Goal: Task Accomplishment & Management: Manage account settings

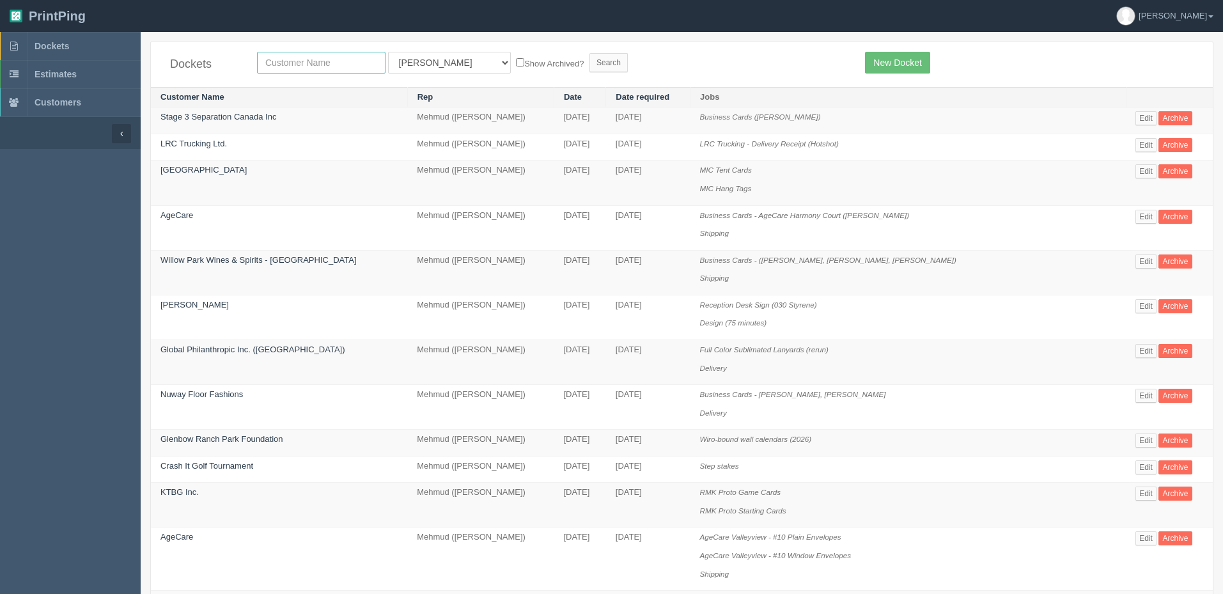
click at [303, 62] on input "text" at bounding box center [321, 63] width 128 height 22
type input "swede"
click at [589, 53] on input "Search" at bounding box center [608, 62] width 38 height 19
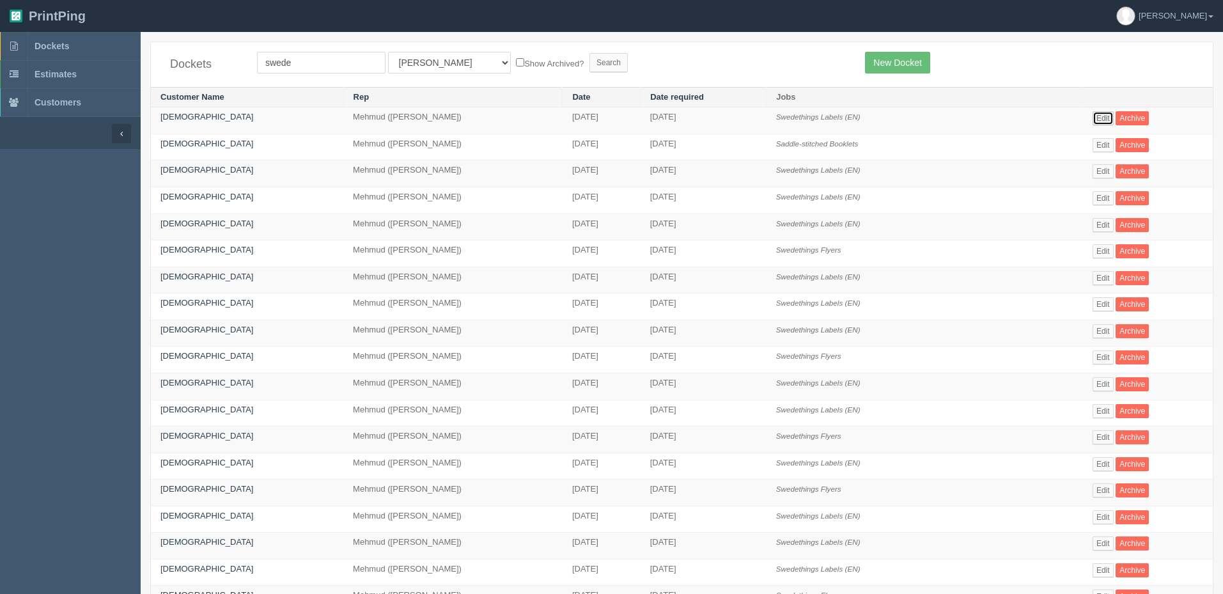
click at [1105, 116] on link "Edit" at bounding box center [1102, 118] width 21 height 14
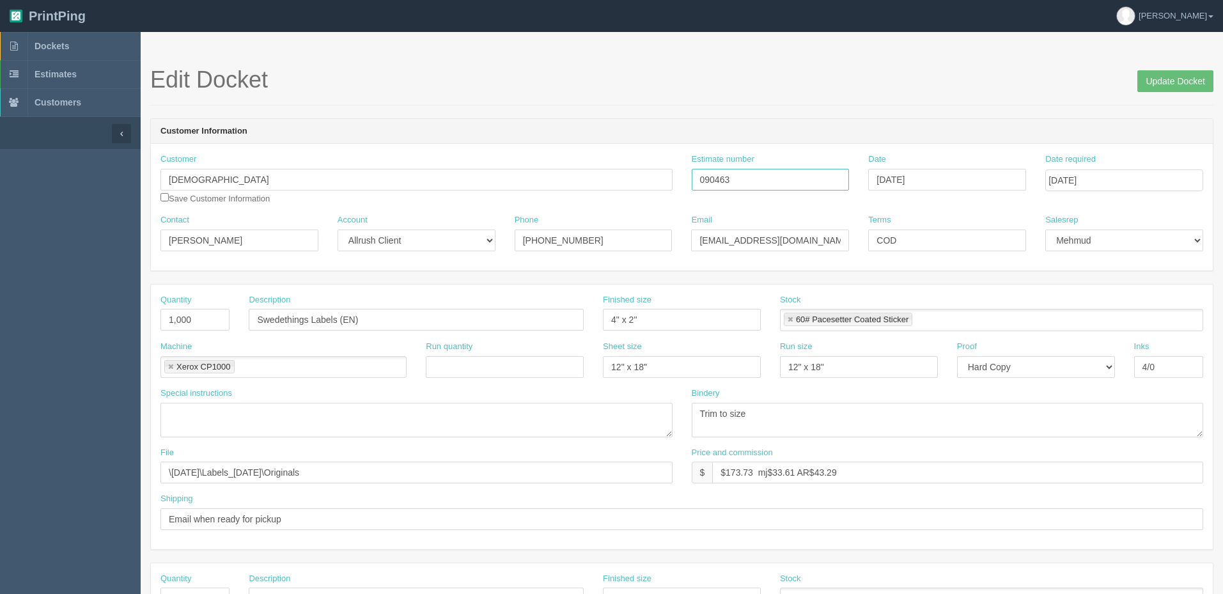
drag, startPoint x: 674, startPoint y: 173, endPoint x: 524, endPoint y: 190, distance: 151.1
click at [530, 179] on div "Customer Swedethings Save Customer Information Estimate number 090463 Date Apri…" at bounding box center [682, 183] width 1062 height 61
drag, startPoint x: 587, startPoint y: 70, endPoint x: 492, endPoint y: 59, distance: 96.6
click at [587, 70] on h1 "Edit Docket Update Docket" at bounding box center [681, 80] width 1063 height 26
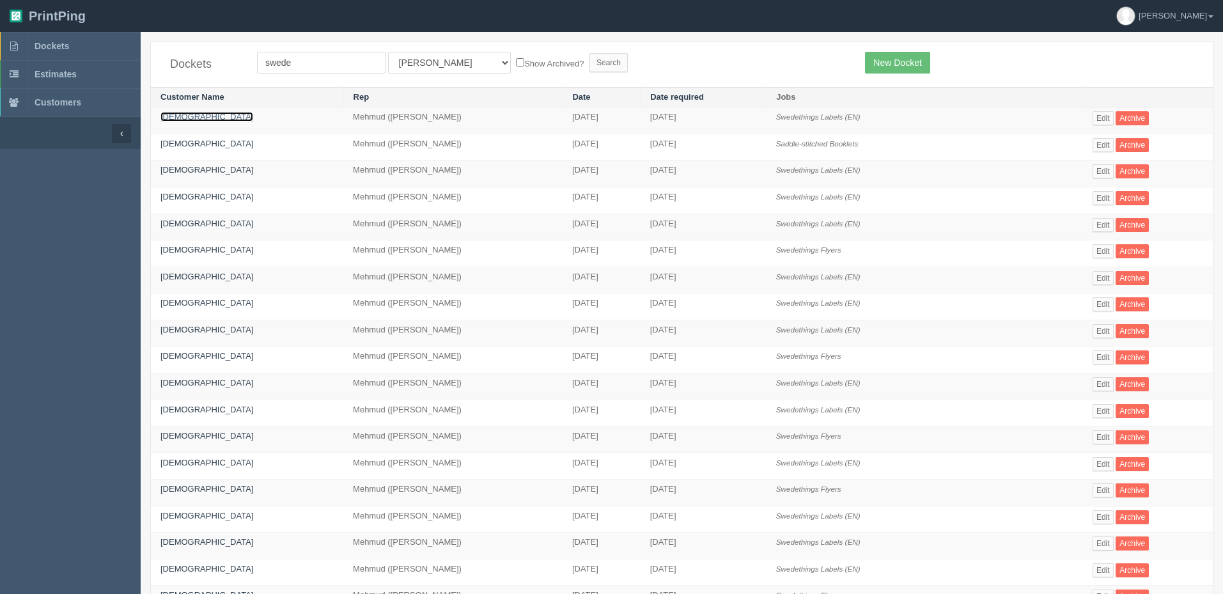
click at [192, 116] on link "Swedethings" at bounding box center [206, 117] width 93 height 10
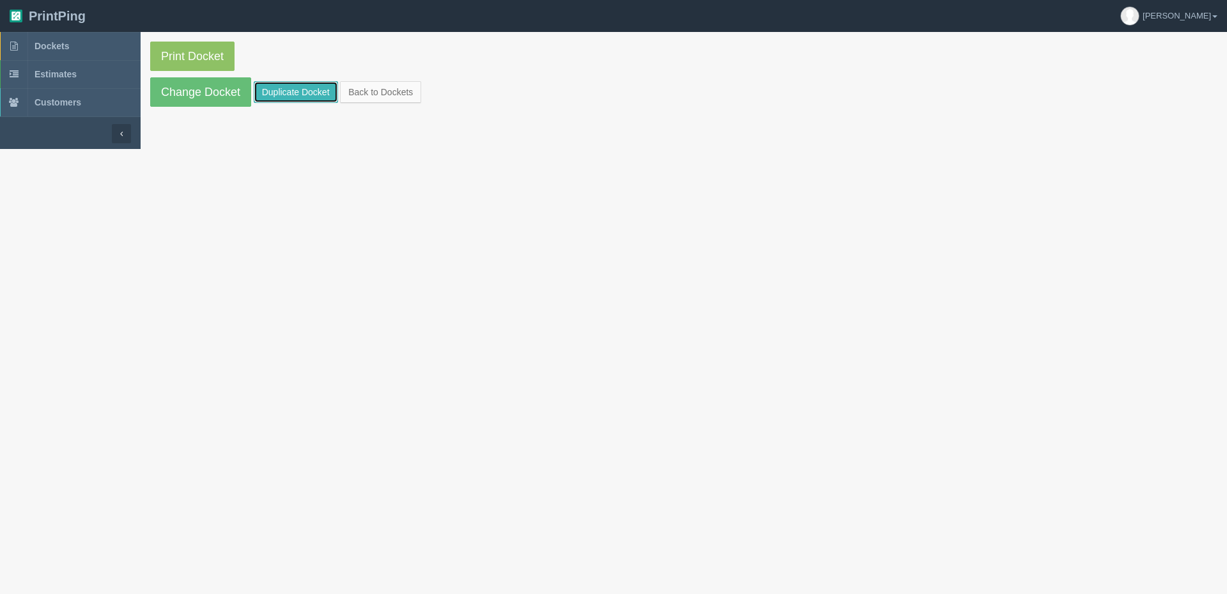
click at [306, 91] on link "Duplicate Docket" at bounding box center [296, 92] width 84 height 22
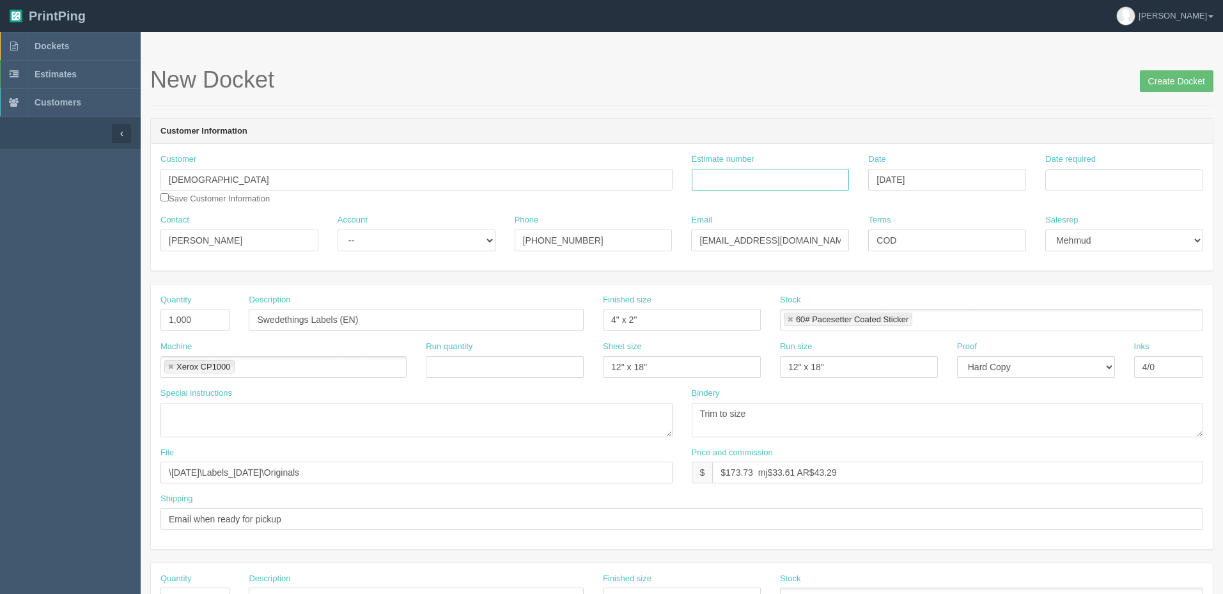
click at [752, 177] on input "Estimate number" at bounding box center [771, 180] width 158 height 22
type input "092177"
click at [1126, 322] on td "28" at bounding box center [1127, 321] width 17 height 19
type input "[DATE]"
drag, startPoint x: 734, startPoint y: 473, endPoint x: 1455, endPoint y: 470, distance: 721.1
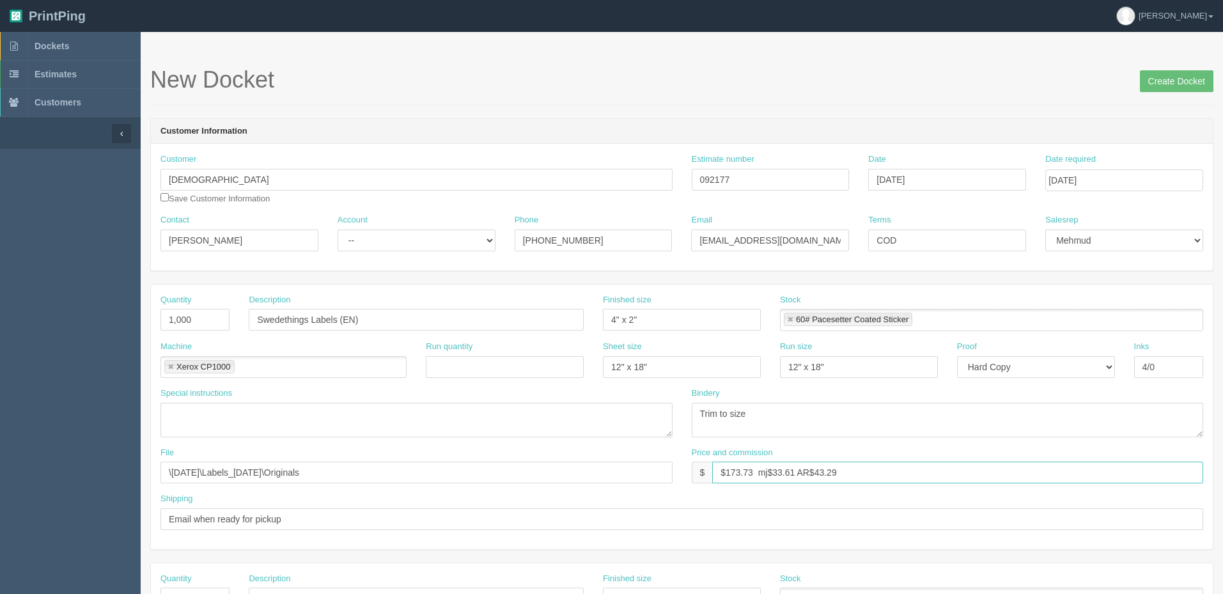
click at [1222, 470] on html "PrintPing Zack Edit account ( zack@allrush.ca ) Logout Dockets Estimates" at bounding box center [611, 580] width 1223 height 1161
click at [817, 476] on input "$176.15 mj$ AR$" at bounding box center [957, 473] width 491 height 22
drag, startPoint x: 773, startPoint y: 472, endPoint x: 922, endPoint y: 521, distance: 157.5
click at [774, 472] on input "$176.15 mj$ AR$44.04" at bounding box center [957, 473] width 491 height 22
type input "$176.15 mj$34.25 AR$44.04"
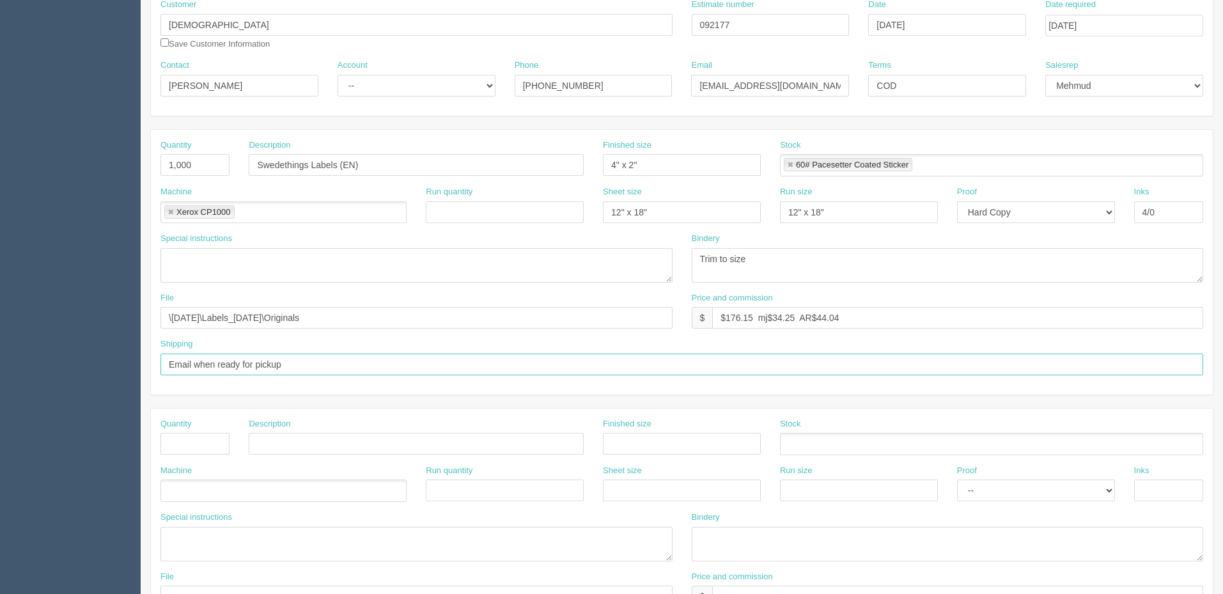
scroll to position [192, 0]
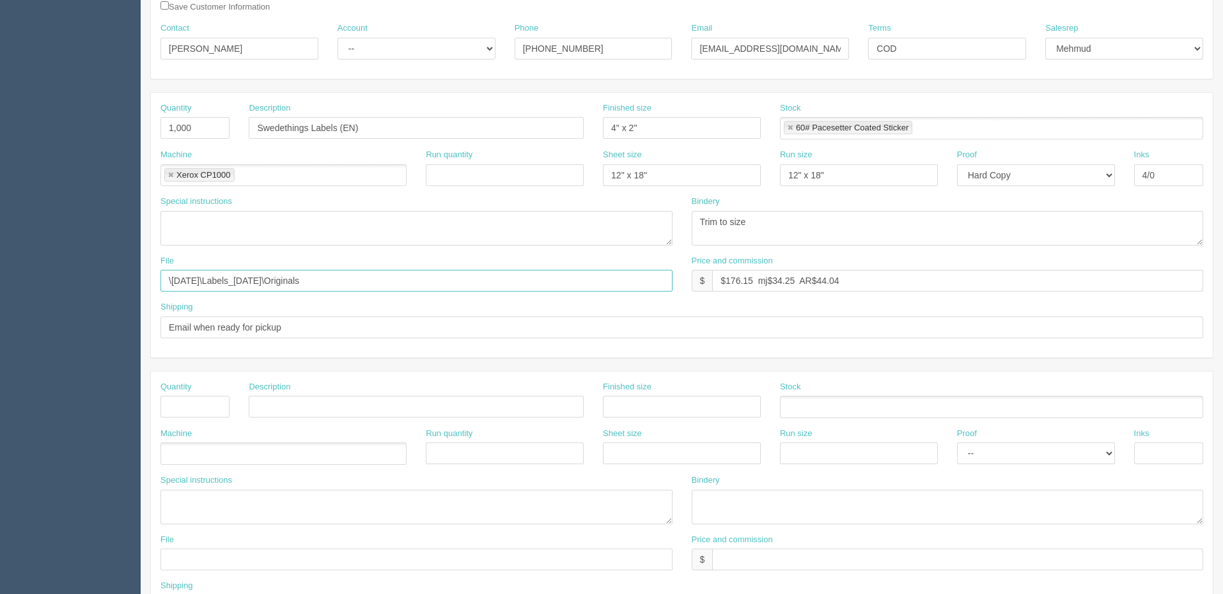
drag, startPoint x: 188, startPoint y: 282, endPoint x: 283, endPoint y: 303, distance: 97.6
click at [189, 283] on input "\June 2024\Labels_24-06-24\Originals" at bounding box center [416, 281] width 512 height 22
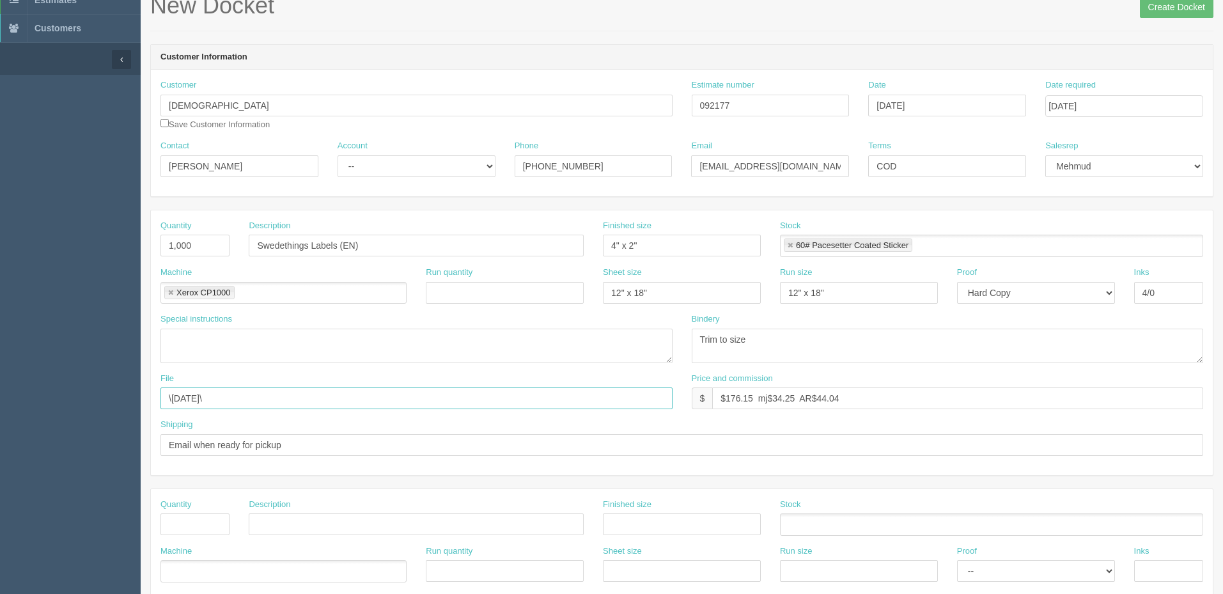
scroll to position [64, 0]
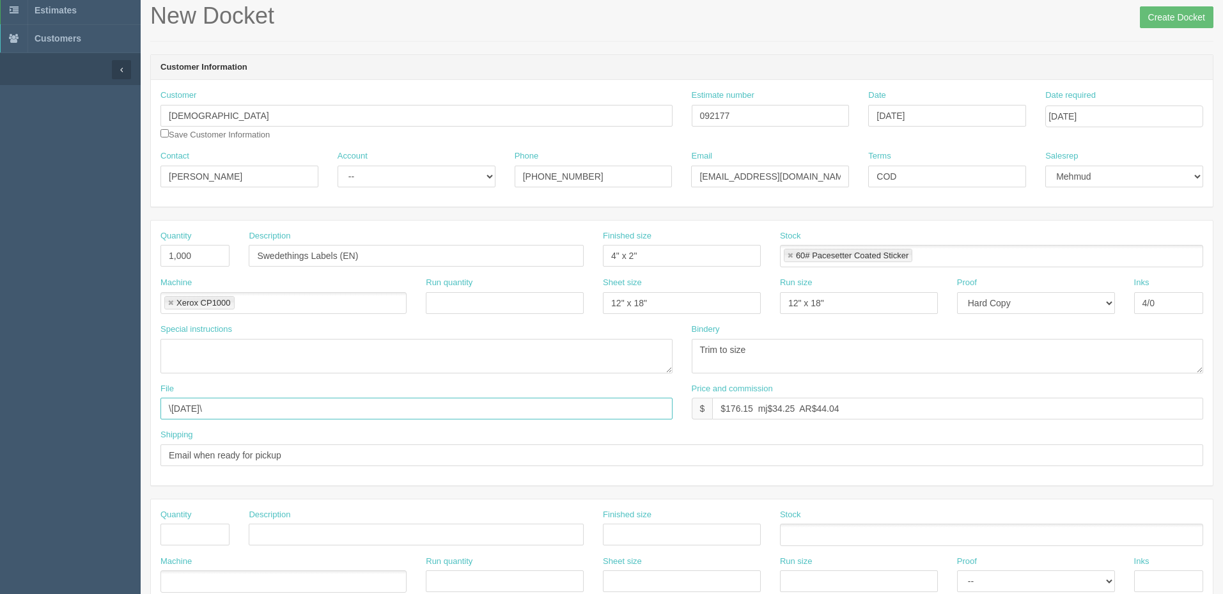
type input "\April 2025\"
drag, startPoint x: 411, startPoint y: 177, endPoint x: 416, endPoint y: 184, distance: 8.3
click at [411, 176] on select "-- Existing Client Allrush Client Rep Client" at bounding box center [417, 177] width 158 height 22
select select "Allrush Client"
click at [338, 166] on select "-- Existing Client Allrush Client Rep Client" at bounding box center [417, 177] width 158 height 22
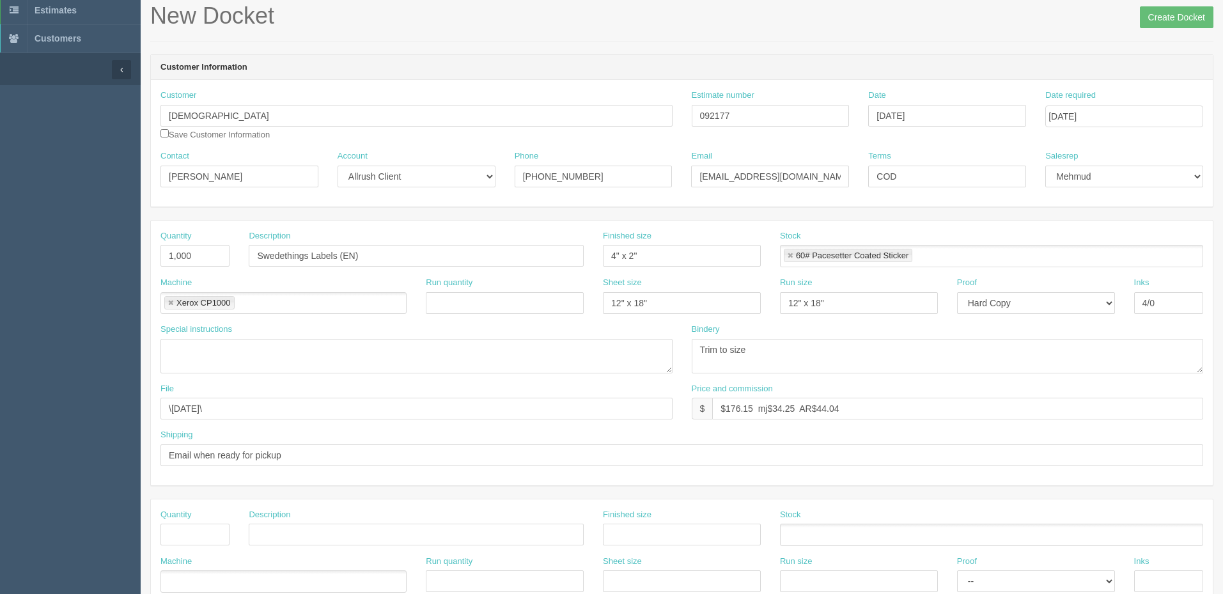
click at [508, 40] on div "New Docket Create Docket" at bounding box center [681, 22] width 1063 height 38
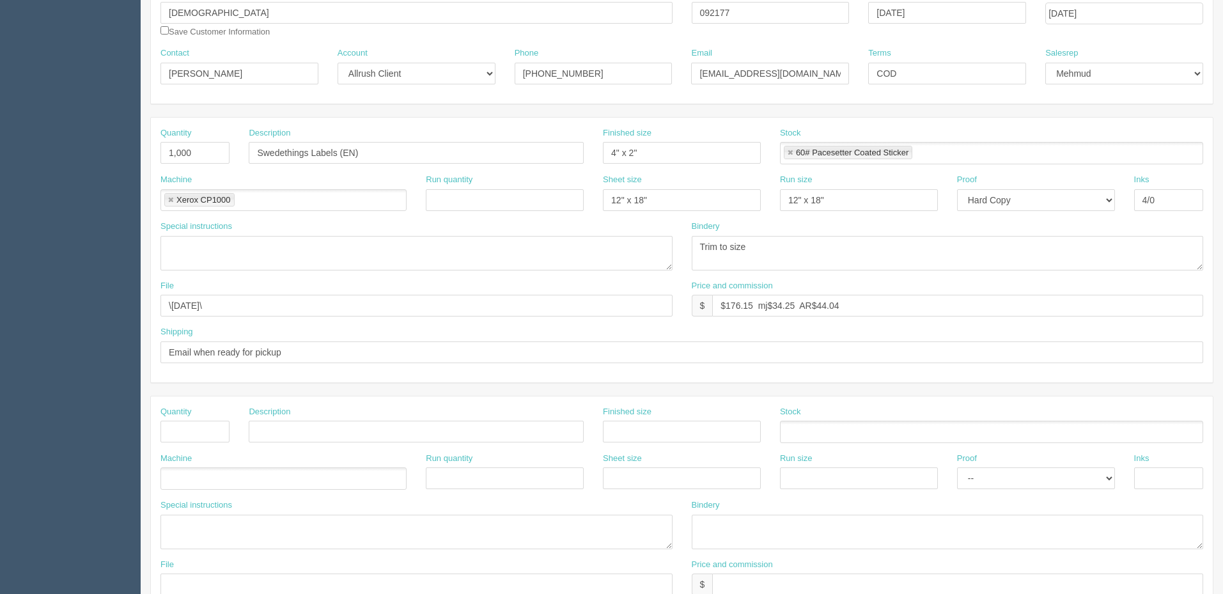
scroll to position [0, 0]
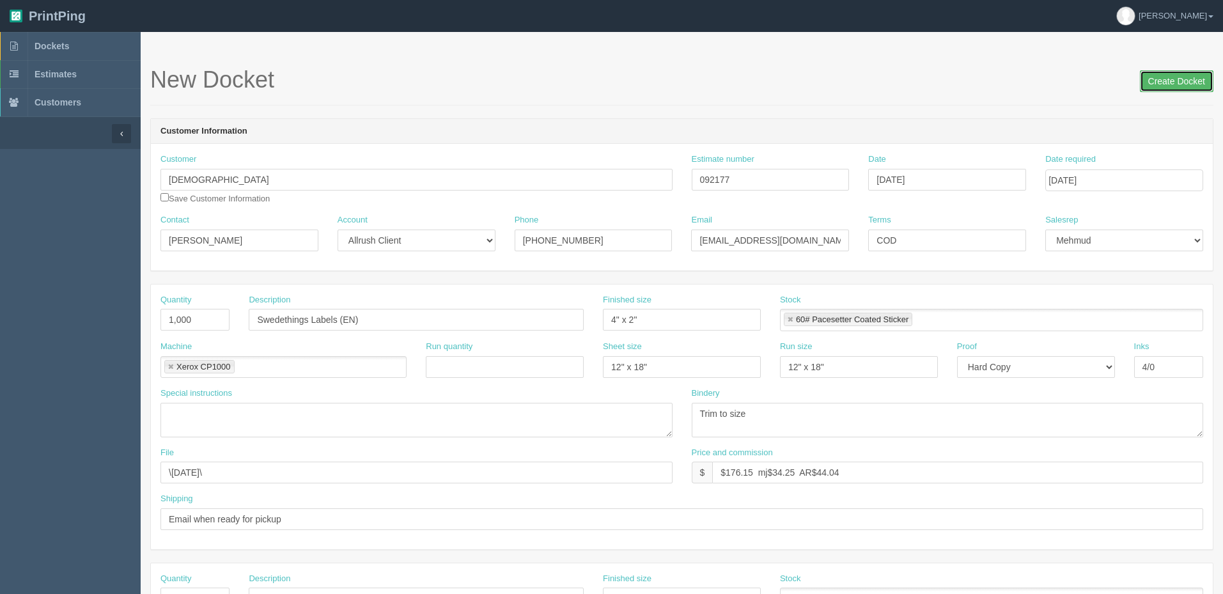
click at [1181, 79] on input "Create Docket" at bounding box center [1177, 81] width 74 height 22
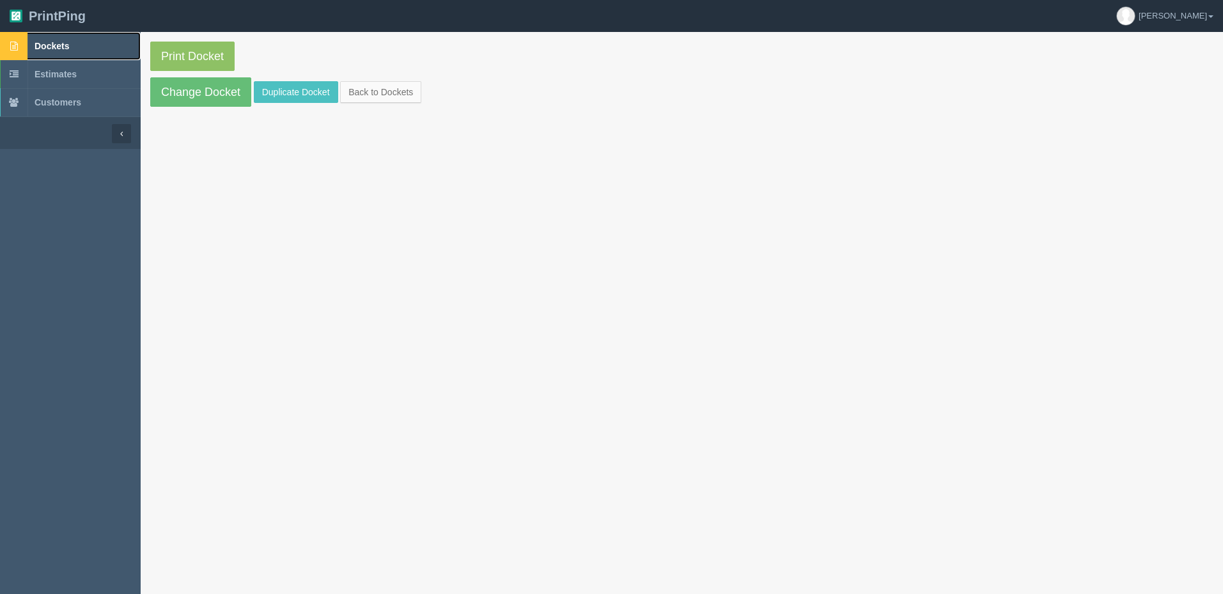
drag, startPoint x: 0, startPoint y: 0, endPoint x: 66, endPoint y: 47, distance: 81.1
click at [66, 47] on span "Dockets" at bounding box center [52, 46] width 35 height 10
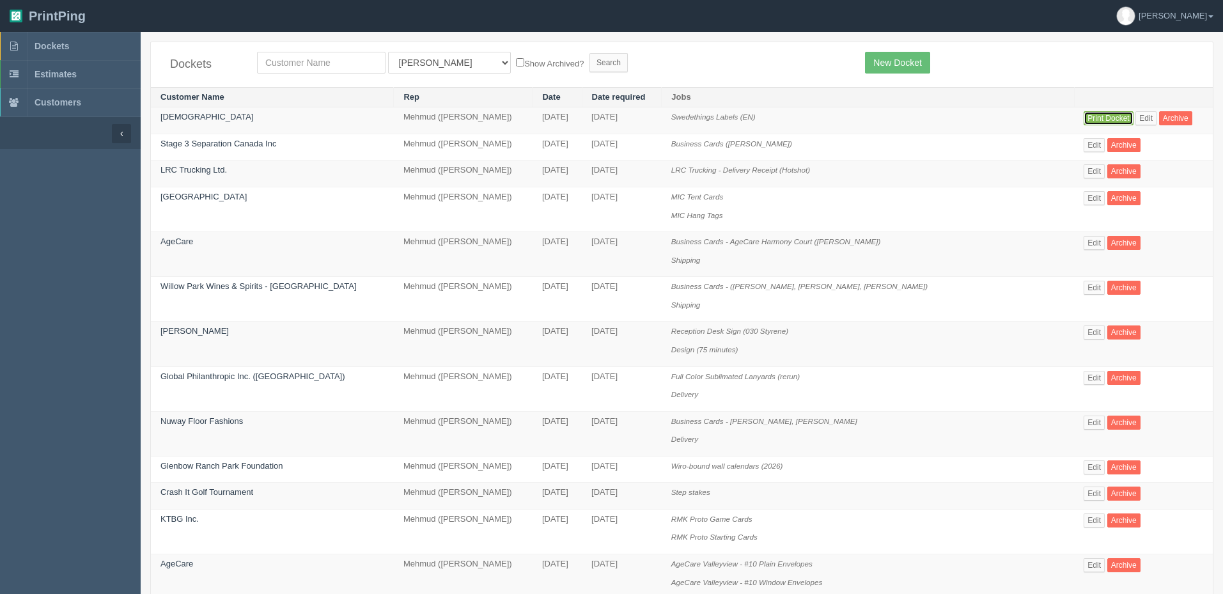
click at [1088, 115] on link "Print Docket" at bounding box center [1108, 118] width 49 height 14
click at [82, 41] on link "Dockets" at bounding box center [70, 46] width 141 height 28
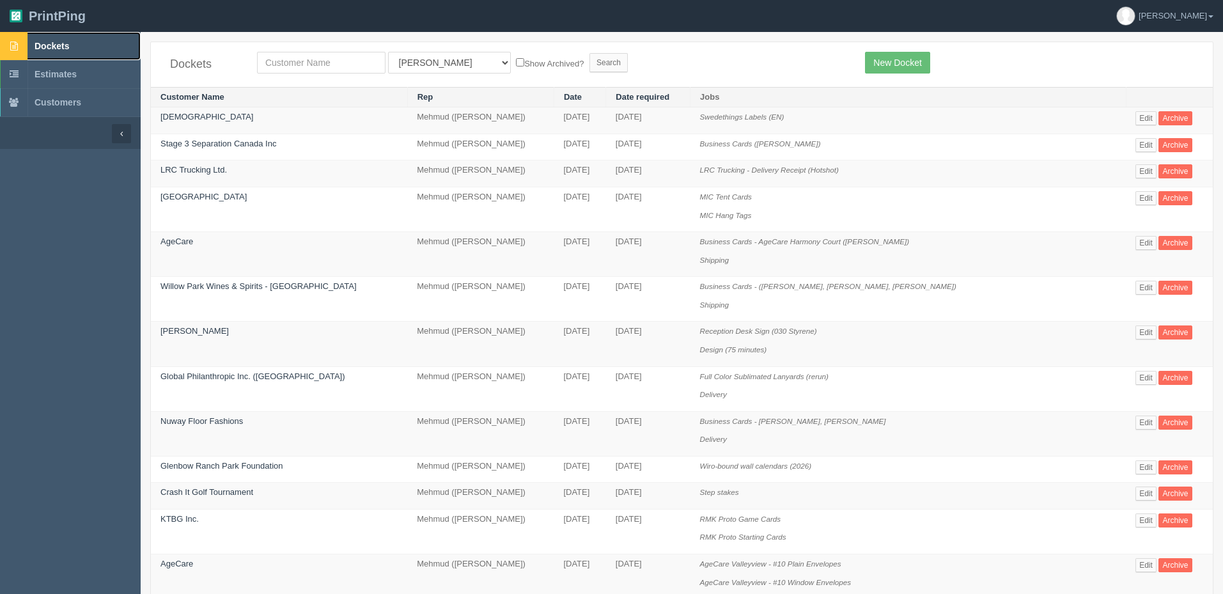
click at [84, 47] on link "Dockets" at bounding box center [70, 46] width 141 height 28
click at [109, 48] on link "Dockets" at bounding box center [70, 46] width 141 height 28
click at [342, 63] on input "text" at bounding box center [321, 63] width 128 height 22
type input "energy alberta"
click at [589, 53] on input "Search" at bounding box center [608, 62] width 38 height 19
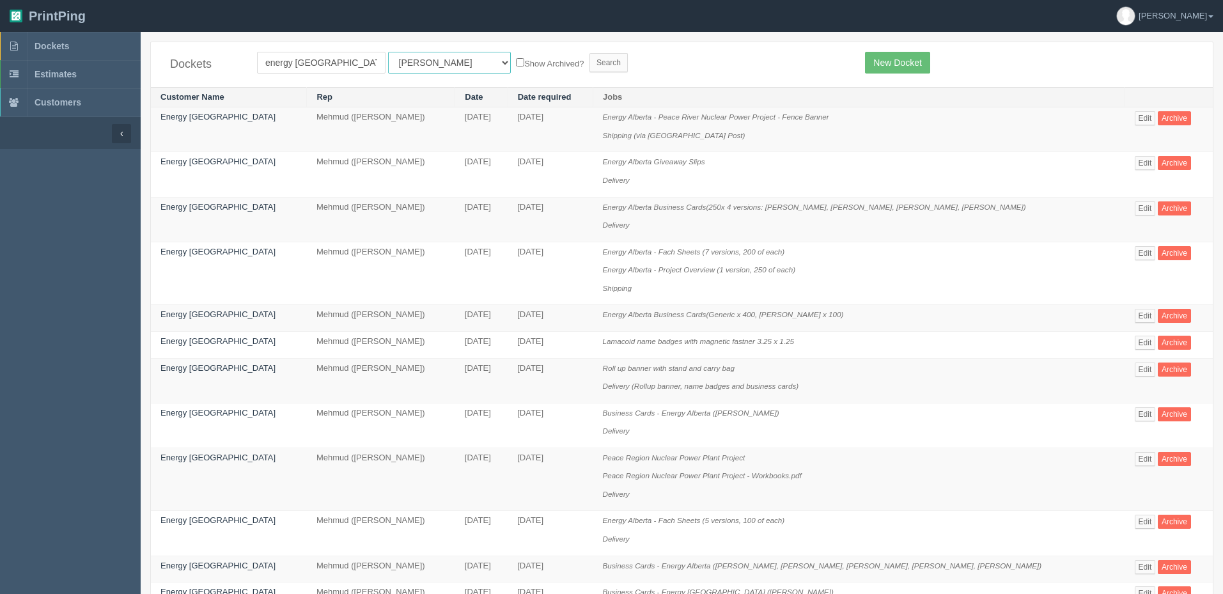
click at [408, 65] on select "All Users Ali Ali Test 1 Aly Amy Ankit Arif Brandon Dan France Greg Jim Mark Ma…" at bounding box center [449, 63] width 123 height 22
select select "8"
click at [388, 52] on select "All Users Ali Ali Test 1 Aly Amy Ankit Arif Brandon Dan France Greg Jim Mark Ma…" at bounding box center [449, 63] width 123 height 22
click at [589, 61] on input "Search" at bounding box center [608, 62] width 38 height 19
click at [769, 67] on form "energy alberta All Users Ali Ali Test 1 Aly Amy Ankit Arif Brandon Dan France G…" at bounding box center [551, 63] width 589 height 22
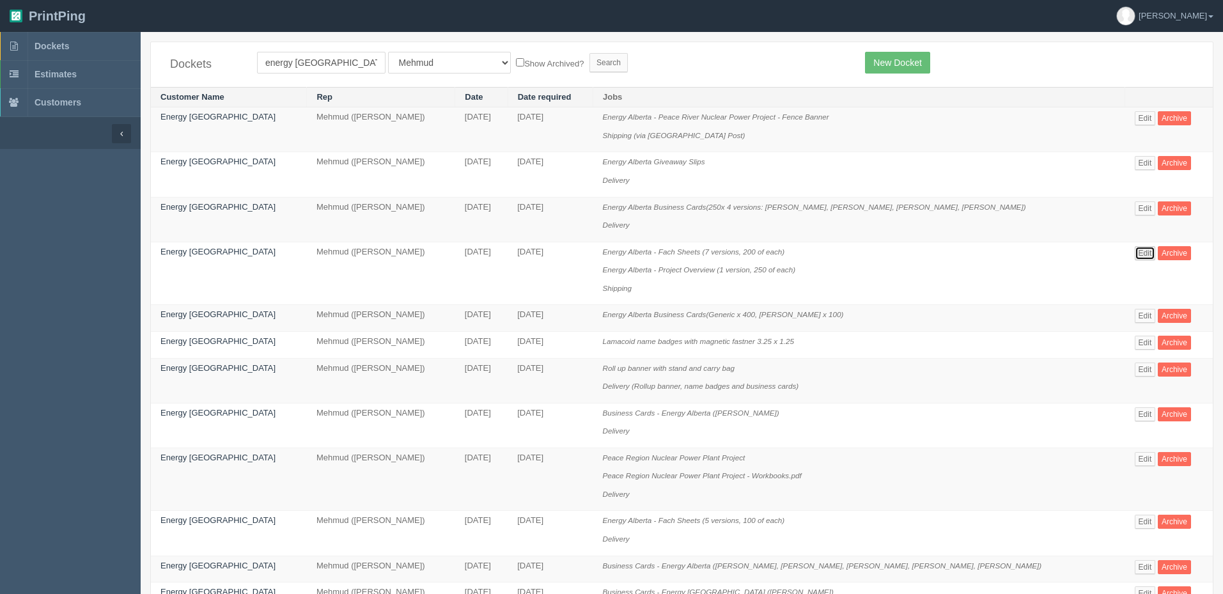
click at [1137, 249] on link "Edit" at bounding box center [1145, 253] width 21 height 14
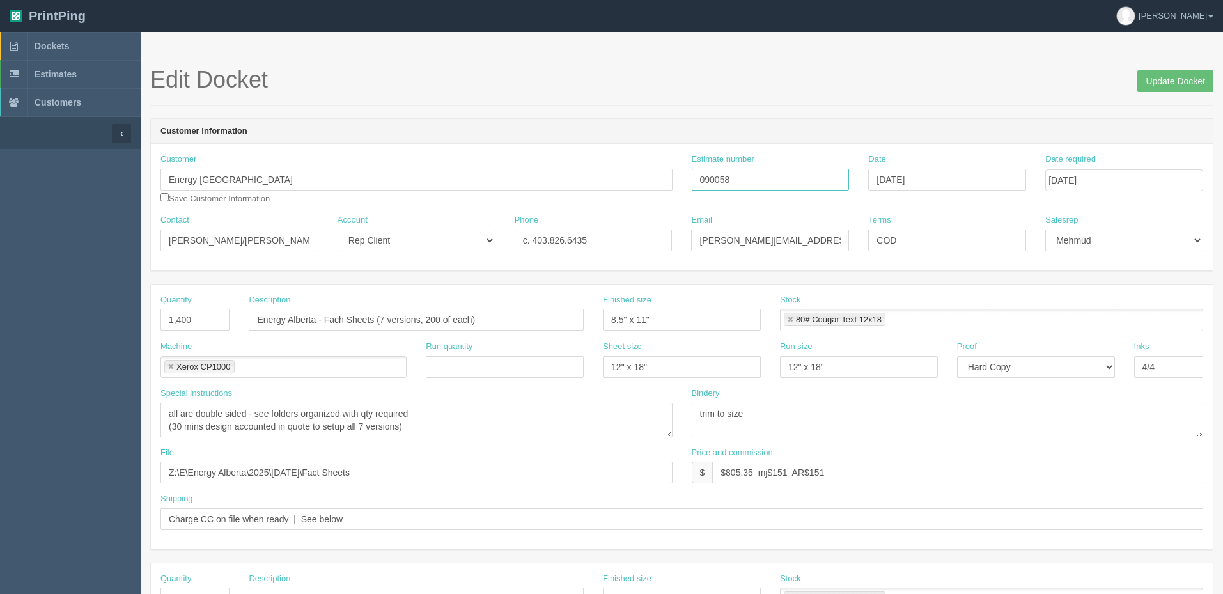
drag, startPoint x: 745, startPoint y: 176, endPoint x: 513, endPoint y: 183, distance: 232.2
click at [513, 183] on div "Customer Energy Alberta Save Customer Information Estimate number 090058 Date M…" at bounding box center [682, 183] width 1062 height 61
click at [96, 56] on link "Dockets" at bounding box center [70, 46] width 141 height 28
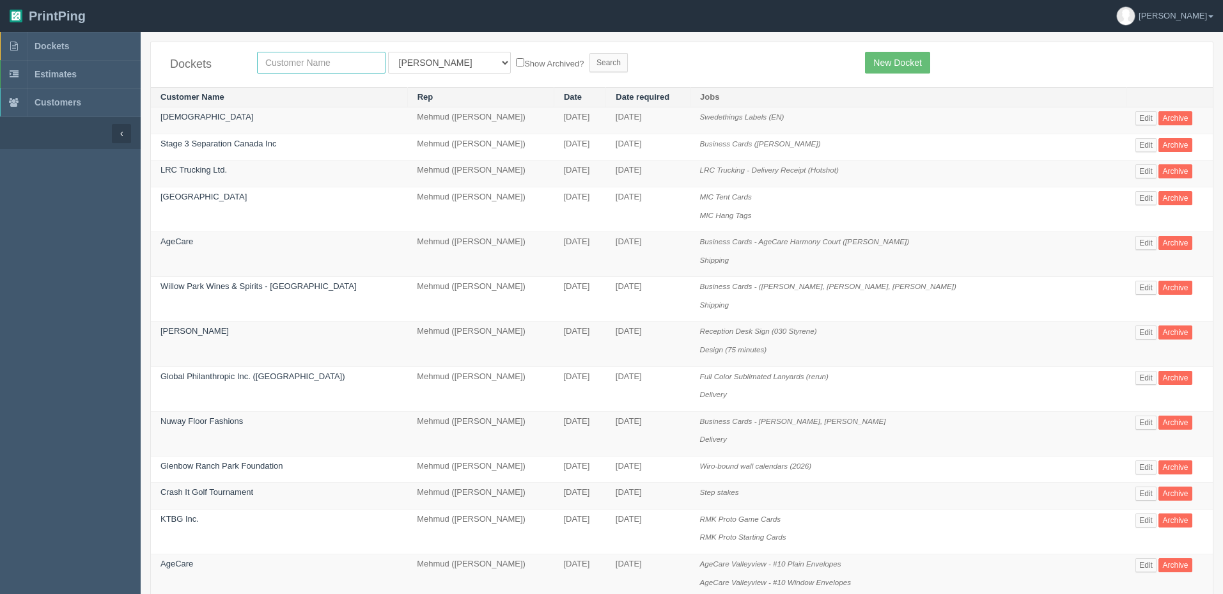
click at [324, 61] on input "text" at bounding box center [321, 63] width 128 height 22
type input "pdc"
click at [589, 53] on input "Search" at bounding box center [608, 62] width 38 height 19
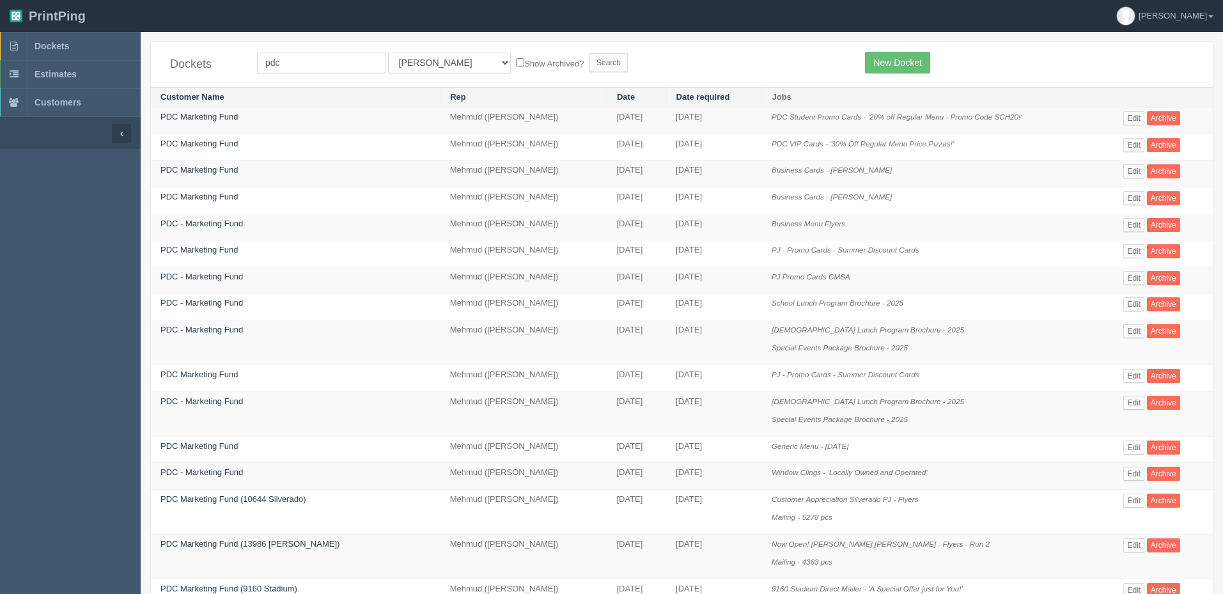
scroll to position [382, 0]
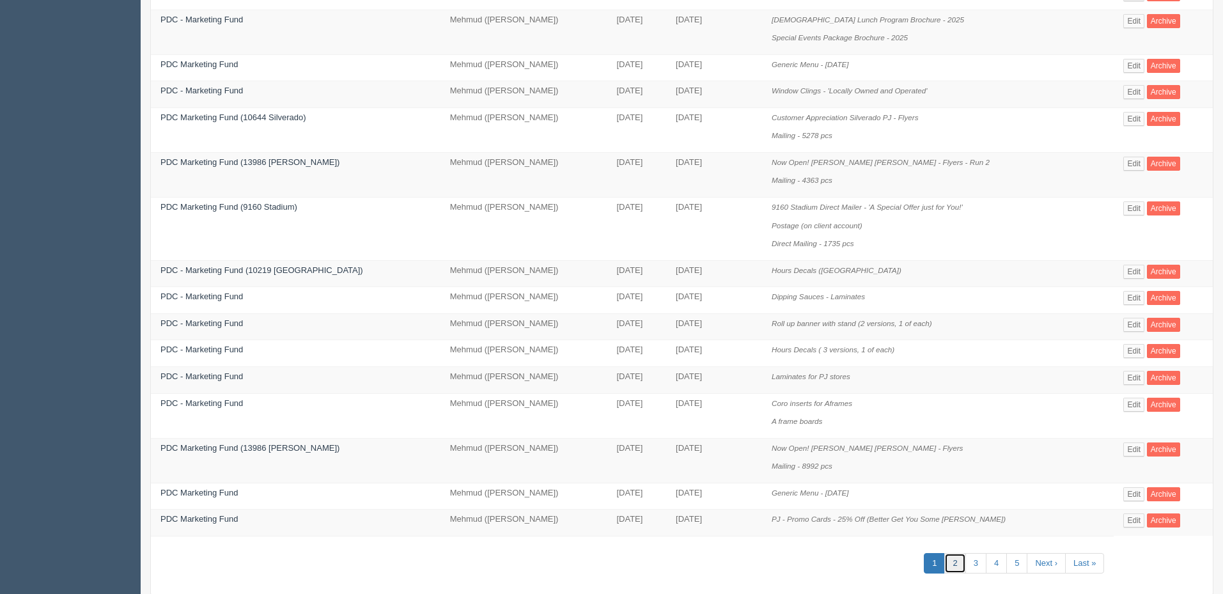
click at [953, 560] on link "2" at bounding box center [954, 563] width 21 height 21
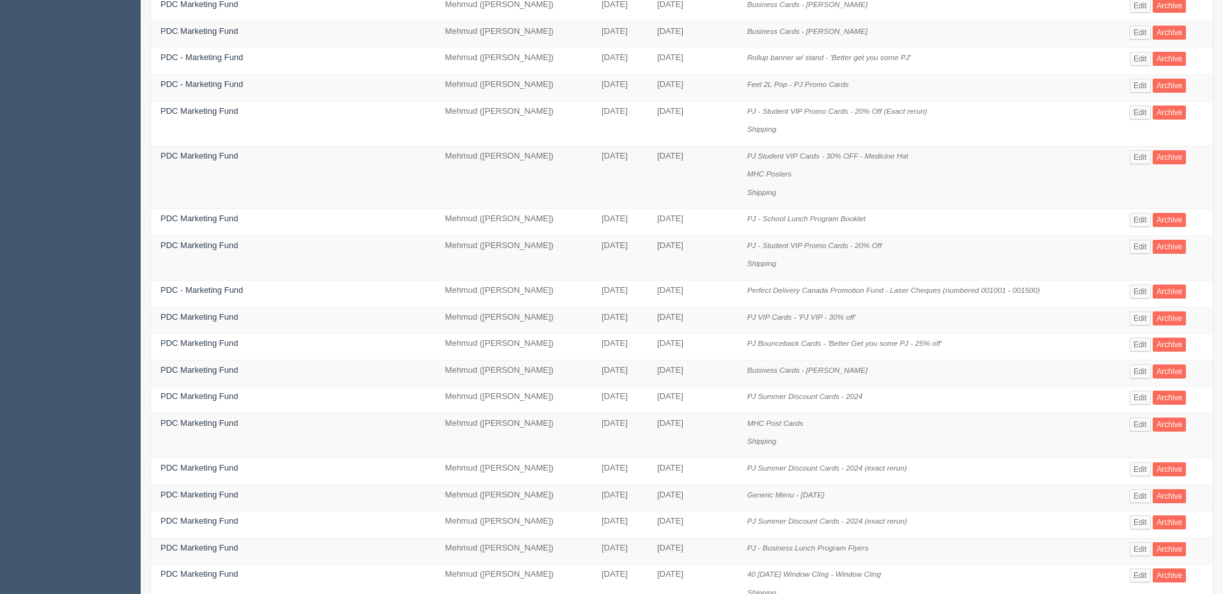
scroll to position [404, 0]
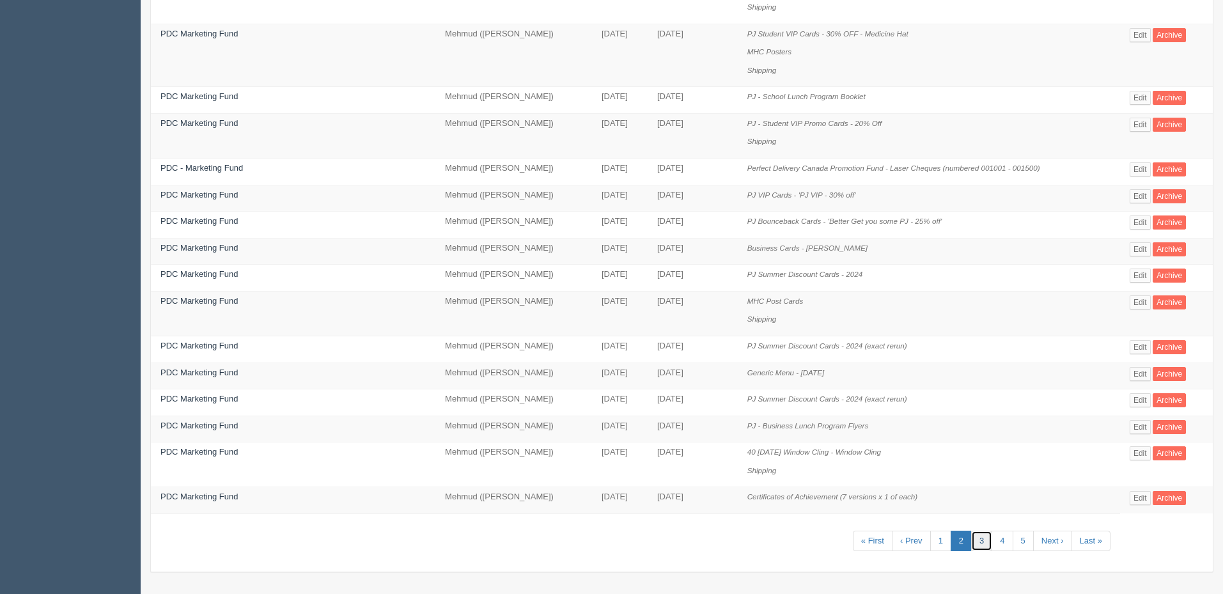
click at [981, 536] on link "3" at bounding box center [981, 541] width 21 height 21
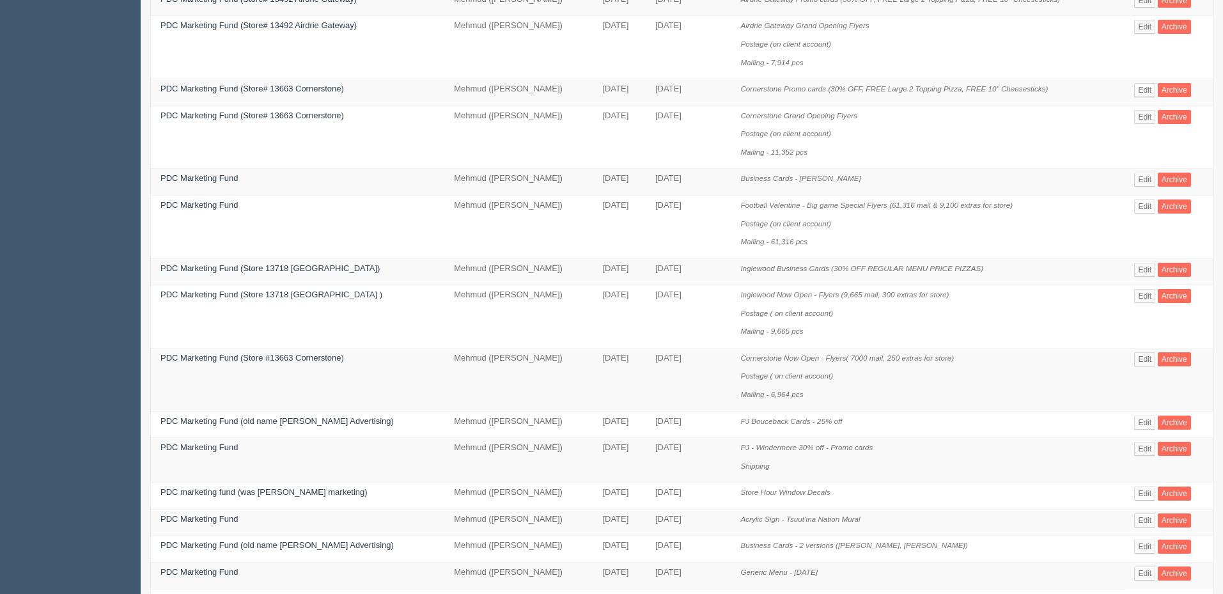
scroll to position [587, 0]
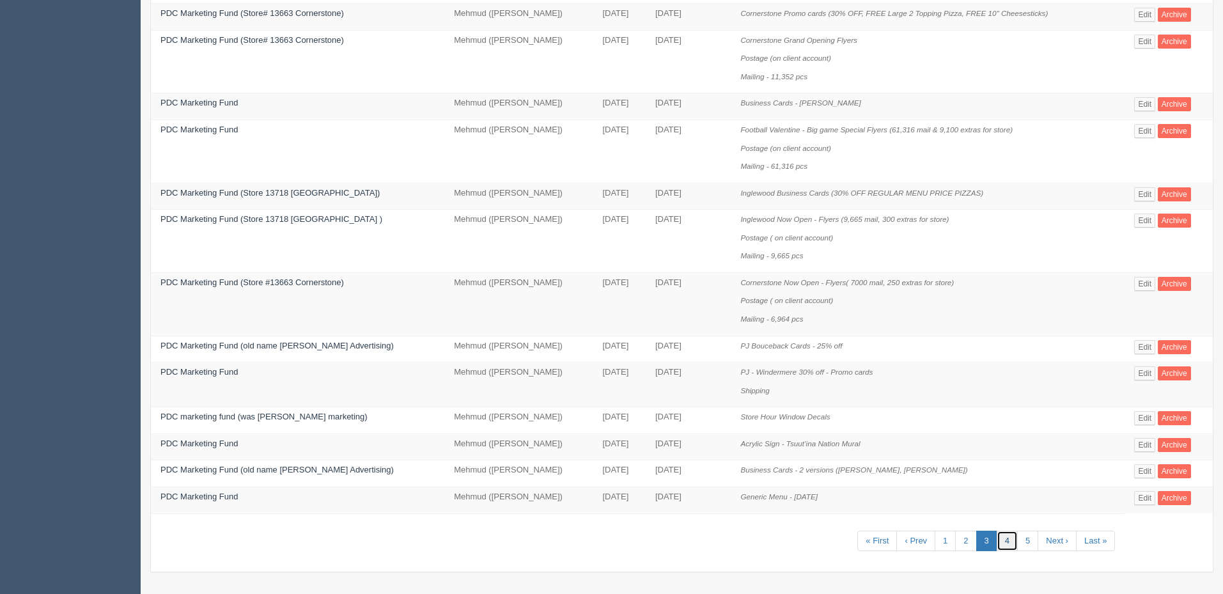
click at [999, 541] on link "4" at bounding box center [1007, 541] width 21 height 21
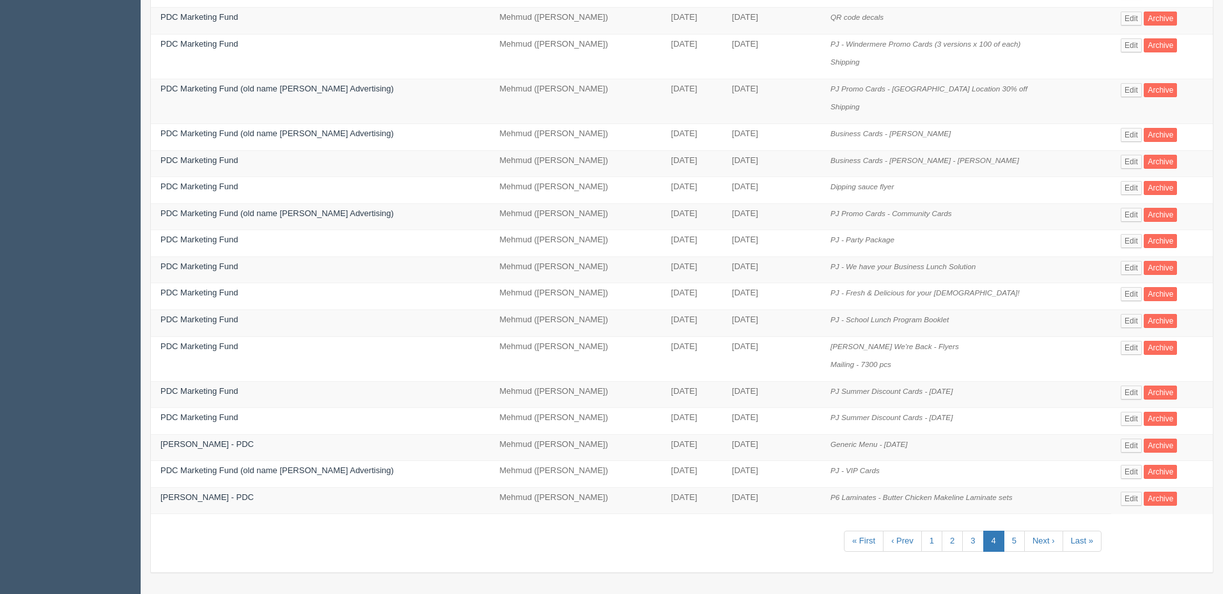
scroll to position [423, 0]
click at [1013, 543] on link "5" at bounding box center [1014, 540] width 21 height 21
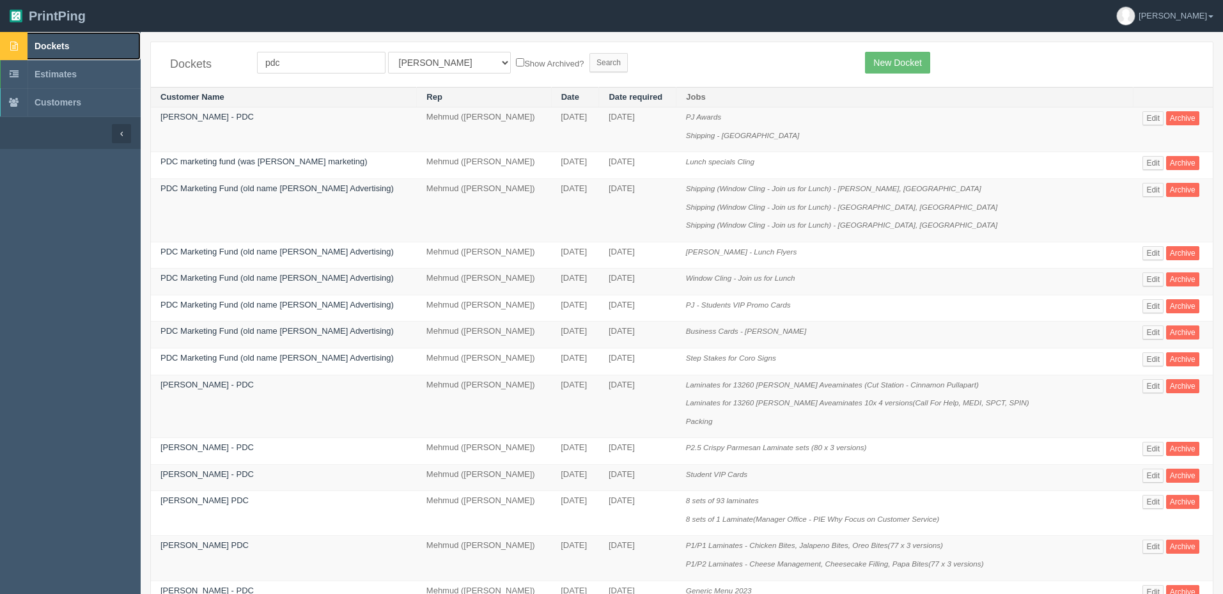
click at [82, 41] on link "Dockets" at bounding box center [70, 46] width 141 height 28
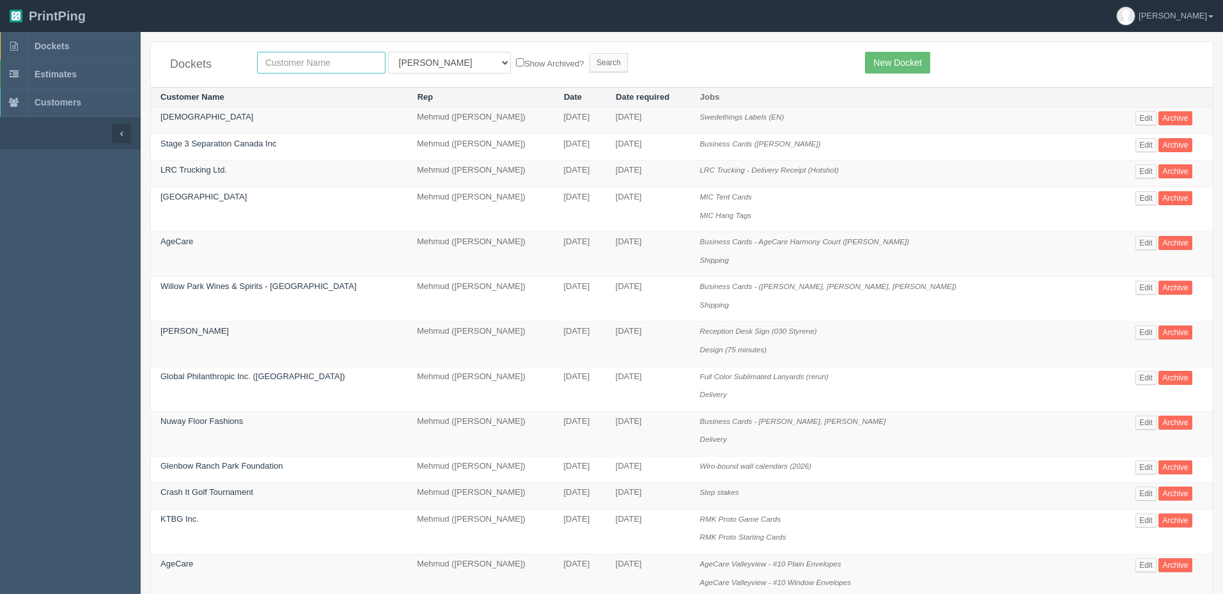
click at [327, 67] on input "text" at bounding box center [321, 63] width 128 height 22
type input "pdc"
click at [589, 53] on input "Search" at bounding box center [608, 62] width 38 height 19
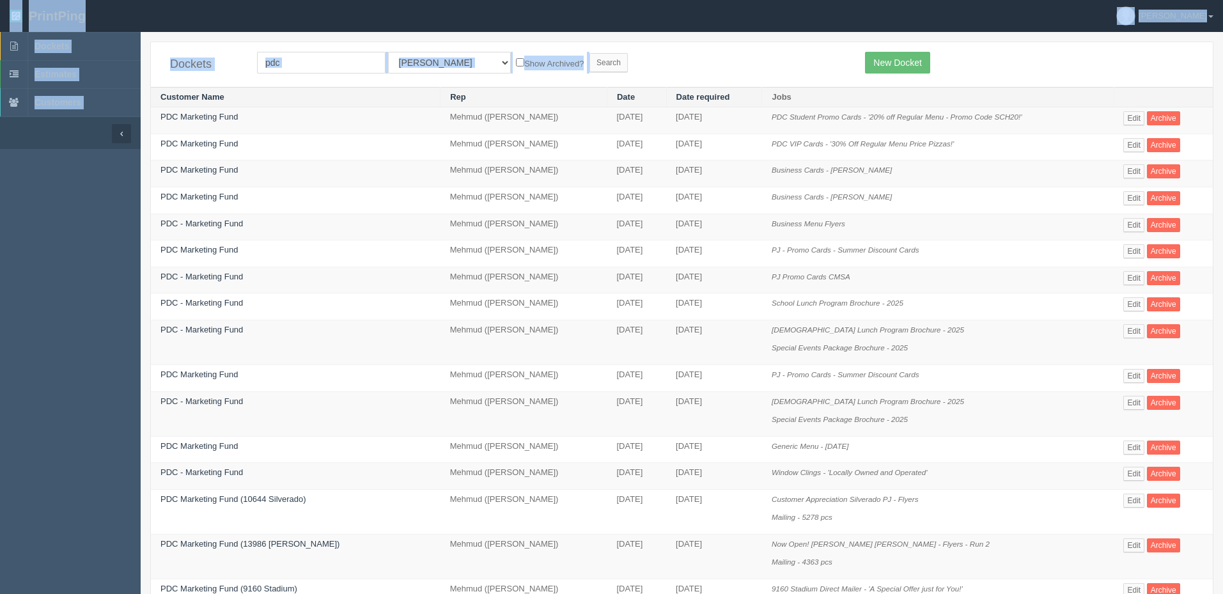
click at [699, 58] on form "pdc All Users [PERSON_NAME] Test 1 [PERSON_NAME] [PERSON_NAME] [PERSON_NAME] Fr…" at bounding box center [551, 63] width 589 height 22
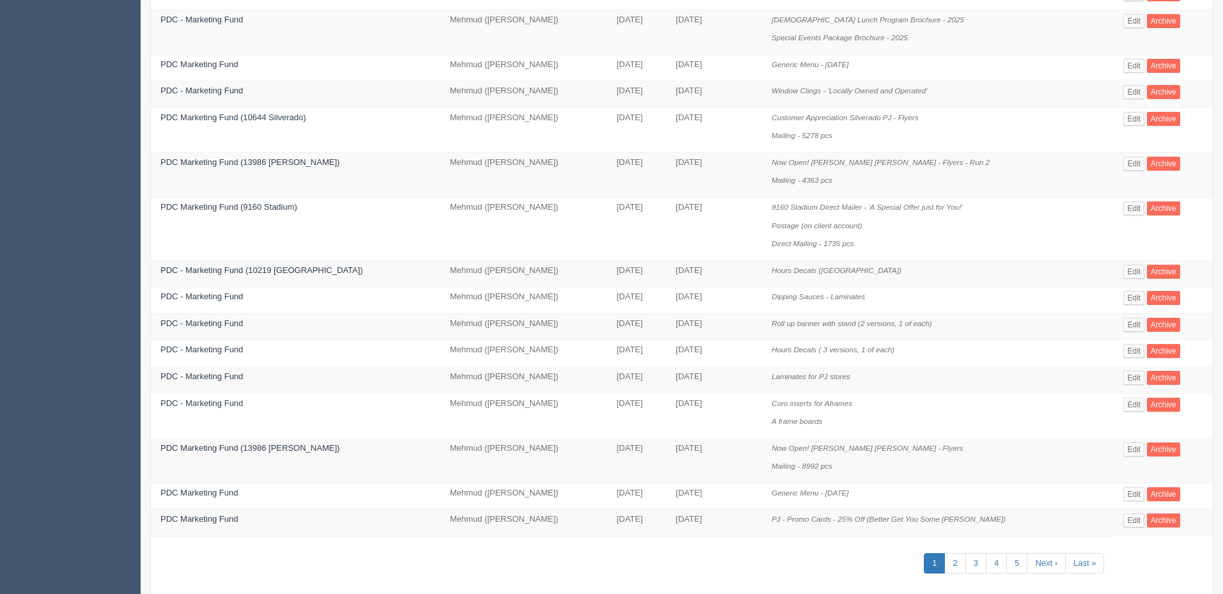
scroll to position [404, 0]
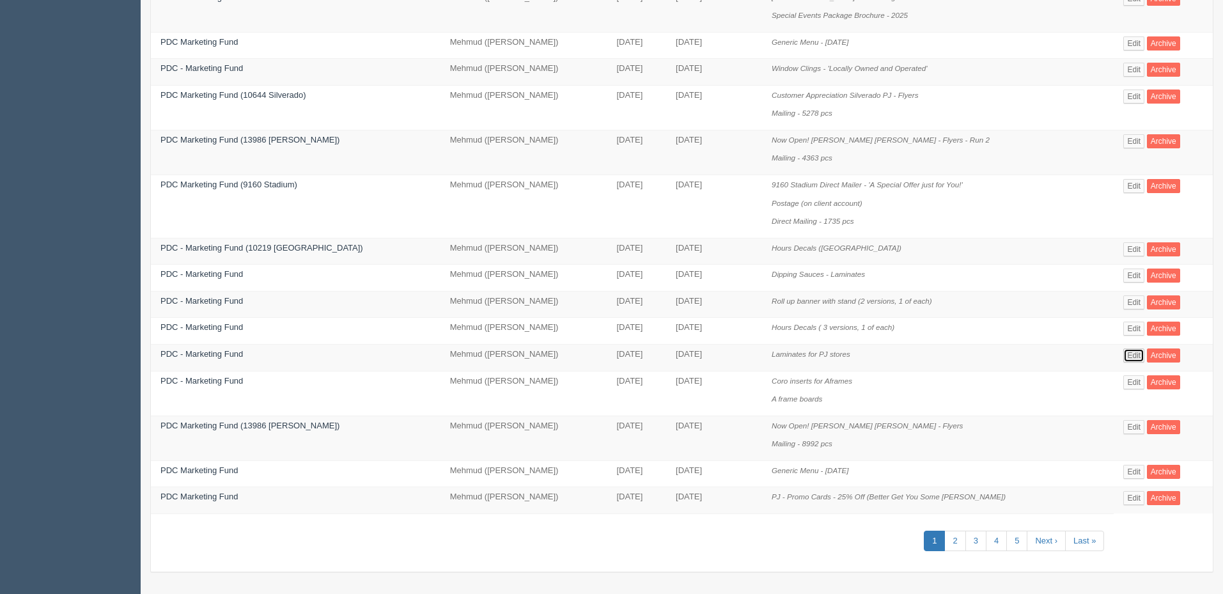
click at [1128, 355] on link "Edit" at bounding box center [1133, 355] width 21 height 14
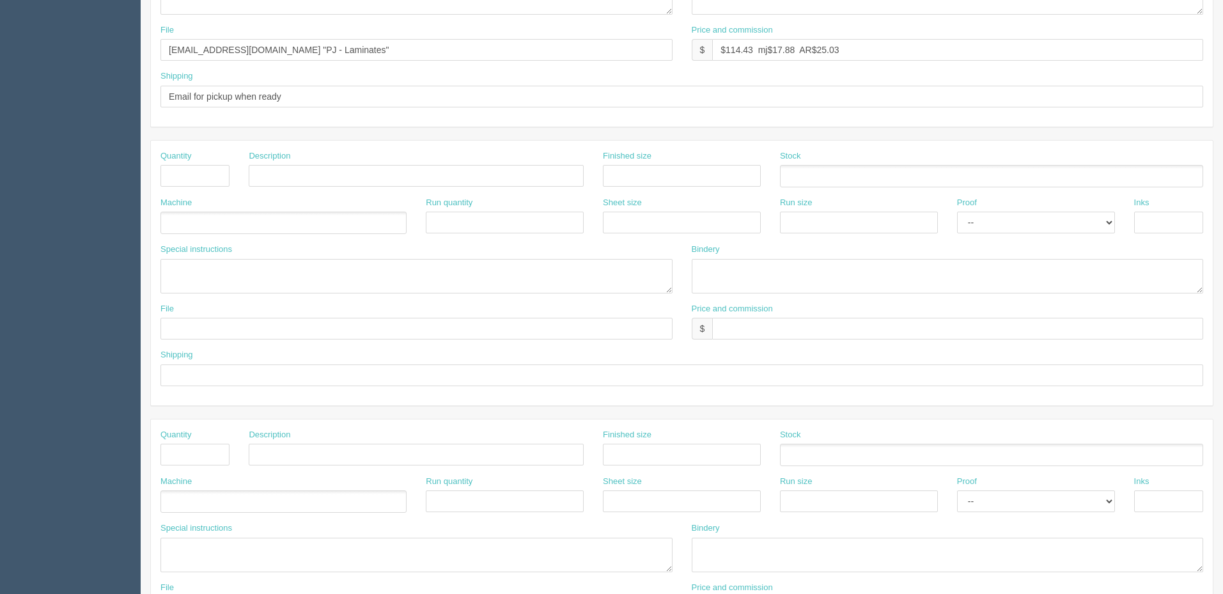
scroll to position [128, 0]
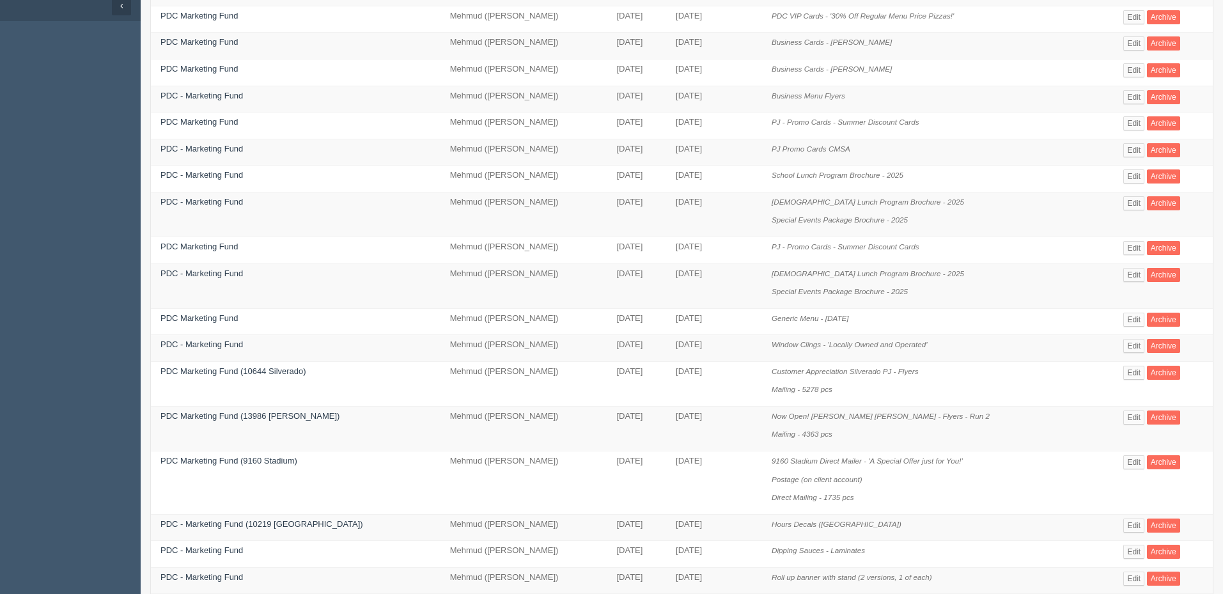
scroll to position [404, 0]
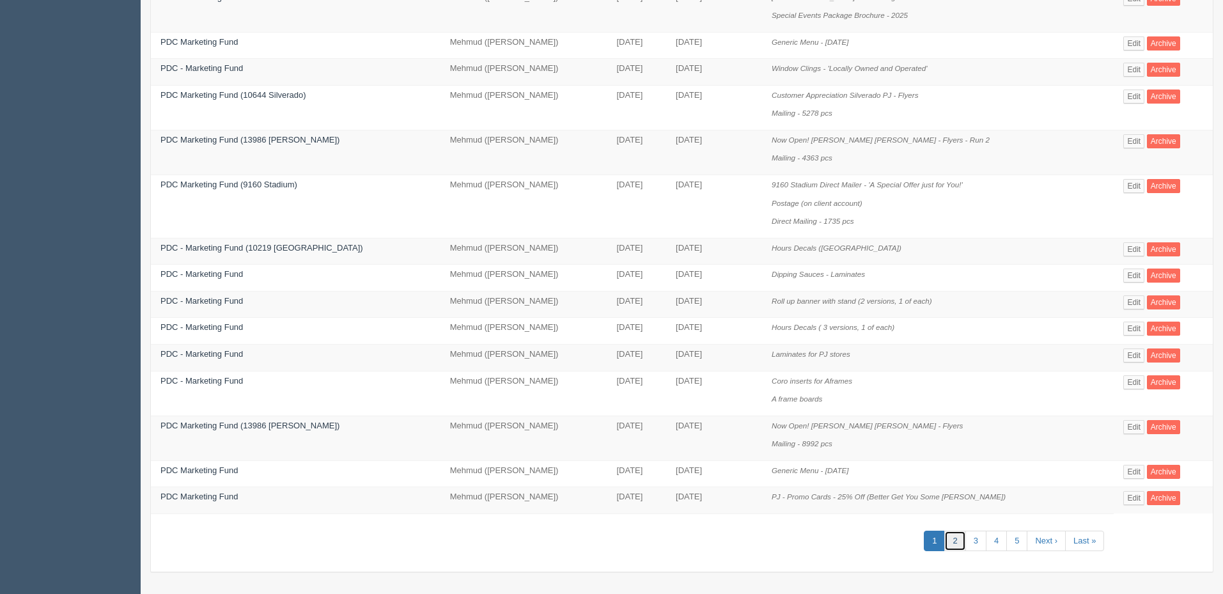
click at [950, 534] on link "2" at bounding box center [954, 541] width 21 height 21
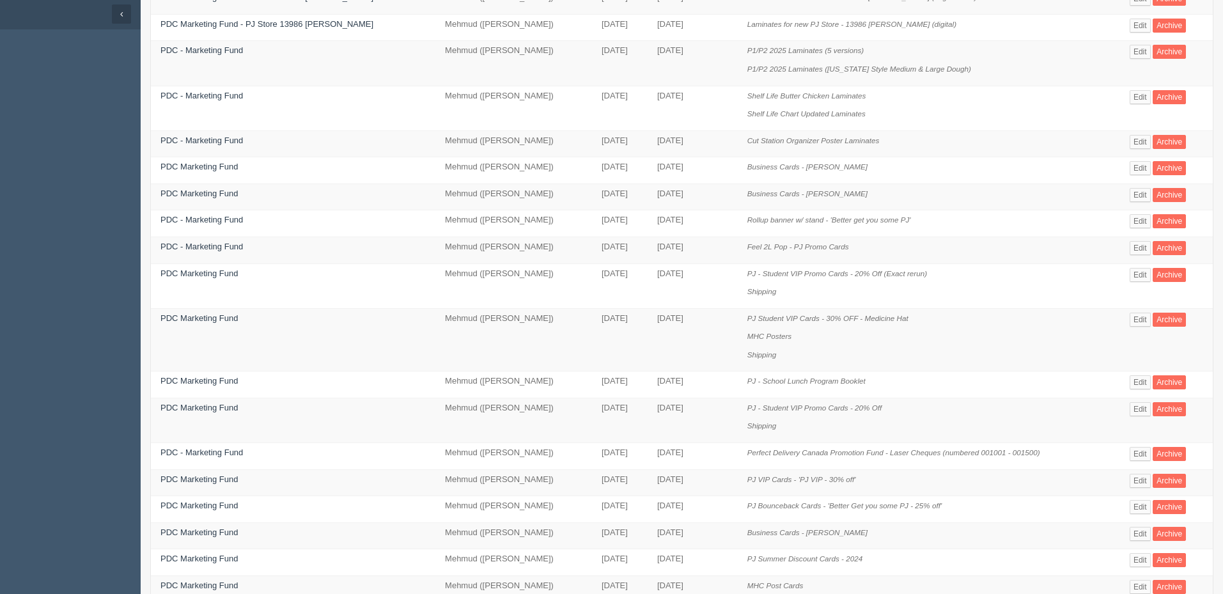
scroll to position [404, 0]
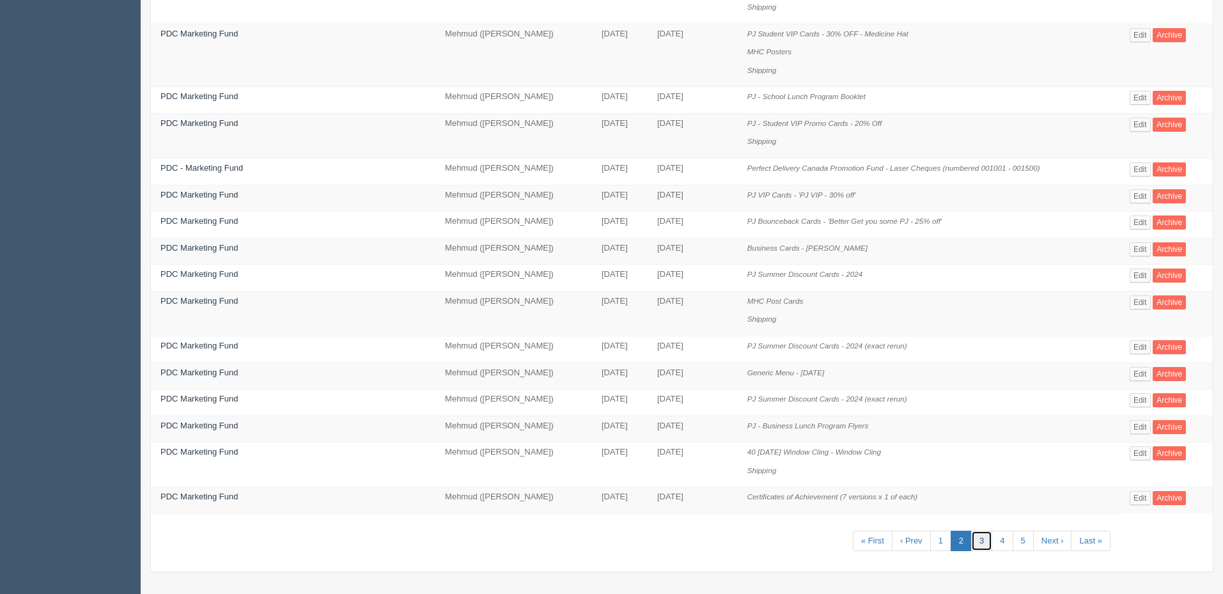
click at [979, 541] on link "3" at bounding box center [981, 541] width 21 height 21
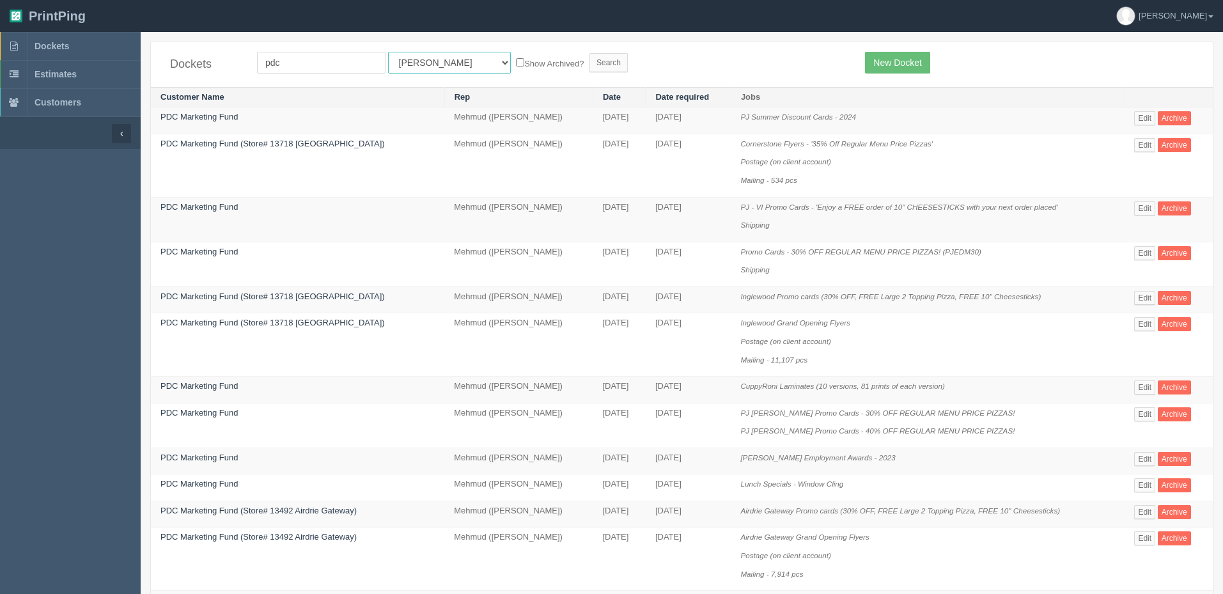
click at [425, 62] on select "All Users Ali Ali Test 1 Aly Amy Ankit Arif Brandon Dan France Greg Jim Mark Ma…" at bounding box center [449, 63] width 123 height 22
select select "8"
click at [388, 52] on select "All Users Ali Ali Test 1 Aly Amy Ankit Arif Brandon Dan France Greg Jim Mark Ma…" at bounding box center [449, 63] width 123 height 22
click at [589, 65] on input "Search" at bounding box center [608, 62] width 38 height 19
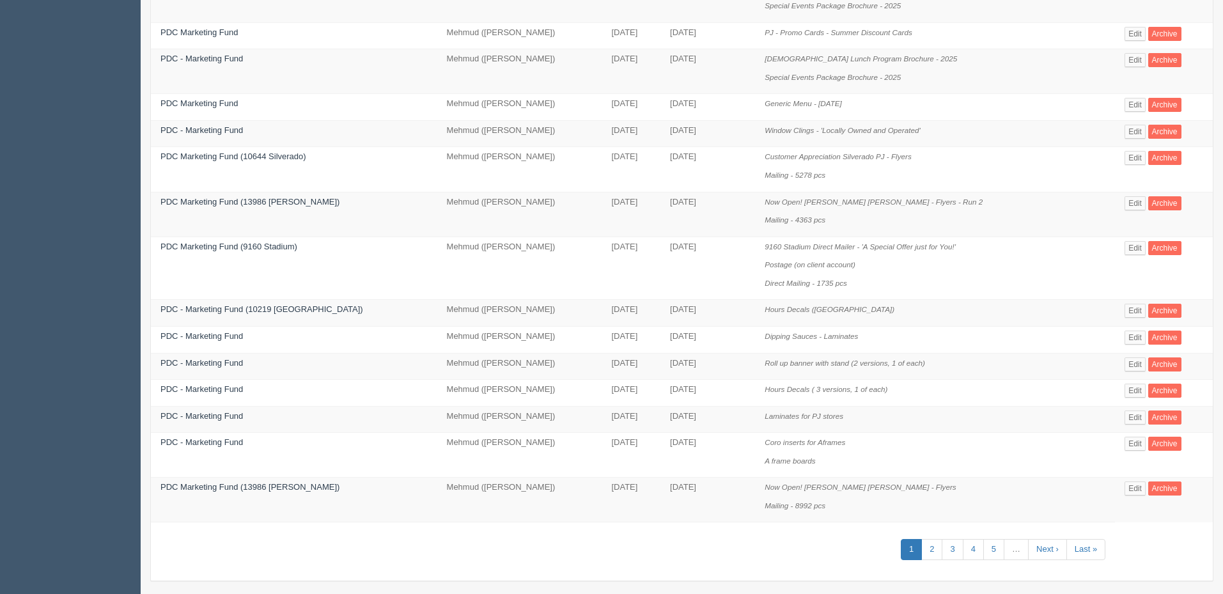
scroll to position [423, 0]
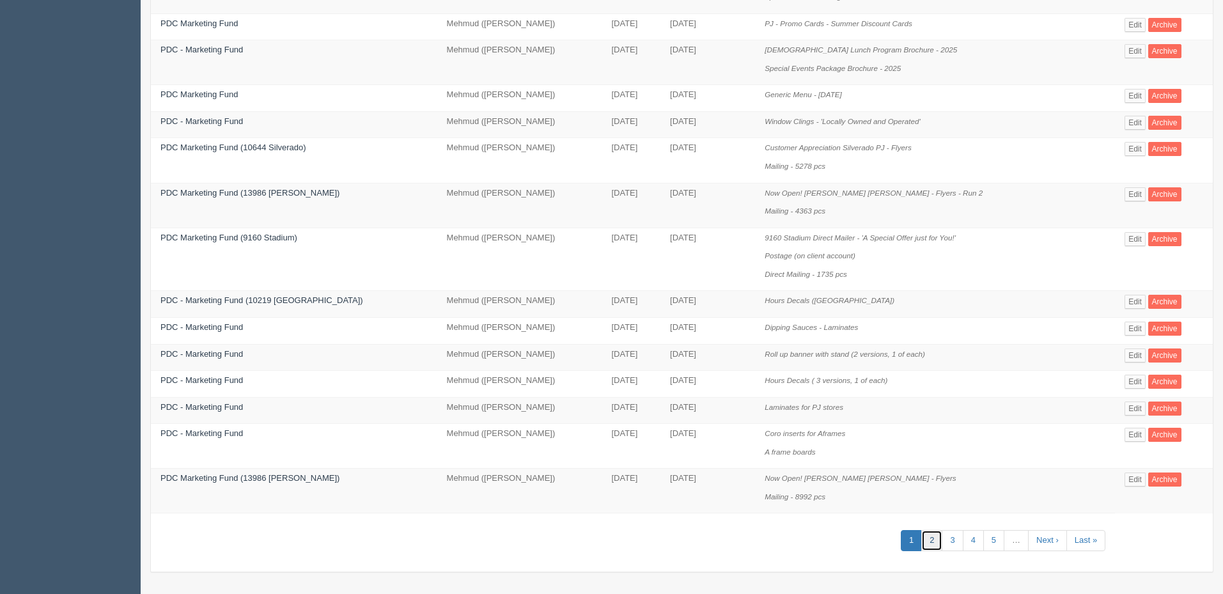
click at [927, 545] on link "2" at bounding box center [931, 540] width 21 height 21
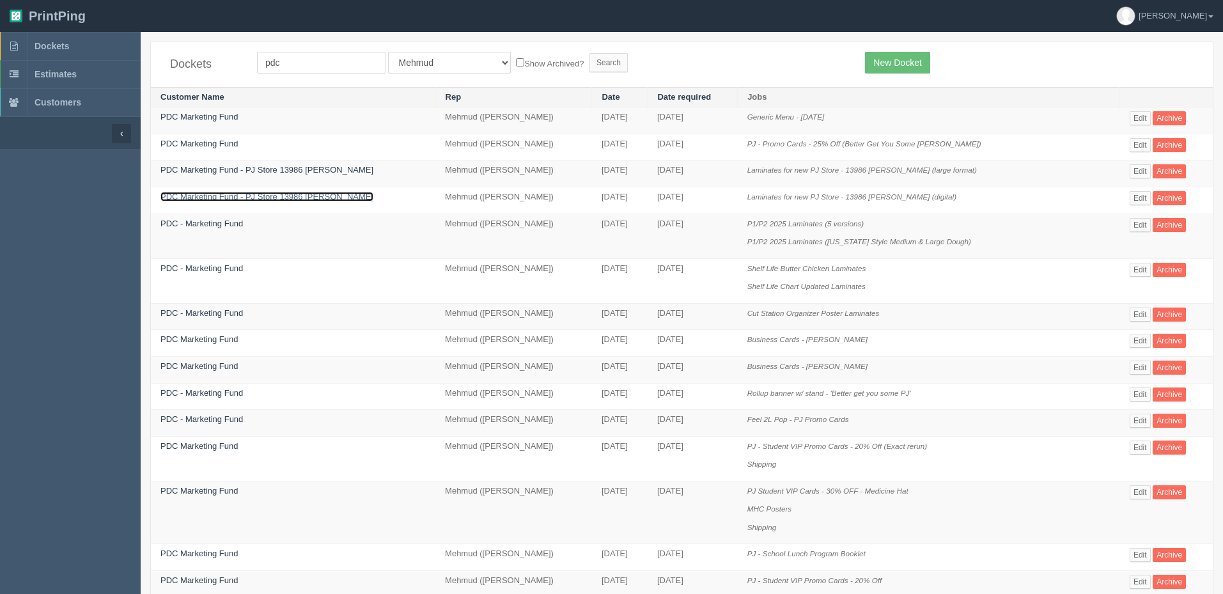
click at [249, 199] on link "PDC Marketing Fund - PJ Store 13986 Walden" at bounding box center [266, 197] width 213 height 10
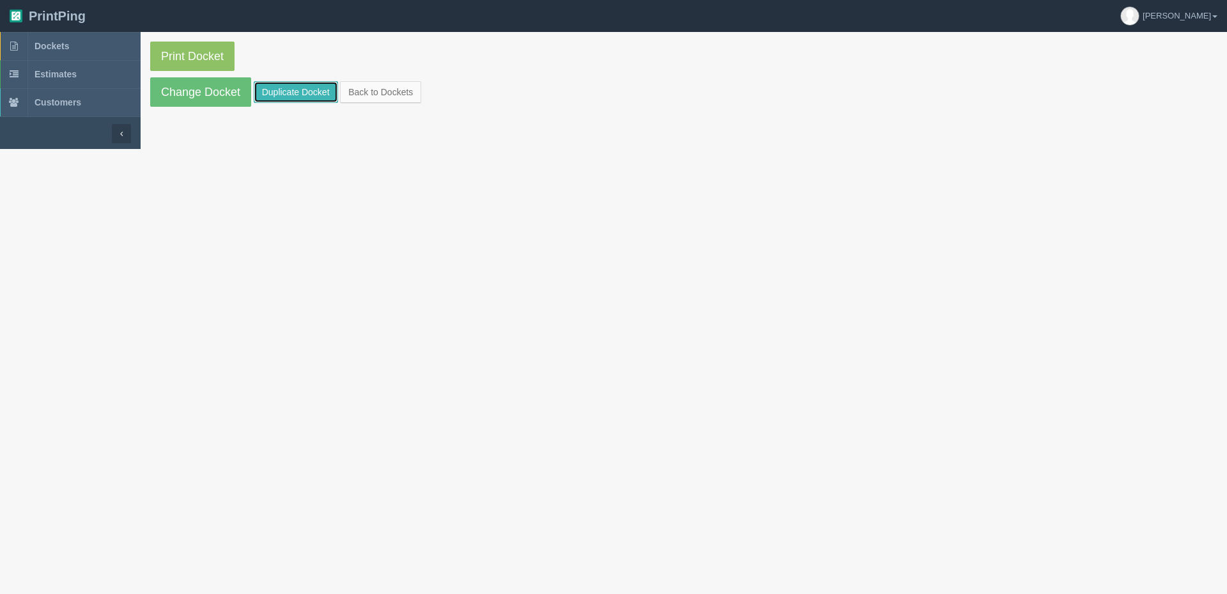
click at [286, 87] on link "Duplicate Docket" at bounding box center [296, 92] width 84 height 22
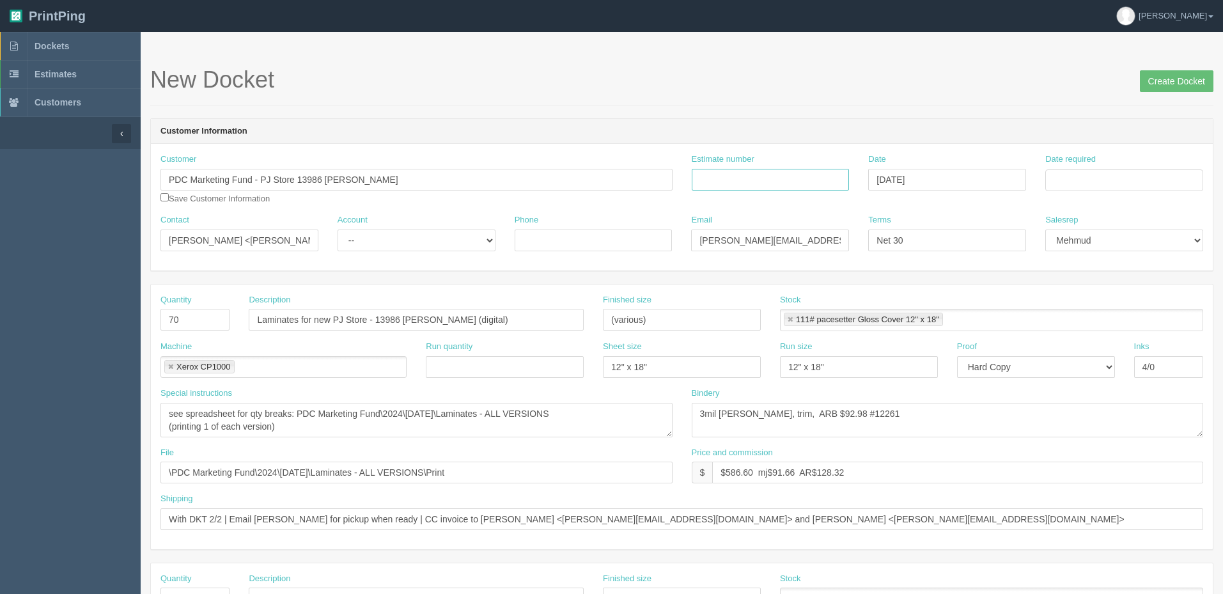
click at [767, 178] on input "Estimate number" at bounding box center [771, 180] width 158 height 22
paste input "092170"
type input "092170"
click at [1124, 182] on input "Date required" at bounding box center [1124, 180] width 158 height 22
click at [1092, 318] on td "26" at bounding box center [1092, 321] width 16 height 19
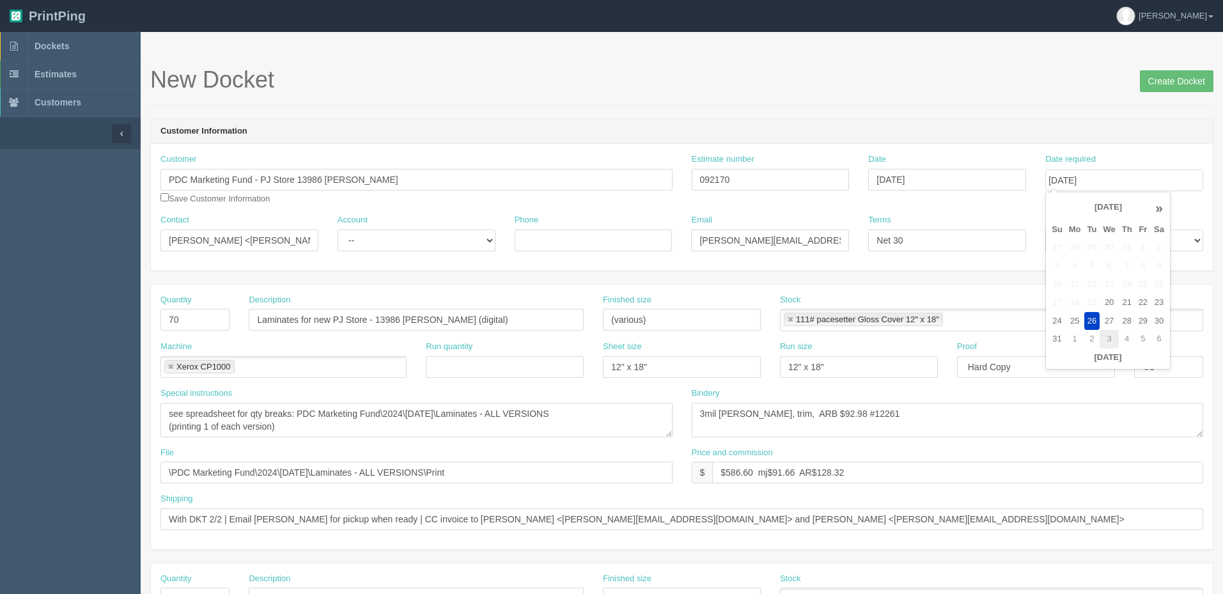
click at [1108, 335] on td "3" at bounding box center [1109, 339] width 19 height 19
type input "September 3, 2025"
click at [1164, 82] on input "Create Docket" at bounding box center [1177, 81] width 74 height 22
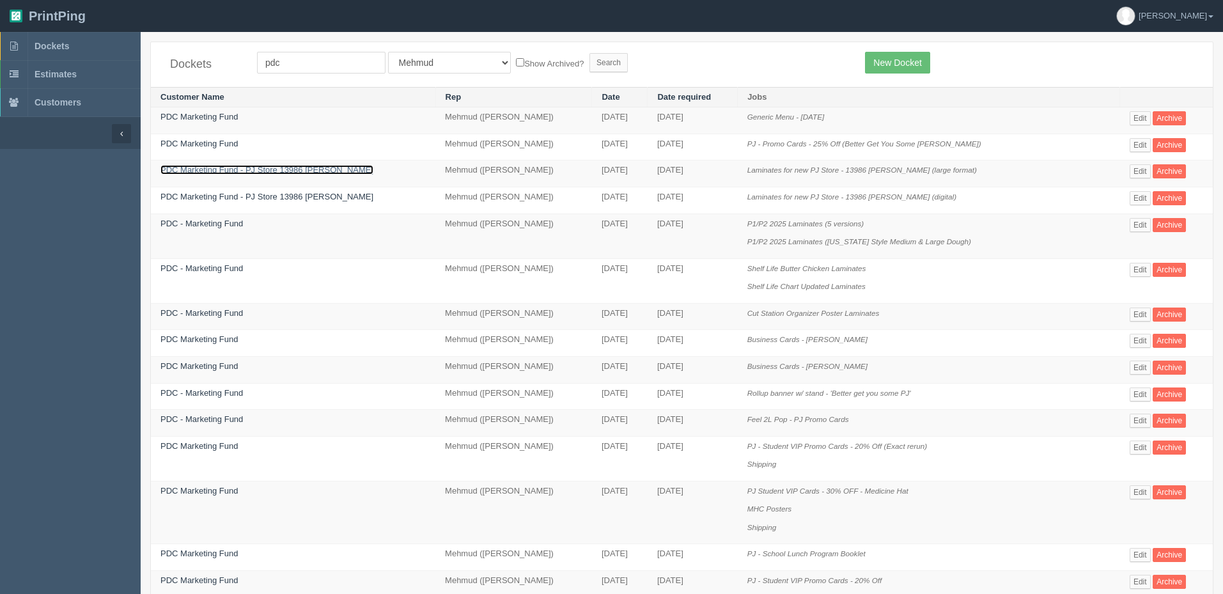
click at [263, 169] on link "PDC Marketing Fund - PJ Store 13986 Walden" at bounding box center [266, 170] width 213 height 10
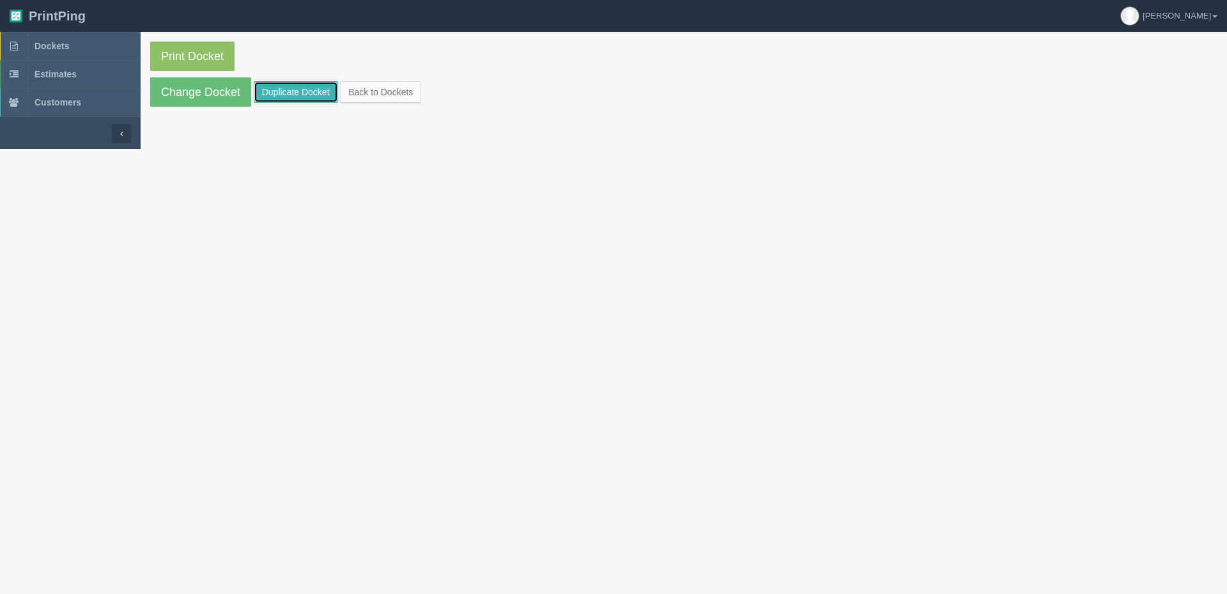
click at [283, 95] on link "Duplicate Docket" at bounding box center [296, 92] width 84 height 22
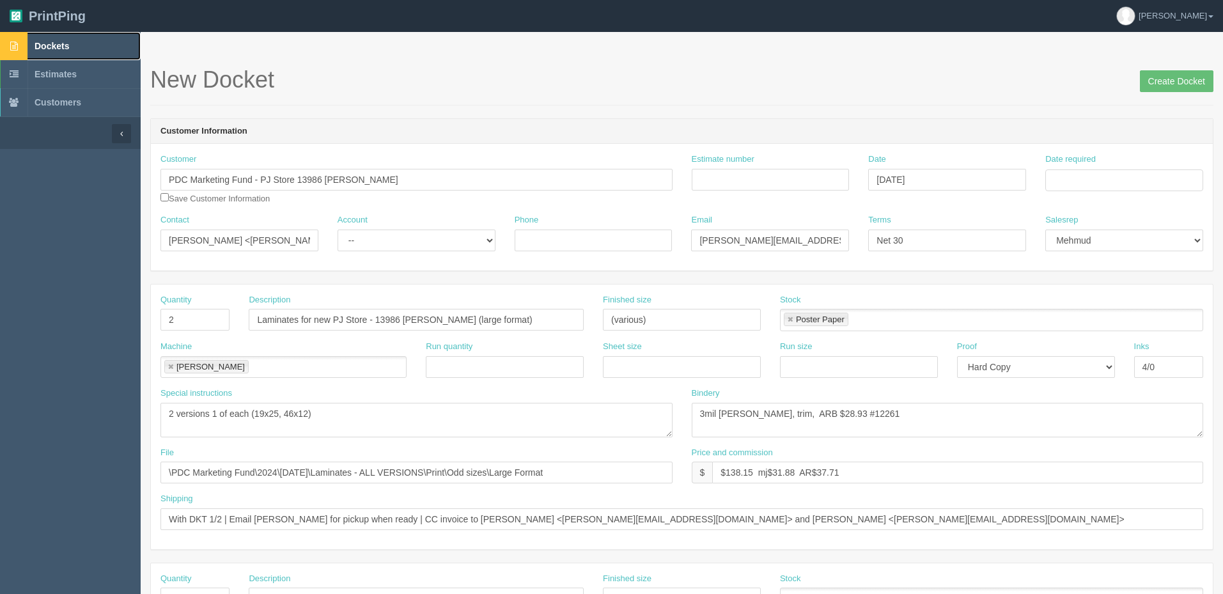
click at [58, 45] on span "Dockets" at bounding box center [52, 46] width 35 height 10
click at [783, 175] on input "Estimate number" at bounding box center [771, 180] width 158 height 22
paste input "092169"
type input "092169"
click at [1076, 175] on input "Date required" at bounding box center [1124, 180] width 158 height 22
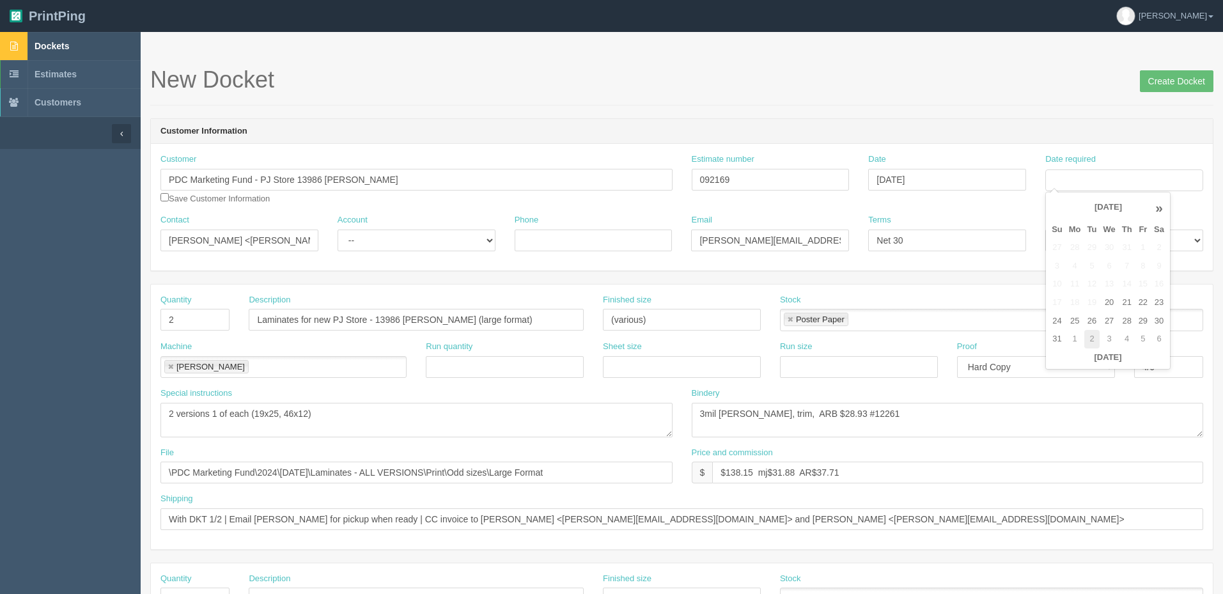
click at [1091, 338] on td "2" at bounding box center [1092, 339] width 16 height 19
click at [1110, 244] on td "3" at bounding box center [1109, 247] width 19 height 19
type input "September 3, 2025"
drag, startPoint x: 197, startPoint y: 313, endPoint x: 56, endPoint y: 291, distance: 142.8
click at [56, 291] on section "Dockets Estimates Customers" at bounding box center [611, 596] width 1223 height 1129
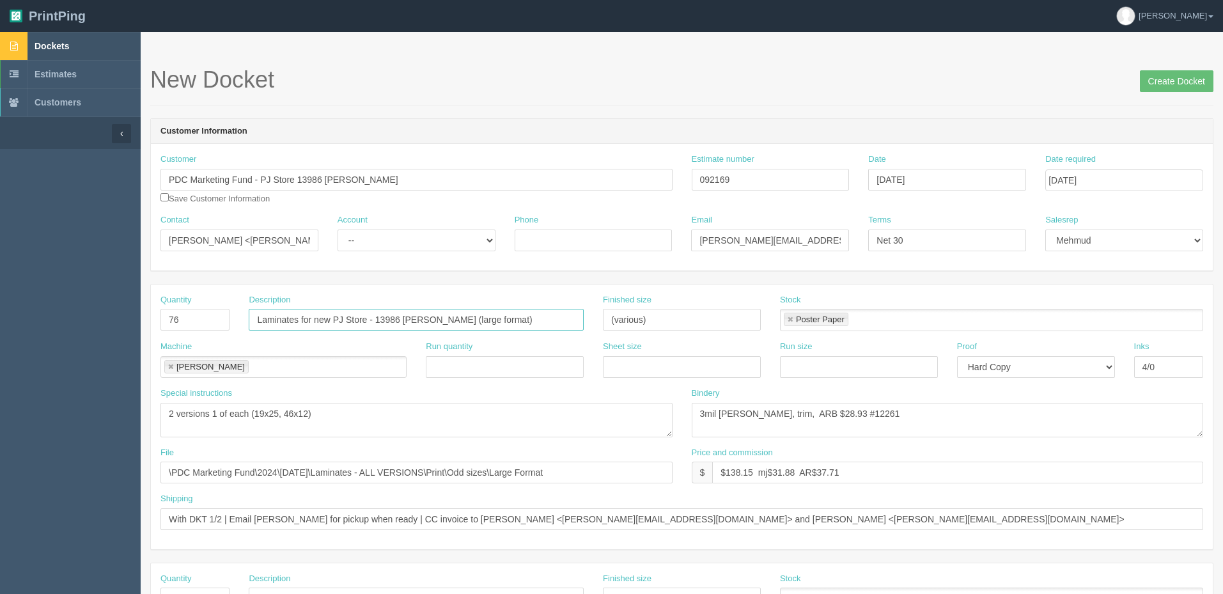
click at [469, 321] on input "Laminates for new PJ Store - 13986 Walden (large format)" at bounding box center [416, 320] width 335 height 22
drag, startPoint x: 78, startPoint y: 316, endPoint x: 58, endPoint y: 315, distance: 19.9
click at [59, 315] on section "Dockets Estimates Customers" at bounding box center [611, 596] width 1223 height 1129
type input "2"
click at [519, 318] on input "Laminates for new PJ Store - 13986 Walden (large format)" at bounding box center [416, 320] width 335 height 22
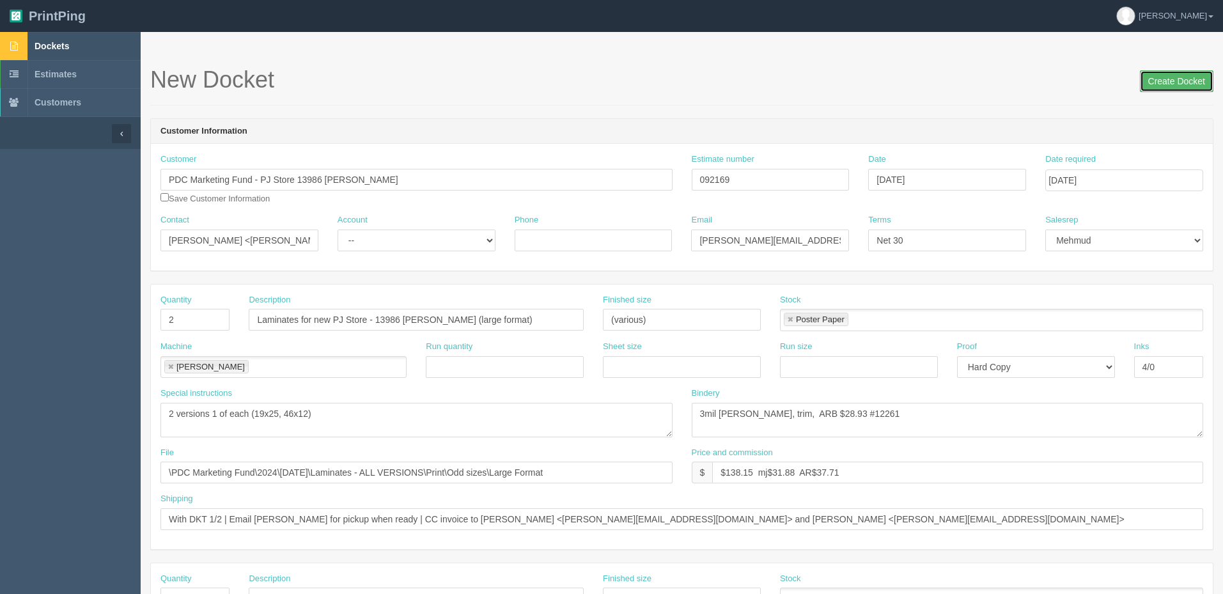
click at [1156, 87] on input "Create Docket" at bounding box center [1177, 81] width 74 height 22
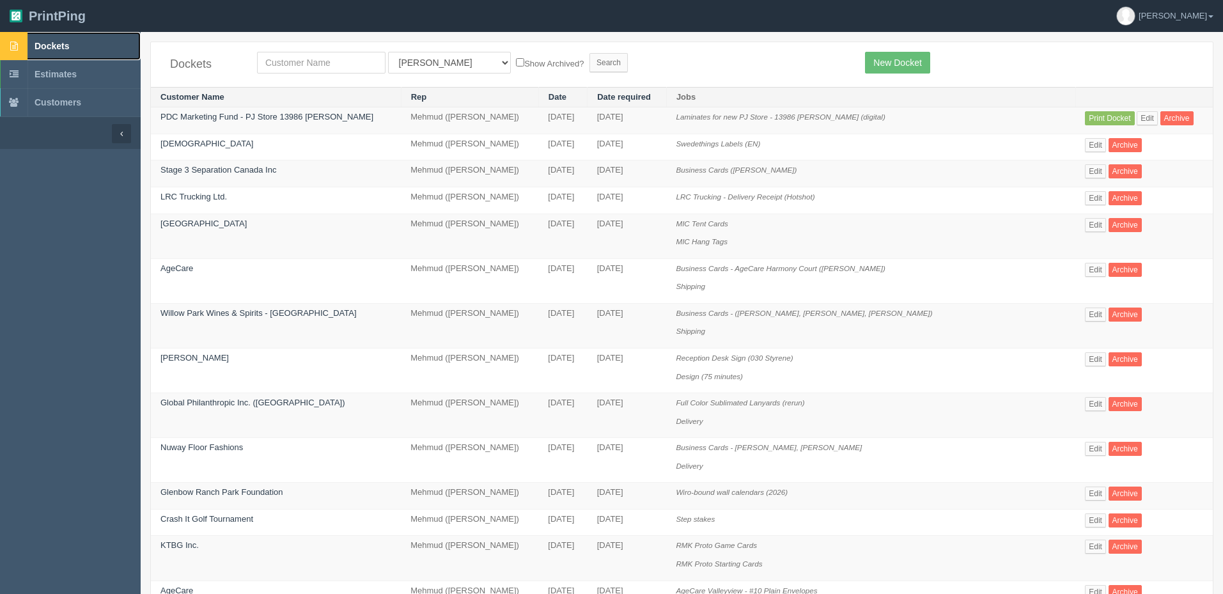
click at [38, 43] on span "Dockets" at bounding box center [52, 46] width 35 height 10
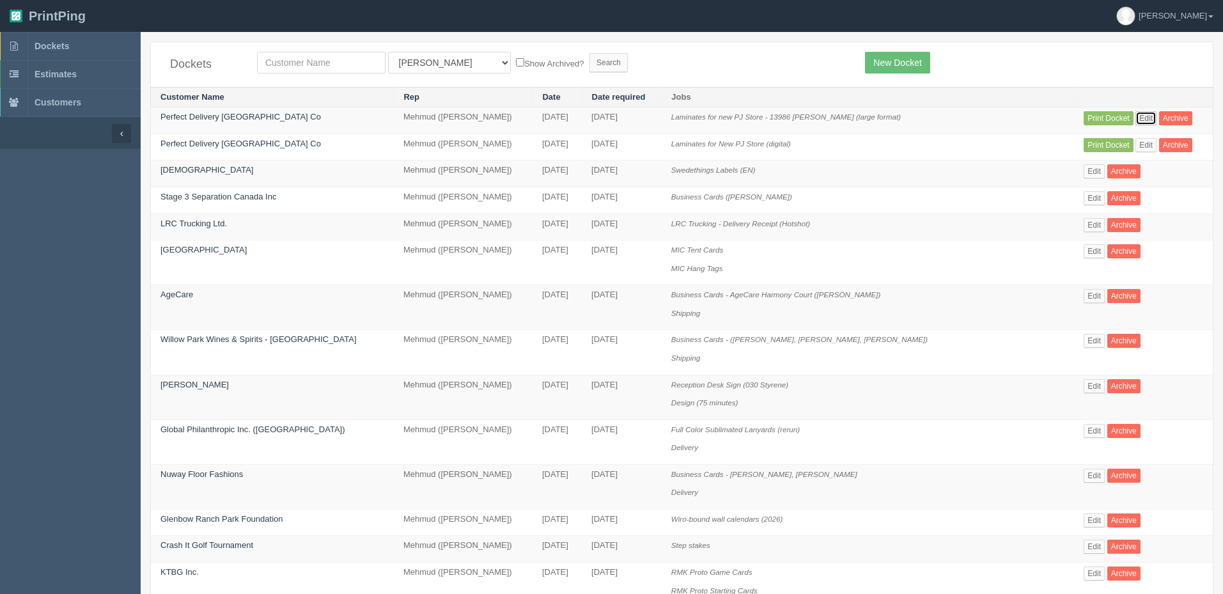
click at [1142, 115] on link "Edit" at bounding box center [1145, 118] width 21 height 14
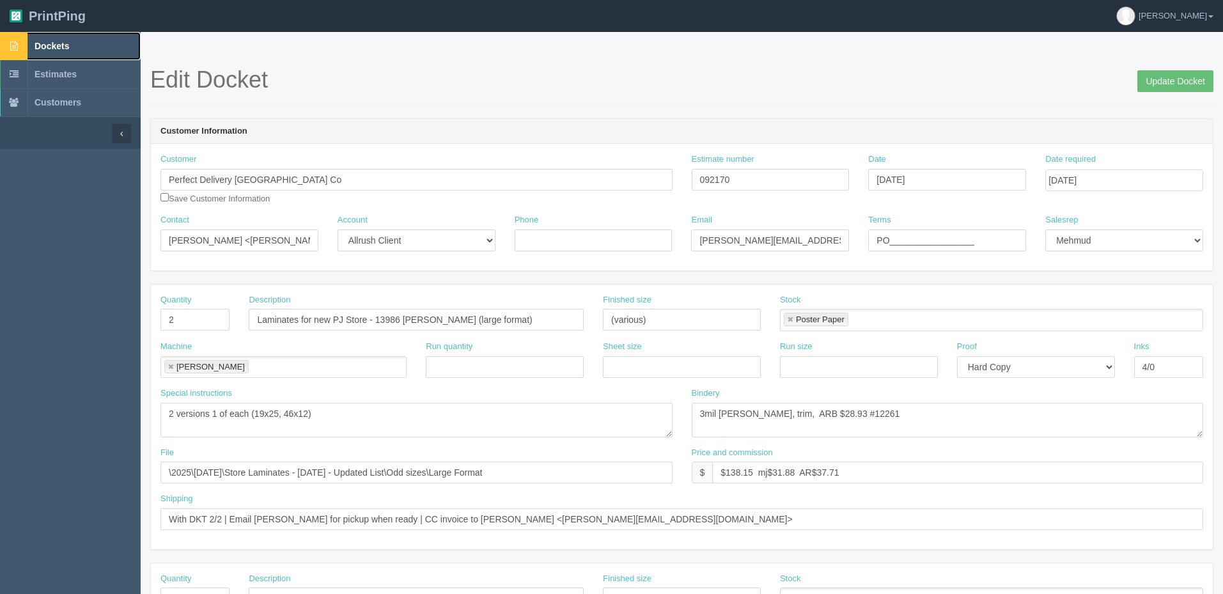
click at [74, 44] on link "Dockets" at bounding box center [70, 46] width 141 height 28
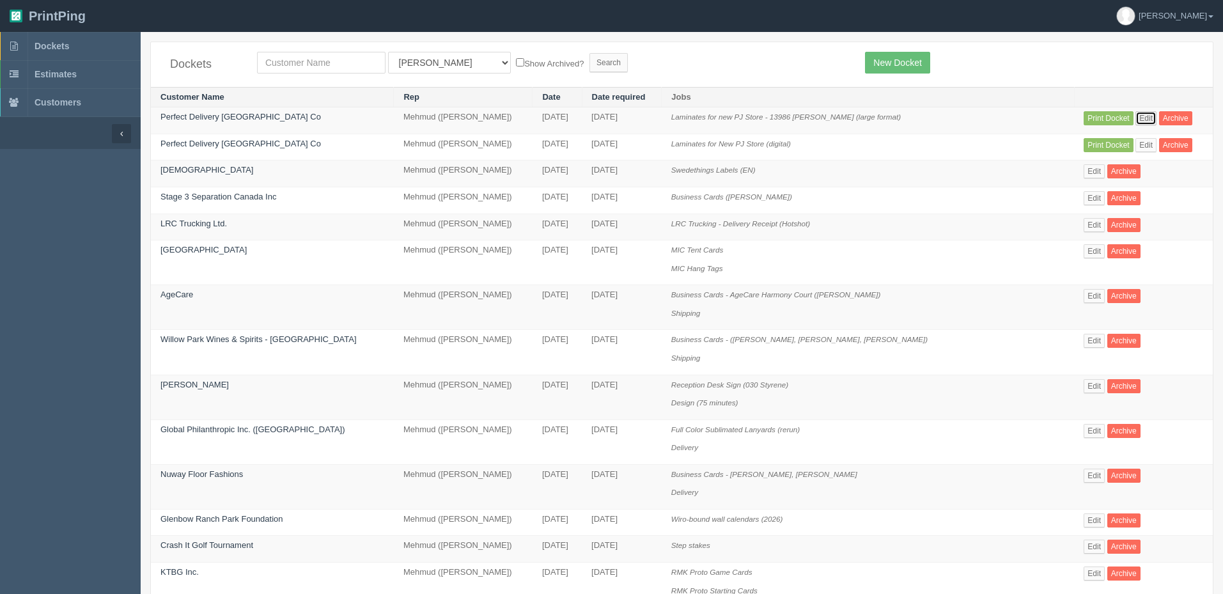
click at [1145, 115] on link "Edit" at bounding box center [1145, 118] width 21 height 14
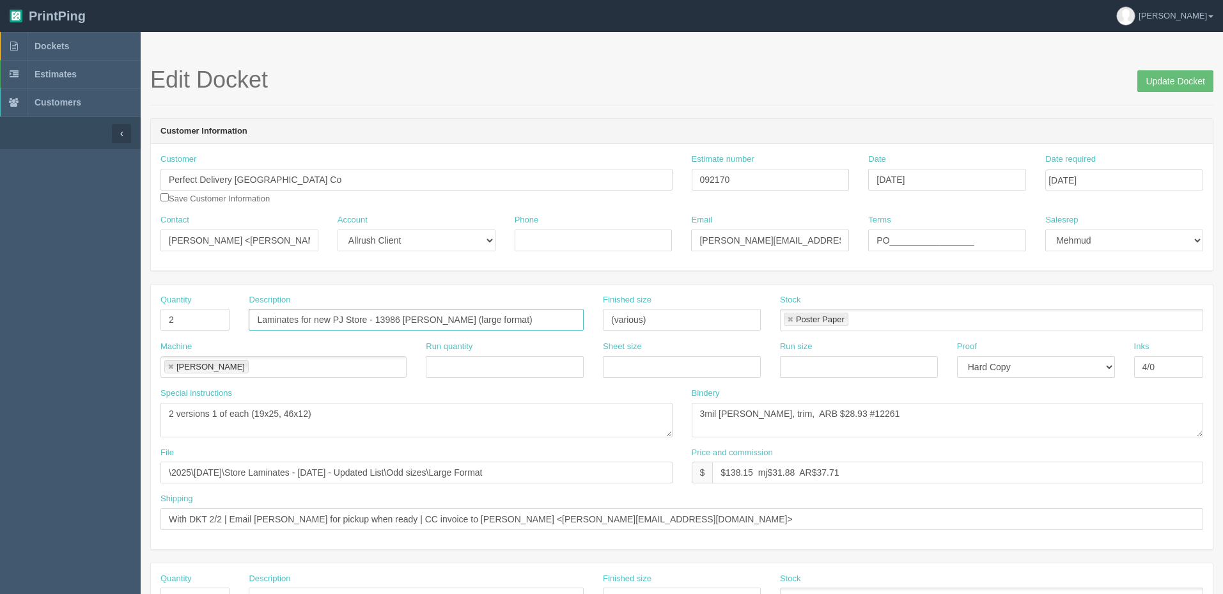
drag, startPoint x: 436, startPoint y: 318, endPoint x: 162, endPoint y: 320, distance: 273.6
click at [162, 320] on div "Quantity 2 Description Laminates for new PJ Store - 13986 Walden (large format)…" at bounding box center [682, 317] width 1062 height 47
paste input "Store full laminate set"
drag, startPoint x: 451, startPoint y: 316, endPoint x: 143, endPoint y: 314, distance: 308.8
click at [143, 314] on section "Edit Docket Update Docket Customer Information Customer Perfect Delivery Canada…" at bounding box center [682, 596] width 1082 height 1129
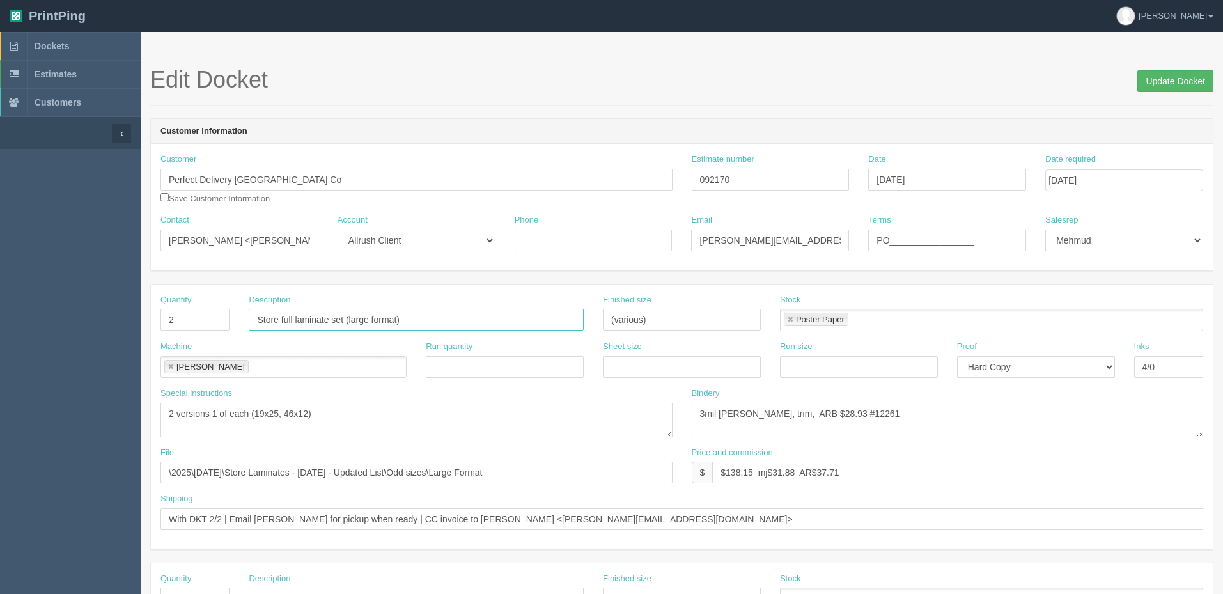
type input "Store full laminate set (large format)"
click at [1165, 80] on input "Update Docket" at bounding box center [1175, 81] width 76 height 22
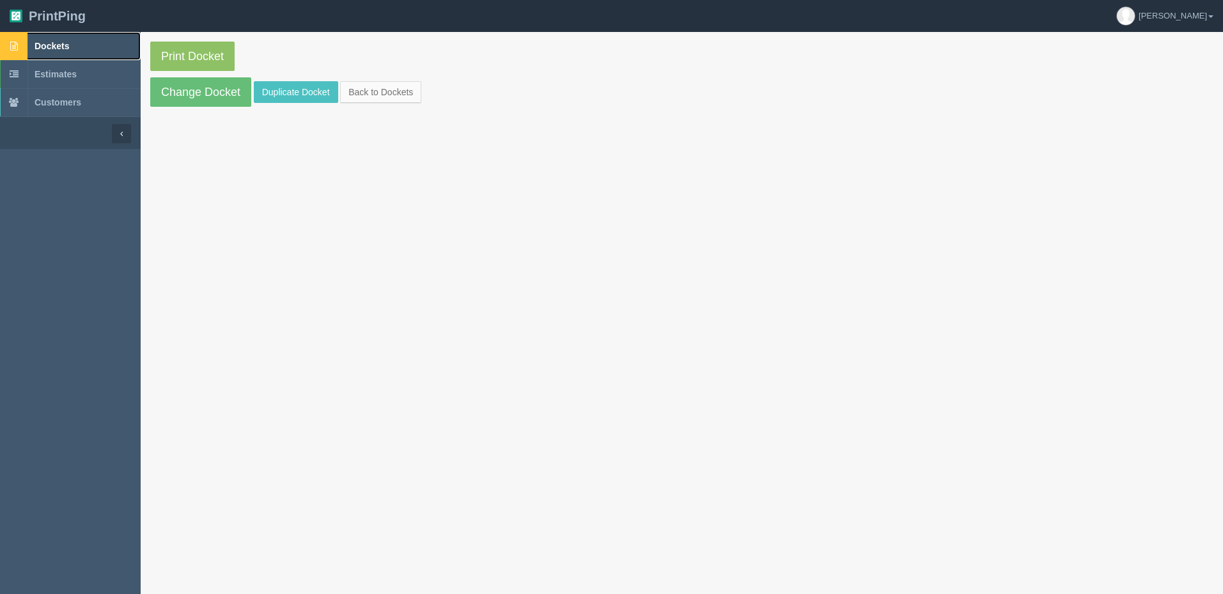
click at [67, 45] on span "Dockets" at bounding box center [52, 46] width 35 height 10
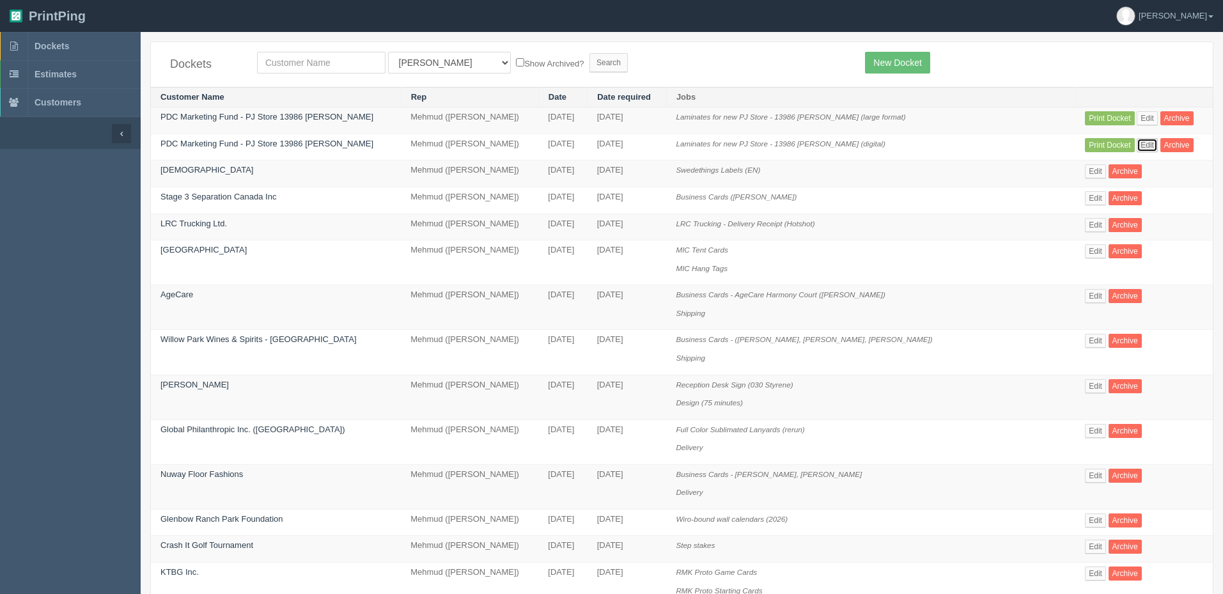
click at [1139, 139] on link "Edit" at bounding box center [1147, 145] width 21 height 14
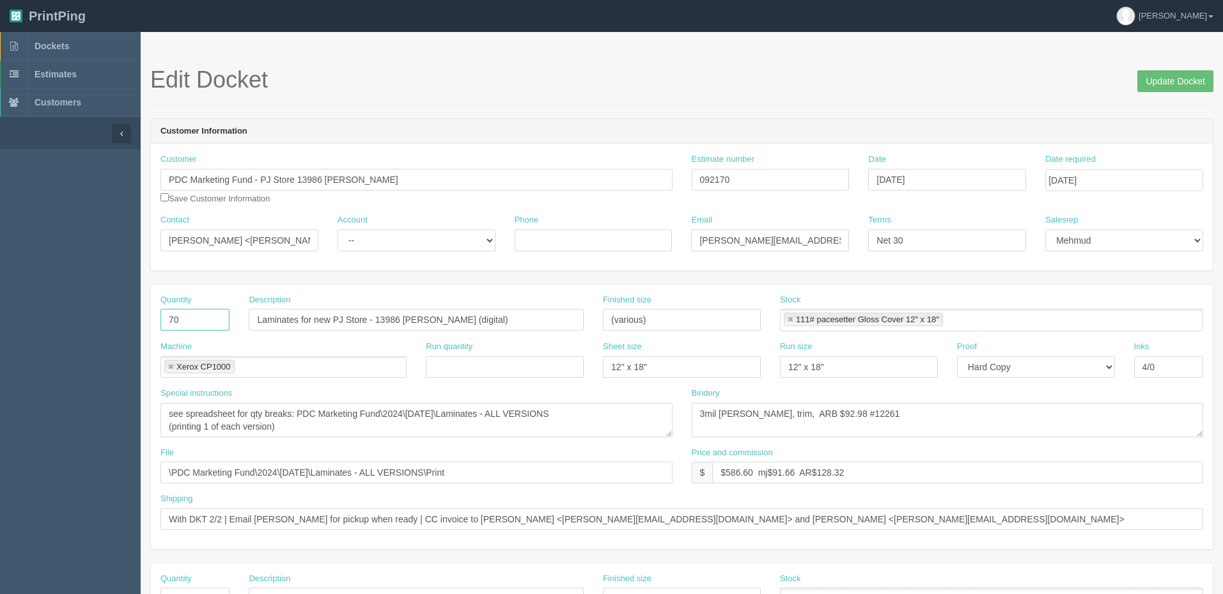
drag, startPoint x: 189, startPoint y: 317, endPoint x: 47, endPoint y: 312, distance: 142.0
click at [47, 312] on section "Dockets Estimates Customers" at bounding box center [611, 596] width 1223 height 1129
type input "76"
drag, startPoint x: 727, startPoint y: 470, endPoint x: 1344, endPoint y: 454, distance: 616.5
click at [1222, 454] on html "PrintPing Zack Edit account ( [PERSON_NAME][EMAIL_ADDRESS][DOMAIN_NAME] ) Logou…" at bounding box center [611, 580] width 1223 height 1161
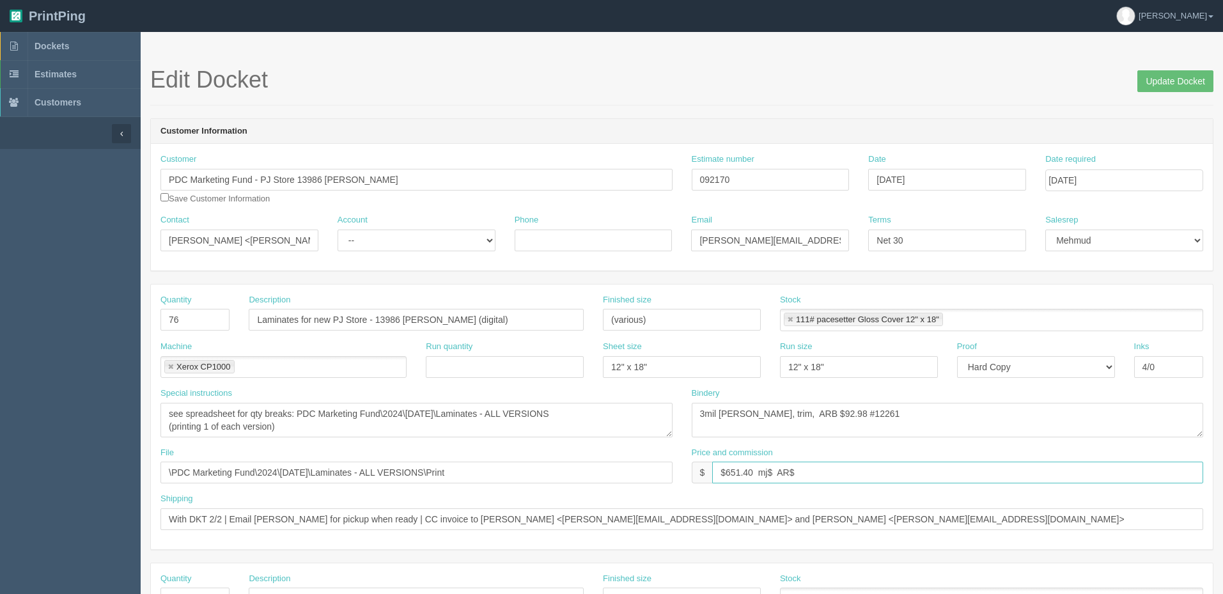
type input "$651.40 mj$ AR$"
drag, startPoint x: 669, startPoint y: 177, endPoint x: 497, endPoint y: 177, distance: 172.6
click at [499, 177] on div "Customer PDC Marketing Fund - PJ Store 13986 [PERSON_NAME] Save Customer Inform…" at bounding box center [682, 183] width 1062 height 61
click at [779, 180] on input "092170" at bounding box center [771, 180] width 158 height 22
drag, startPoint x: 809, startPoint y: 180, endPoint x: 557, endPoint y: 176, distance: 251.9
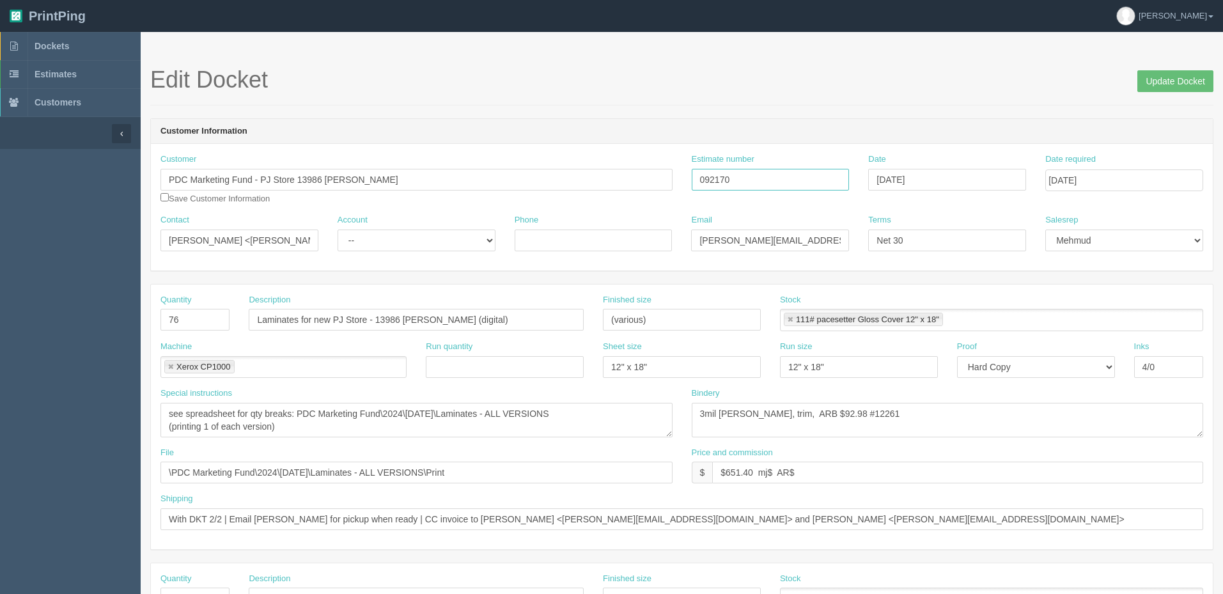
click at [557, 176] on div "Customer PDC Marketing Fund - PJ Store 13986 Walden Save Customer Information E…" at bounding box center [682, 183] width 1062 height 61
paste input "69"
type input "092169"
drag, startPoint x: 789, startPoint y: 416, endPoint x: 812, endPoint y: 414, distance: 23.8
click at [812, 414] on textarea "3mil [PERSON_NAME], trim, ARB $92.98 #12261" at bounding box center [948, 420] width 512 height 35
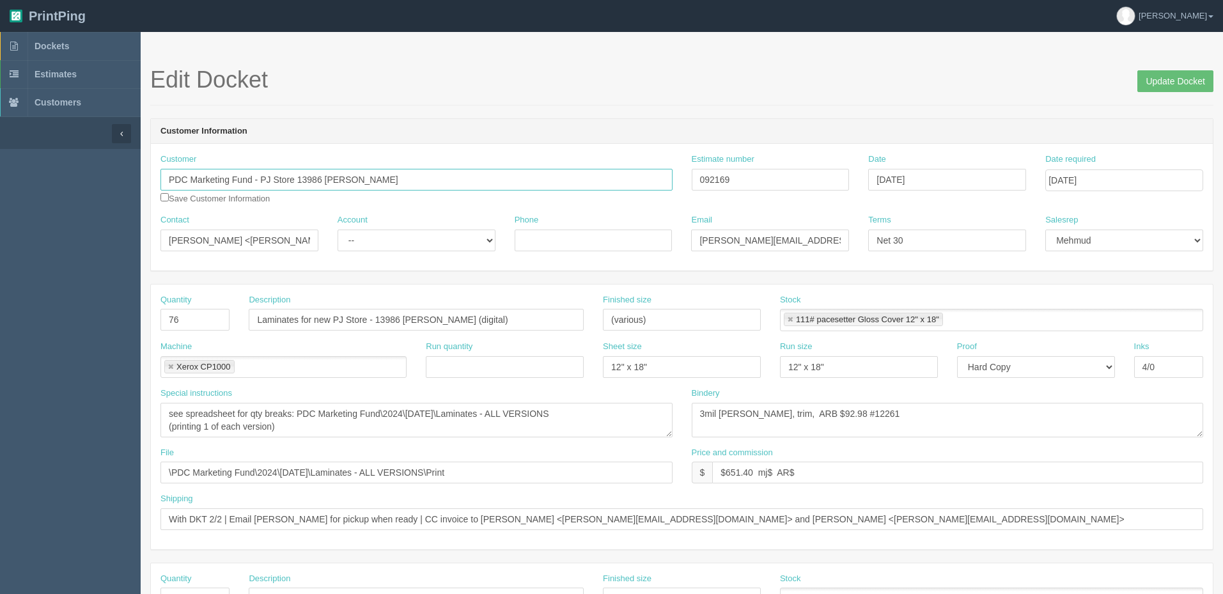
drag, startPoint x: 417, startPoint y: 183, endPoint x: 0, endPoint y: 181, distance: 417.4
click at [0, 181] on section "Dockets Estimates Customers" at bounding box center [611, 596] width 1223 height 1129
paste input "erfect Delivery Canada Co"
type input "Perfect Delivery [GEOGRAPHIC_DATA] Co"
drag, startPoint x: 380, startPoint y: 322, endPoint x: 867, endPoint y: 320, distance: 487.1
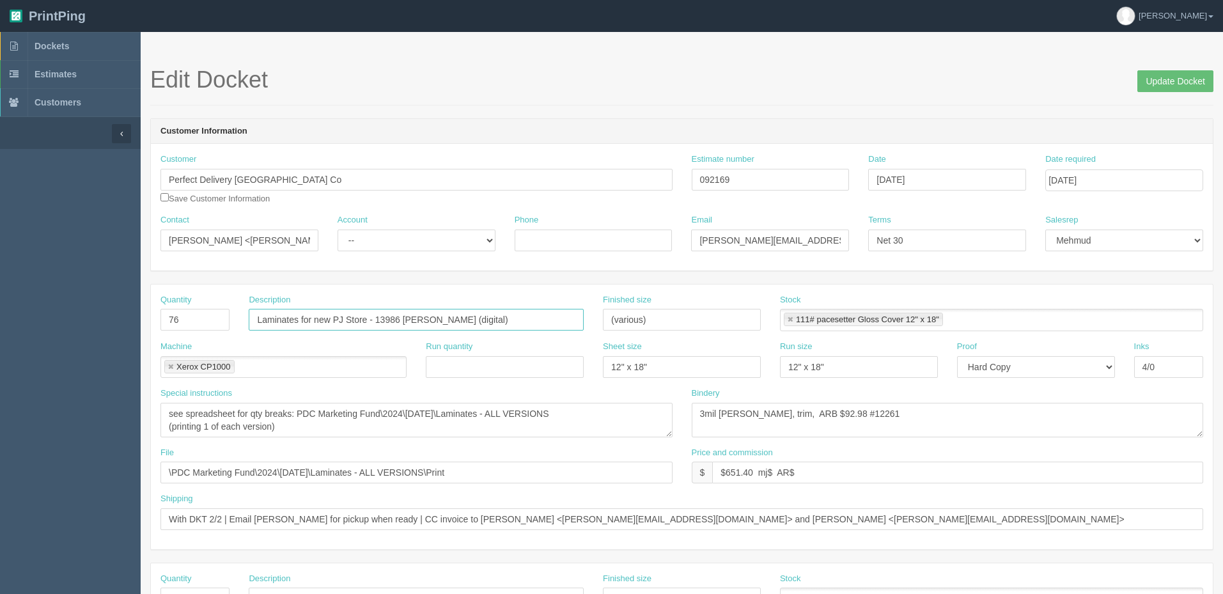
click at [867, 320] on div "Quantity 76 Description Laminates for new PJ Store - 13986 Walden (digital) Fin…" at bounding box center [682, 317] width 1062 height 47
type input "Laminates for new PJ Store"
click at [624, 421] on textarea "see spreadsheet for qty breaks: PDC Marketing Fund\2024\December 2024\Laminates…" at bounding box center [416, 420] width 512 height 35
click at [373, 472] on input "\PDC Marketing Fund\2024\December 2024\Laminates - ALL VERSIONS\Print" at bounding box center [416, 473] width 512 height 22
paste input "Z:\P\PDC Marketing Fund\2025\August 2025\Store Laminates - 2025 August - Update…"
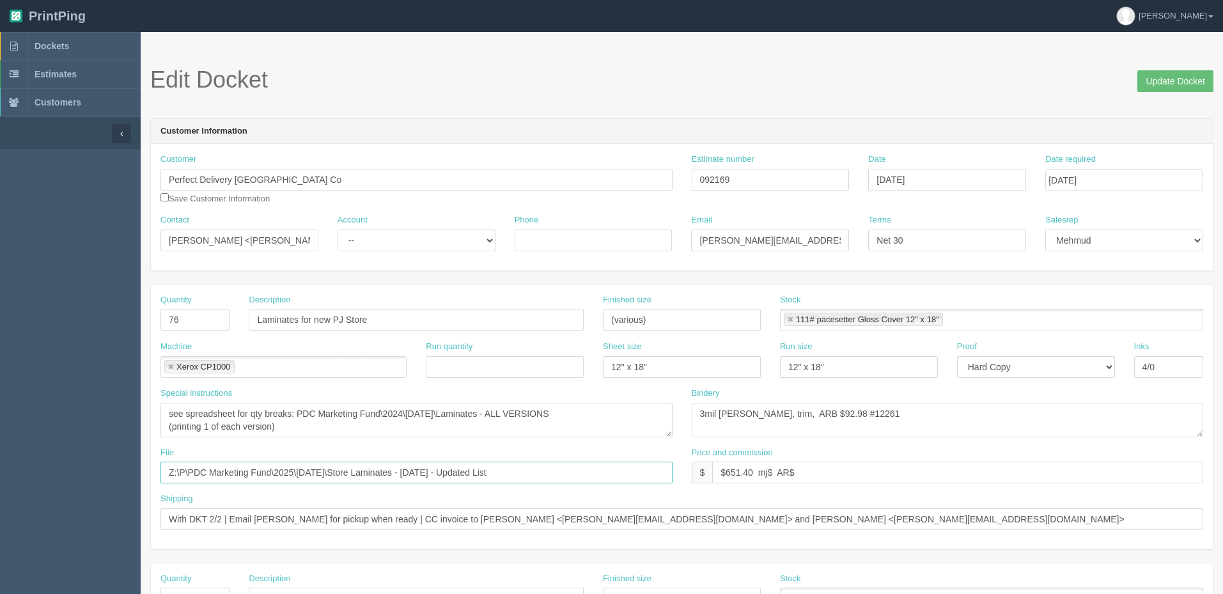
drag, startPoint x: 183, startPoint y: 471, endPoint x: 141, endPoint y: 467, distance: 42.4
click at [144, 467] on section "Edit Docket Update Docket Customer Information Customer Perfect Delivery Canada…" at bounding box center [682, 596] width 1082 height 1129
type input "\PDC Marketing Fund\2025\[DATE]\Store Laminates - [DATE] - Updated List"
click at [310, 426] on textarea "see spreadsheet for qty breaks: PDC Marketing Fund\2024\December 2024\Laminates…" at bounding box center [416, 420] width 512 height 35
click at [367, 241] on select "-- Existing Client Allrush Client Rep Client" at bounding box center [417, 240] width 158 height 22
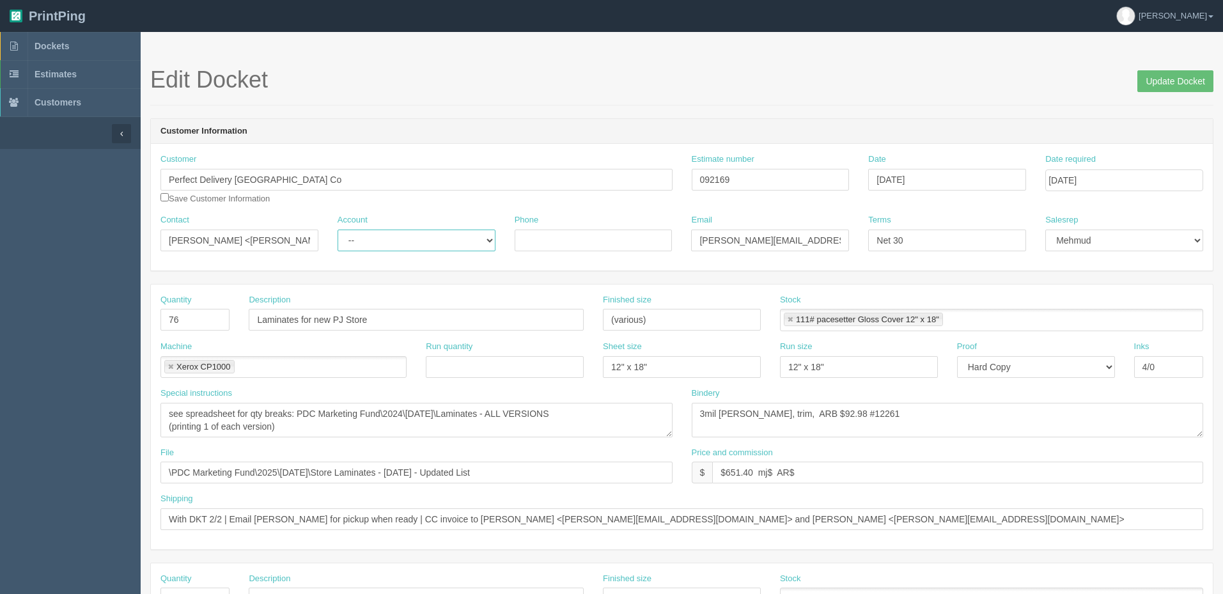
select select "Allrush Client"
click at [338, 229] on select "-- Existing Client Allrush Client Rep Client" at bounding box center [417, 240] width 158 height 22
click at [317, 425] on textarea "see spreadsheet for qty breaks: PDC Marketing Fund\2024\December 2024\Laminates…" at bounding box center [416, 420] width 512 height 35
click at [288, 426] on textarea "see spreadsheet for qty breaks: PDC Marketing Fund\2024\December 2024\Laminates…" at bounding box center [416, 420] width 512 height 35
drag, startPoint x: 304, startPoint y: 412, endPoint x: 616, endPoint y: 410, distance: 312.0
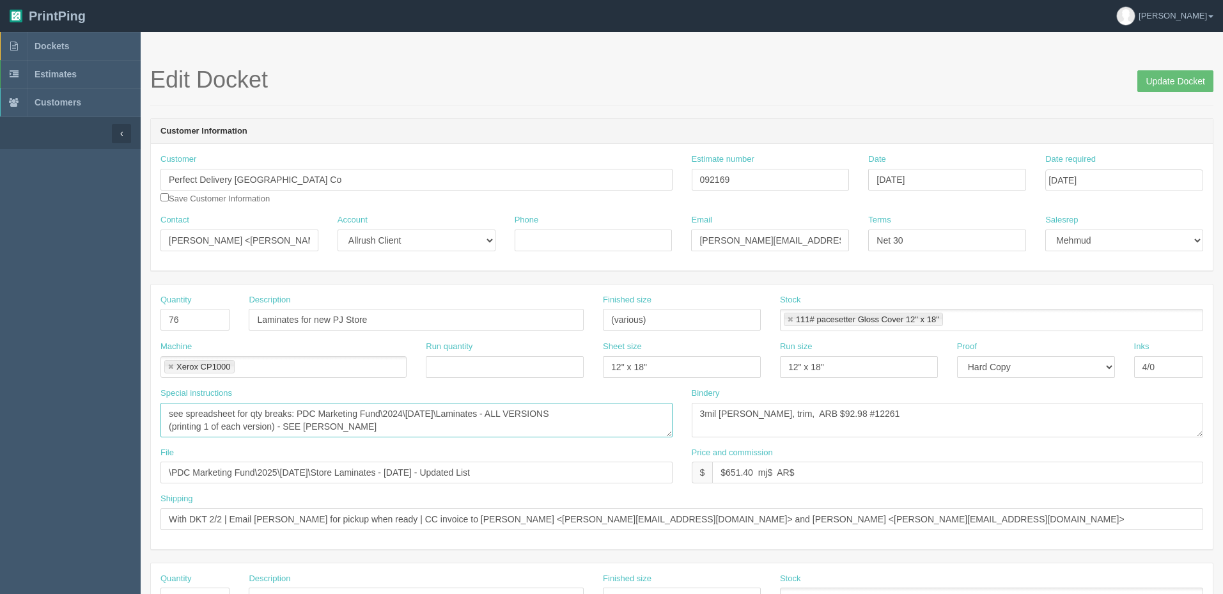
click at [616, 410] on textarea "see spreadsheet for qty breaks: PDC Marketing Fund\2024\December 2024\Laminates…" at bounding box center [416, 420] width 512 height 35
click at [358, 425] on textarea "see spreadsheet for qty breaks: PDC Marketing Fund\2024\December 2024\Laminates…" at bounding box center [416, 420] width 512 height 35
drag, startPoint x: 305, startPoint y: 412, endPoint x: 641, endPoint y: 400, distance: 336.4
click at [641, 400] on div "Special instructions see spreadsheet for qty breaks: PDC Marketing Fund\2024\De…" at bounding box center [416, 412] width 512 height 50
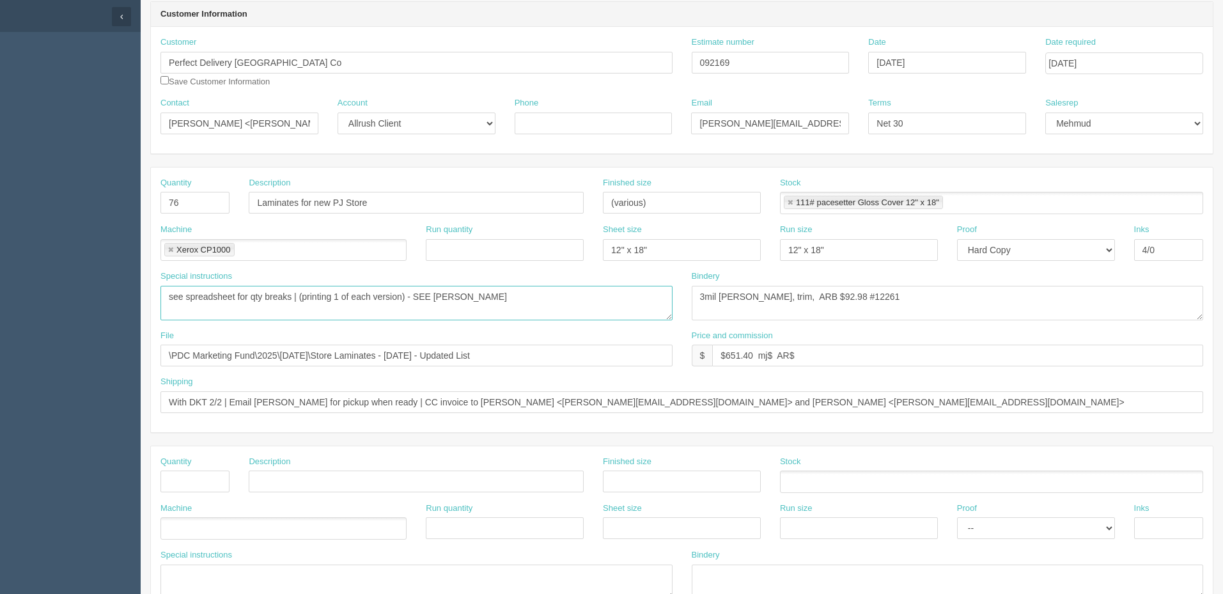
scroll to position [128, 0]
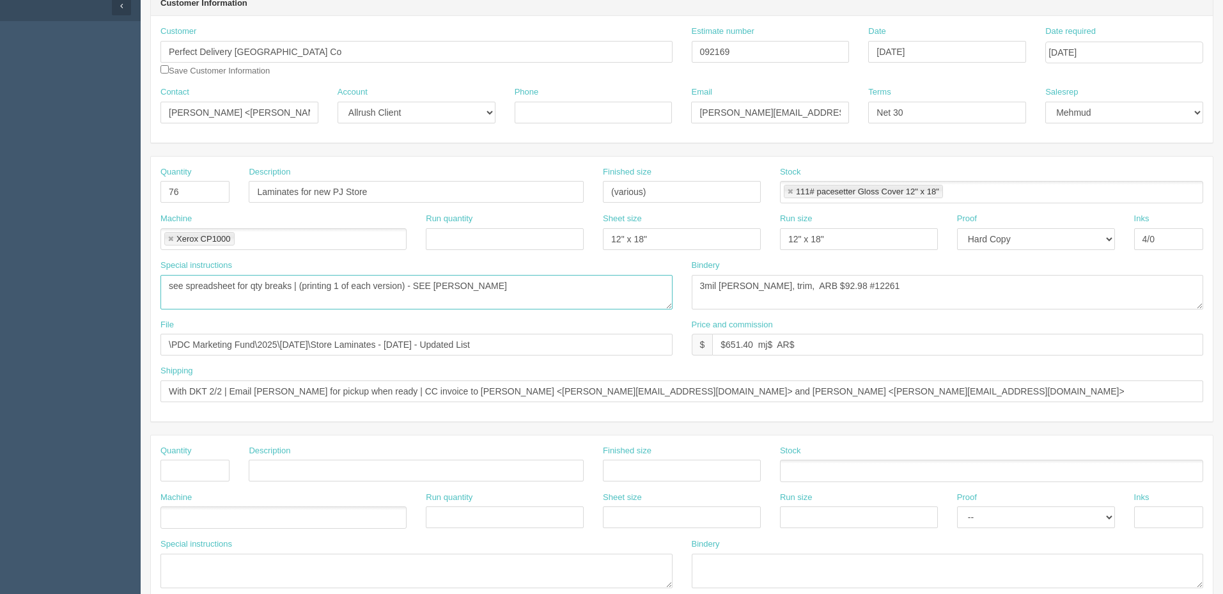
type textarea "see spreadsheet for qty breaks | (printing 1 of each version) - SEE [PERSON_NAM…"
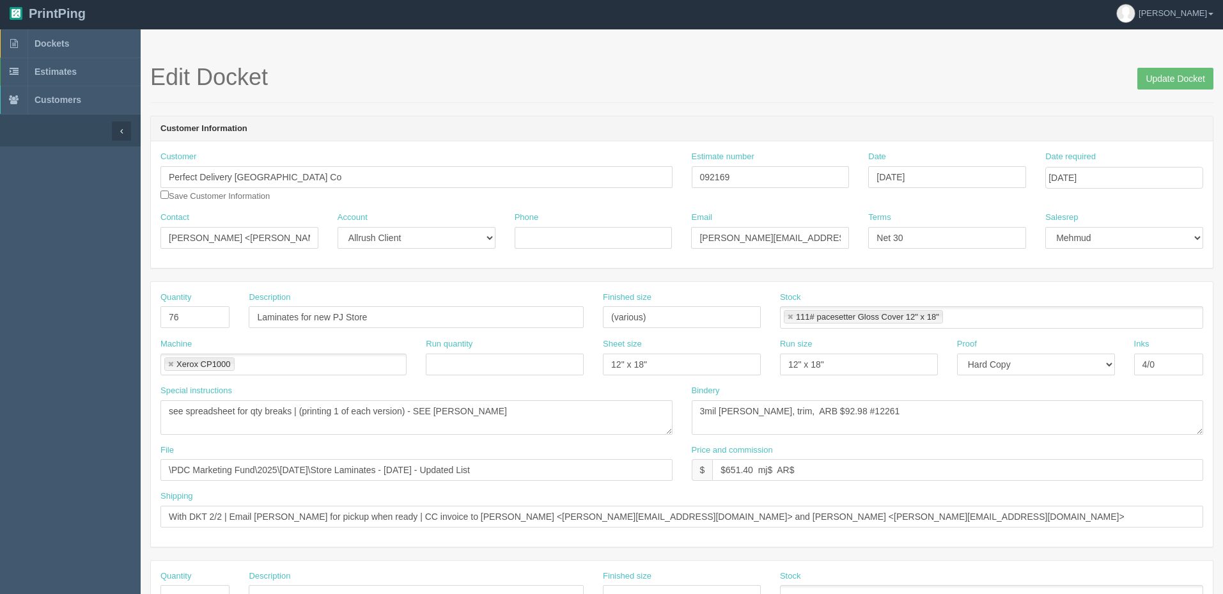
scroll to position [0, 0]
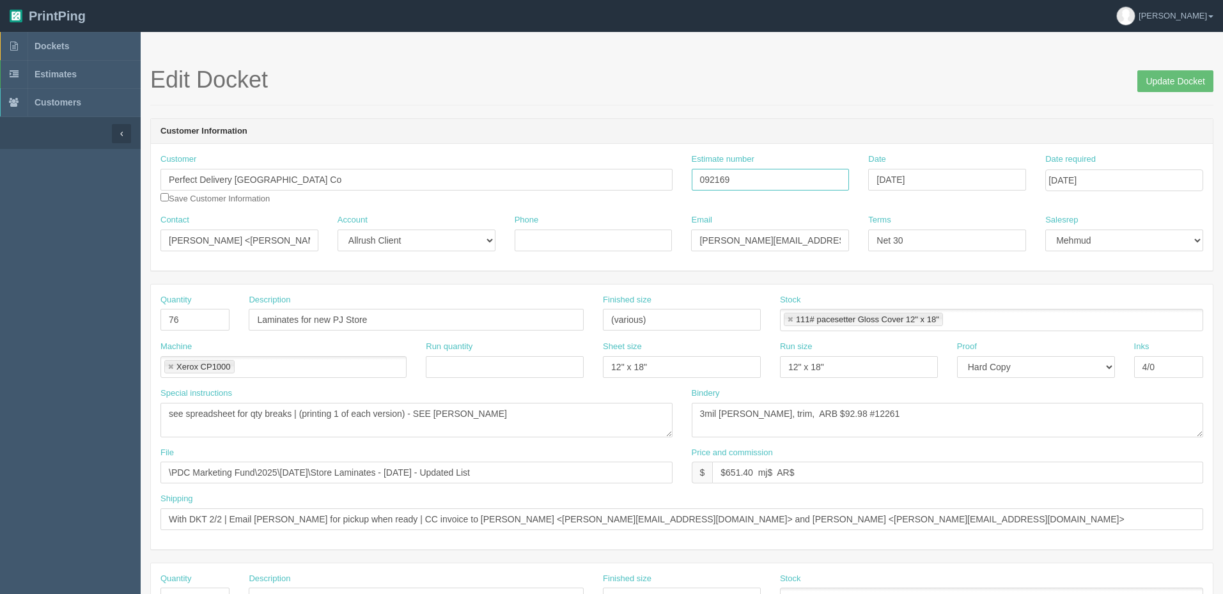
drag, startPoint x: 731, startPoint y: 173, endPoint x: 330, endPoint y: 136, distance: 403.1
click at [330, 136] on div "Customer Information Customer Perfect Delivery Canada Co Save Customer Informat…" at bounding box center [681, 194] width 1063 height 153
click at [803, 473] on input "$651.40 mj$ AR$" at bounding box center [957, 473] width 491 height 22
click at [806, 472] on input "$651.40 mj$ AR$" at bounding box center [957, 473] width 491 height 22
type input "$651.40 mj$ AR$137.16"
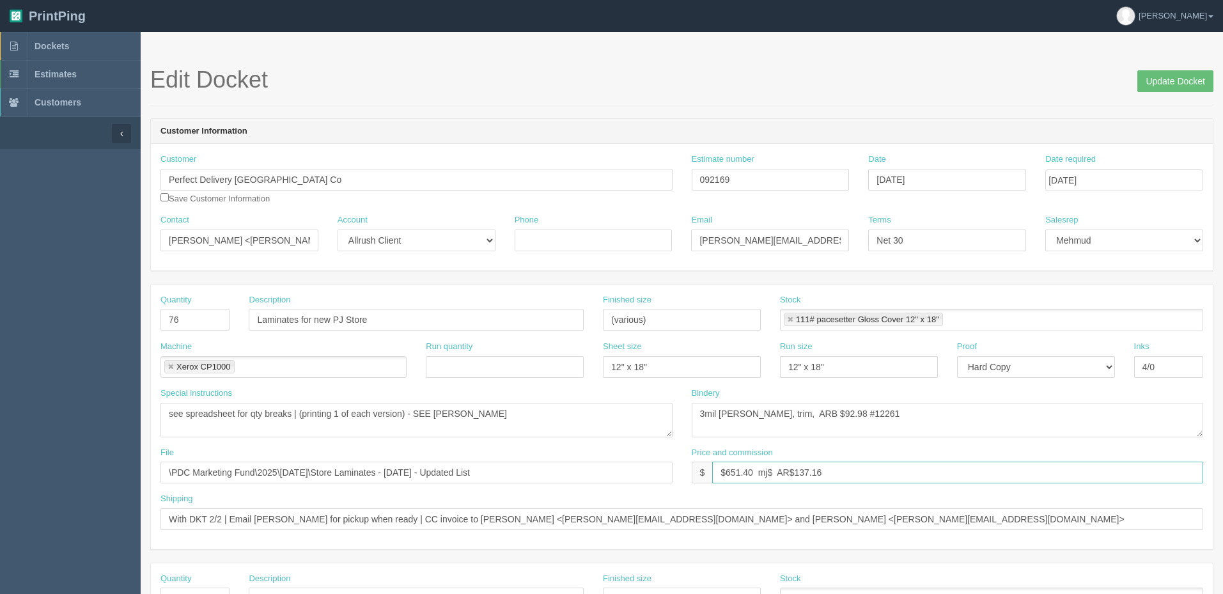
click at [1137, 70] on input "Update Docket" at bounding box center [1175, 81] width 76 height 22
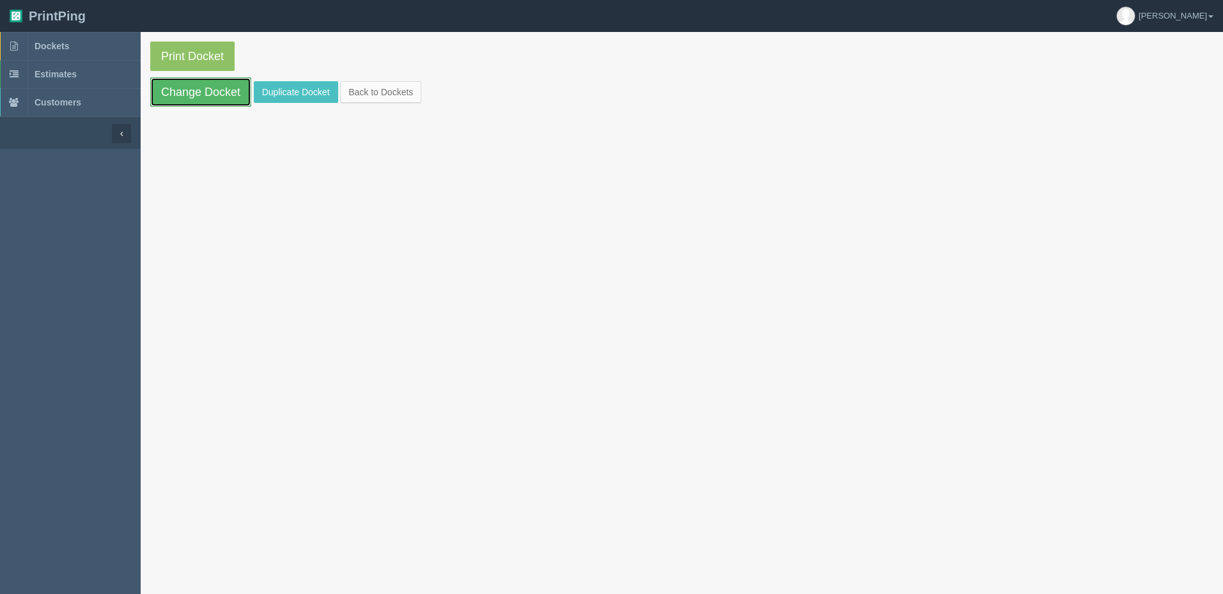
click at [214, 91] on link "Change Docket" at bounding box center [200, 91] width 101 height 29
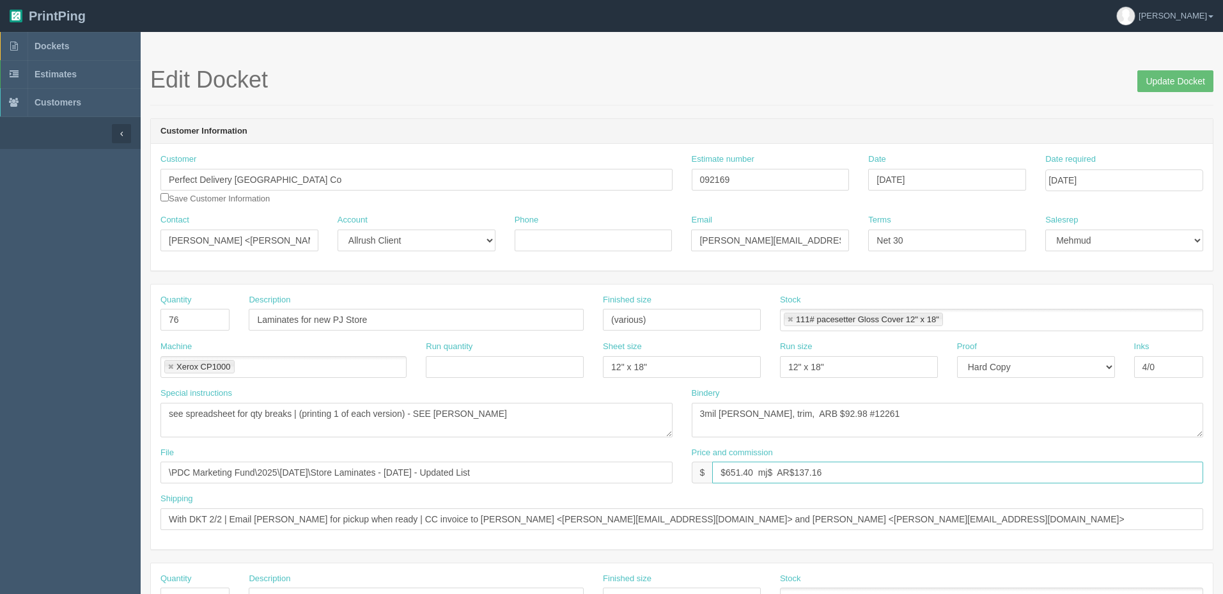
click at [774, 470] on input "$651.40 mj$ AR$137.16" at bounding box center [957, 473] width 491 height 22
drag, startPoint x: 773, startPoint y: 472, endPoint x: 893, endPoint y: 501, distance: 123.7
click at [774, 471] on input "$651.40 mj$57.01 AR$137.16" at bounding box center [957, 473] width 491 height 22
drag, startPoint x: 825, startPoint y: 468, endPoint x: 1098, endPoint y: 453, distance: 274.0
click at [1098, 453] on div "Price and commission $ $651.40 mj$84.77 AR$137.16" at bounding box center [948, 465] width 512 height 37
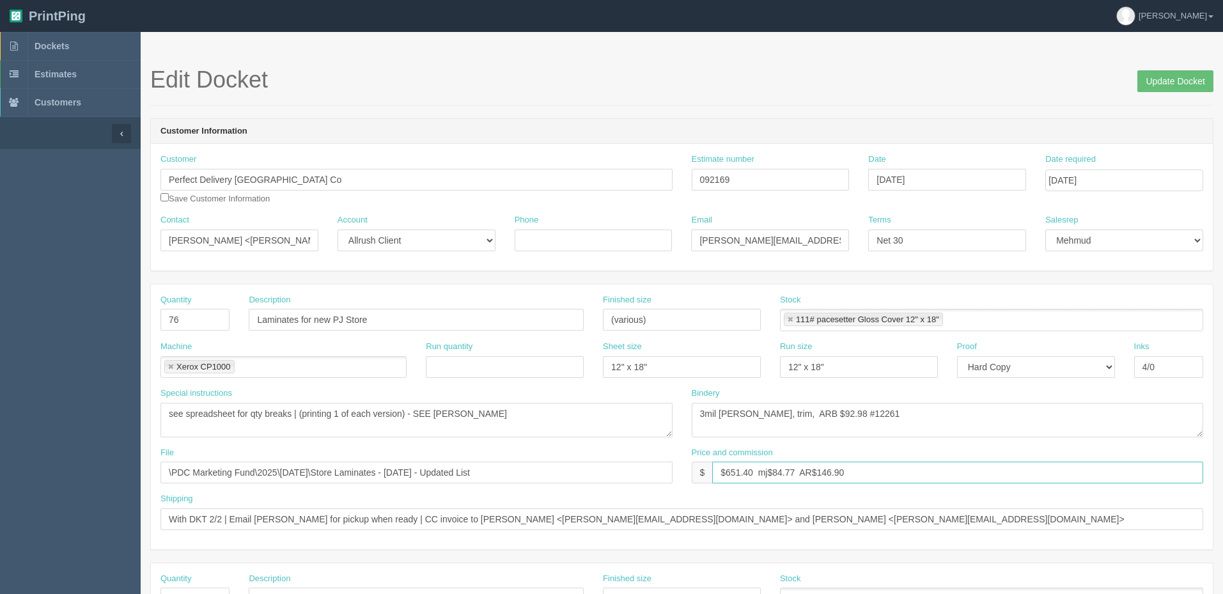
type input "$651.40 mj$84.77 AR$146.90"
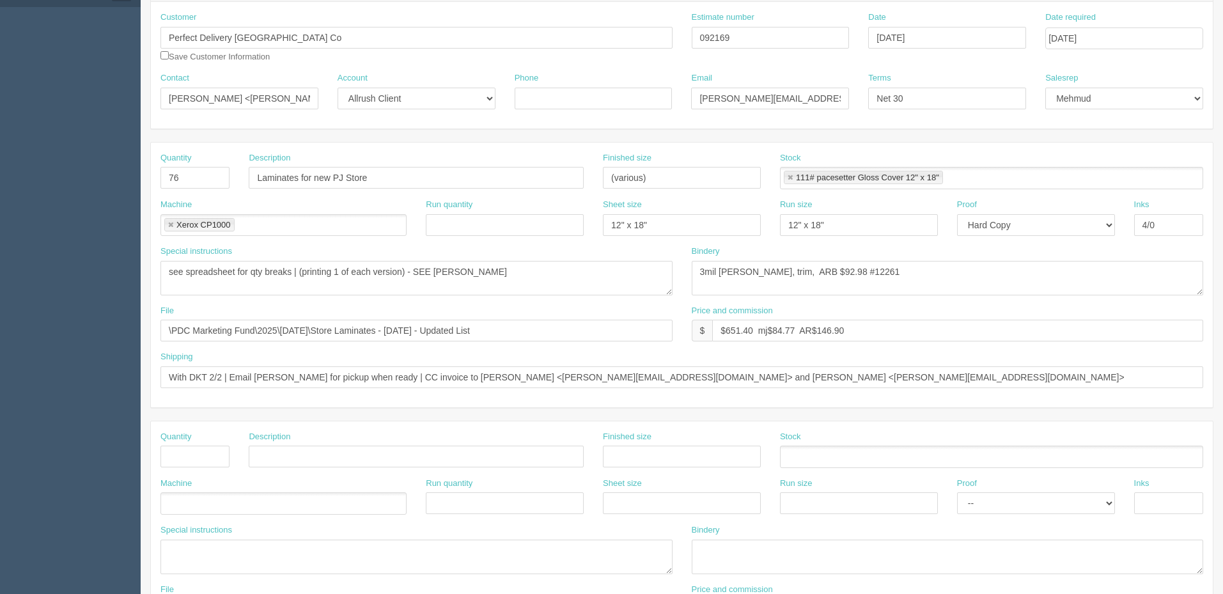
scroll to position [143, 0]
drag, startPoint x: 511, startPoint y: 378, endPoint x: 992, endPoint y: 378, distance: 481.4
click at [988, 378] on input "With DKT 2/2 | Email [PERSON_NAME] for pickup when ready | CC invoice to [PERSO…" at bounding box center [681, 377] width 1043 height 22
paste input "[PERSON_NAME] <g.aria"
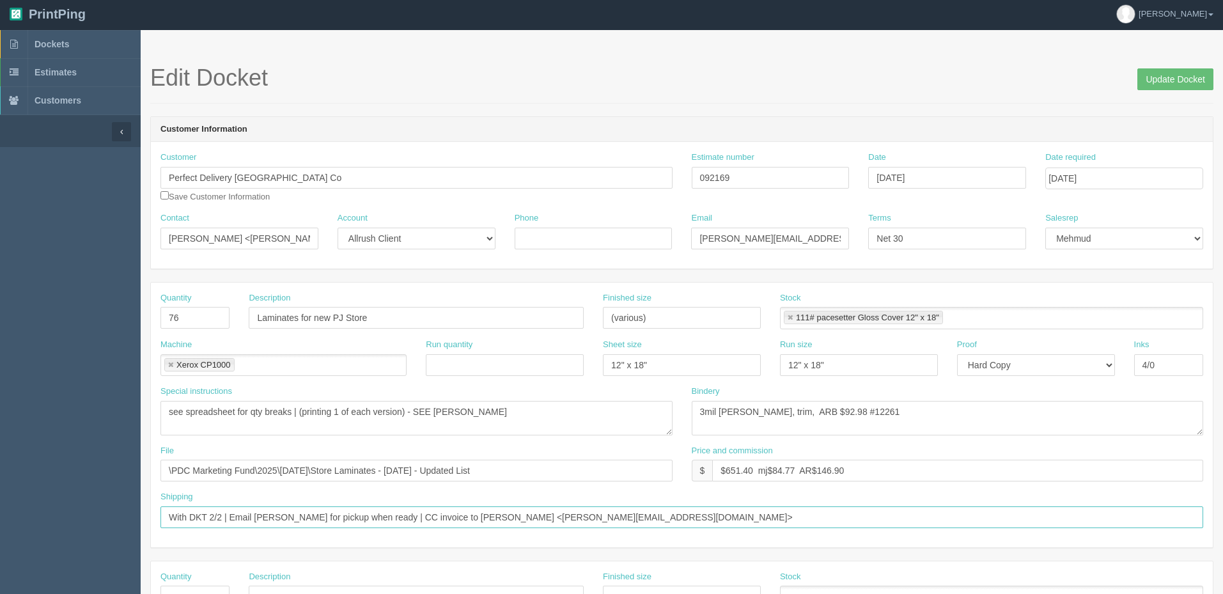
scroll to position [0, 0]
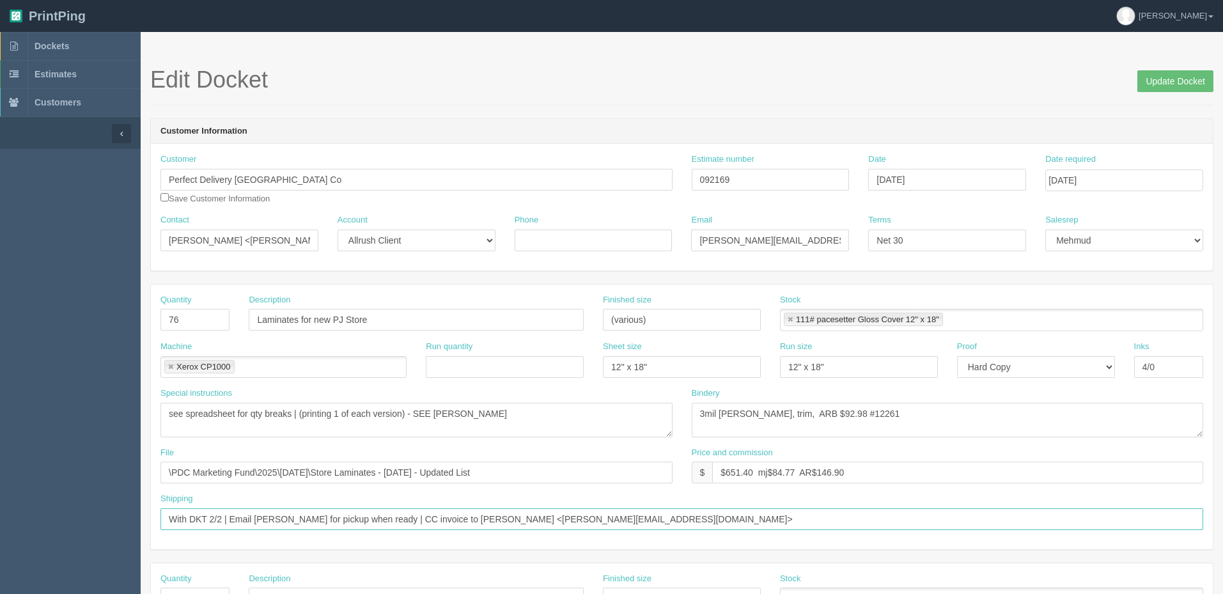
type input "With DKT 2/2 | Email [PERSON_NAME] for pickup when ready | CC invoice to [PERSO…"
drag, startPoint x: 928, startPoint y: 238, endPoint x: 725, endPoint y: 232, distance: 202.7
click at [725, 232] on div "Contact [PERSON_NAME] <[PERSON_NAME][EMAIL_ADDRESS][DOMAIN_NAME]> Account -- Ex…" at bounding box center [682, 237] width 1062 height 47
type input "PO__________________"
drag, startPoint x: 344, startPoint y: 181, endPoint x: 69, endPoint y: 185, distance: 274.9
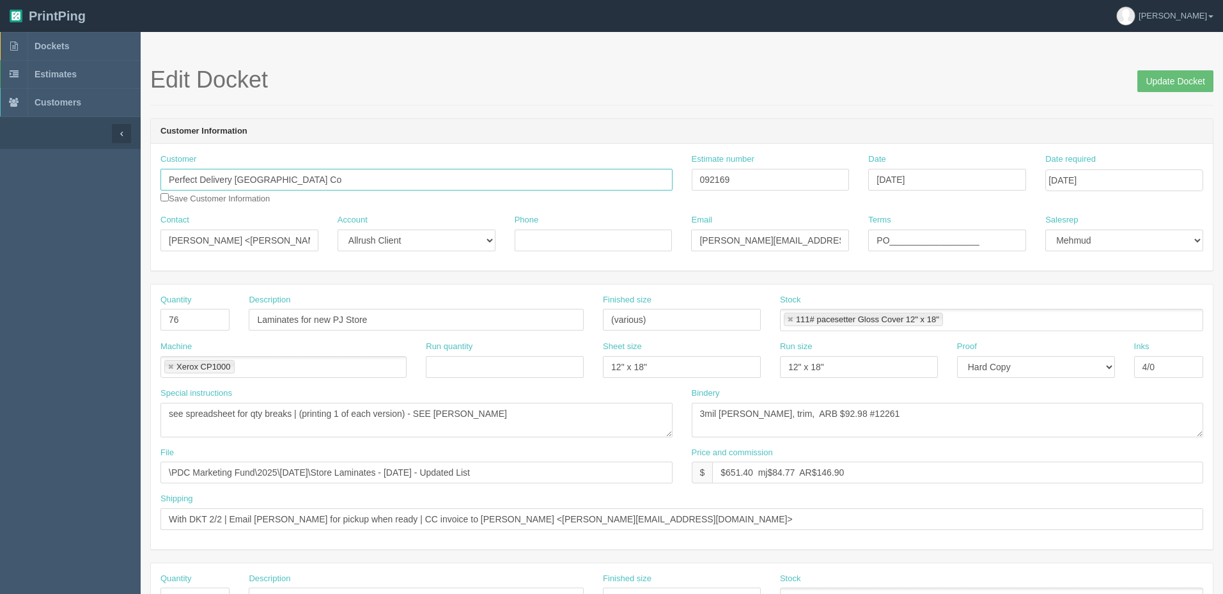
click at [69, 185] on section "Dockets Estimates Customers" at bounding box center [611, 596] width 1223 height 1129
click at [1141, 78] on input "Update Docket" at bounding box center [1175, 81] width 76 height 22
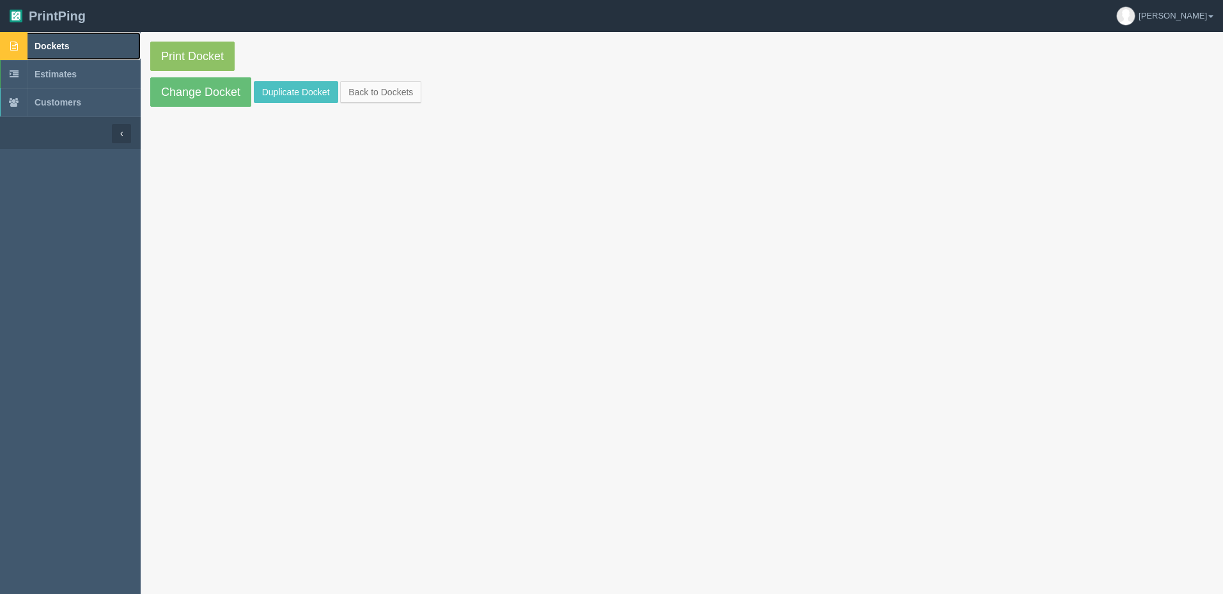
click at [104, 43] on link "Dockets" at bounding box center [70, 46] width 141 height 28
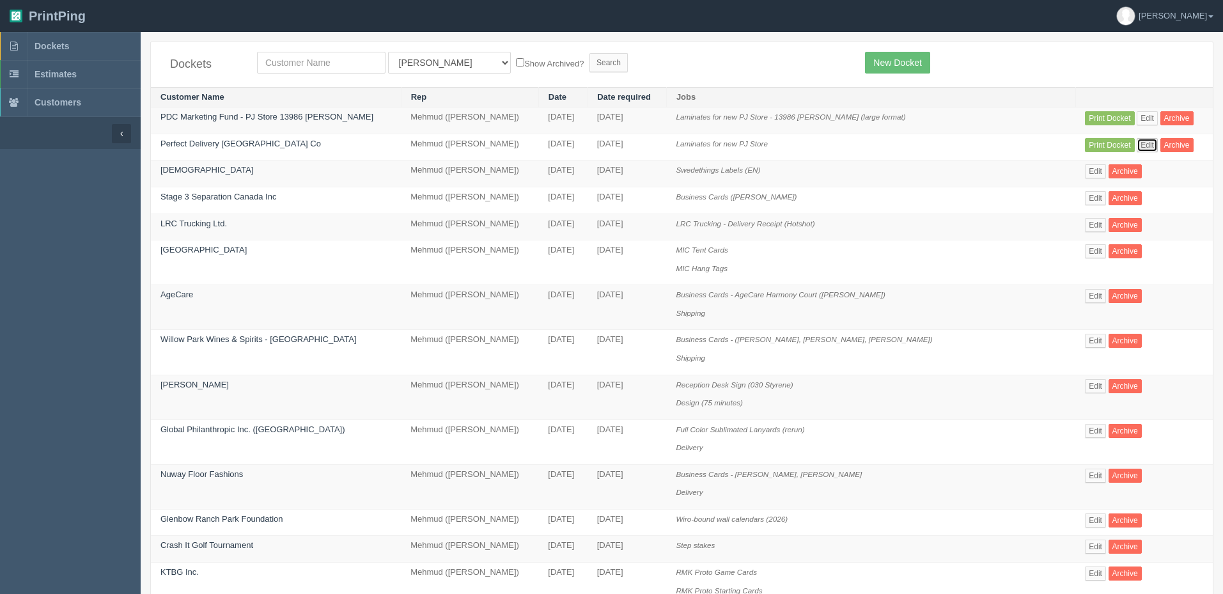
click at [1146, 150] on link "Edit" at bounding box center [1147, 145] width 21 height 14
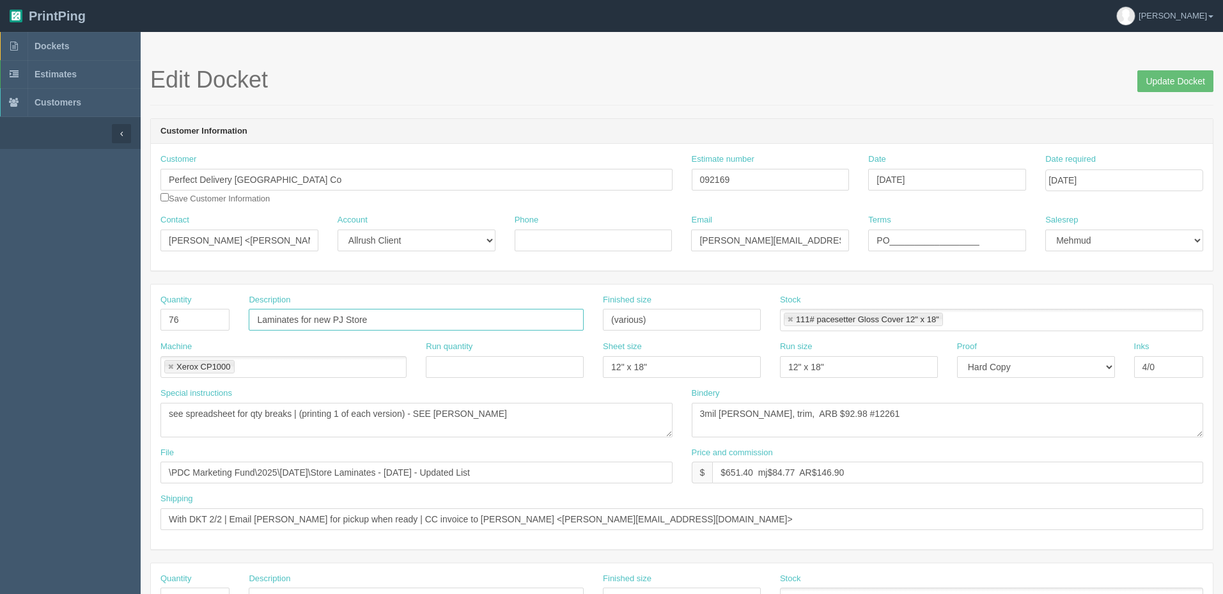
click at [411, 319] on input "Laminates for new PJ Store" at bounding box center [416, 320] width 335 height 22
type input "Laminates for New PJ Store (digital)"
click at [1170, 88] on input "Update Docket" at bounding box center [1175, 81] width 76 height 22
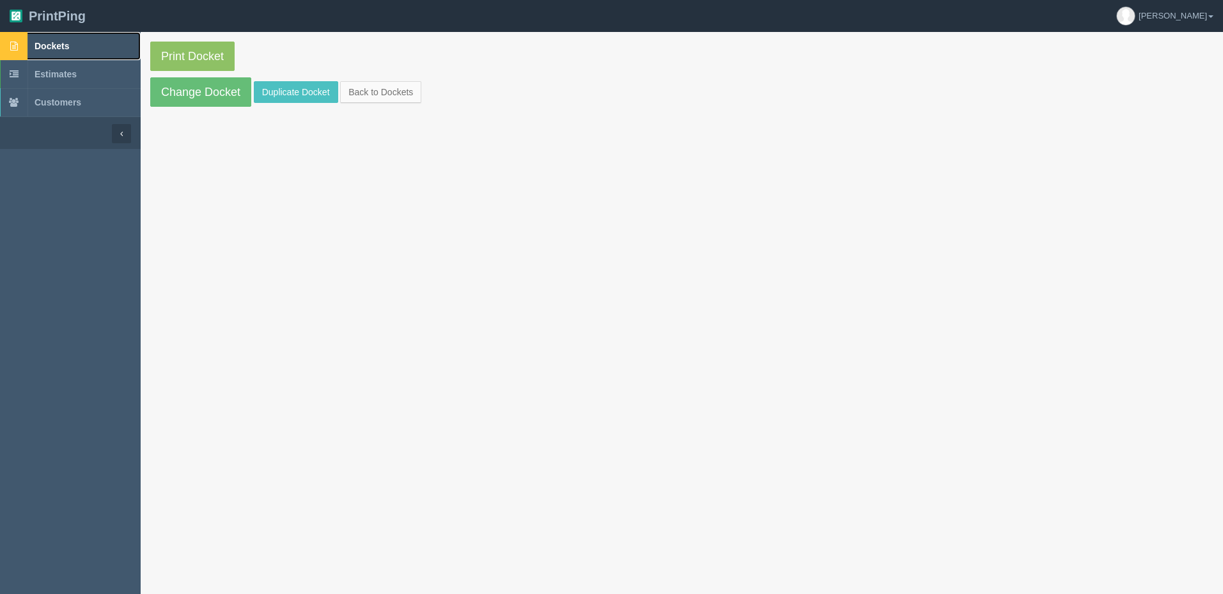
click at [97, 56] on link "Dockets" at bounding box center [70, 46] width 141 height 28
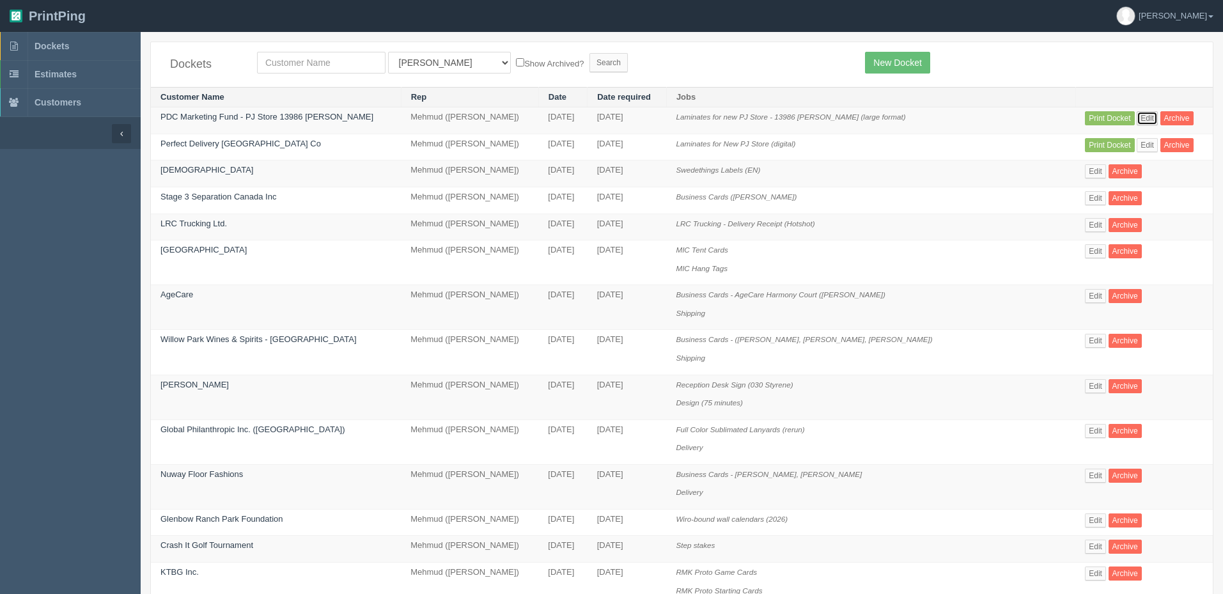
click at [1145, 114] on link "Edit" at bounding box center [1147, 118] width 21 height 14
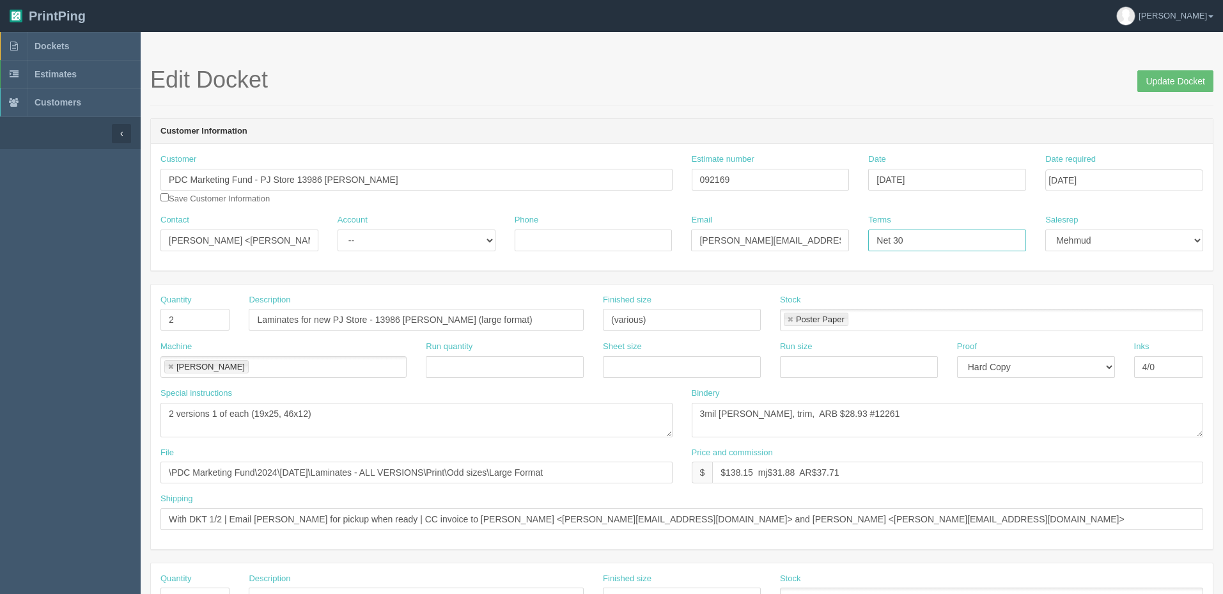
drag, startPoint x: 935, startPoint y: 237, endPoint x: 775, endPoint y: 244, distance: 159.4
click at [773, 237] on div "Contact Emily Norman <Emily.n@pjwest.ca> Account -- Existing Client Allrush Cli…" at bounding box center [682, 237] width 1062 height 47
paste input "Perfect Delivery [GEOGRAPHIC_DATA] Co"
type input "Perfect Delivery [GEOGRAPHIC_DATA] Co"
drag, startPoint x: 232, startPoint y: 184, endPoint x: 12, endPoint y: 201, distance: 220.5
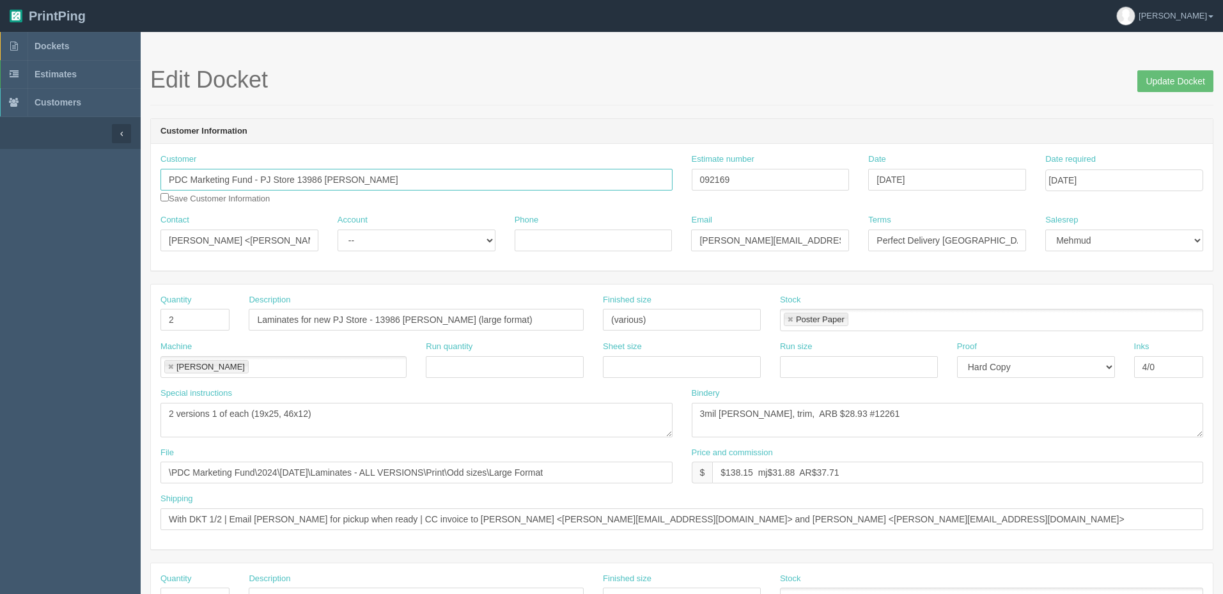
click at [0, 198] on section "Dockets Estimates Customers" at bounding box center [611, 596] width 1223 height 1129
paste input "erfect Delivery Canada Co"
type input "Perfect Delivery Canada Co"
drag, startPoint x: 772, startPoint y: 177, endPoint x: 384, endPoint y: 176, distance: 388.7
click at [384, 176] on div "Customer Perfect Delivery Canada Co Perfect Delivery Canada Co Save Customer In…" at bounding box center [682, 183] width 1062 height 61
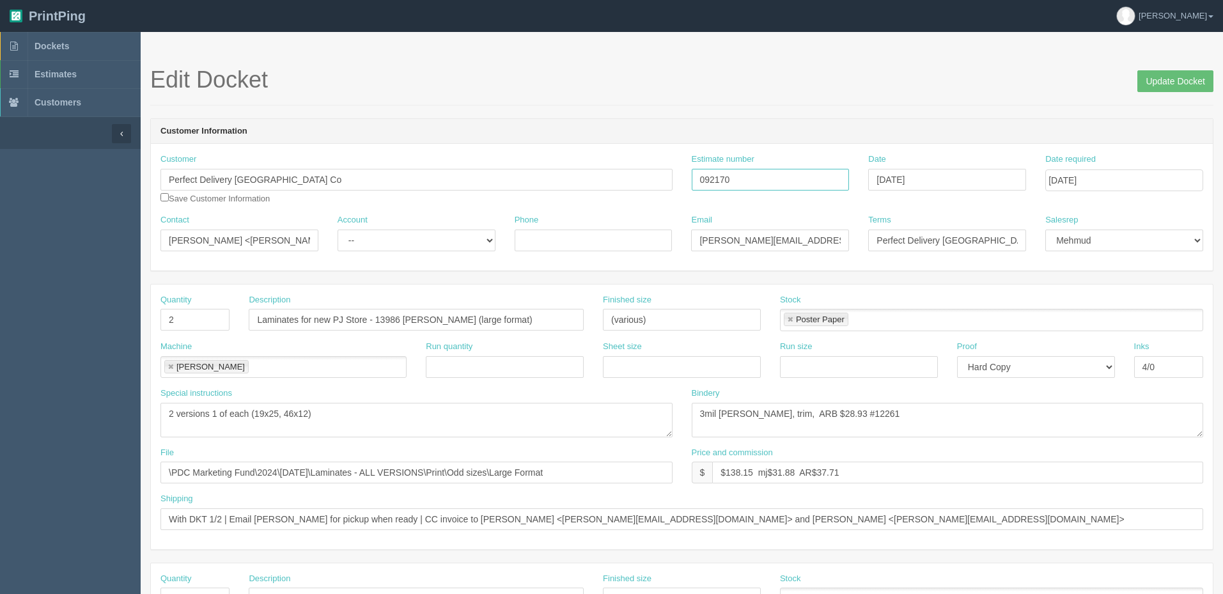
type input "092170"
drag, startPoint x: 1007, startPoint y: 238, endPoint x: 502, endPoint y: 229, distance: 505.1
click at [506, 234] on div "Contact Emily Norman <Emily.n@pjwest.ca> Account -- Existing Client Allrush Cli…" at bounding box center [682, 237] width 1062 height 47
type input "PO_________________"
click at [539, 414] on textarea "2 versions 1 of each (19x25, 46x12)" at bounding box center [416, 420] width 512 height 35
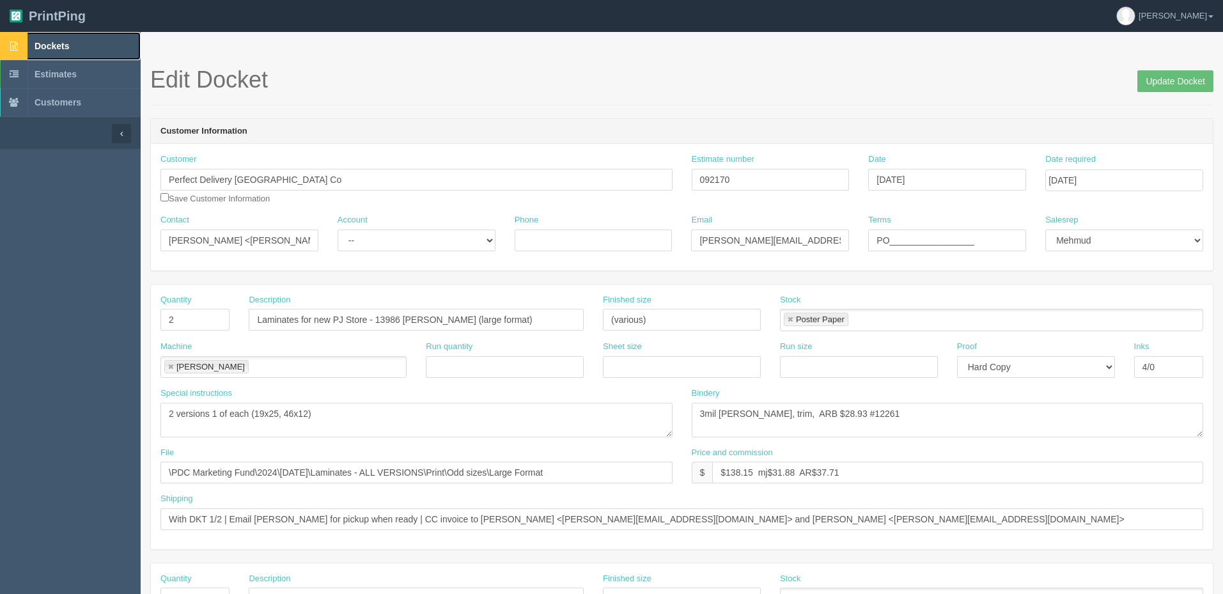
click at [64, 51] on span "Dockets" at bounding box center [52, 46] width 35 height 10
drag, startPoint x: 778, startPoint y: 518, endPoint x: 0, endPoint y: 504, distance: 778.1
click at [0, 504] on section "Dockets Estimates Customers" at bounding box center [611, 596] width 1223 height 1129
paste input "2/2 | Email Emily for pickup when ready | CC invoice to Guillermo Arias <g.aria"
type input "With DKT 2/2 | Email Emily for pickup when ready | CC invoice to Guillermo Aria…"
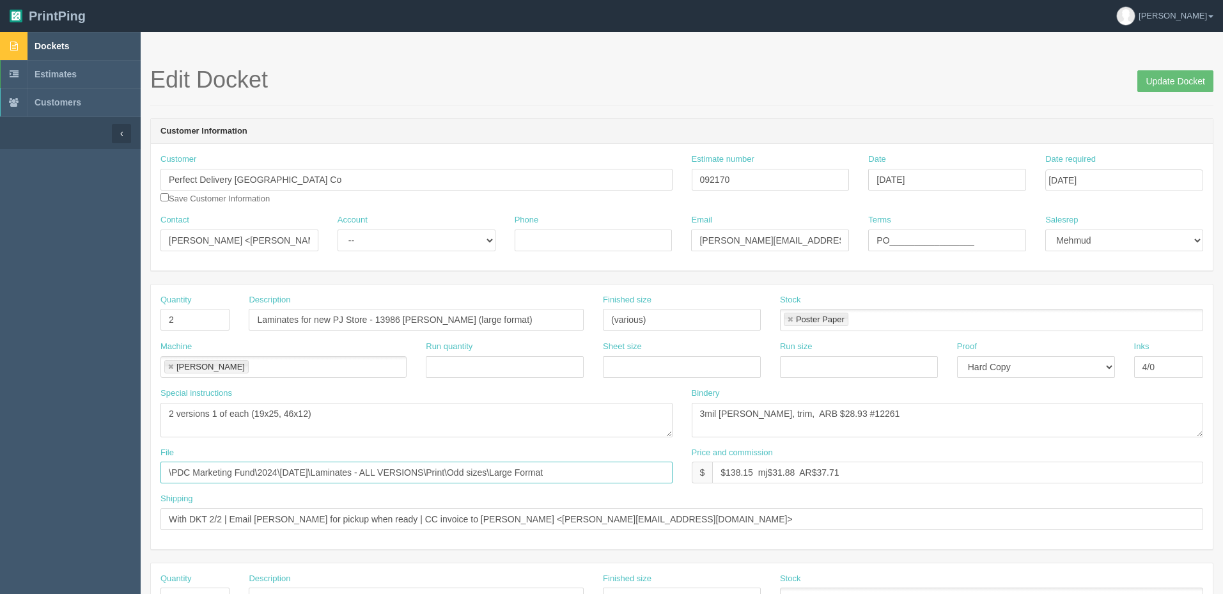
drag, startPoint x: 605, startPoint y: 475, endPoint x: 65, endPoint y: 442, distance: 541.2
click at [65, 442] on section "Dockets Estimates Customers" at bounding box center [611, 596] width 1223 height 1129
paste input "Z:\P\PDC Marketing Fund\2025\August 2025\Store Laminates - 2025 August - Update…"
drag, startPoint x: 274, startPoint y: 470, endPoint x: 27, endPoint y: 470, distance: 246.1
click at [27, 470] on section "Dockets Estimates Customers" at bounding box center [611, 596] width 1223 height 1129
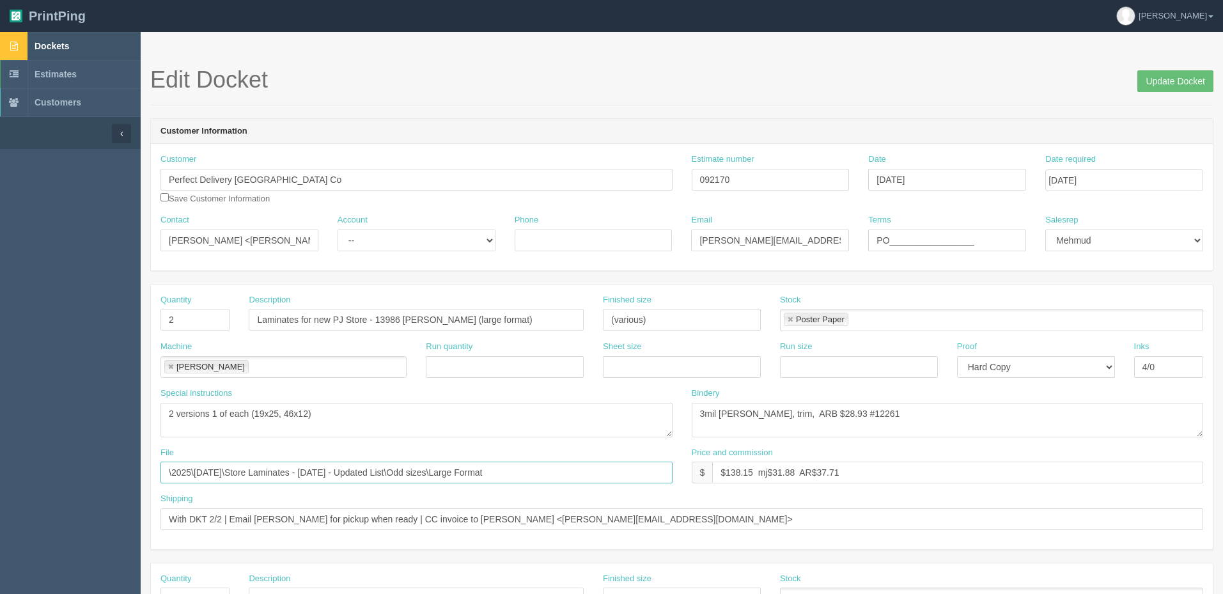
type input "\2025\August 2025\Store Laminates - 2025 August - Updated List\Odd sizes\Large …"
click at [437, 420] on textarea "2 versions 1 of each (19x25, 46x12)" at bounding box center [416, 420] width 512 height 35
click at [451, 241] on select "-- Existing Client Allrush Client Rep Client" at bounding box center [417, 240] width 158 height 22
select select "Allrush Client"
click at [338, 229] on select "-- Existing Client Allrush Client Rep Client" at bounding box center [417, 240] width 158 height 22
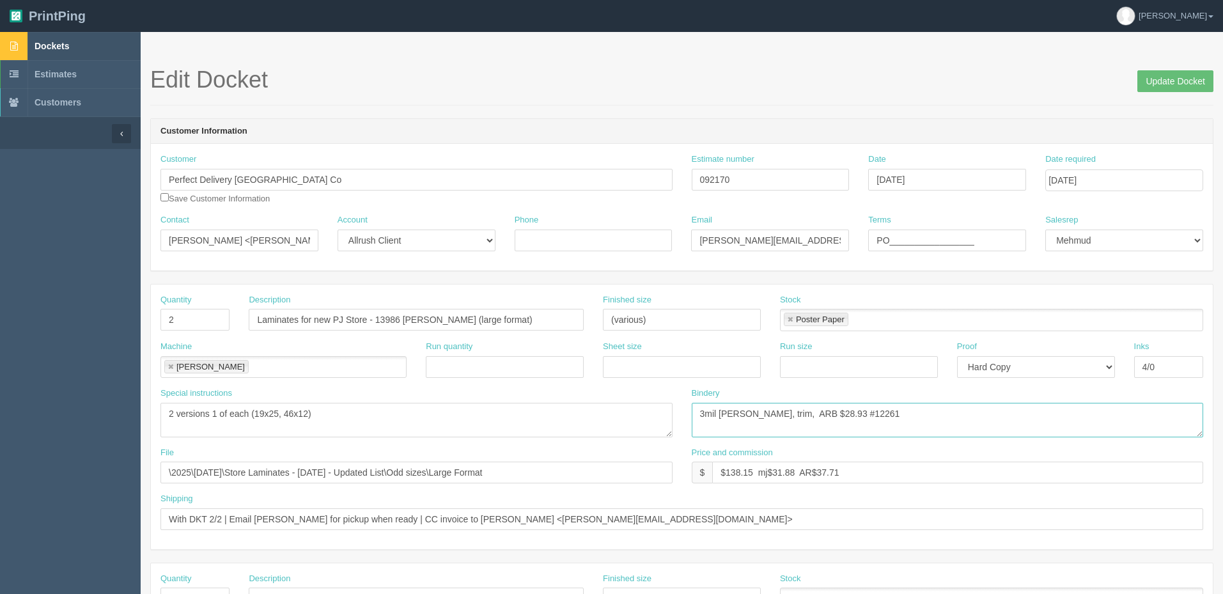
click at [896, 419] on textarea "3mil lam, trim, ARB $28.93 #12261" at bounding box center [948, 420] width 512 height 35
drag, startPoint x: 498, startPoint y: 183, endPoint x: 471, endPoint y: 188, distance: 27.2
click at [471, 188] on div "Customer Perfect Delivery Canada Co Perfect Delivery Canada Co Save Customer In…" at bounding box center [682, 183] width 1062 height 61
click at [823, 109] on form "Edit Docket Update Docket Customer Information Customer Perfect Delivery Canada…" at bounding box center [681, 604] width 1063 height 1075
click at [1146, 74] on input "Update Docket" at bounding box center [1175, 81] width 76 height 22
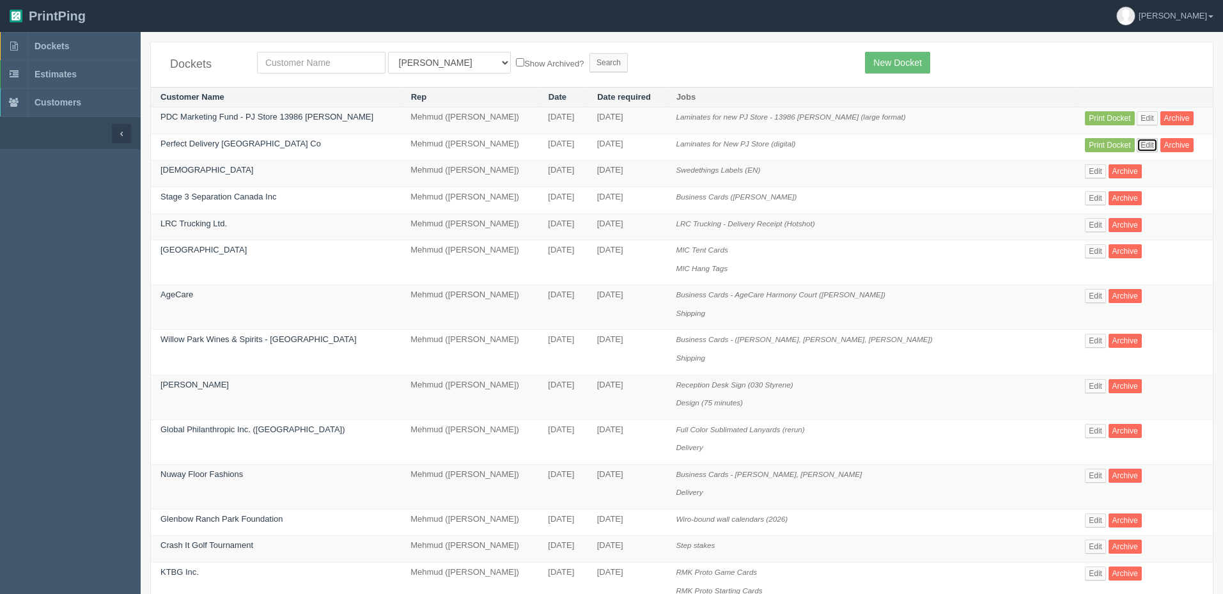
click at [1146, 146] on link "Edit" at bounding box center [1147, 145] width 21 height 14
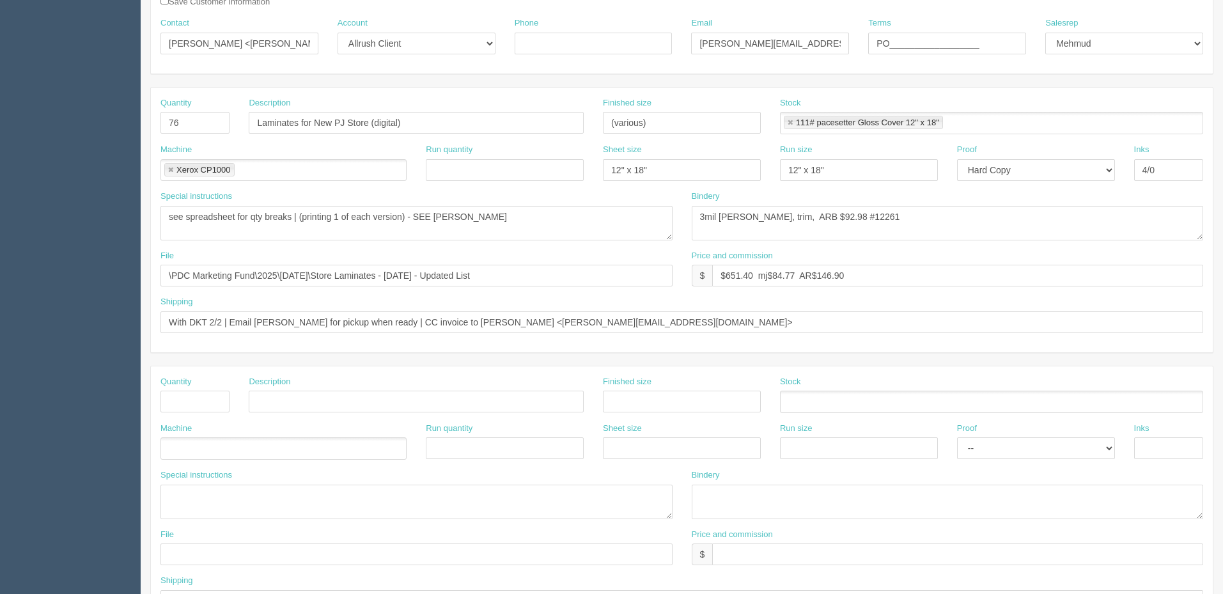
scroll to position [224, 0]
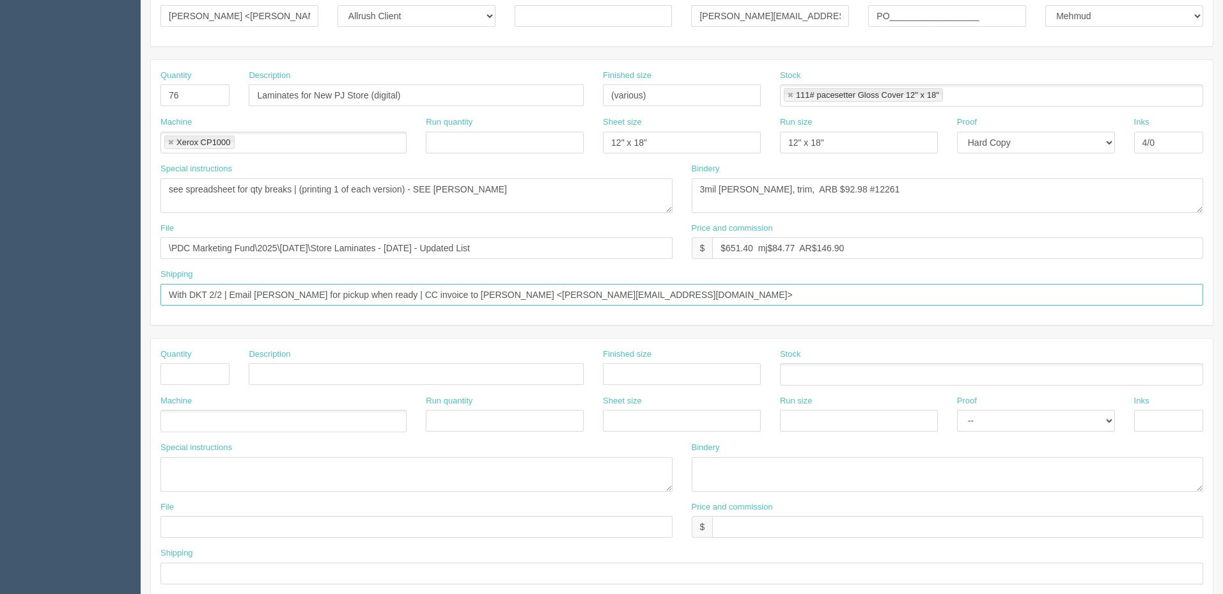
drag, startPoint x: 635, startPoint y: 288, endPoint x: 0, endPoint y: 288, distance: 635.4
click at [0, 288] on section "Dockets Estimates Customers" at bounding box center [611, 372] width 1223 height 1129
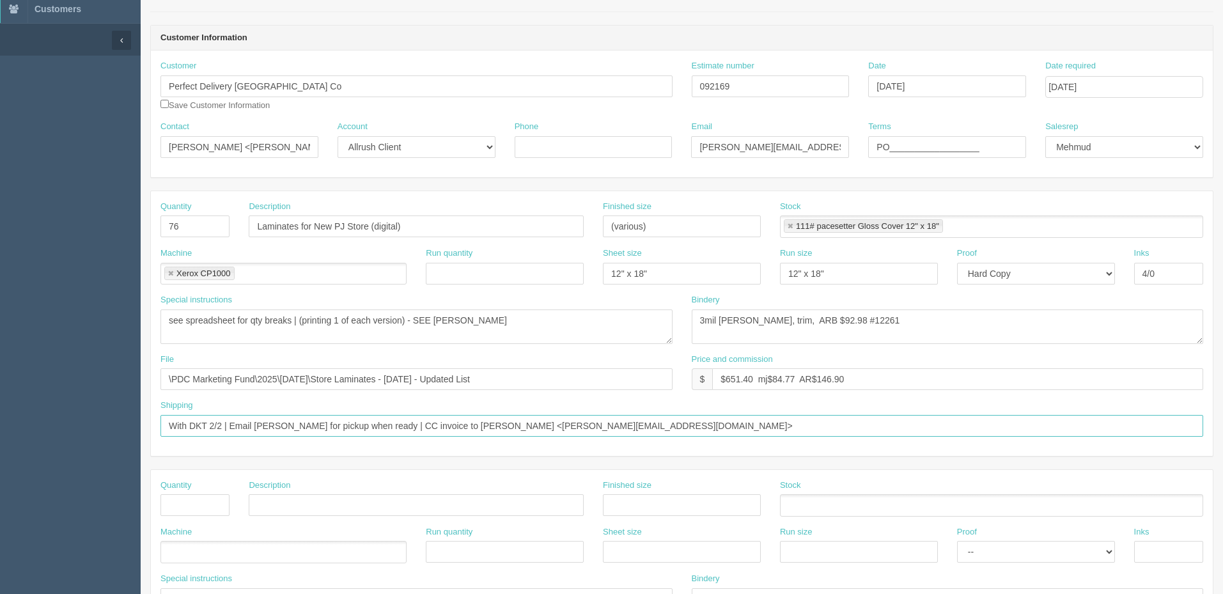
scroll to position [0, 0]
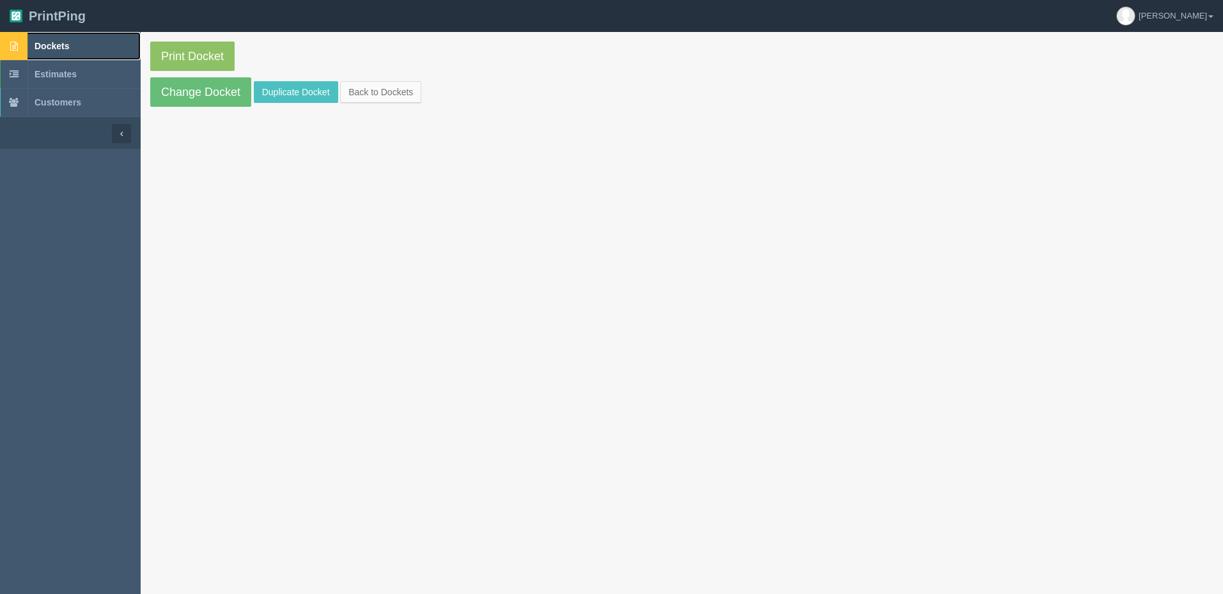
click at [104, 46] on link "Dockets" at bounding box center [70, 46] width 141 height 28
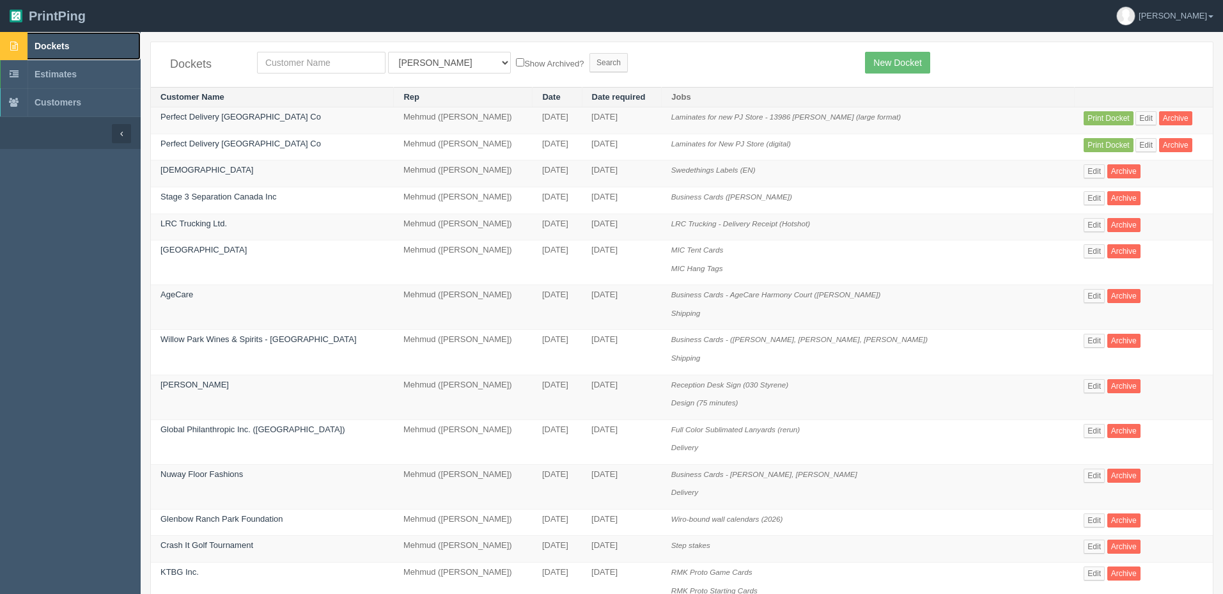
drag, startPoint x: 97, startPoint y: 39, endPoint x: 159, endPoint y: 44, distance: 62.9
click at [96, 38] on link "Dockets" at bounding box center [70, 46] width 141 height 28
click at [336, 63] on input "text" at bounding box center [321, 63] width 128 height 22
click at [318, 62] on input "text" at bounding box center [321, 63] width 128 height 22
type input "bearspaw"
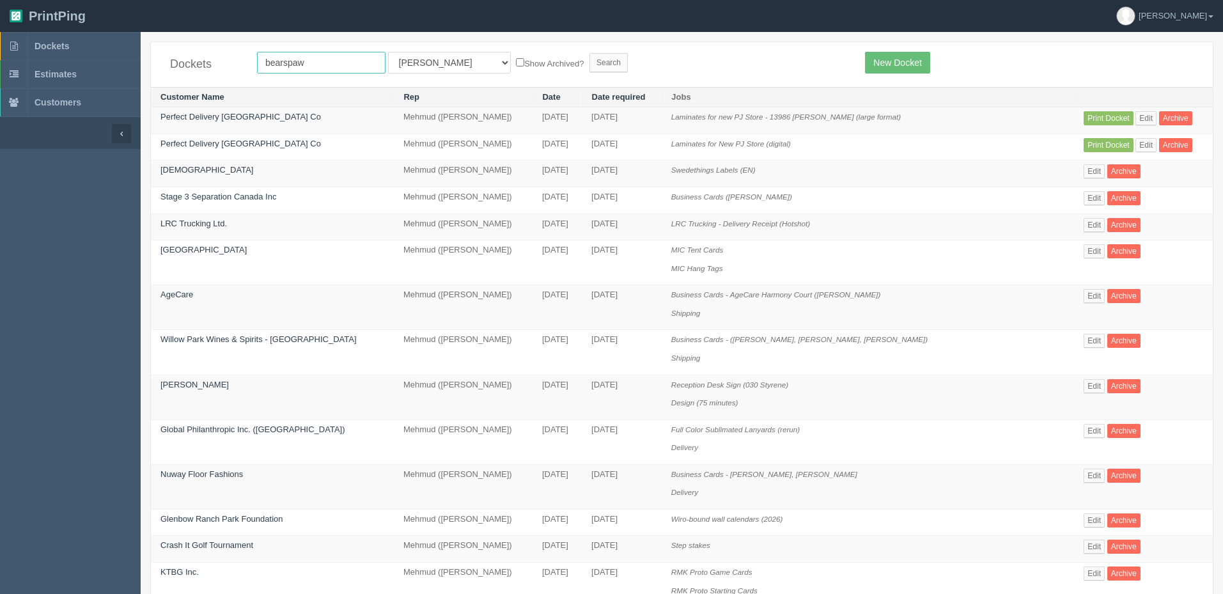
click at [589, 53] on input "Search" at bounding box center [608, 62] width 38 height 19
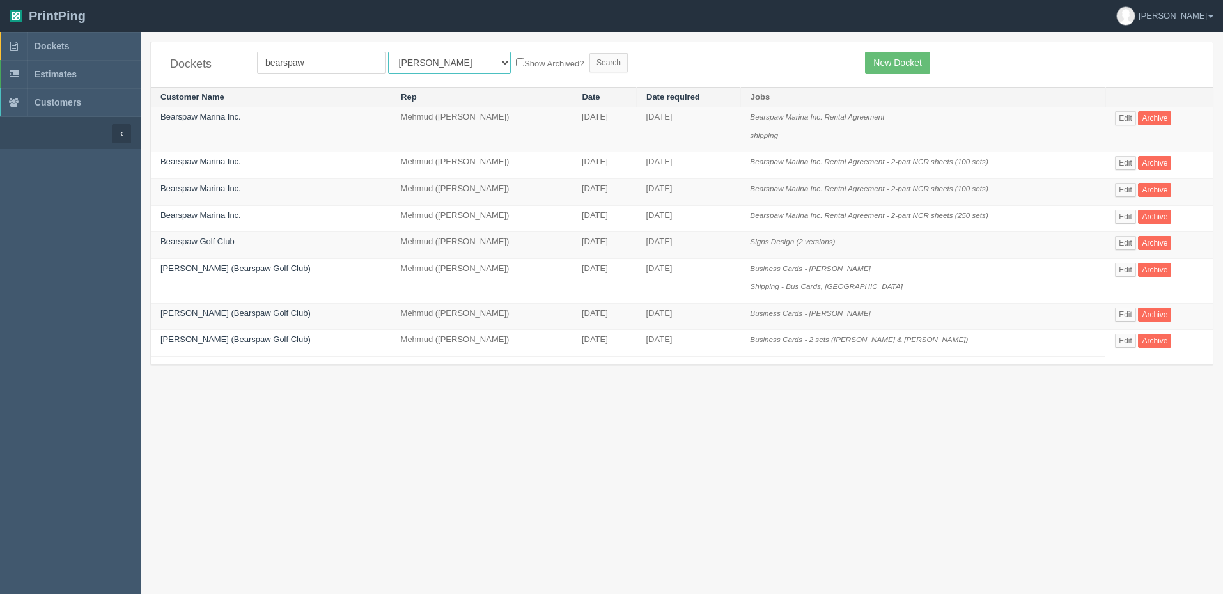
click at [401, 70] on select "All Users [PERSON_NAME] Test 1 [PERSON_NAME] [PERSON_NAME] [PERSON_NAME] France…" at bounding box center [449, 63] width 123 height 22
select select "8"
click at [388, 52] on select "All Users [PERSON_NAME] Test 1 [PERSON_NAME] [PERSON_NAME] [PERSON_NAME] France…" at bounding box center [449, 63] width 123 height 22
click at [554, 52] on form "bearspaw All Users [PERSON_NAME] Test 1 [PERSON_NAME] [PERSON_NAME] [PERSON_NAM…" at bounding box center [551, 63] width 589 height 22
click at [589, 60] on input "Search" at bounding box center [608, 62] width 38 height 19
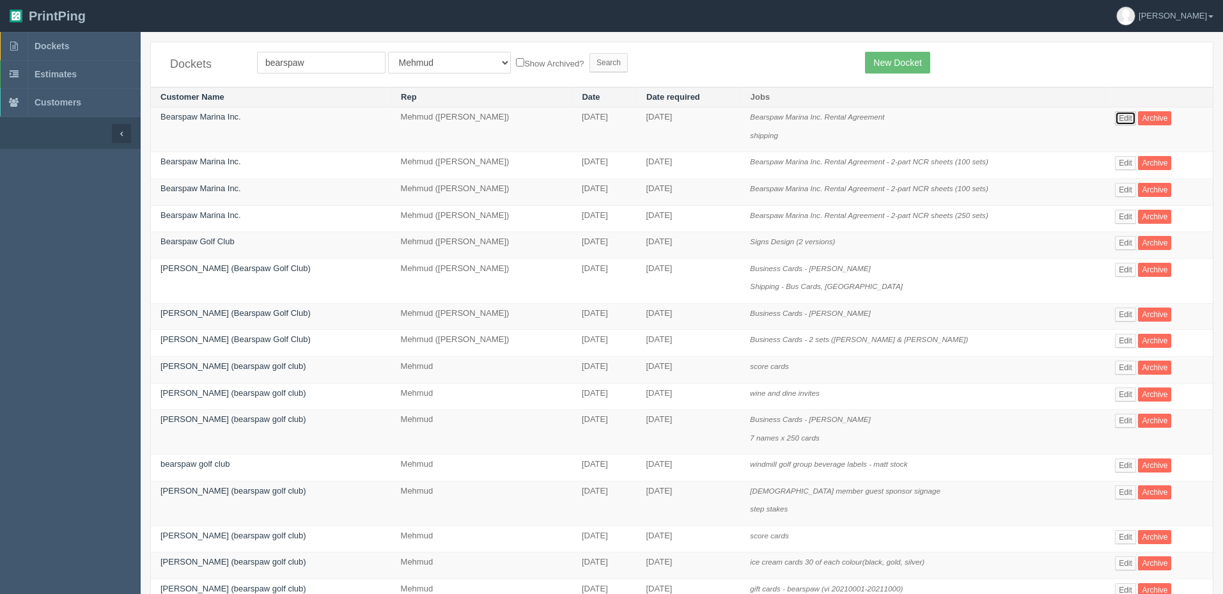
click at [1121, 113] on link "Edit" at bounding box center [1125, 118] width 21 height 14
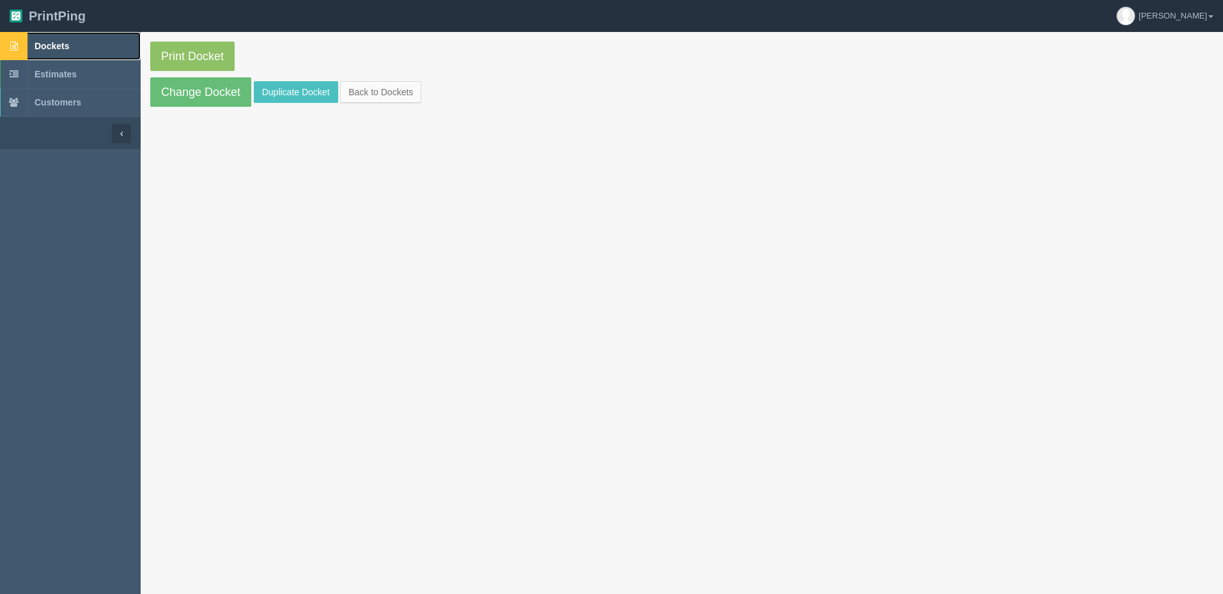
click at [84, 44] on link "Dockets" at bounding box center [70, 46] width 141 height 28
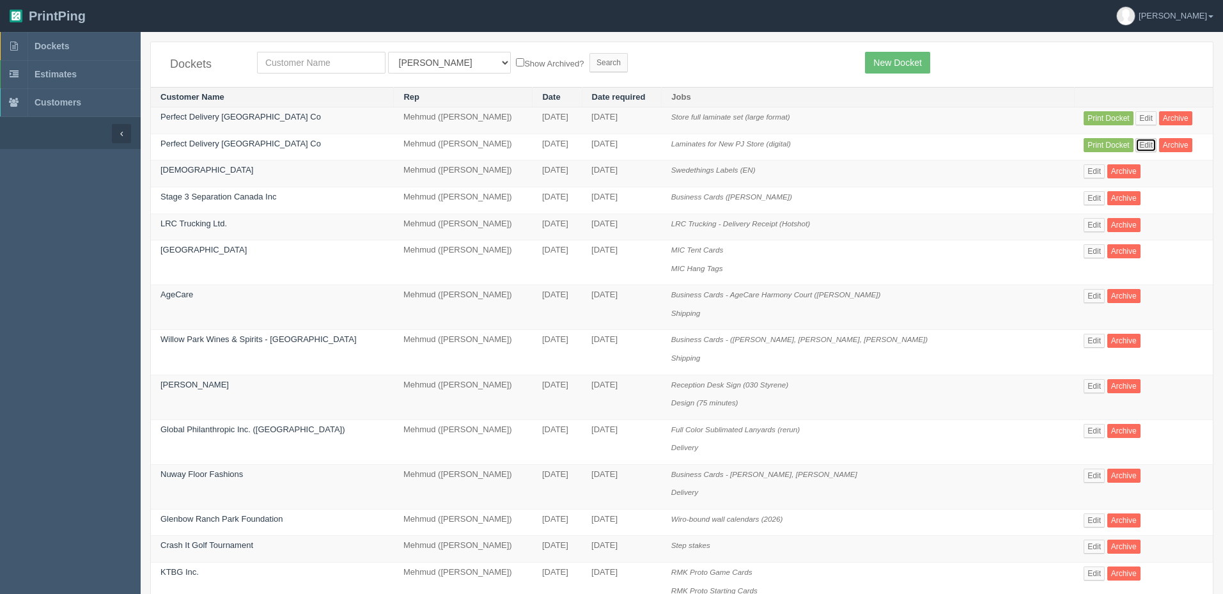
click at [1141, 142] on link "Edit" at bounding box center [1145, 145] width 21 height 14
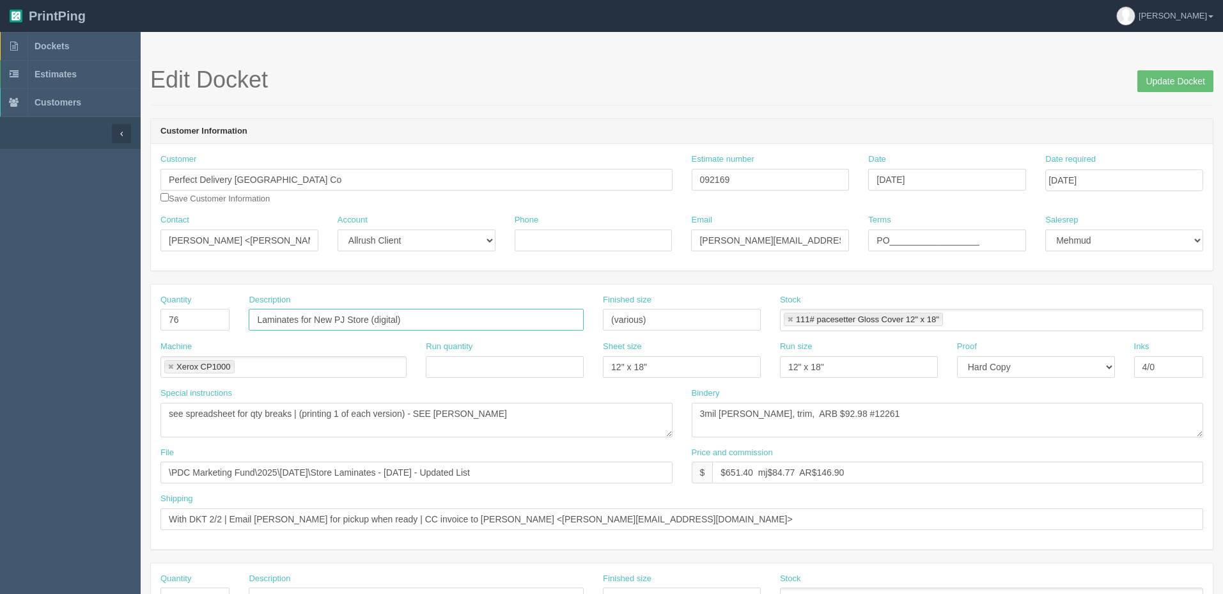
drag, startPoint x: 368, startPoint y: 319, endPoint x: 170, endPoint y: 326, distance: 198.3
click at [171, 326] on div "Quantity 76 Description Laminates for New PJ Store (digital) Finished size (var…" at bounding box center [682, 317] width 1062 height 47
paste input "Store full laminate set (large format)"
type input "Store full laminate set (digital)"
click at [1151, 84] on input "Update Docket" at bounding box center [1175, 81] width 76 height 22
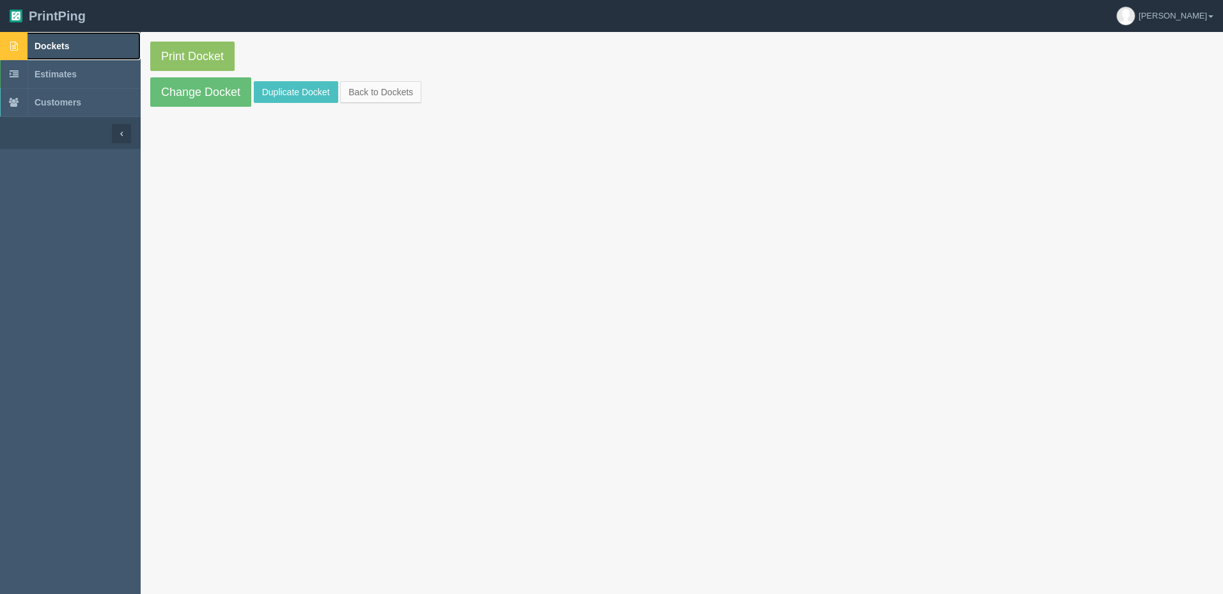
click at [77, 43] on link "Dockets" at bounding box center [70, 46] width 141 height 28
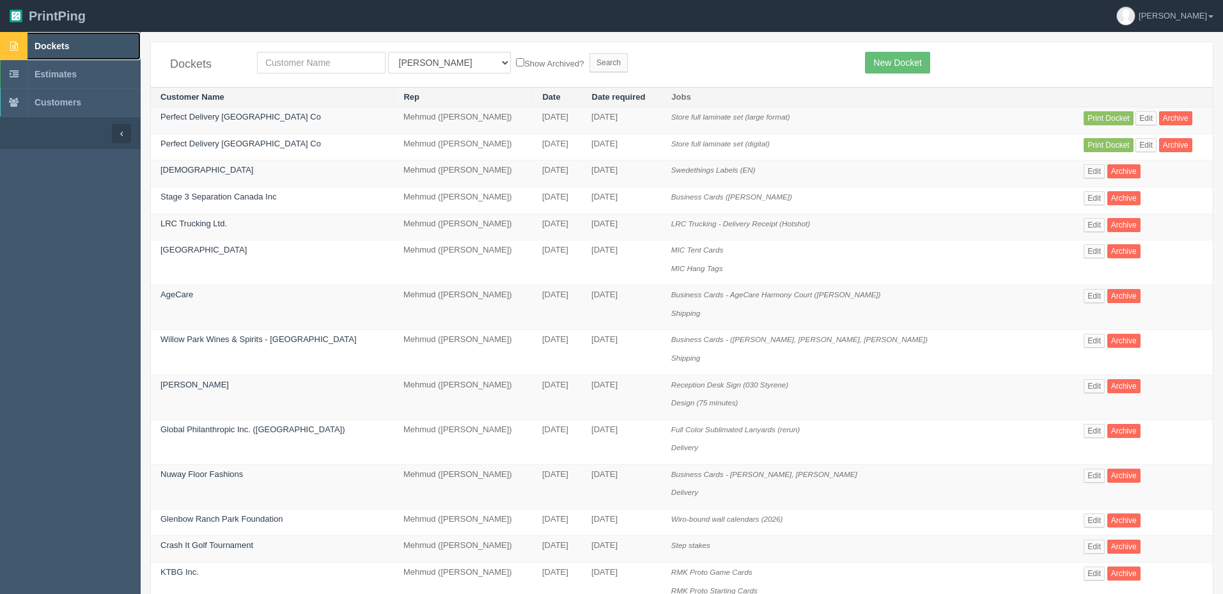
click at [93, 42] on link "Dockets" at bounding box center [70, 46] width 141 height 28
click at [86, 47] on link "Dockets" at bounding box center [70, 46] width 141 height 28
click at [315, 68] on input "text" at bounding box center [321, 63] width 128 height 22
type input "pdc"
click at [589, 53] on input "Search" at bounding box center [608, 62] width 38 height 19
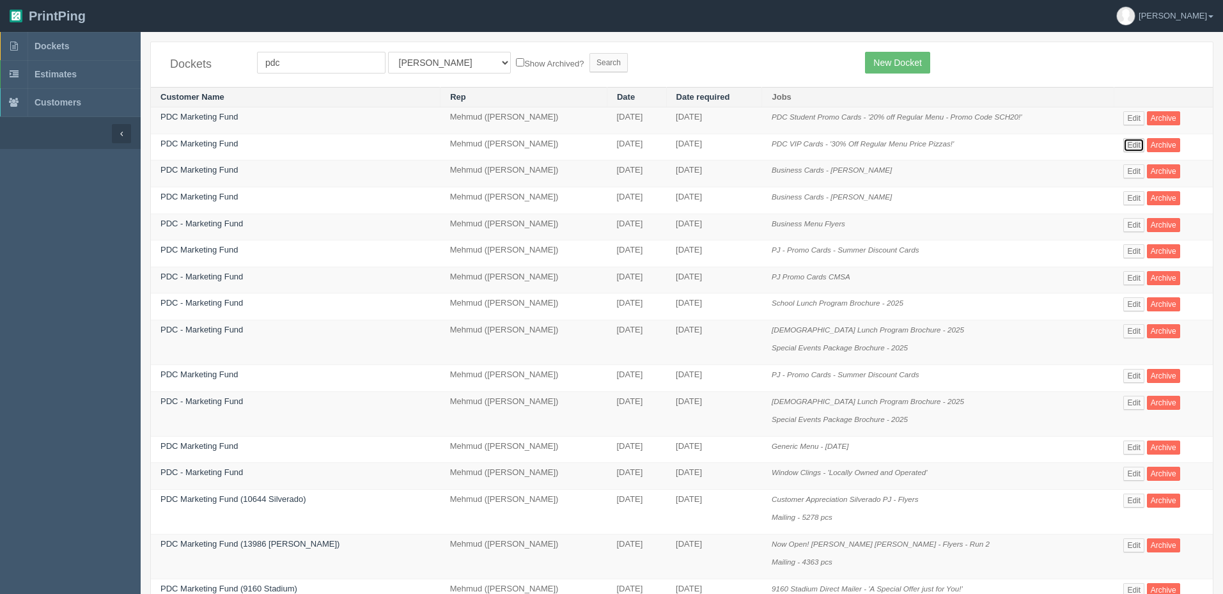
click at [1131, 145] on link "Edit" at bounding box center [1133, 145] width 21 height 14
click at [1128, 117] on link "Edit" at bounding box center [1133, 118] width 21 height 14
click at [215, 141] on link "PDC Marketing Fund" at bounding box center [198, 144] width 77 height 10
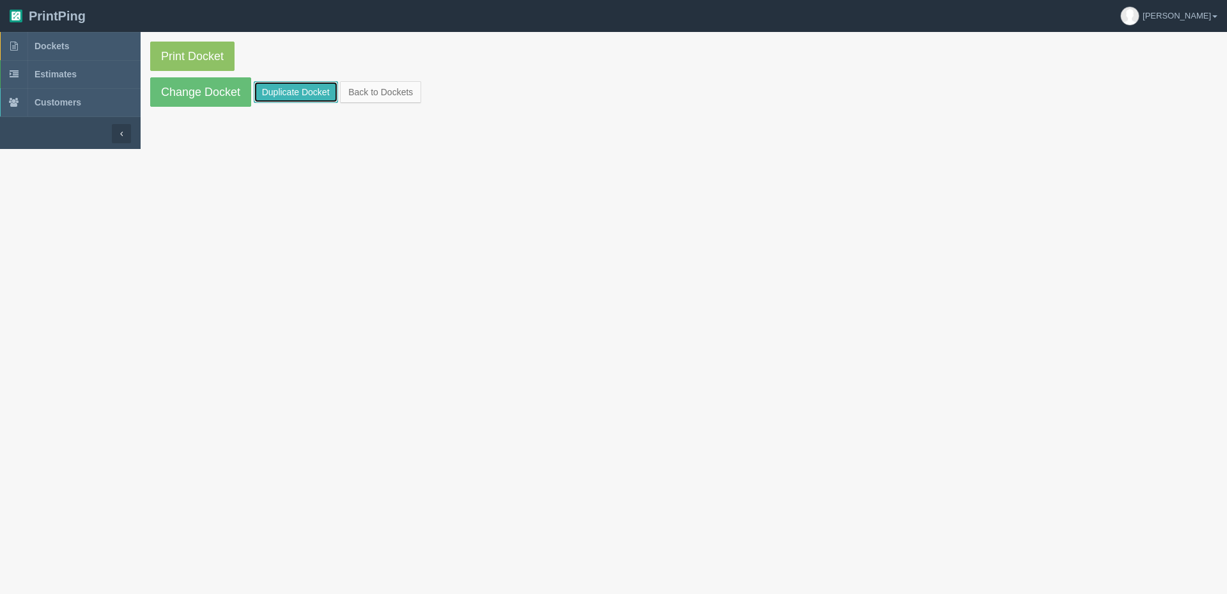
click at [297, 91] on link "Duplicate Docket" at bounding box center [296, 92] width 84 height 22
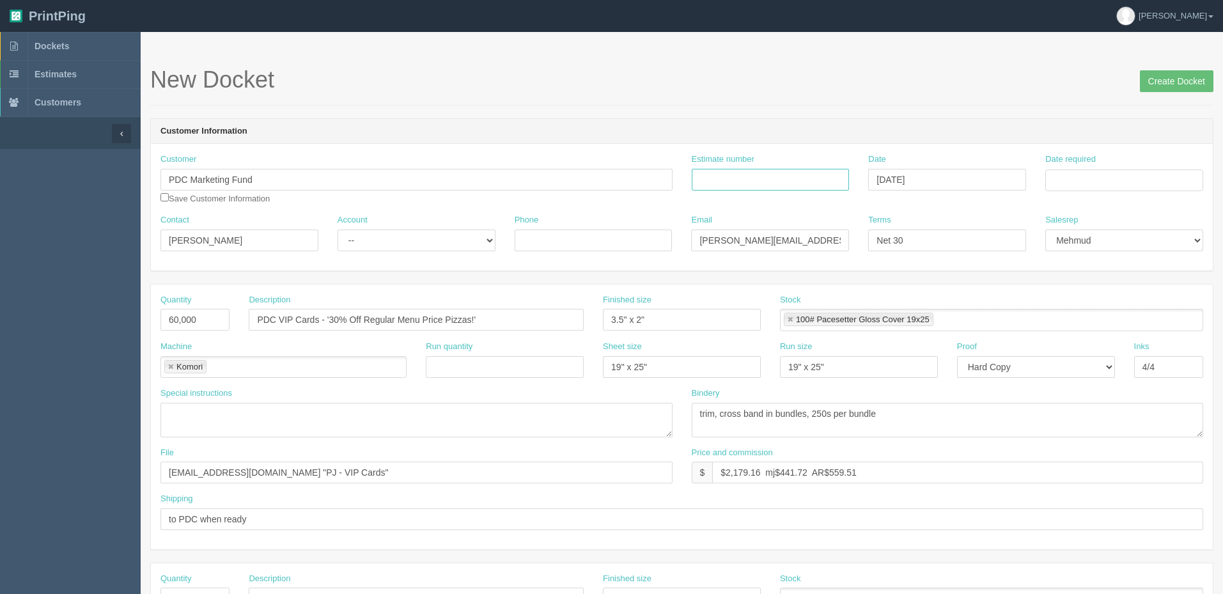
click at [738, 179] on input "Estimate number" at bounding box center [771, 180] width 158 height 22
paste input "085002"
type input "085002"
drag, startPoint x: 164, startPoint y: 315, endPoint x: 0, endPoint y: 303, distance: 164.7
click at [0, 303] on section "Dockets Estimates Customers" at bounding box center [611, 596] width 1223 height 1129
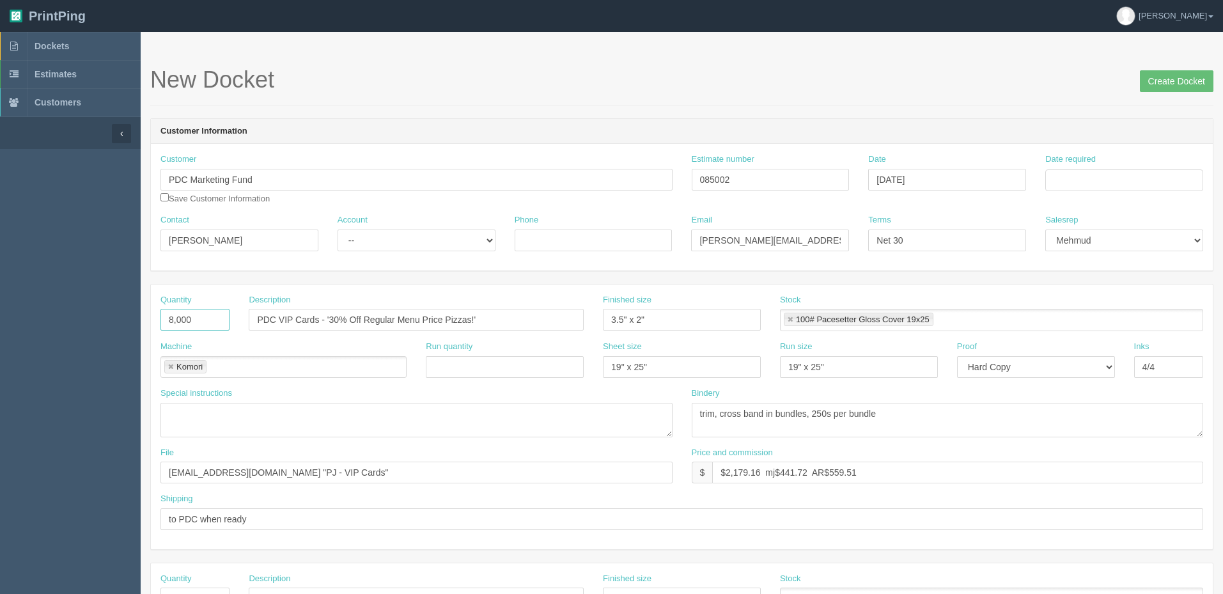
type input "8,000"
click at [401, 242] on select "-- Existing Client Allrush Client Rep Client" at bounding box center [417, 240] width 158 height 22
select select "Allrush Client"
click at [338, 229] on select "-- Existing Client Allrush Client Rep Client" at bounding box center [417, 240] width 158 height 22
click at [1077, 171] on input "Date required" at bounding box center [1124, 180] width 158 height 22
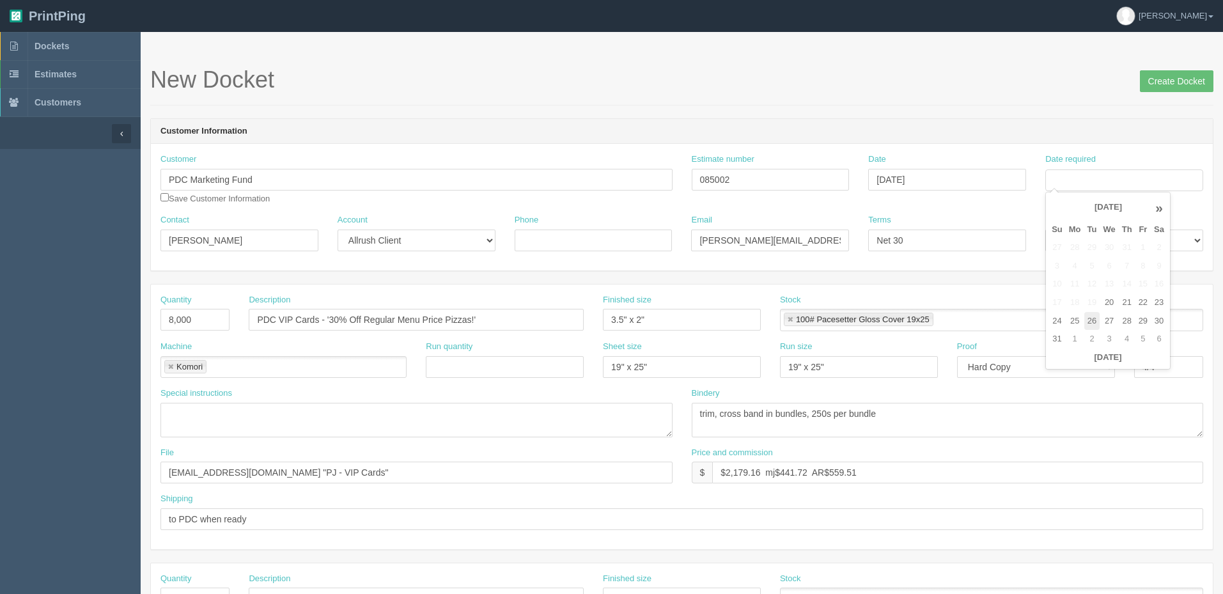
click at [1096, 323] on td "26" at bounding box center [1092, 321] width 16 height 19
click at [1142, 319] on td "29" at bounding box center [1142, 321] width 15 height 19
type input "August 29, 2025"
click at [978, 99] on div "New Docket Create Docket" at bounding box center [681, 86] width 1063 height 38
drag, startPoint x: 727, startPoint y: 472, endPoint x: 1608, endPoint y: 417, distance: 882.6
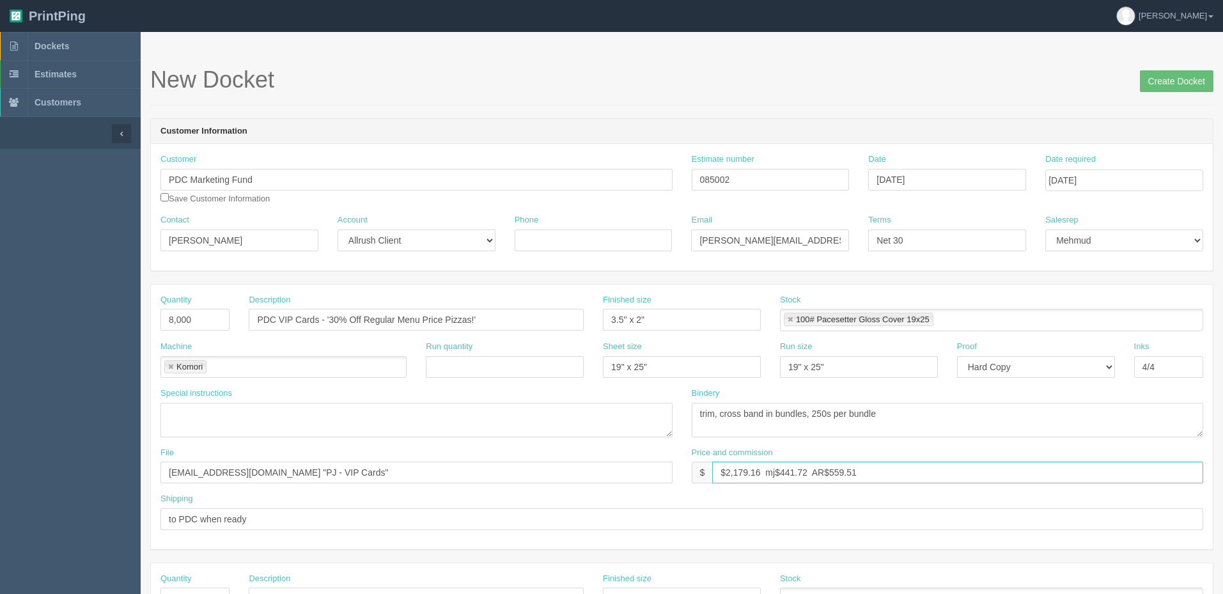
click at [1222, 417] on html "PrintPing Zack Edit account ( [PERSON_NAME][EMAIL_ADDRESS][DOMAIN_NAME] ) Logou…" at bounding box center [611, 580] width 1223 height 1161
click at [802, 472] on input "$397.98 mj$ AR$" at bounding box center [957, 473] width 491 height 22
drag, startPoint x: 773, startPoint y: 470, endPoint x: 842, endPoint y: 504, distance: 76.9
click at [773, 470] on input "$397.98 mj$ AR$110.65" at bounding box center [957, 473] width 491 height 22
type input "$397.98 mj$91.00 AR$110.65"
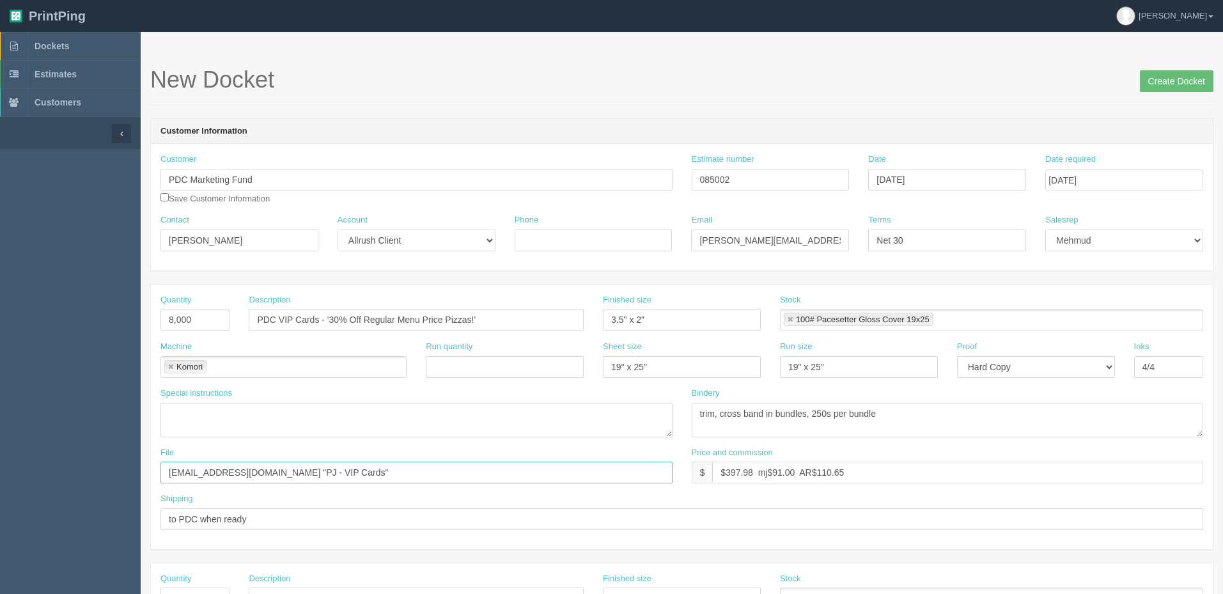
drag, startPoint x: 317, startPoint y: 467, endPoint x: 339, endPoint y: 467, distance: 21.7
click at [318, 467] on input "files@allrush.ca "PJ - VIP Cards"" at bounding box center [416, 473] width 512 height 22
drag, startPoint x: 494, startPoint y: 312, endPoint x: 0, endPoint y: 312, distance: 493.5
click at [0, 312] on section "Dockets Estimates Customers" at bounding box center [611, 596] width 1223 height 1129
type input "PJ Medicine Hat - Student VIP Cards - 'Unlimited Use'"
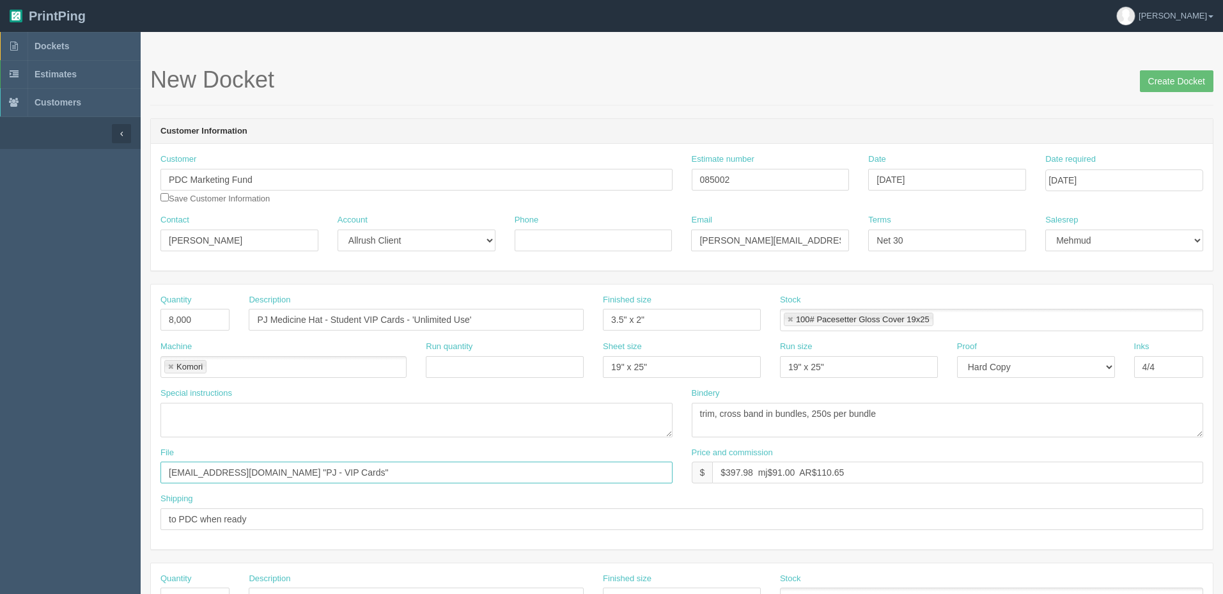
click at [334, 472] on input "files@allrush.ca "PJ - VIP Cards"" at bounding box center [416, 473] width 512 height 22
type input "files@allrush.ca "PJ - Student VIP Cards""
drag, startPoint x: 276, startPoint y: 518, endPoint x: 0, endPoint y: 509, distance: 276.3
click at [0, 509] on section "Dockets Estimates Customers" at bounding box center [611, 596] width 1223 height 1129
type input "Email for pickup when ready"
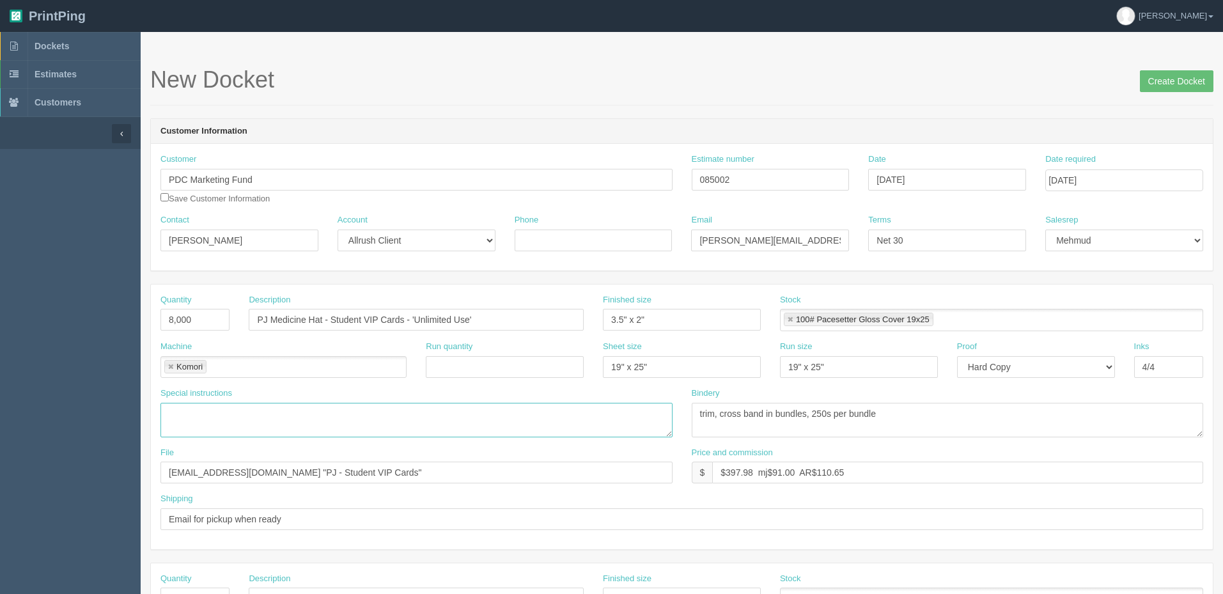
click at [602, 424] on textarea at bounding box center [416, 420] width 512 height 35
drag, startPoint x: 838, startPoint y: 471, endPoint x: 1341, endPoint y: 461, distance: 502.6
click at [1222, 461] on html "PrintPing Zack Edit account ( zack@allrush.ca ) Logout Dockets Estimates" at bounding box center [611, 580] width 1223 height 1161
drag, startPoint x: 773, startPoint y: 474, endPoint x: 899, endPoint y: 517, distance: 132.2
click at [773, 474] on input "$397.98 mj$91.00 AR$109.44" at bounding box center [957, 473] width 491 height 22
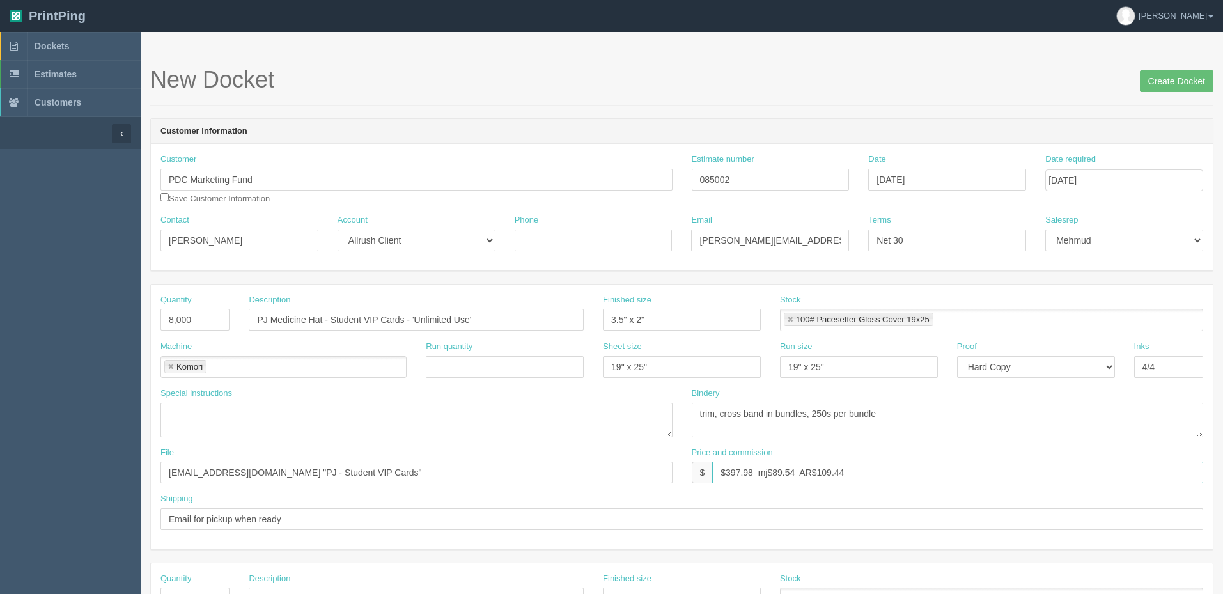
type input "$397.98 mj$89.54 AR$109.44"
click at [926, 416] on textarea "trim, cross band in bundles, 250s per bundle" at bounding box center [948, 420] width 512 height 35
click at [173, 367] on link at bounding box center [171, 367] width 8 height 8
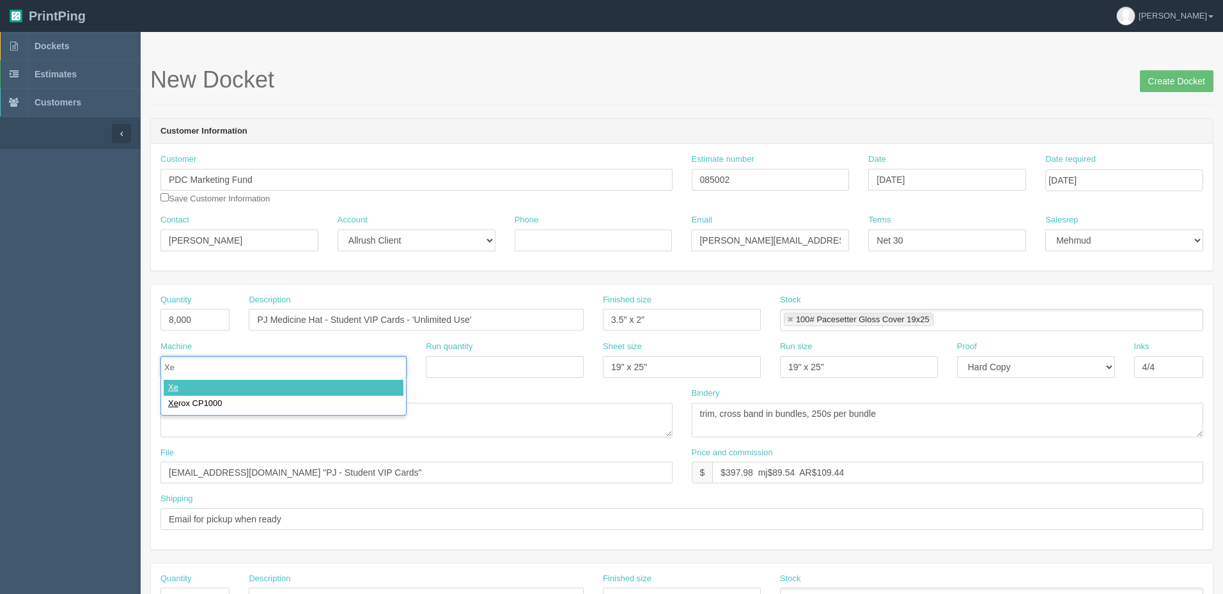
type input "Xer"
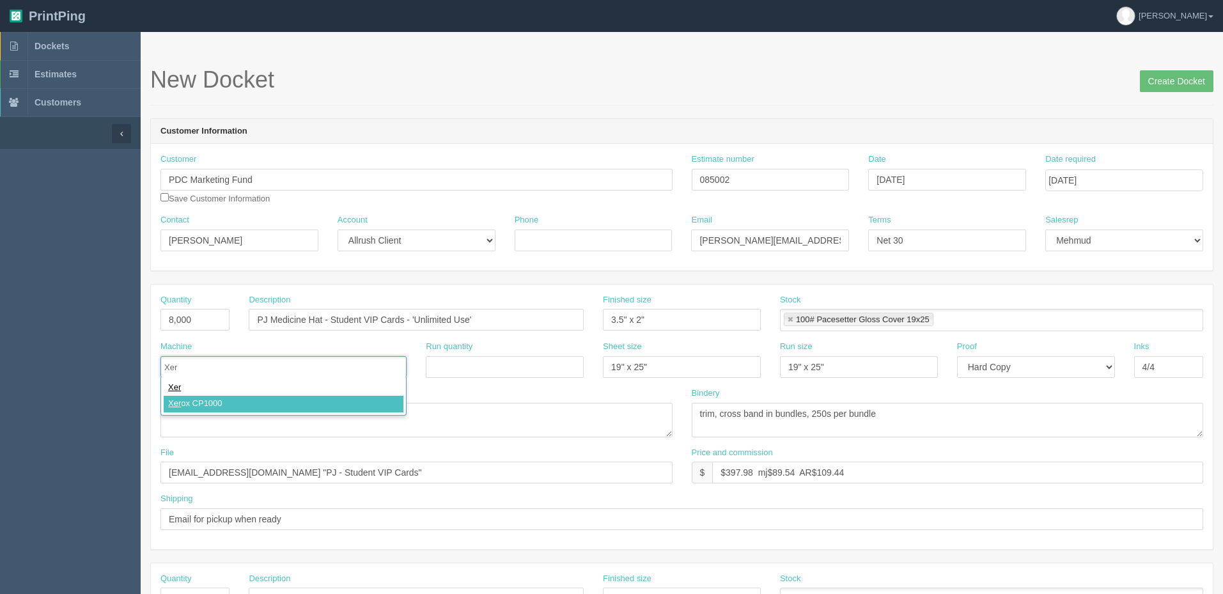
type input "Xerox CP1000"
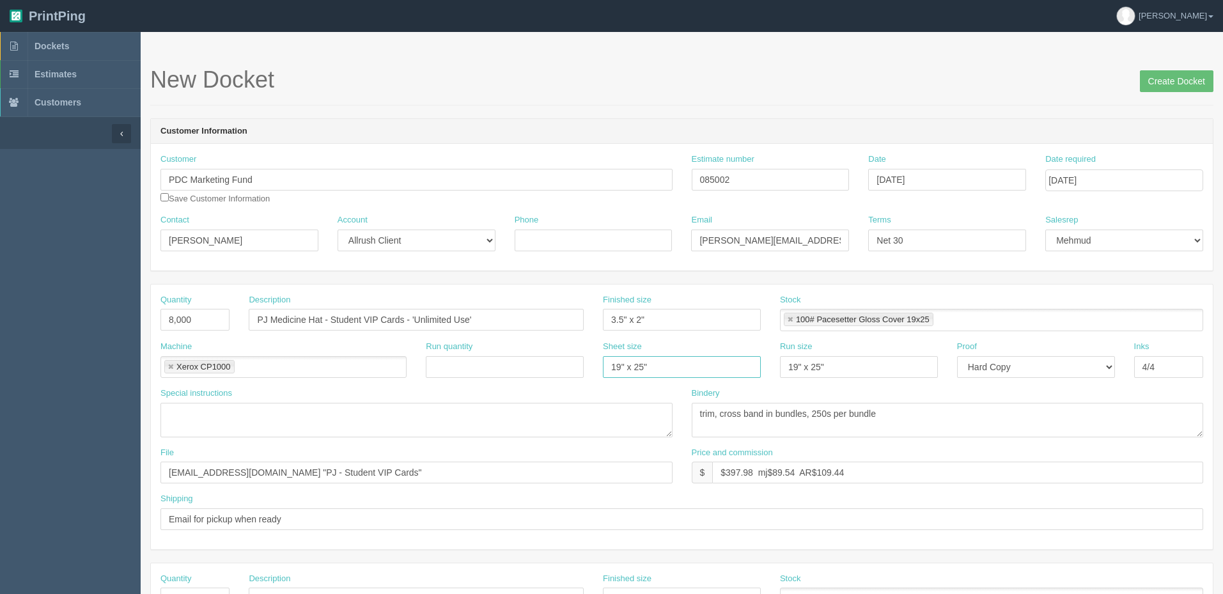
drag, startPoint x: 616, startPoint y: 364, endPoint x: 504, endPoint y: 362, distance: 111.9
click at [504, 362] on div "Machine Xerox CP1000 Xerox CP1000 Run quantity Sheet size 19" x 25" Run size 19…" at bounding box center [682, 364] width 1062 height 47
type input "12" x 18""
click at [789, 318] on link at bounding box center [790, 320] width 8 height 8
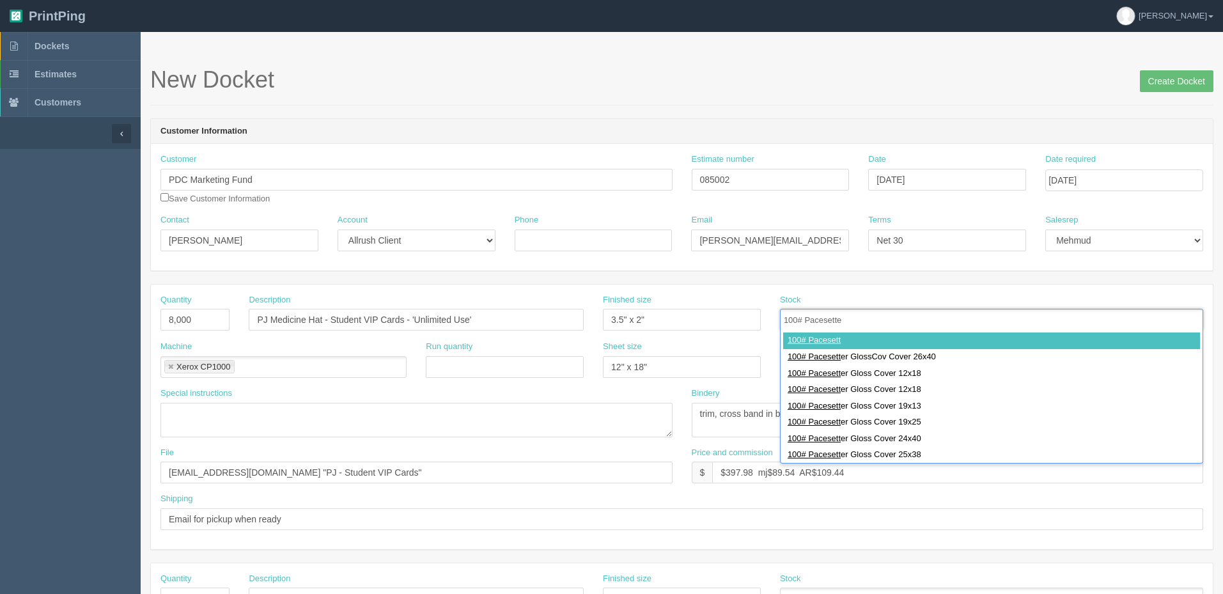
type input "100# Pacesetter"
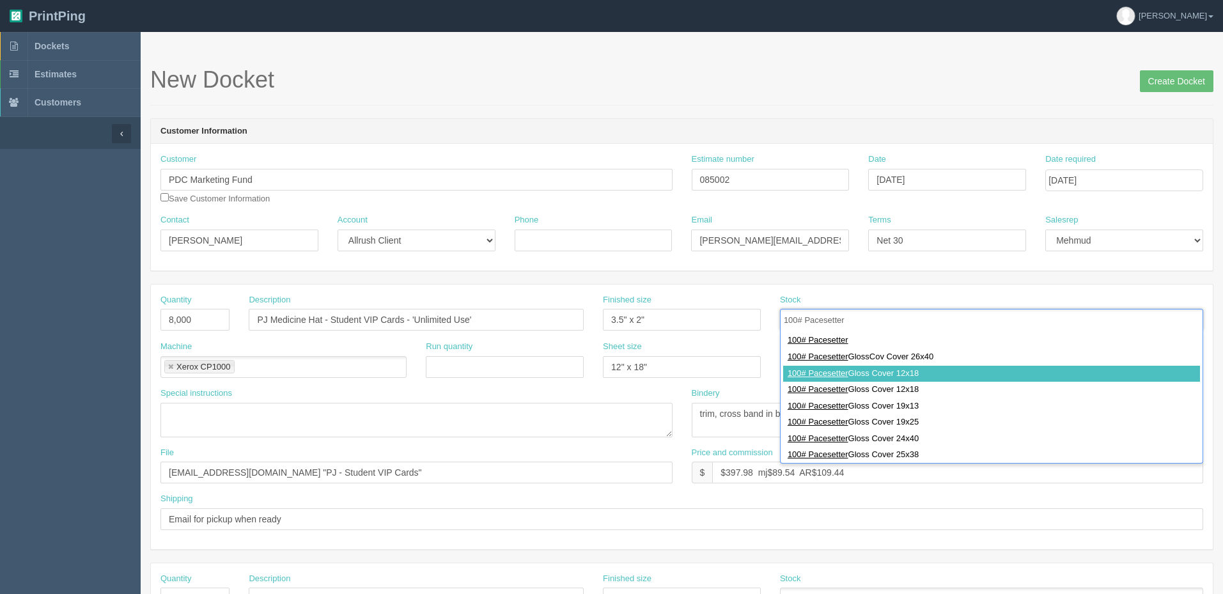
type input "100# Pacesetter Gloss Cover 12x18"
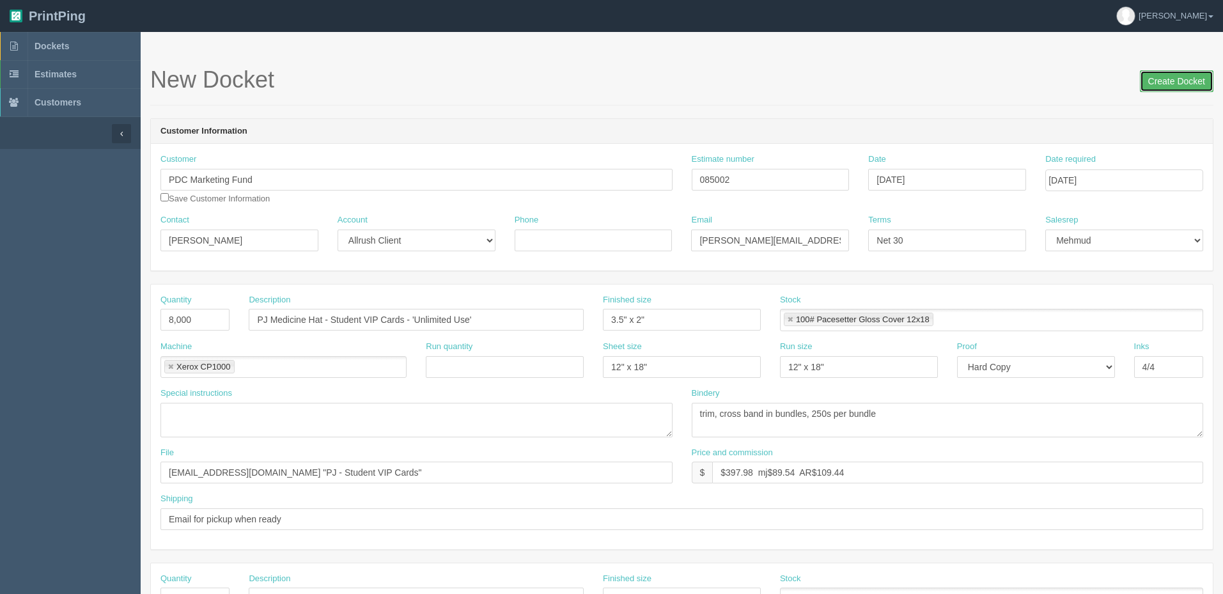
click at [1188, 86] on input "Create Docket" at bounding box center [1177, 81] width 74 height 22
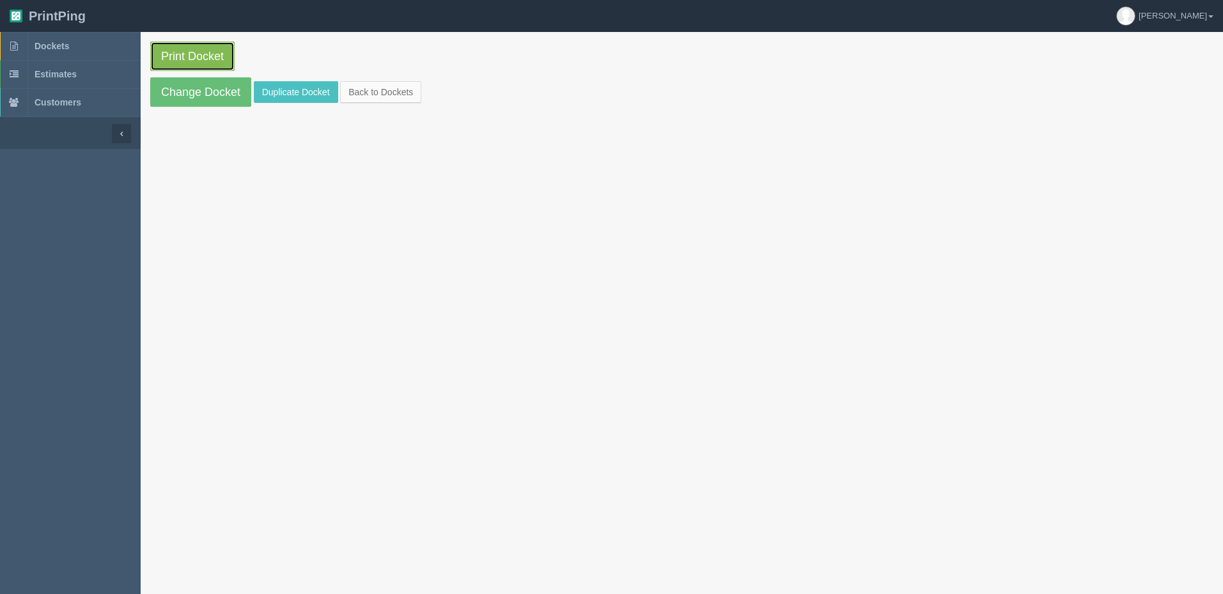
click at [194, 61] on link "Print Docket" at bounding box center [192, 56] width 84 height 29
click at [79, 43] on link "Dockets" at bounding box center [70, 46] width 141 height 28
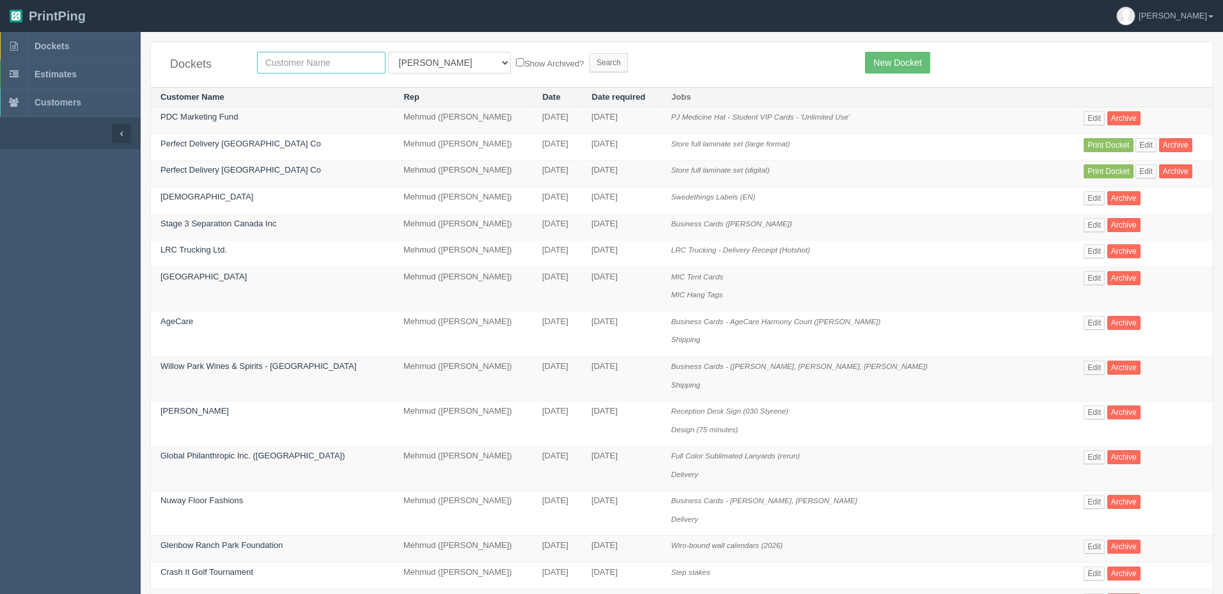
click at [295, 61] on input "text" at bounding box center [321, 63] width 128 height 22
type input "bears"
click at [589, 53] on input "Search" at bounding box center [608, 62] width 38 height 19
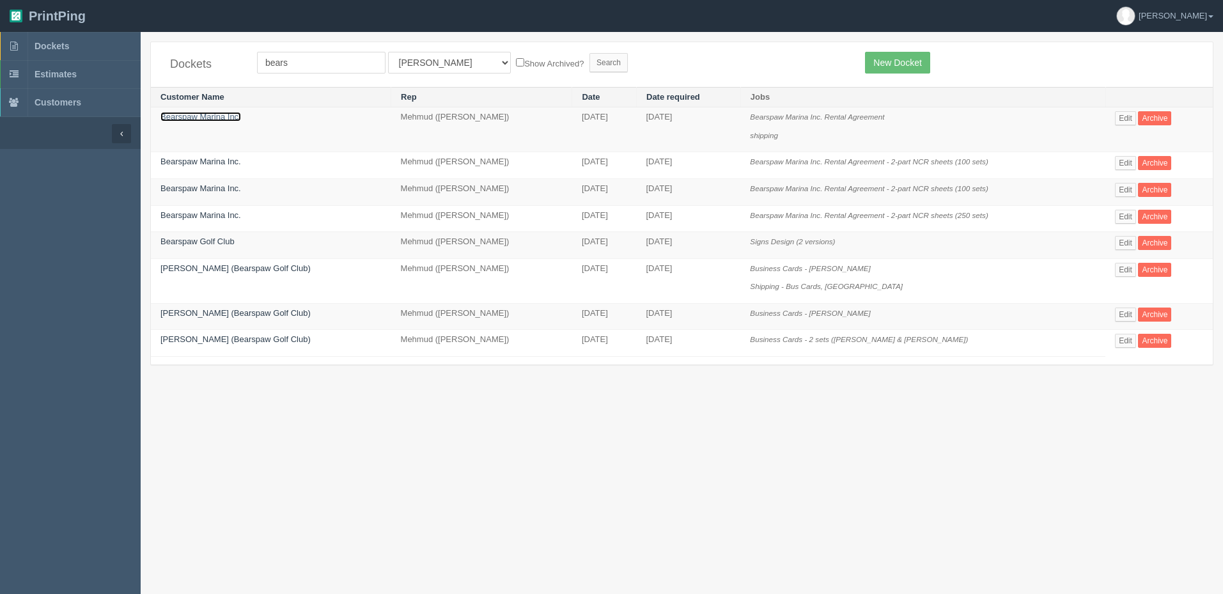
click at [221, 117] on link "Bearspaw Marina Inc." at bounding box center [200, 117] width 81 height 10
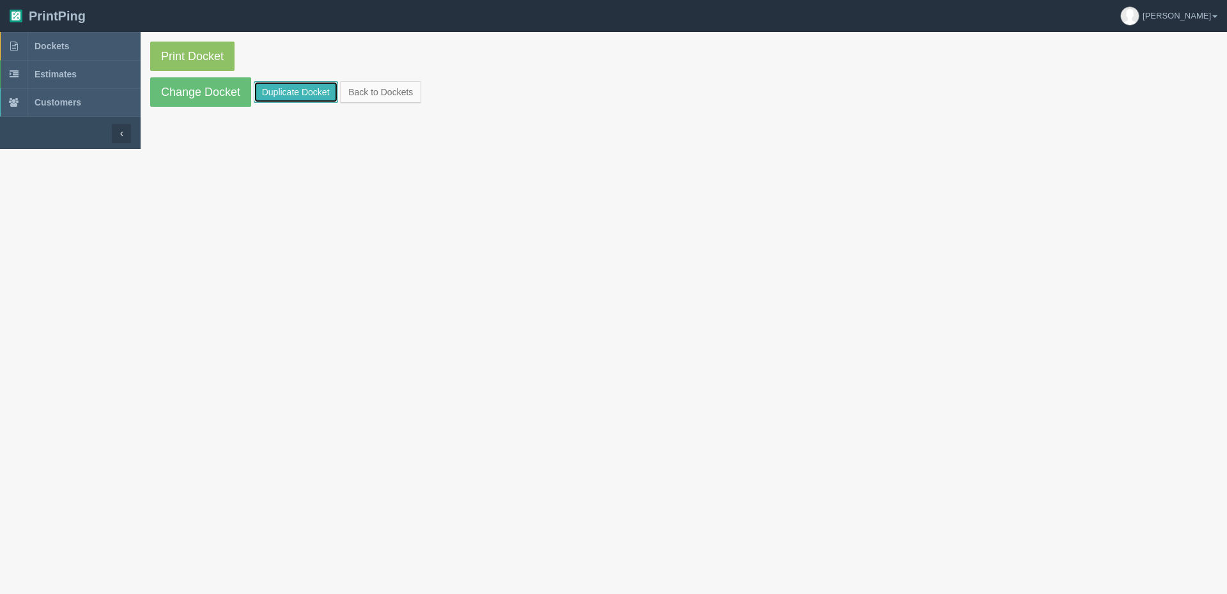
click at [271, 93] on link "Duplicate Docket" at bounding box center [296, 92] width 84 height 22
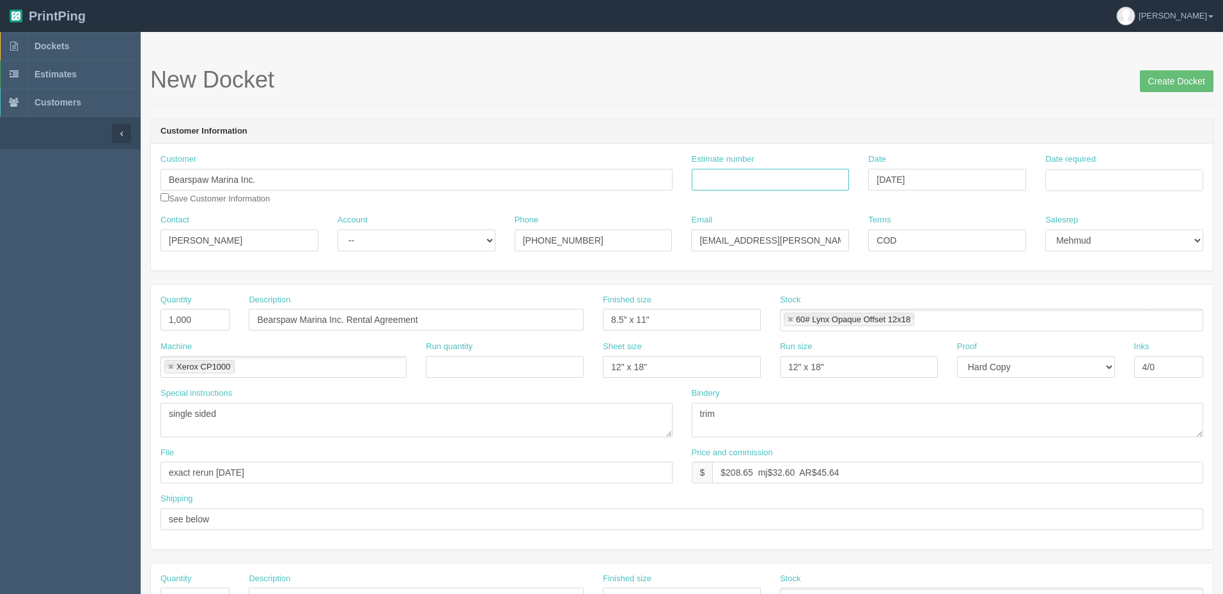
click at [779, 178] on input "Estimate number" at bounding box center [771, 180] width 158 height 22
paste input "091772"
type input "091772"
click at [1080, 183] on input "Date required" at bounding box center [1124, 180] width 158 height 22
click at [1078, 320] on td "25" at bounding box center [1075, 321] width 19 height 19
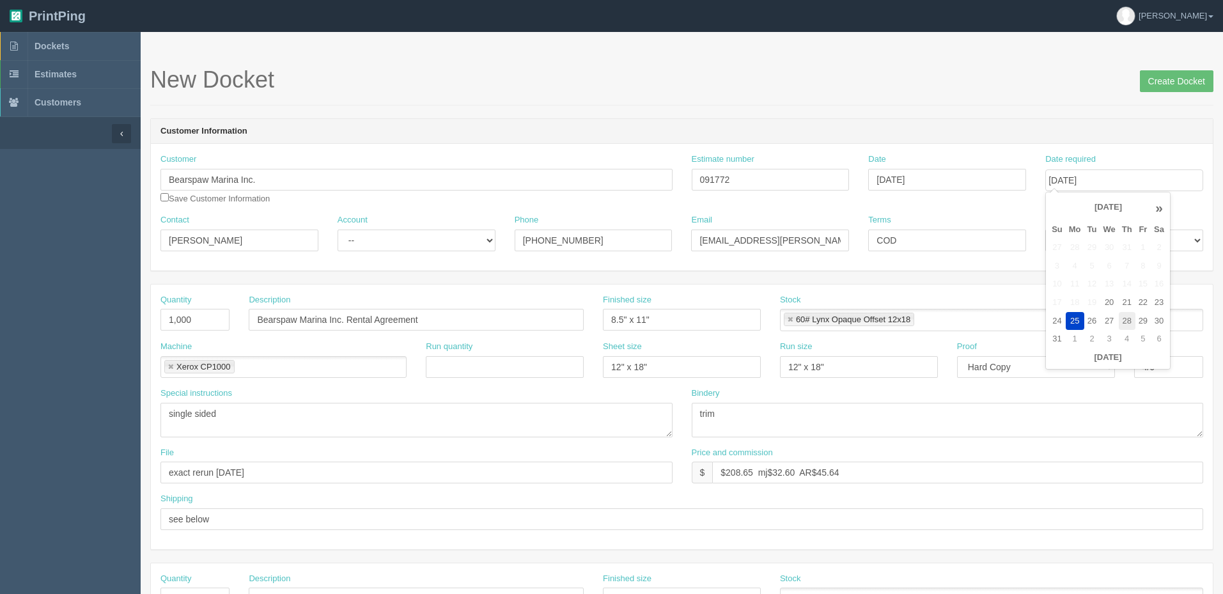
click at [1124, 320] on td "28" at bounding box center [1127, 321] width 17 height 19
type input "[DATE]"
click at [990, 100] on div "New Docket Create Docket" at bounding box center [681, 86] width 1063 height 38
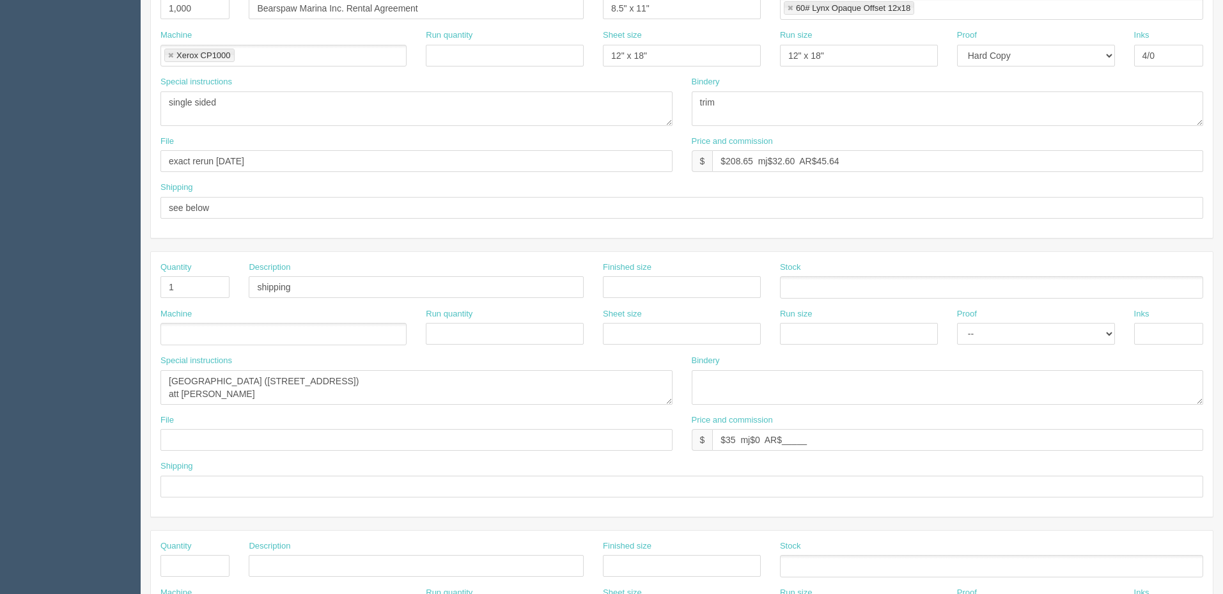
scroll to position [192, 0]
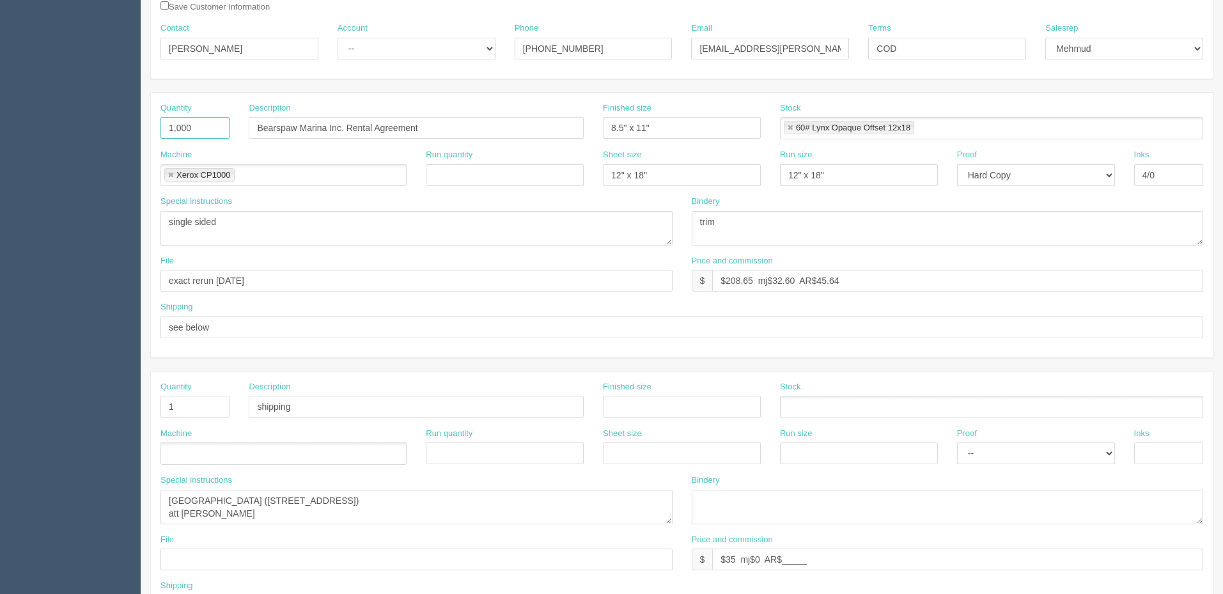
drag, startPoint x: 199, startPoint y: 126, endPoint x: 119, endPoint y: 119, distance: 80.9
click at [119, 119] on section "Dockets Estimates Customers" at bounding box center [611, 404] width 1223 height 1129
type input "2,000"
drag, startPoint x: 178, startPoint y: 495, endPoint x: 105, endPoint y: 486, distance: 72.8
click at [88, 492] on section "Dockets Estimates Customers" at bounding box center [611, 404] width 1223 height 1129
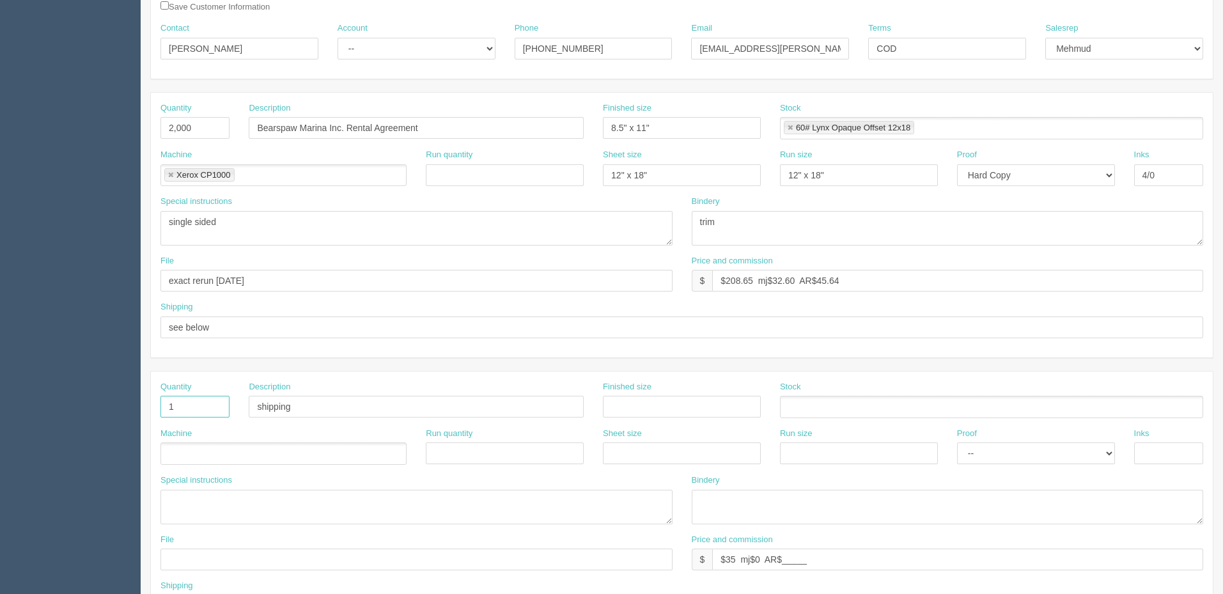
drag, startPoint x: 178, startPoint y: 401, endPoint x: 194, endPoint y: 405, distance: 17.1
click at [130, 401] on section "Dockets Estimates Customers" at bounding box center [611, 404] width 1223 height 1129
drag, startPoint x: 339, startPoint y: 399, endPoint x: 276, endPoint y: 433, distance: 72.1
click at [42, 407] on section "Dockets Estimates Customers" at bounding box center [611, 404] width 1223 height 1129
drag, startPoint x: 838, startPoint y: 557, endPoint x: 450, endPoint y: 554, distance: 388.0
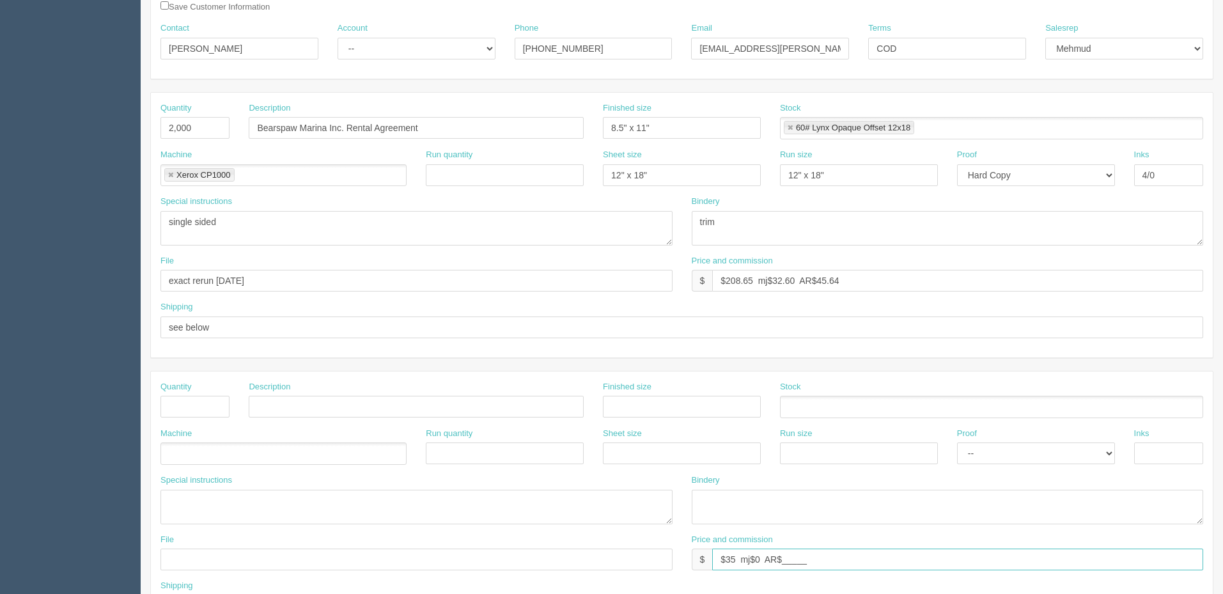
click at [430, 559] on div "File Price and commission $ $35 mj$0 AR$_____" at bounding box center [682, 557] width 1062 height 47
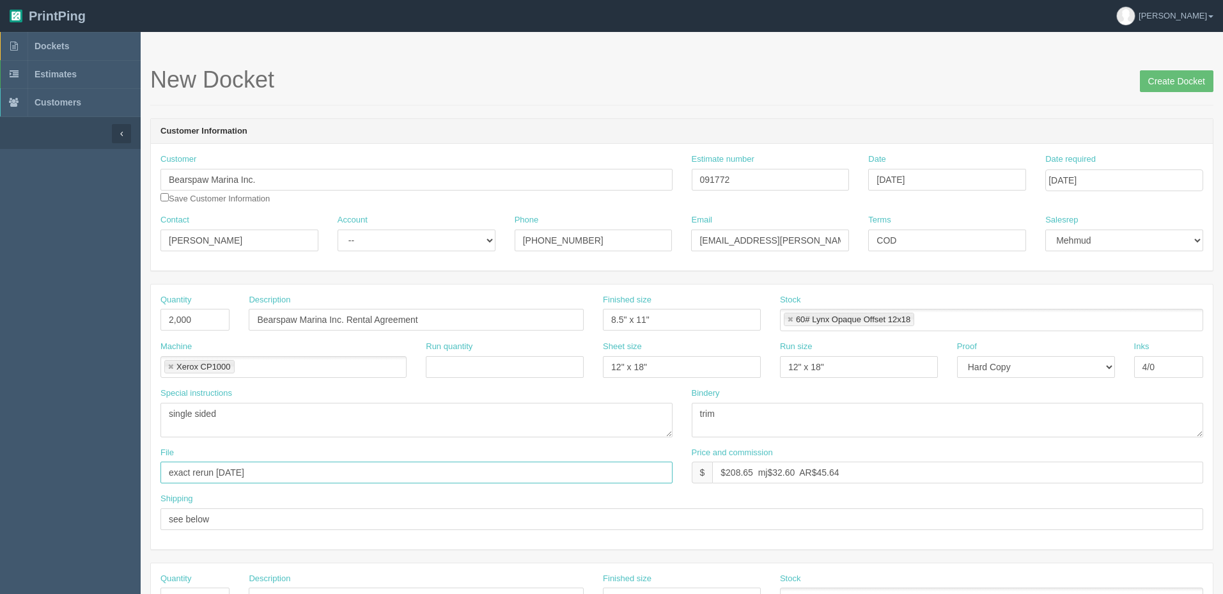
drag, startPoint x: 14, startPoint y: 505, endPoint x: 94, endPoint y: 522, distance: 81.7
click at [0, 509] on section "Dockets Estimates Customers" at bounding box center [611, 596] width 1223 height 1129
paste input "Z:\B\Bearspaw Marina\2025\August 2025\Rental Agreement - 08"
drag, startPoint x: 260, startPoint y: 473, endPoint x: 5, endPoint y: 453, distance: 255.8
click at [0, 454] on section "Dockets Estimates Customers" at bounding box center [611, 596] width 1223 height 1129
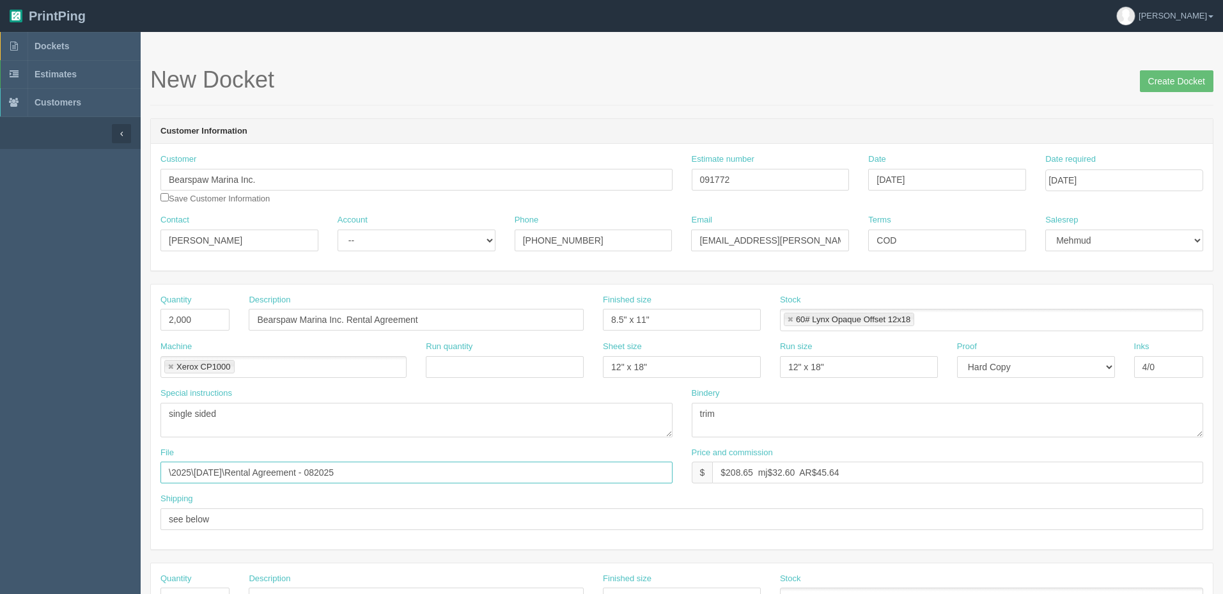
type input "\2025\August 2025\Rental Agreement - 082025"
click at [237, 413] on textarea "single sided" at bounding box center [416, 420] width 512 height 35
click at [289, 419] on textarea "single sided" at bounding box center [416, 420] width 512 height 35
type textarea "single sided | exact rerun from August 2025"
click at [390, 237] on select "-- Existing Client Allrush Client Rep Client" at bounding box center [417, 240] width 158 height 22
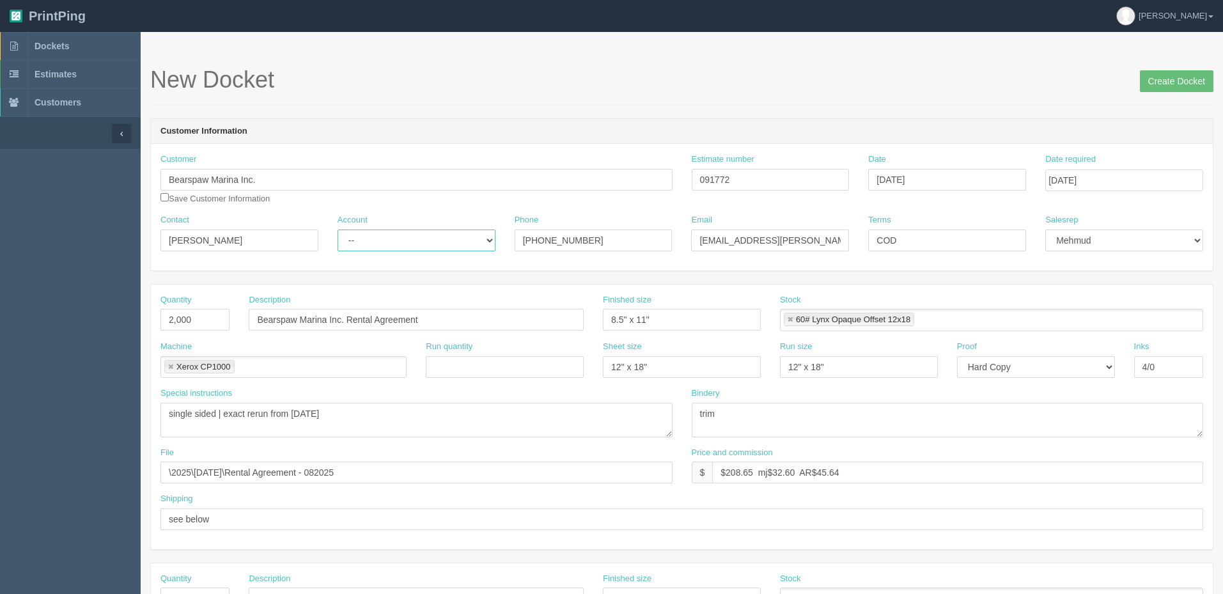
select select "Allrush Client"
click at [338, 229] on select "-- Existing Client Allrush Client Rep Client" at bounding box center [417, 240] width 158 height 22
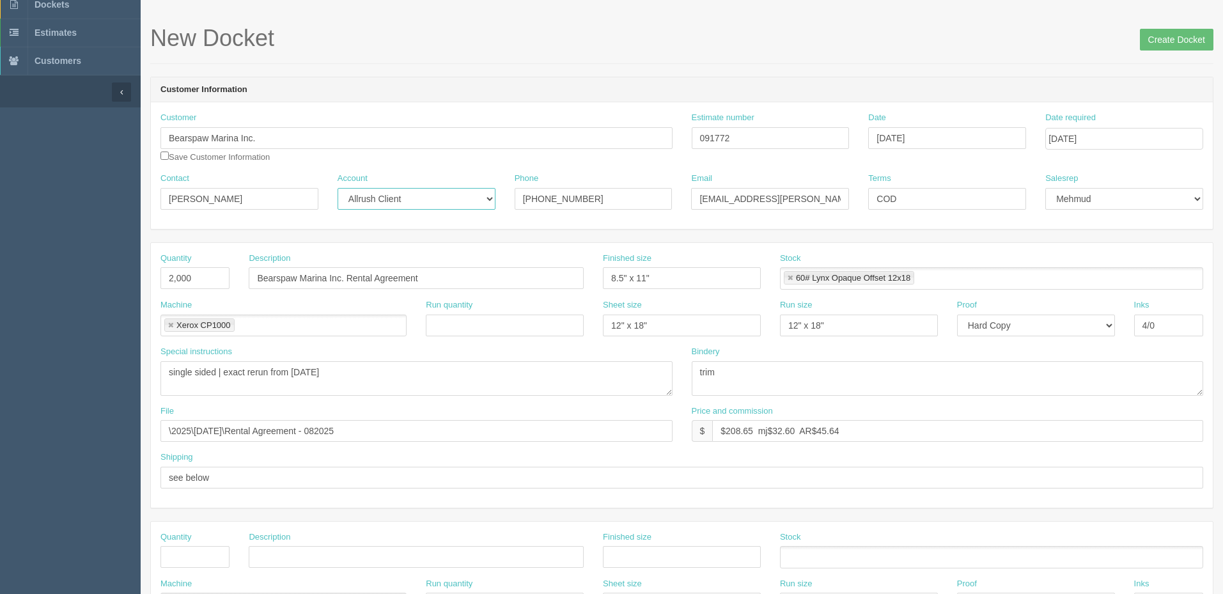
scroll to position [64, 0]
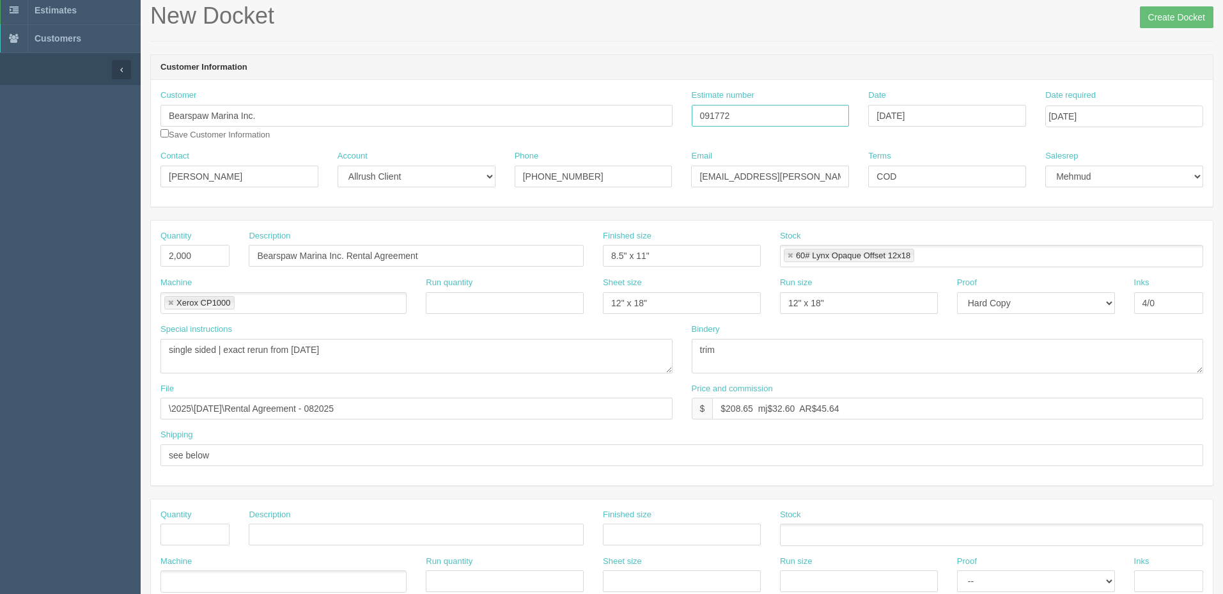
drag, startPoint x: 789, startPoint y: 113, endPoint x: 393, endPoint y: 116, distance: 396.3
click at [393, 116] on div "Customer Bearspaw Marina Inc. Save Customer Information Estimate number 091772 …" at bounding box center [682, 119] width 1062 height 61
click at [752, 348] on textarea "trim" at bounding box center [948, 356] width 512 height 35
type textarea "trim, bundle in 500s"
drag, startPoint x: 729, startPoint y: 407, endPoint x: 1629, endPoint y: 403, distance: 900.7
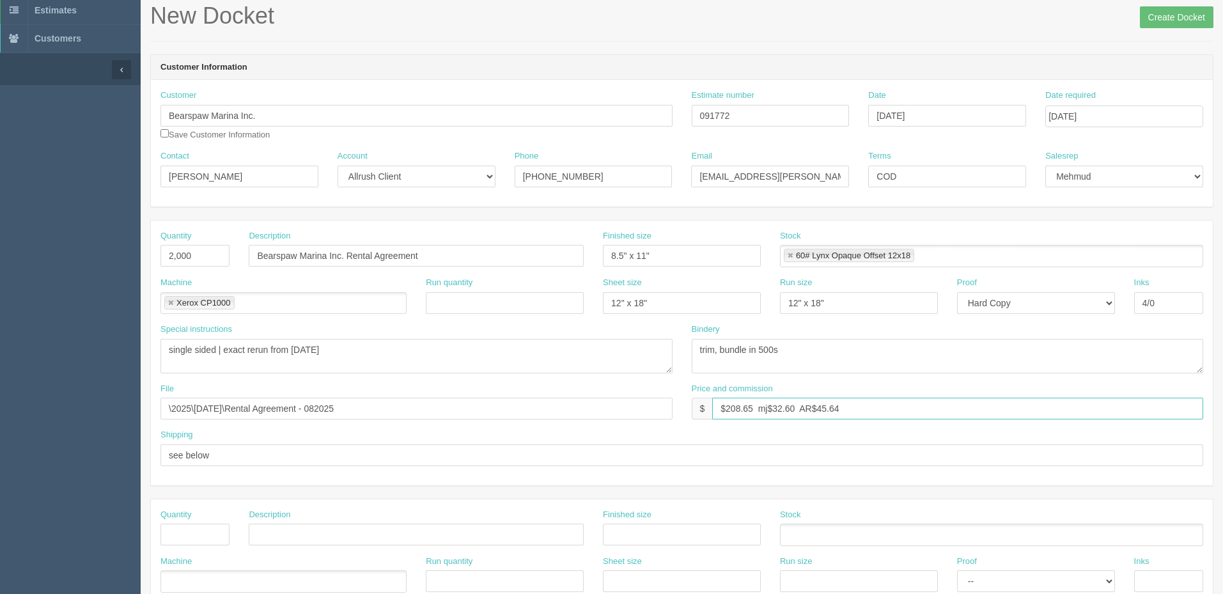
click at [1222, 403] on html "PrintPing Zack Edit account ( [PERSON_NAME][EMAIL_ADDRESS][DOMAIN_NAME] ) Logou…" at bounding box center [611, 516] width 1223 height 1161
click at [867, 408] on input "$371.20 mj$ AR$" at bounding box center [957, 409] width 491 height 22
click at [772, 409] on input "$371.20 mj$ AR$81.20" at bounding box center [957, 409] width 491 height 22
type input "$371.20 mj$58.00 AR$81.20"
click at [315, 453] on input "see below" at bounding box center [681, 455] width 1043 height 22
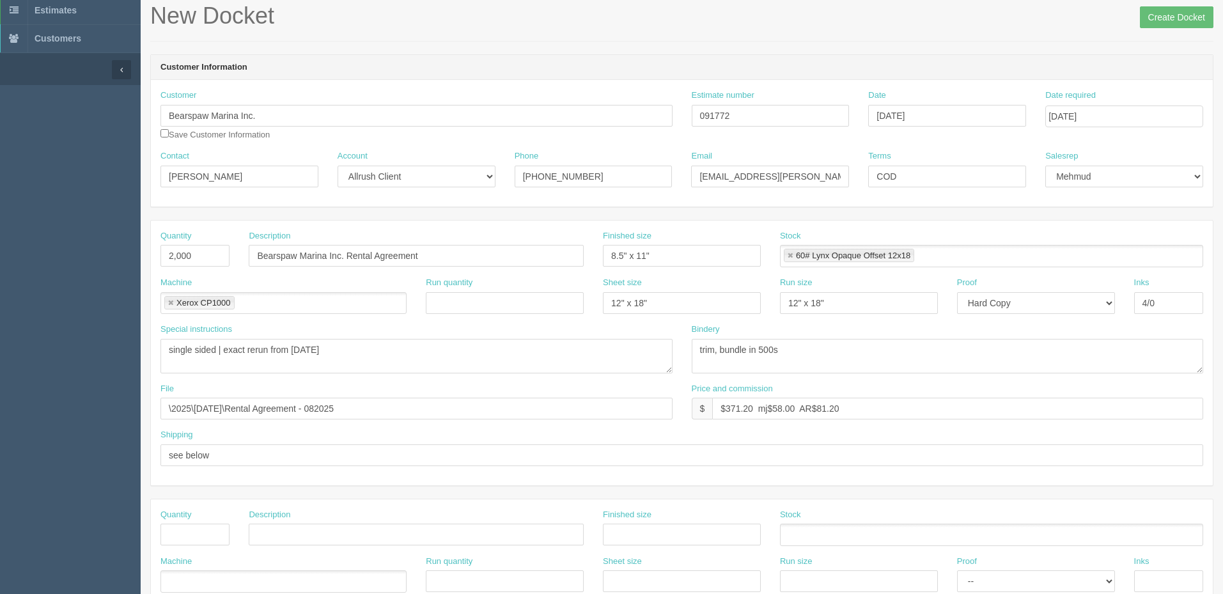
drag, startPoint x: 216, startPoint y: 453, endPoint x: 13, endPoint y: 451, distance: 203.3
click at [15, 452] on section "Dockets Estimates Customers" at bounding box center [611, 532] width 1223 height 1129
click at [304, 456] on input "see below" at bounding box center [681, 455] width 1043 height 22
drag, startPoint x: 316, startPoint y: 456, endPoint x: 1, endPoint y: 428, distance: 316.4
click at [1, 428] on section "Dockets Estimates Customers" at bounding box center [611, 532] width 1223 height 1129
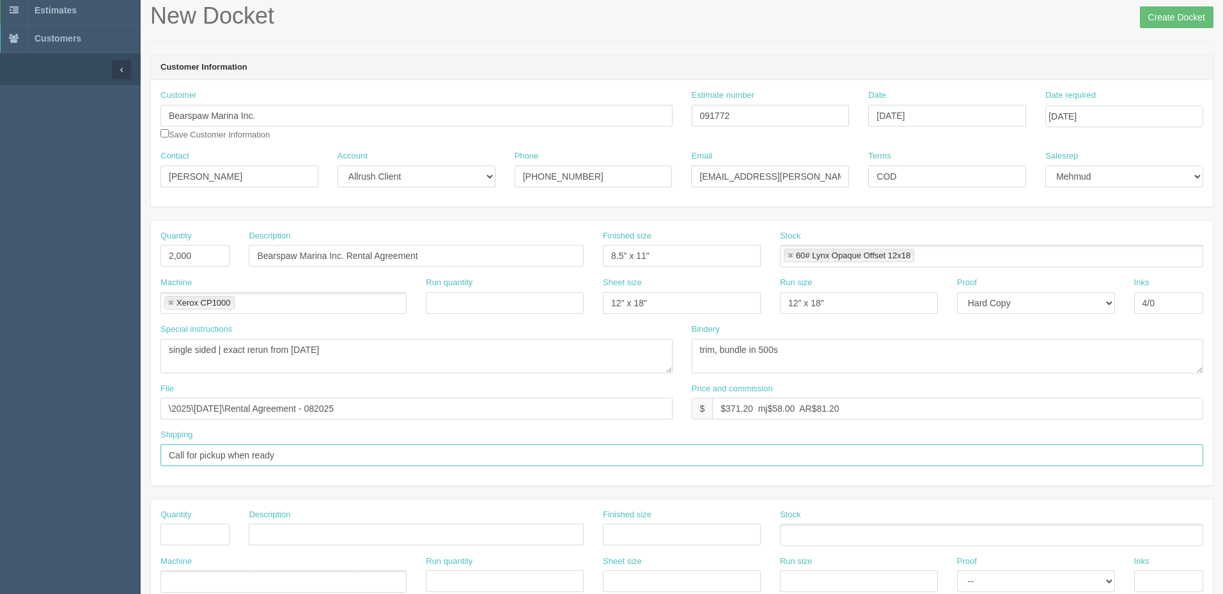
click at [391, 453] on input "Call for pickup when ready" at bounding box center [681, 455] width 1043 height 22
click at [289, 457] on input "Call for pickup when ready | If delivery requested by Client, see Zack for upda…" at bounding box center [681, 455] width 1043 height 22
click at [588, 453] on input "Call for pickup when ready | If delivery requested by Client, see Zack for upda…" at bounding box center [681, 455] width 1043 height 22
type input "Call for pickup when ready | **If delivery requested by Client, see Zack for up…"
click at [478, 370] on textarea "single sided" at bounding box center [416, 356] width 512 height 35
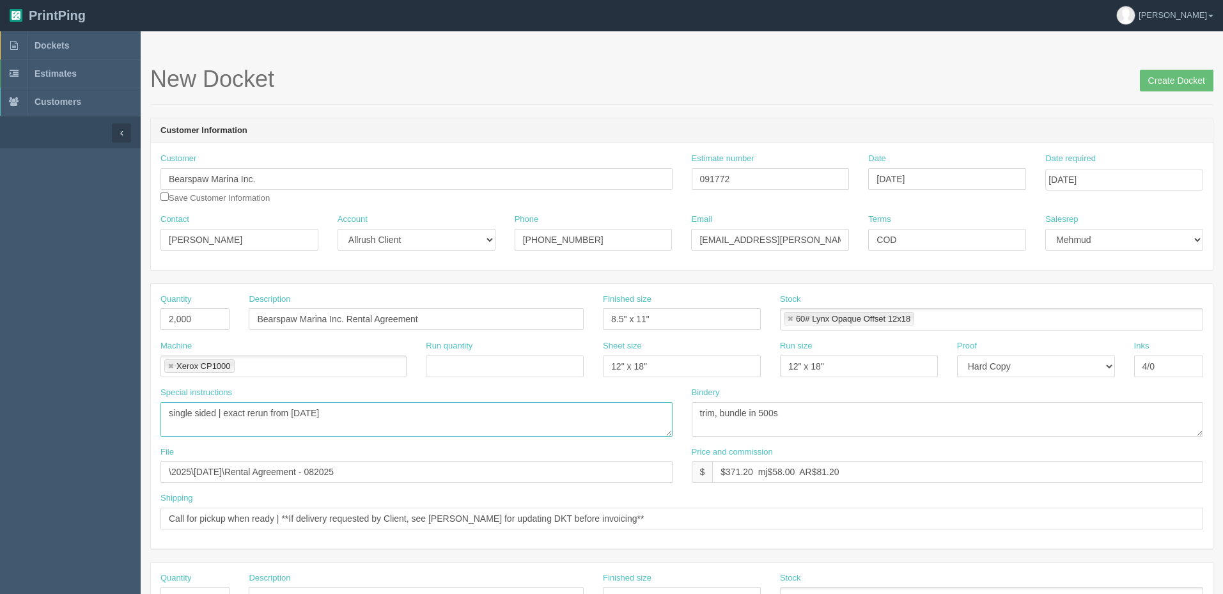
scroll to position [0, 0]
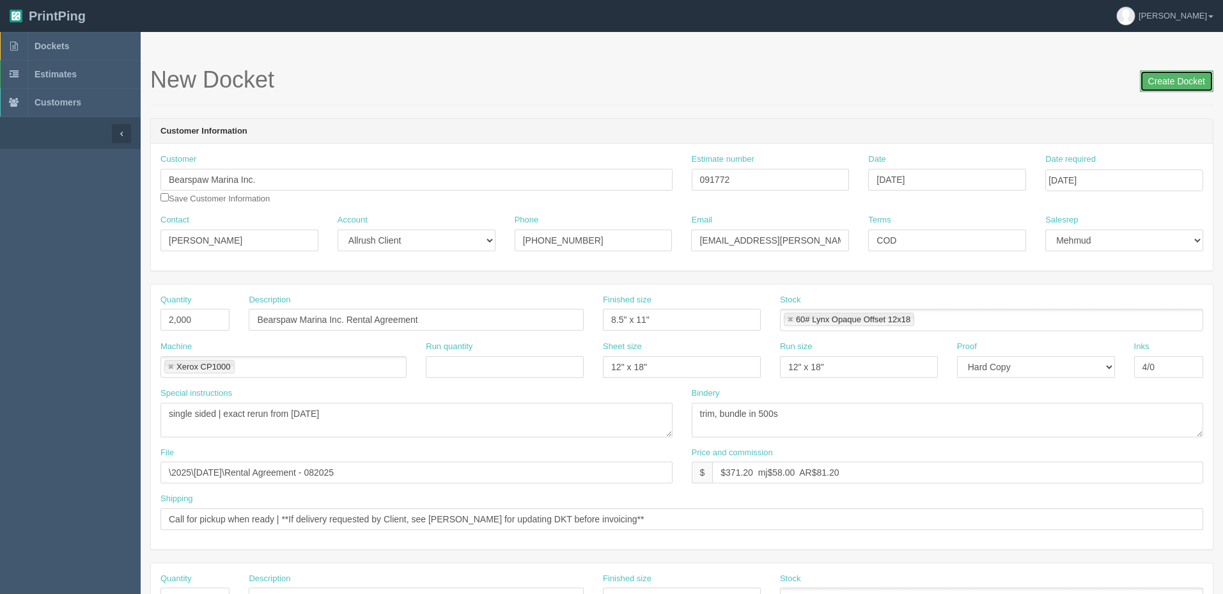
click at [1158, 77] on input "Create Docket" at bounding box center [1177, 81] width 74 height 22
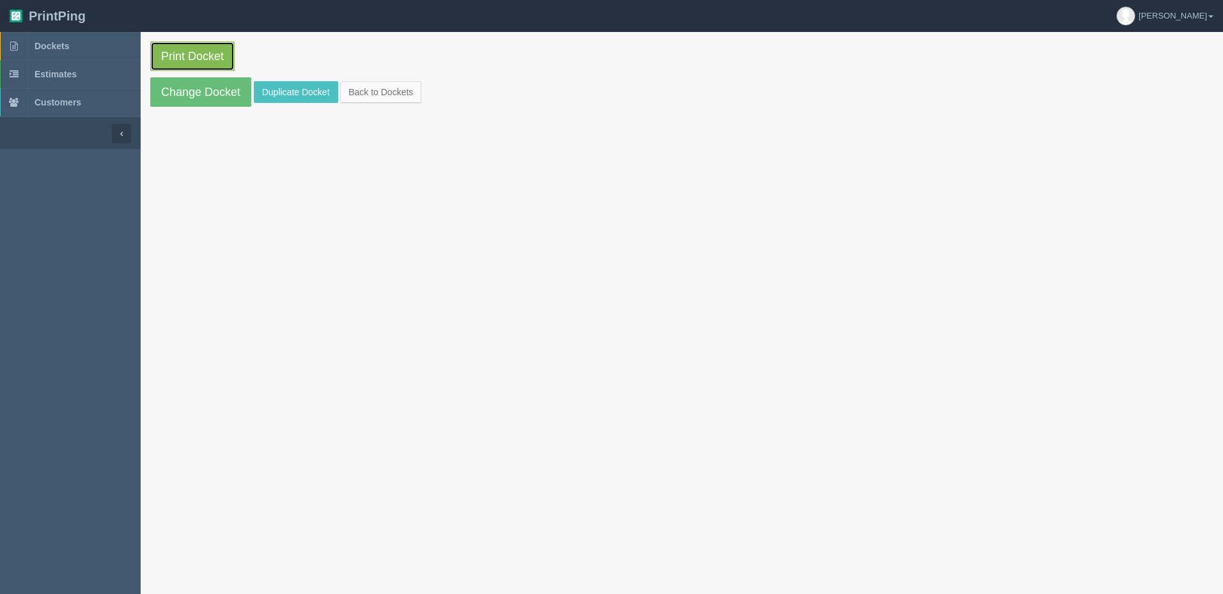
click at [194, 59] on link "Print Docket" at bounding box center [192, 56] width 84 height 29
drag, startPoint x: 102, startPoint y: 45, endPoint x: 462, endPoint y: 120, distance: 367.1
click at [102, 45] on link "Dockets" at bounding box center [70, 46] width 141 height 28
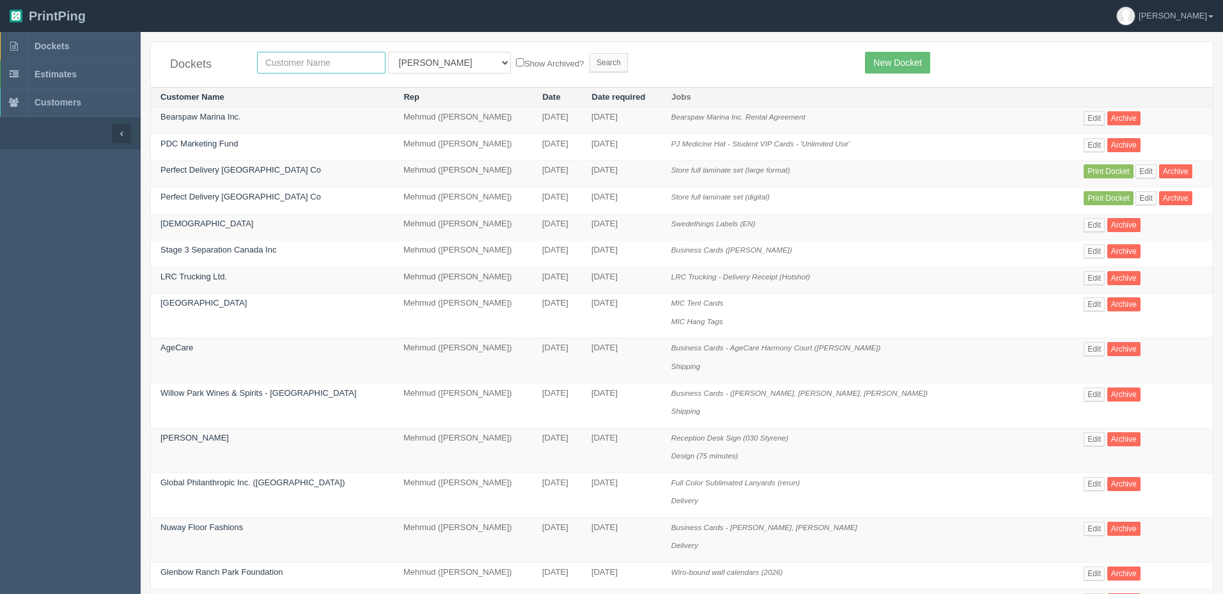
drag, startPoint x: 320, startPoint y: 63, endPoint x: 346, endPoint y: 71, distance: 27.3
click at [320, 63] on input "text" at bounding box center [321, 63] width 128 height 22
click at [304, 63] on input "text" at bounding box center [321, 63] width 128 height 22
type input "far"
click at [589, 53] on input "Search" at bounding box center [608, 62] width 38 height 19
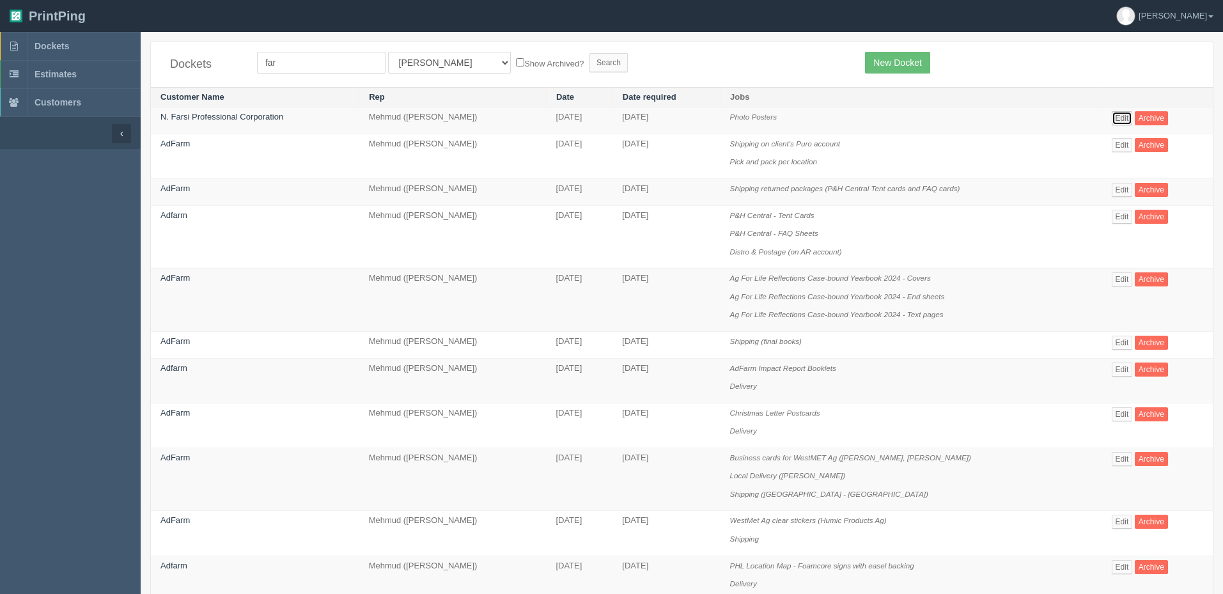
click at [1123, 118] on link "Edit" at bounding box center [1122, 118] width 21 height 14
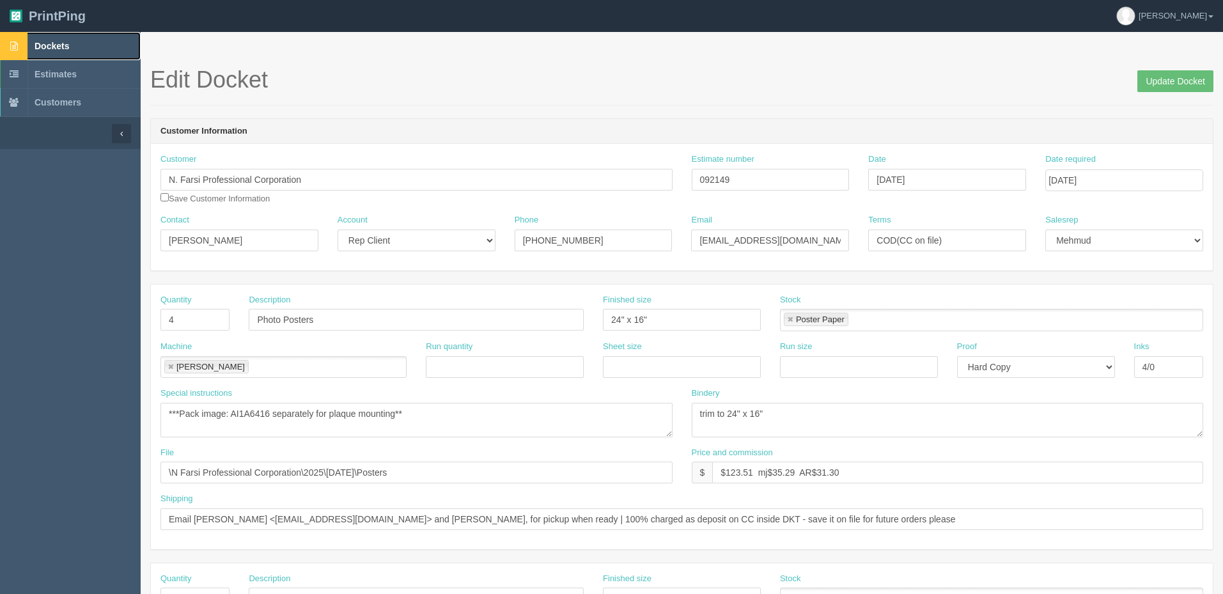
click at [69, 47] on span "Dockets" at bounding box center [52, 46] width 35 height 10
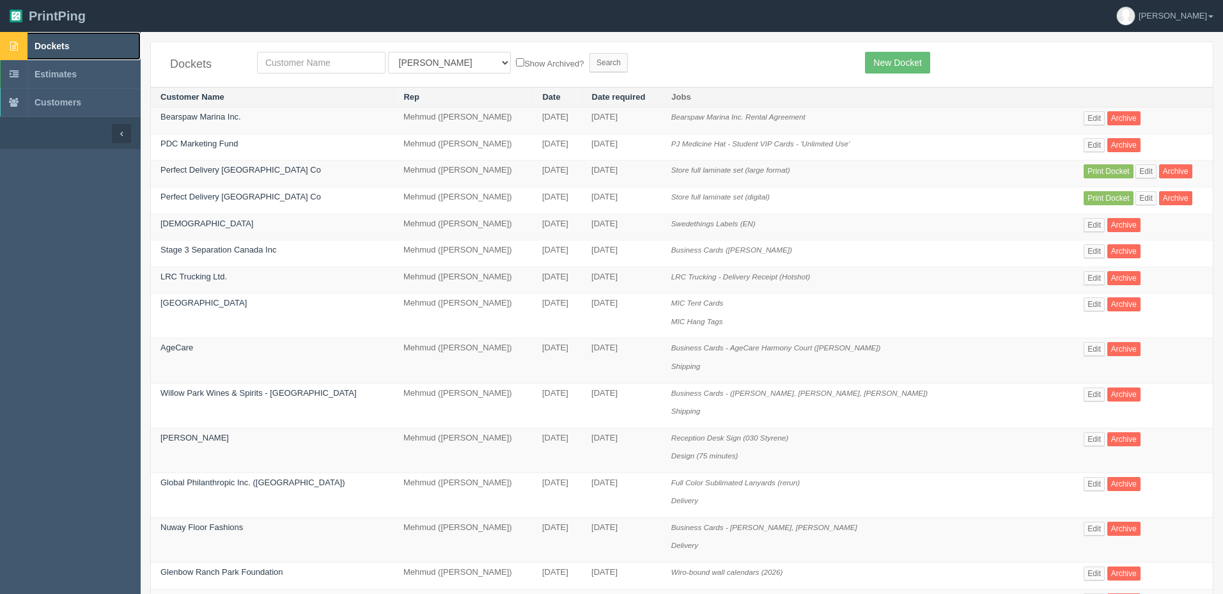
click at [91, 46] on link "Dockets" at bounding box center [70, 46] width 141 height 28
click at [908, 59] on link "New Docket" at bounding box center [897, 63] width 65 height 22
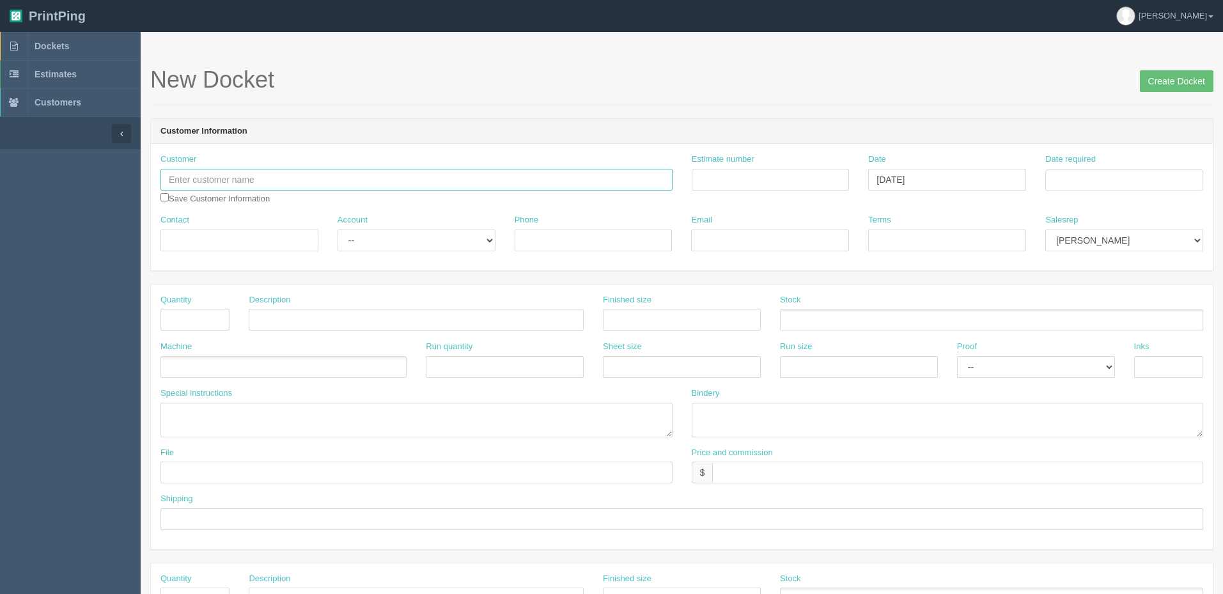
click at [244, 177] on input "text" at bounding box center [416, 180] width 512 height 22
click at [101, 42] on link "Dockets" at bounding box center [70, 46] width 141 height 28
drag, startPoint x: 274, startPoint y: 180, endPoint x: -4, endPoint y: 178, distance: 278.1
click at [0, 178] on html "PrintPing Zack Edit account ( zack@allrush.ca ) Logout Dockets Estimates" at bounding box center [611, 580] width 1223 height 1161
paste input "Air"
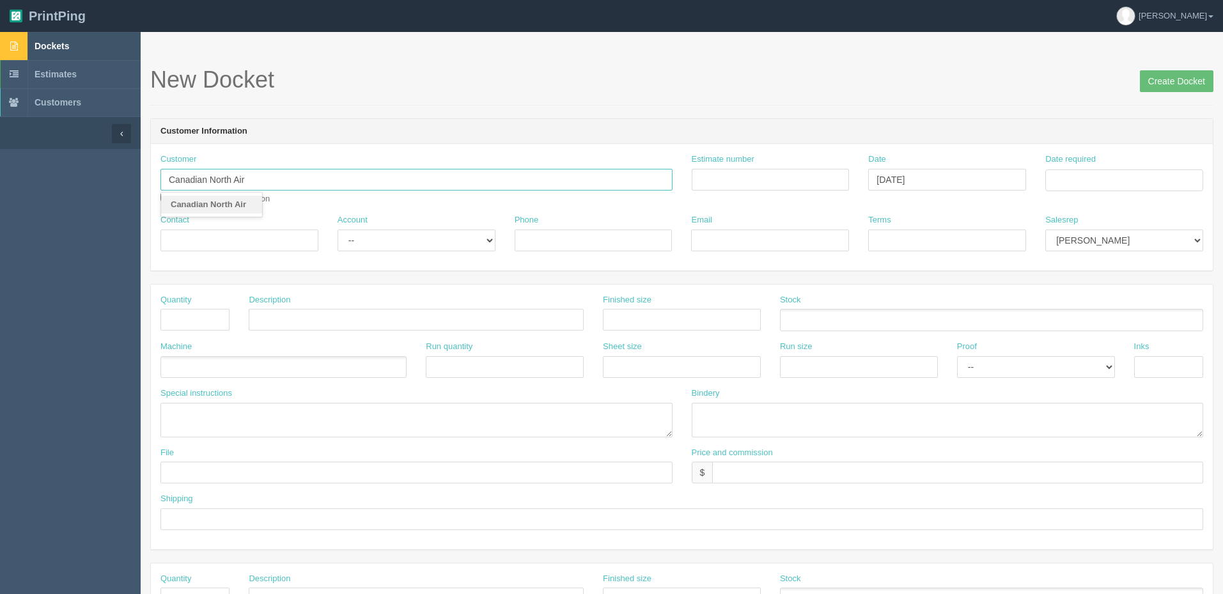
type input "Canadian North Air"
click at [724, 175] on input "Estimate number" at bounding box center [771, 180] width 158 height 22
type input "092018"
click at [1128, 320] on td "28" at bounding box center [1127, 321] width 17 height 19
type input "August 28, 2025"
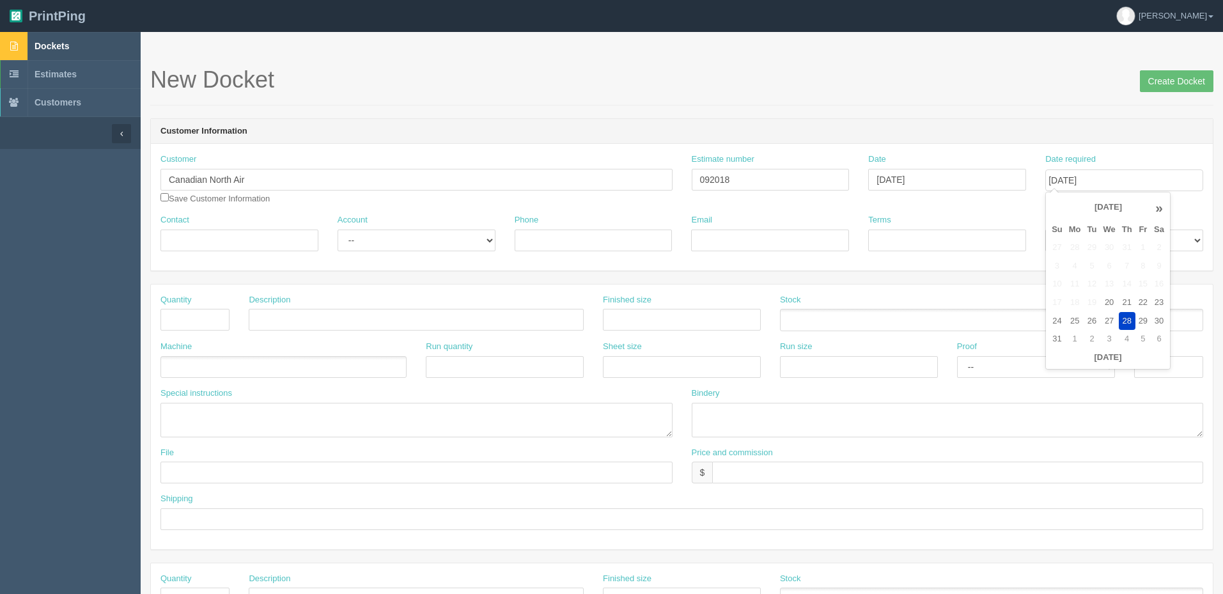
click at [844, 98] on div "New Docket Create Docket" at bounding box center [681, 86] width 1063 height 38
click at [206, 235] on input "Contact" at bounding box center [239, 240] width 158 height 22
type input "[PERSON_NAME] / [PERSON_NAME]"
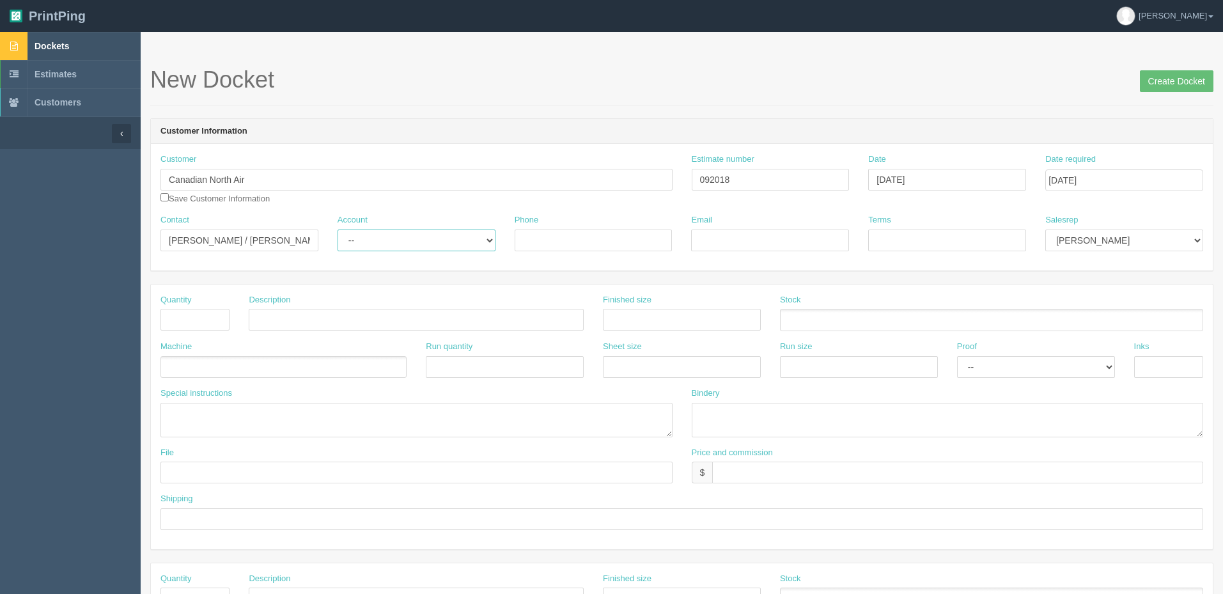
select select "Rep Client"
click at [338, 229] on select "-- Existing Client Allrush Client Rep Client" at bounding box center [417, 240] width 158 height 22
click at [540, 236] on input "Phone" at bounding box center [594, 240] width 158 height 22
paste input "613-254-6321"
type input "[PHONE_NUMBER] /"
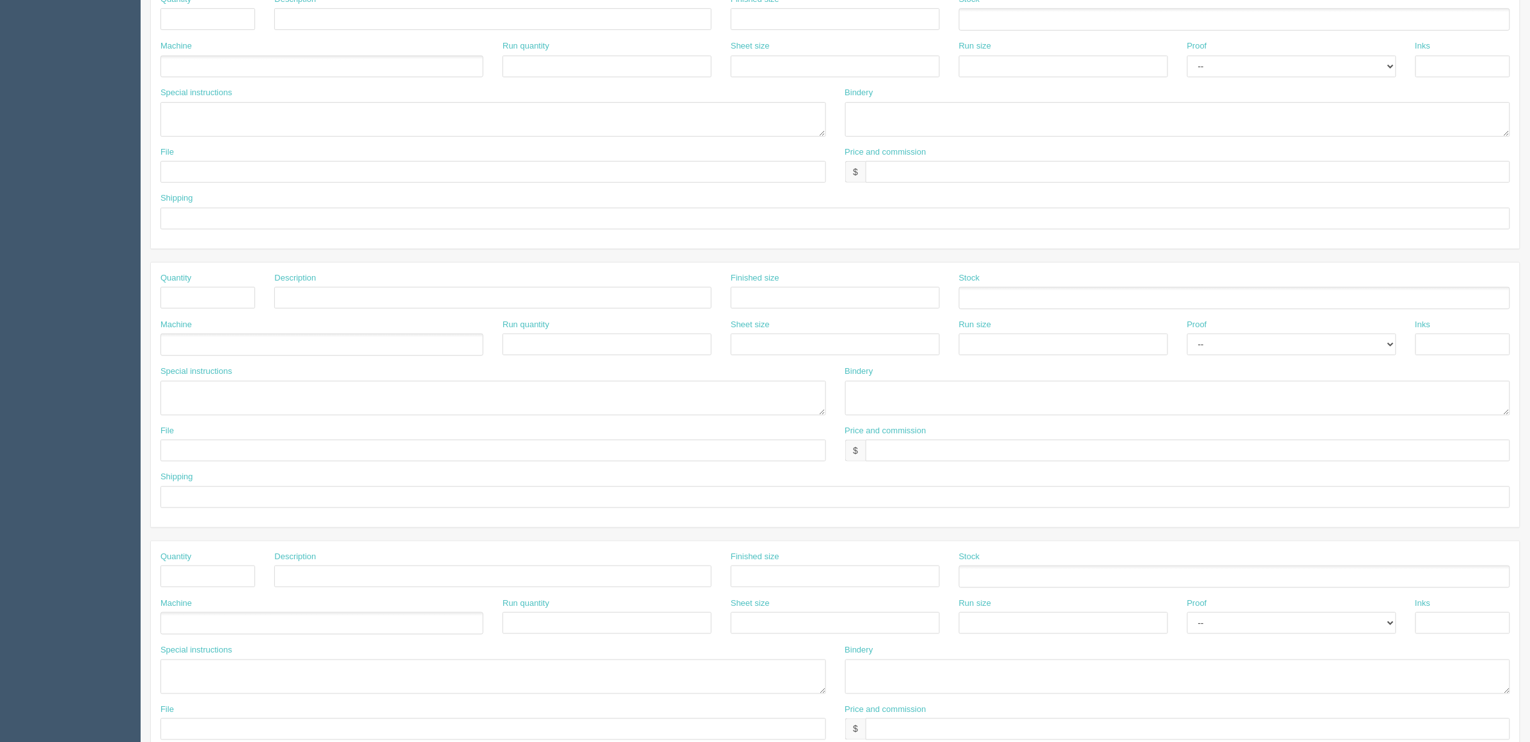
scroll to position [320, 0]
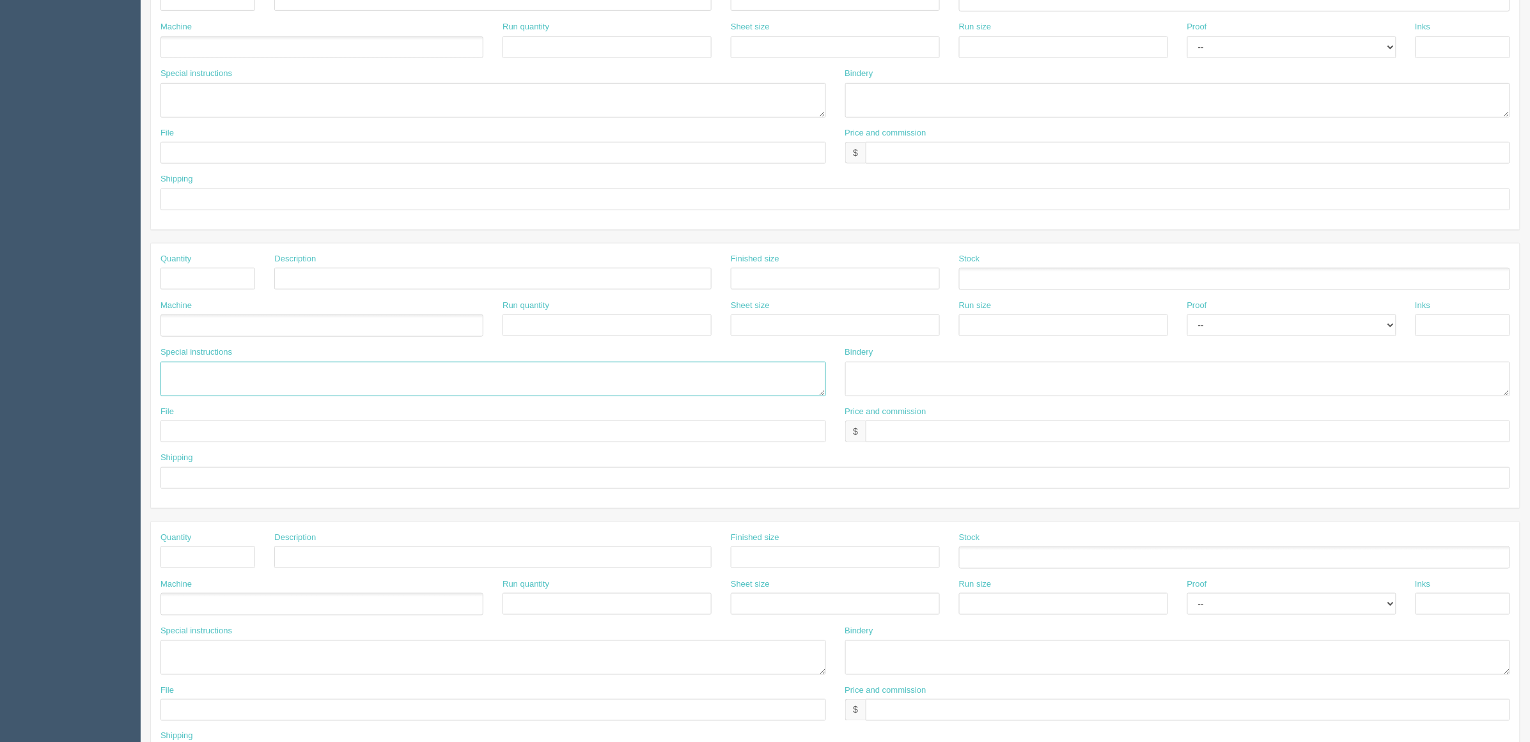
drag, startPoint x: 237, startPoint y: 376, endPoint x: 244, endPoint y: 385, distance: 11.4
click at [237, 376] on textarea at bounding box center [492, 379] width 665 height 35
paste textarea "100 Thad Johnson Private, Ottawa, ON Canada K1V 0R1"
type textarea "100 Thad Johnson Private, Ottawa, ON, Canada K1V 0R1"
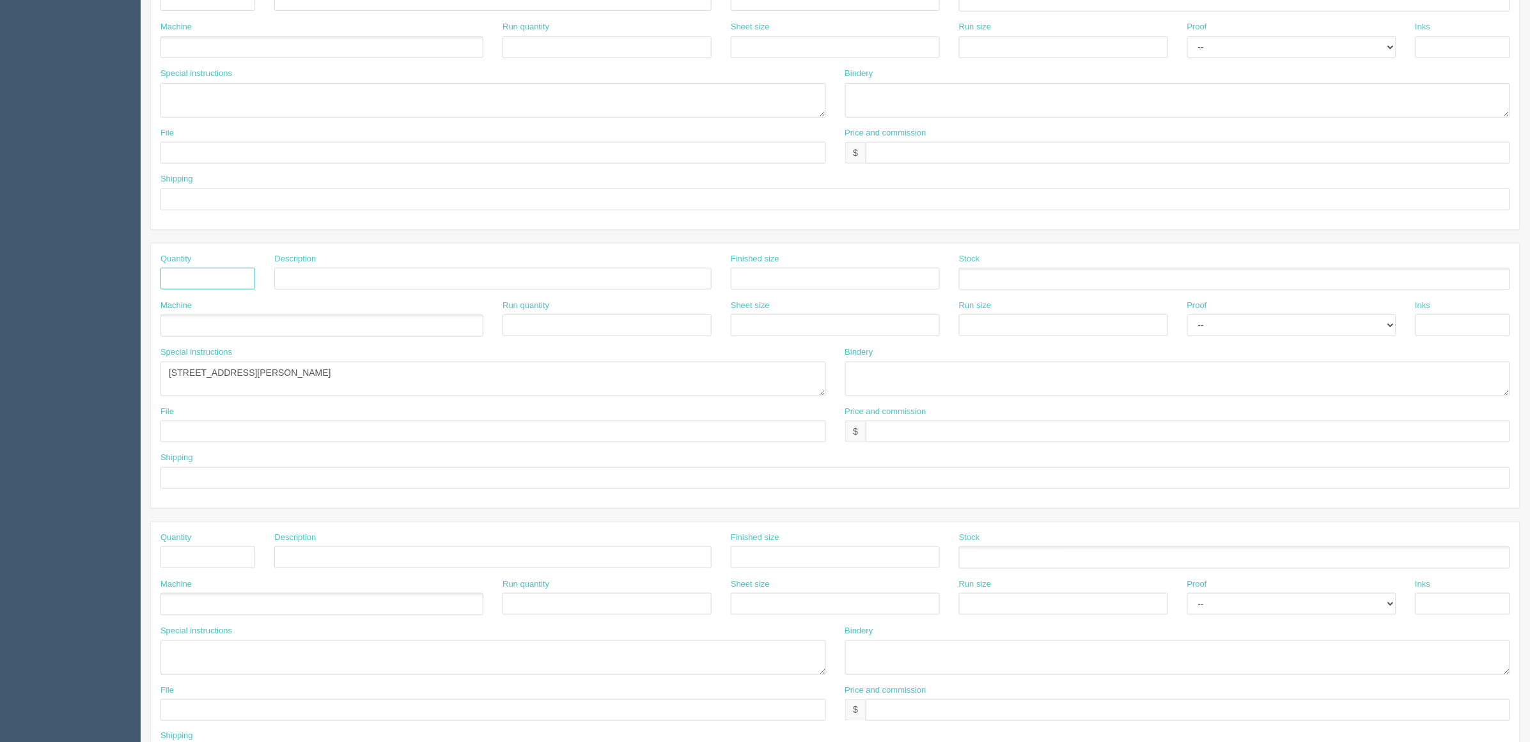
click at [205, 283] on input "text" at bounding box center [207, 279] width 95 height 22
type input "1"
type input "Shipping (via client's FedEx P1 account)"
click at [218, 325] on ul at bounding box center [321, 326] width 323 height 22
type input "Shipping"
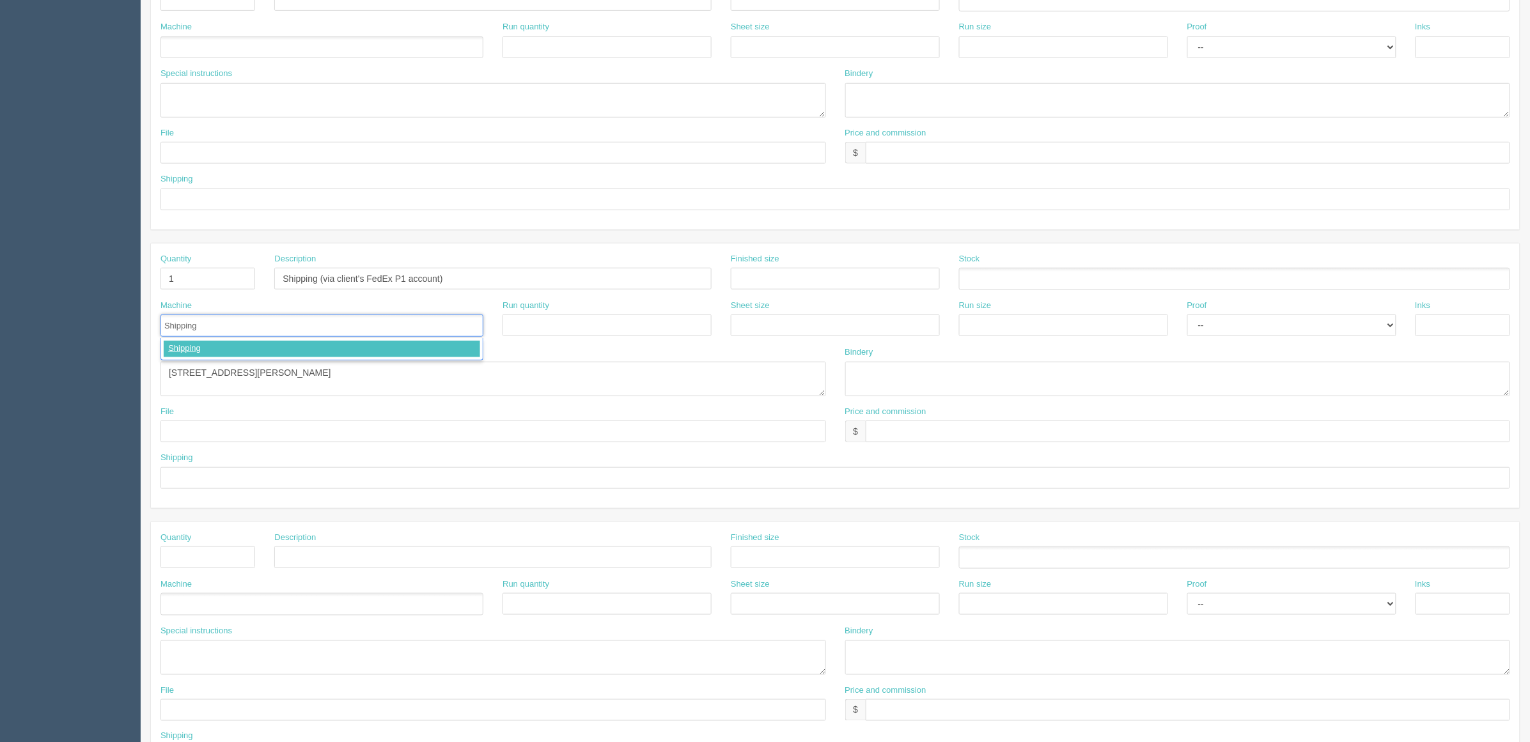
type input "Shipping"
click at [999, 430] on input "text" at bounding box center [1188, 432] width 644 height 22
type input "$0"
type input "see spcl inst."
click at [433, 369] on textarea "100 Thad Johnson Private, Ottawa, ON, Canada K1V 0R1" at bounding box center [492, 379] width 665 height 35
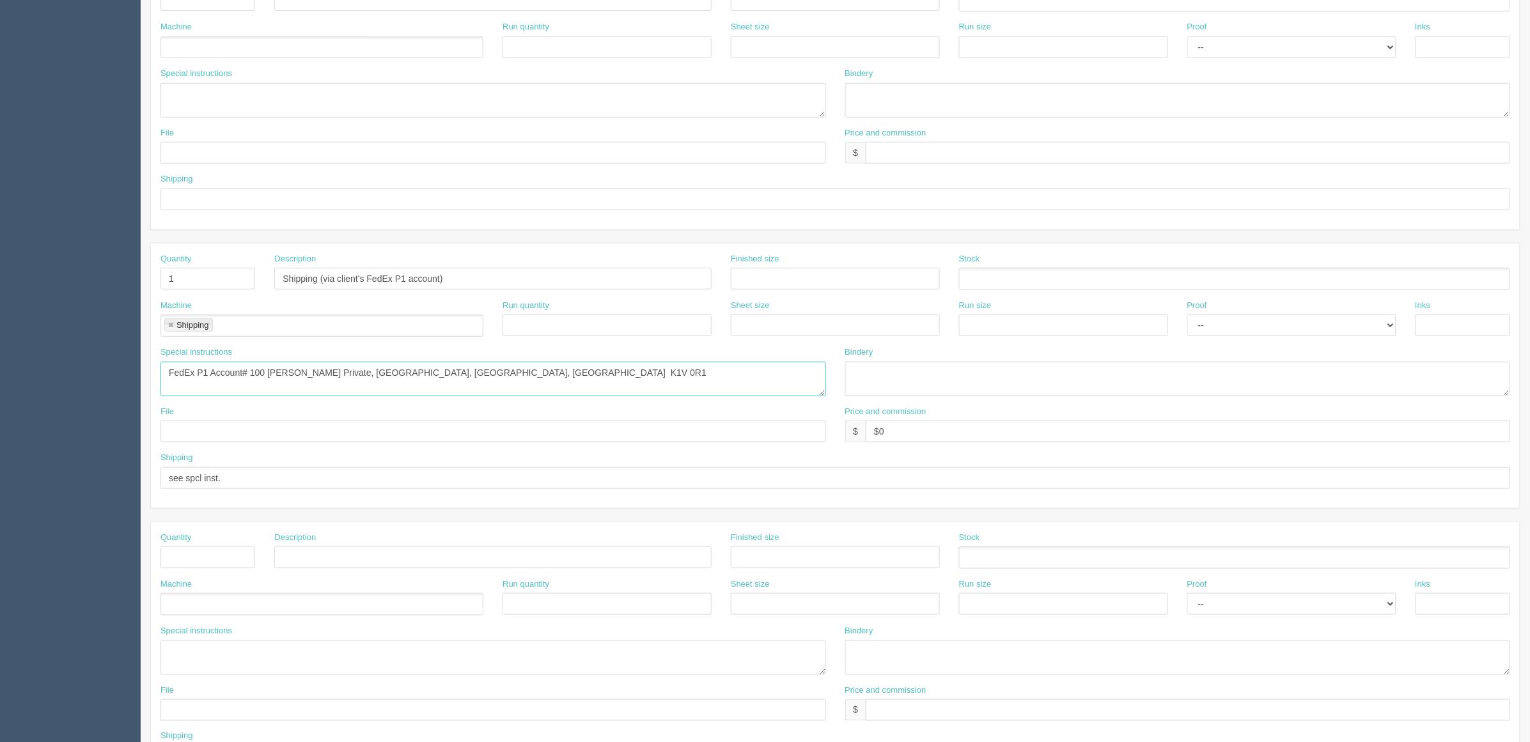
paste textarea "167607031"
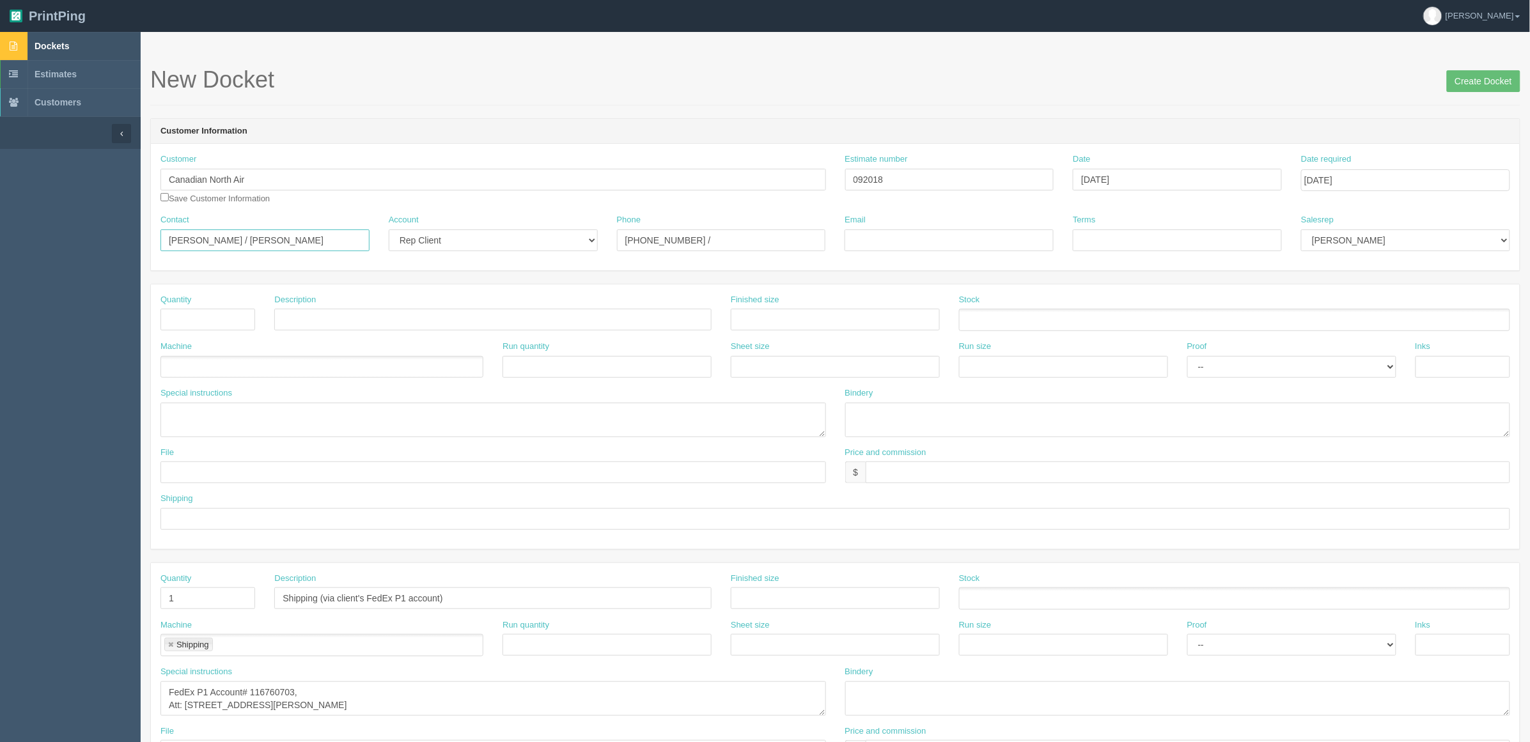
drag, startPoint x: 219, startPoint y: 237, endPoint x: 109, endPoint y: 241, distance: 110.7
click at [109, 241] on section "Dockets Estimates Customers" at bounding box center [765, 596] width 1530 height 1129
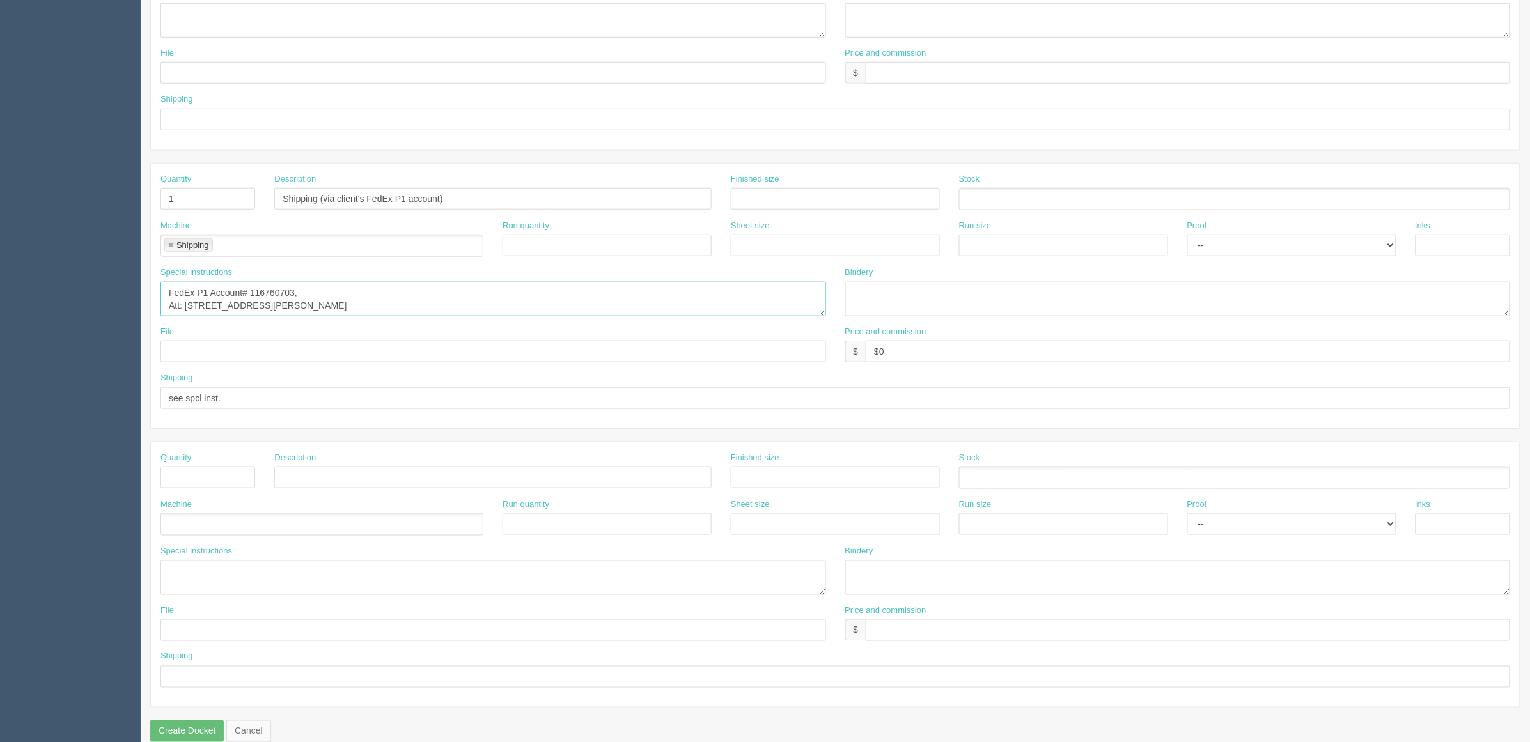
click at [184, 301] on textarea "FedEx P1 Account# 116760703, Att: 100 Thad Johnson Private, Ottawa, ON, Canada …" at bounding box center [492, 299] width 665 height 35
paste textarea "Julia Kendry"
type textarea "FedEx P1 Account# 116760703, Att: Julia Kendry, 100 Thad Johnson Private, Ottaw…"
click at [364, 196] on input "Shipping (via client's FedEx P1 account)" at bounding box center [492, 199] width 437 height 22
type input "Shipping (via client's account)"
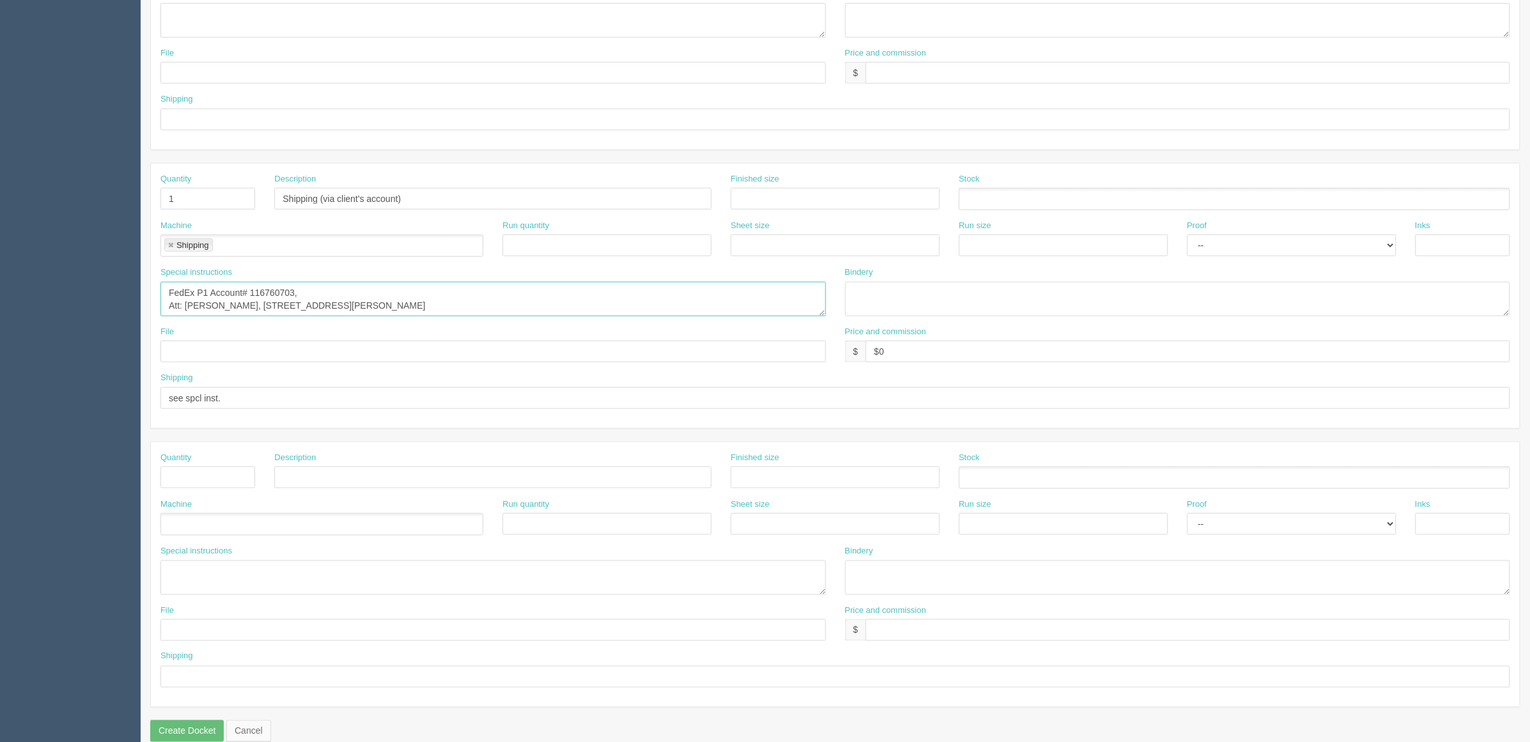
click at [518, 300] on textarea "FedEx P1 Account# 116760703, Att: Julia Kendry, 100 Thad Johnson Private, Ottaw…" at bounding box center [492, 299] width 665 height 35
click at [295, 290] on textarea "FedEx P1 Account# 116760703, Att: Julia Kendry, 100 Thad Johnson Private, Ottaw…" at bounding box center [492, 299] width 665 height 35
click at [195, 292] on textarea "FedEx P1 Account# 116760703, Att: Julia Kendry, 100 Thad Johnson Private, Ottaw…" at bounding box center [492, 299] width 665 height 35
click at [168, 299] on textarea "Client's FedEx P1 Account# 116760703, Att: Julia Kendry, 100 Thad Johnson Priva…" at bounding box center [492, 299] width 665 height 35
click at [179, 307] on textarea "Client's FedEx P1 Account# 116760703, Att: Julia Kendry, 100 Thad Johnson Priva…" at bounding box center [492, 299] width 665 height 35
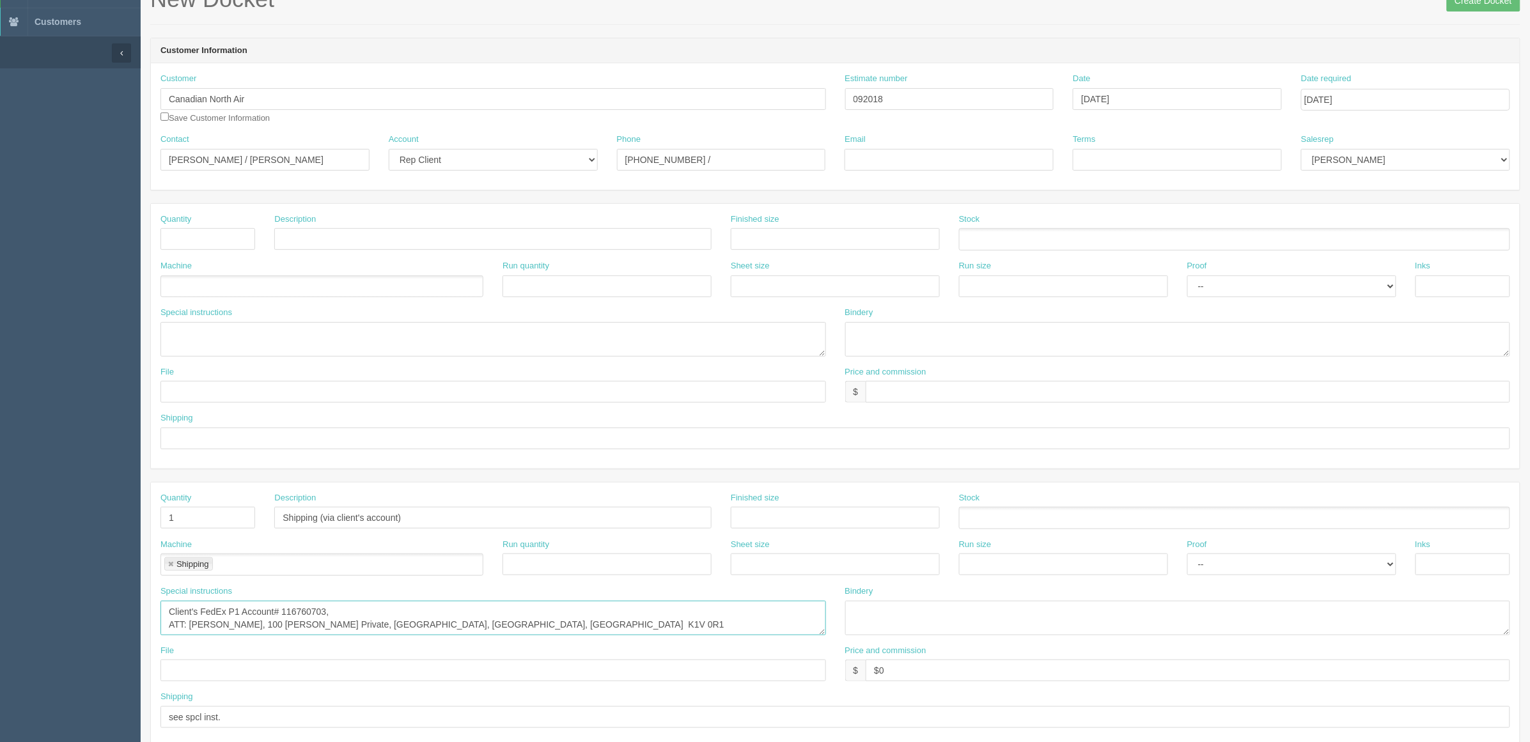
scroll to position [80, 0]
type textarea "Client's FedEx P1 Account# 116760703, ATT: Julia Kendry, 100 Thad Johnson Priva…"
drag, startPoint x: 317, startPoint y: 522, endPoint x: 416, endPoint y: 554, distance: 103.5
click at [327, 527] on input "Shipping (via client's account)" at bounding box center [492, 519] width 437 height 22
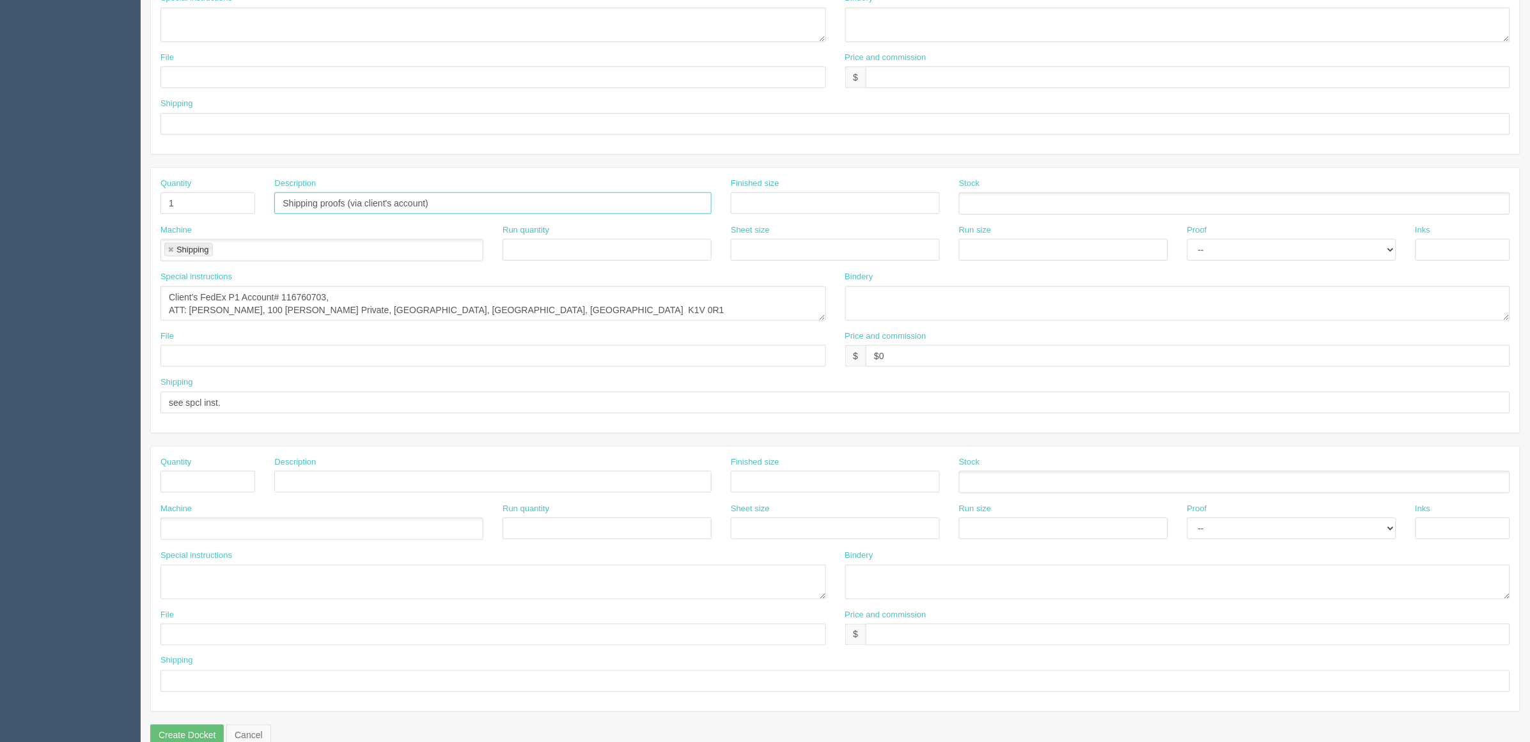
scroll to position [400, 0]
type input "Shipping proofs (via client's account)"
drag, startPoint x: 321, startPoint y: 474, endPoint x: 331, endPoint y: 489, distance: 18.4
click at [321, 474] on input "text" at bounding box center [492, 478] width 437 height 22
paste input "Shipping proofs (via client's account)"
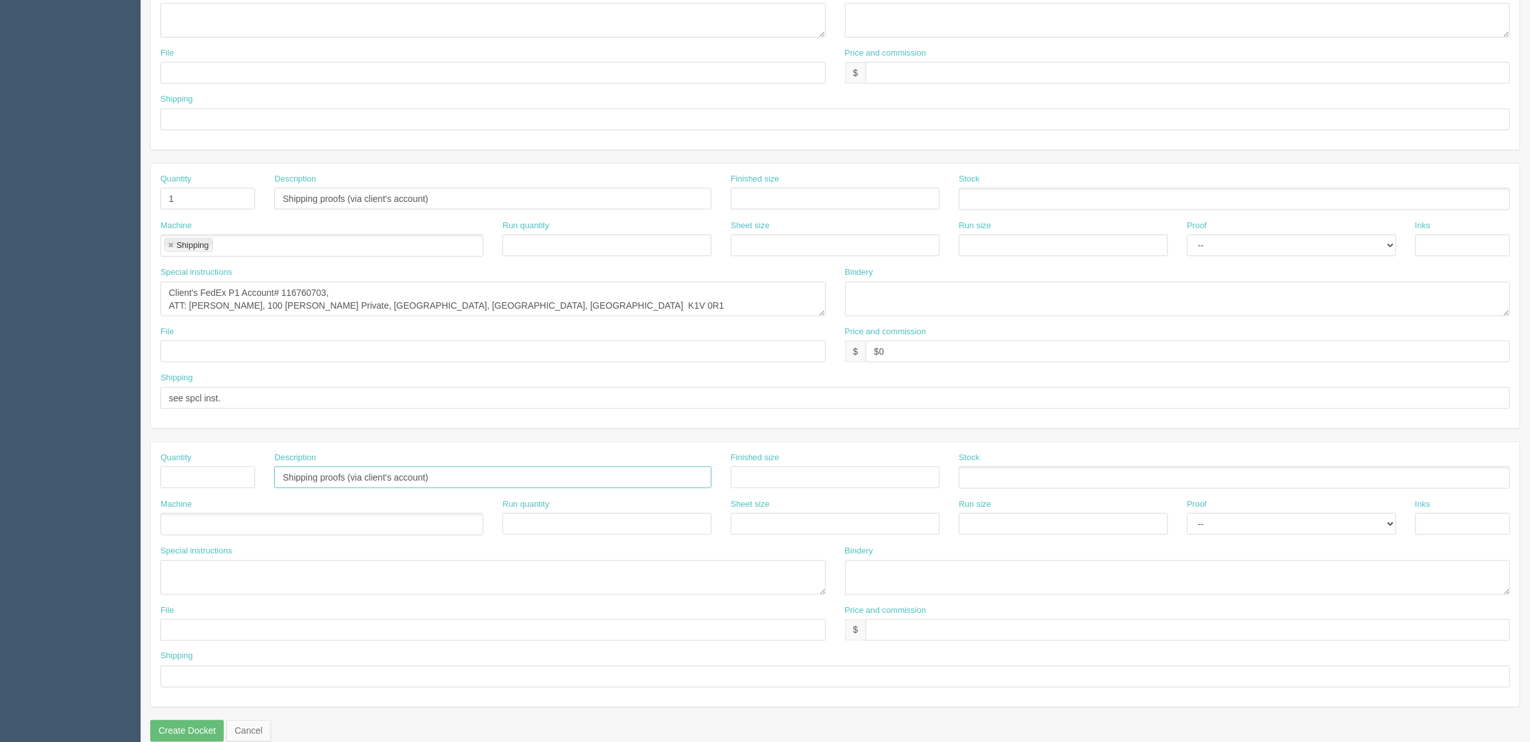
click at [320, 483] on input "Shipping proofs (via client's account)" at bounding box center [492, 478] width 437 height 22
type input "Shipping (via client's account)"
drag, startPoint x: 323, startPoint y: 201, endPoint x: 357, endPoint y: 219, distance: 38.0
click at [323, 202] on input "Shipping proofs (via client's account)" at bounding box center [492, 199] width 437 height 22
click at [416, 296] on textarea "Client's FedEx P1 Account# 116760703, ATT: Julia Kendry, 100 Thad Johnson Priva…" at bounding box center [492, 299] width 665 height 35
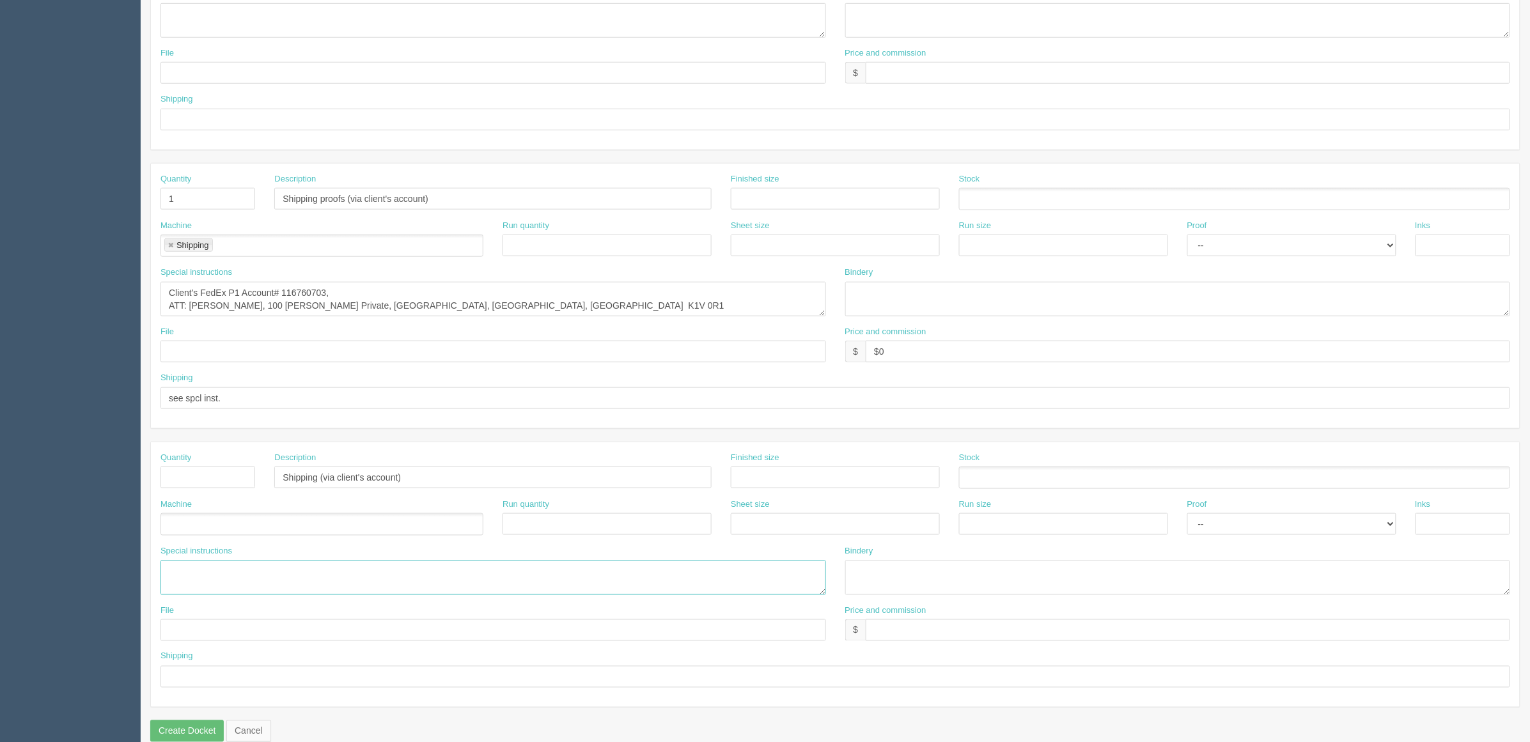
drag, startPoint x: 263, startPoint y: 582, endPoint x: 253, endPoint y: 573, distance: 13.1
click at [260, 582] on textarea at bounding box center [492, 578] width 665 height 35
paste textarea "Client's FedEx P1 Account# 116760703, ATT: Julia Kendry, 100 Thad Johnson Priva…"
type textarea "Client's FedEx P1 Account# 116760703, ATT: Julia Kendry, 100 Thad Johnson Priva…"
drag, startPoint x: 240, startPoint y: 397, endPoint x: 65, endPoint y: 412, distance: 175.8
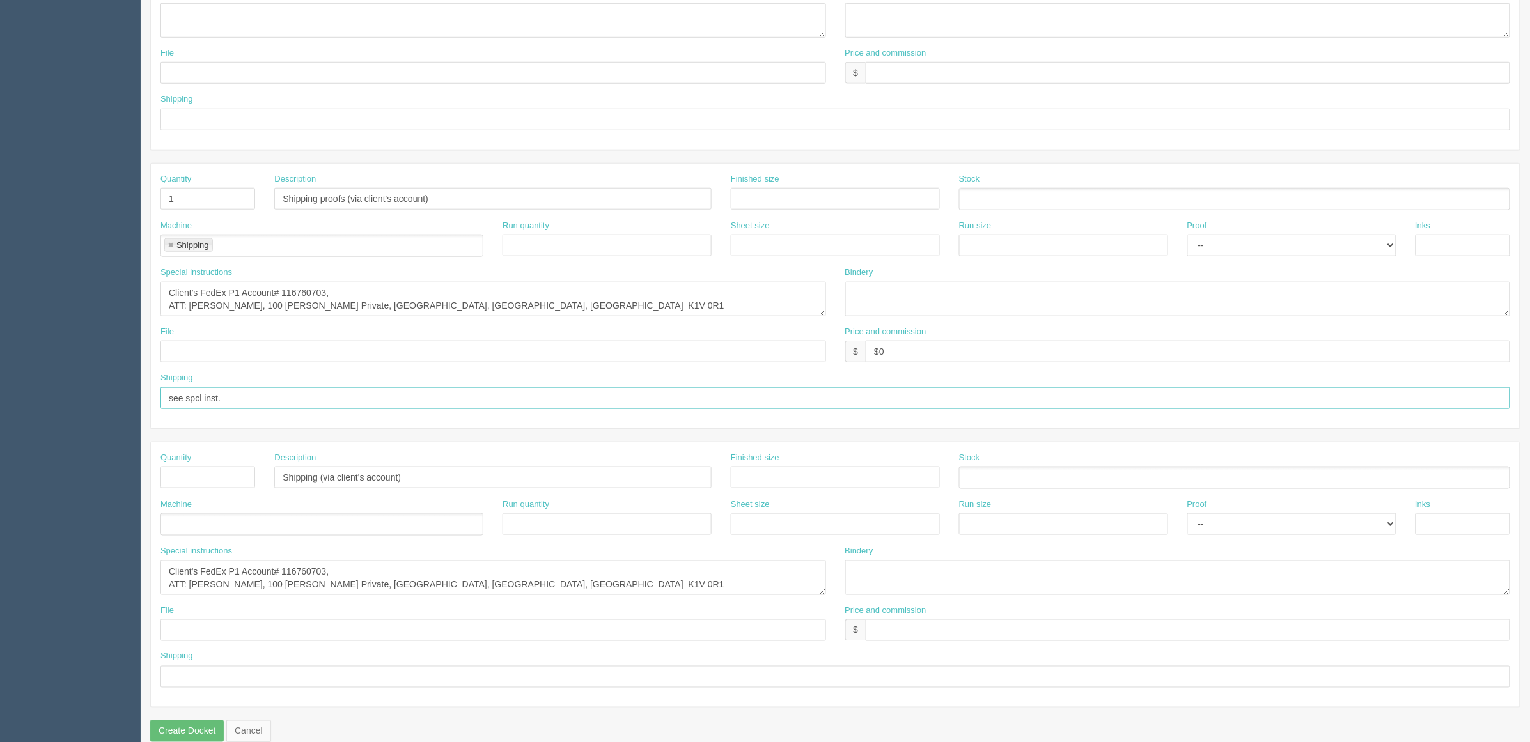
click at [65, 412] on section "Dockets Estimates Customers" at bounding box center [765, 196] width 1530 height 1129
drag, startPoint x: 211, startPoint y: 675, endPoint x: 1074, endPoint y: 639, distance: 863.7
click at [213, 593] on input "text" at bounding box center [834, 677] width 1349 height 22
paste input "see spcl inst."
type input "see spcl inst."
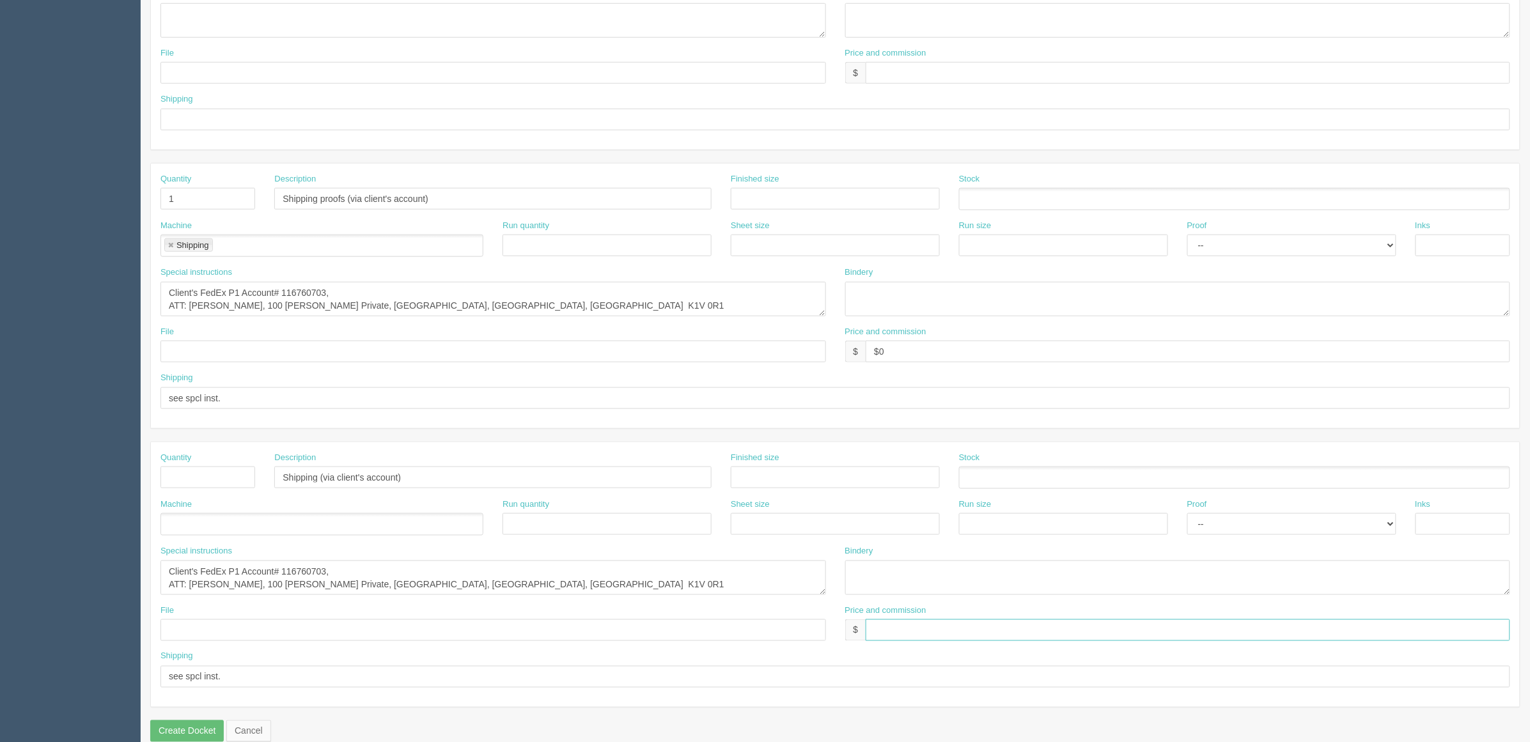
click at [1034, 593] on input "text" at bounding box center [1188, 630] width 644 height 22
type input "$0"
click at [192, 474] on input "text" at bounding box center [207, 478] width 95 height 22
type input "1"
click at [369, 525] on ul at bounding box center [321, 524] width 323 height 22
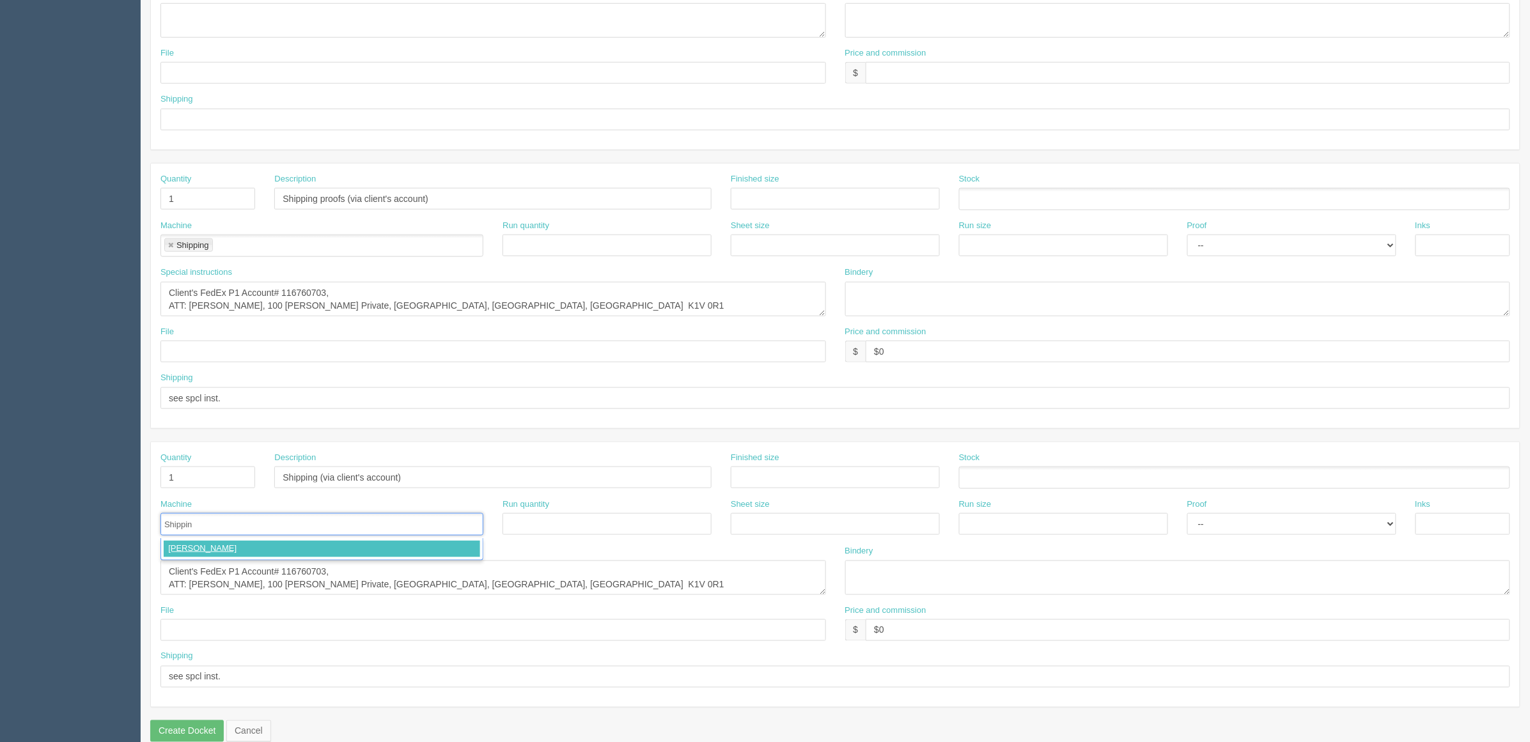
type input "Shipping"
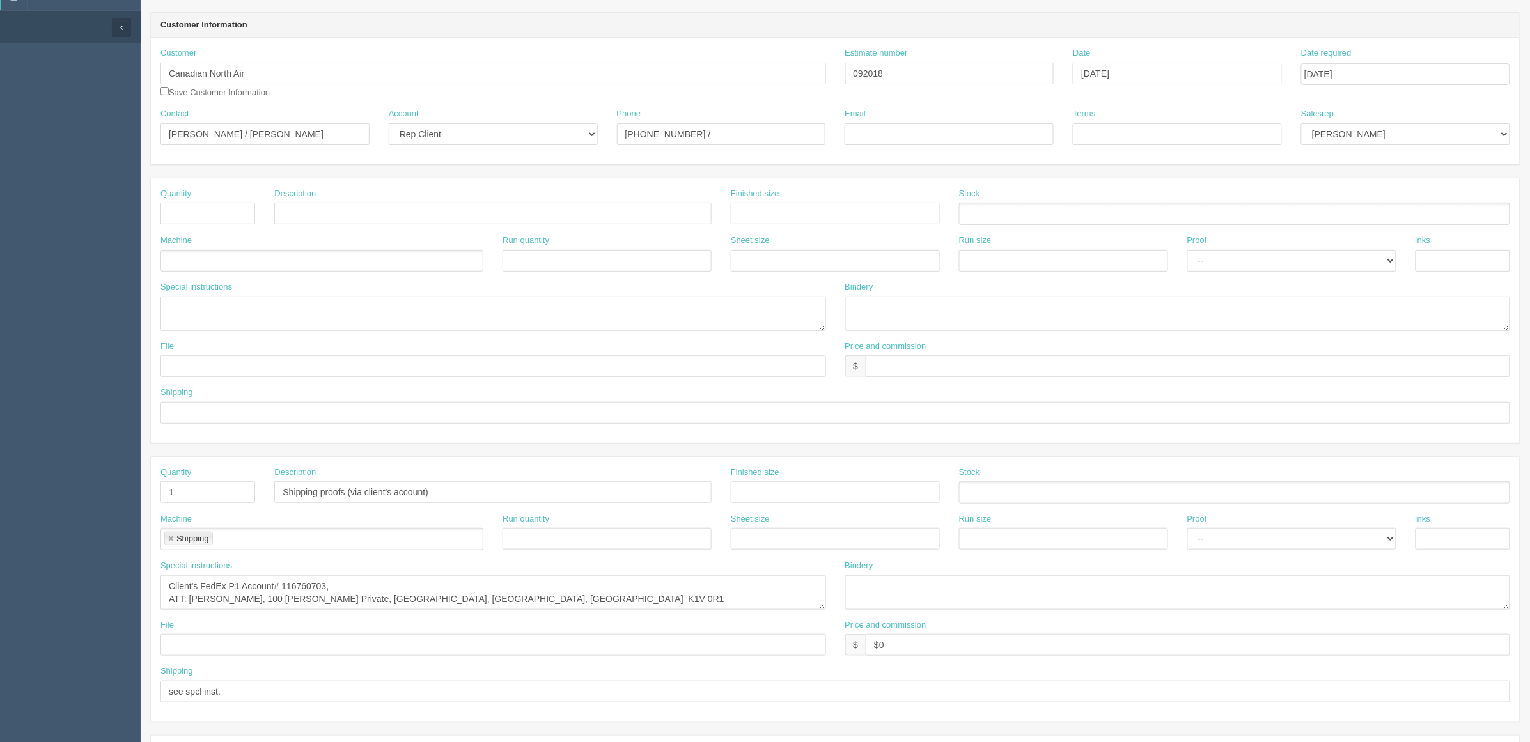
scroll to position [80, 0]
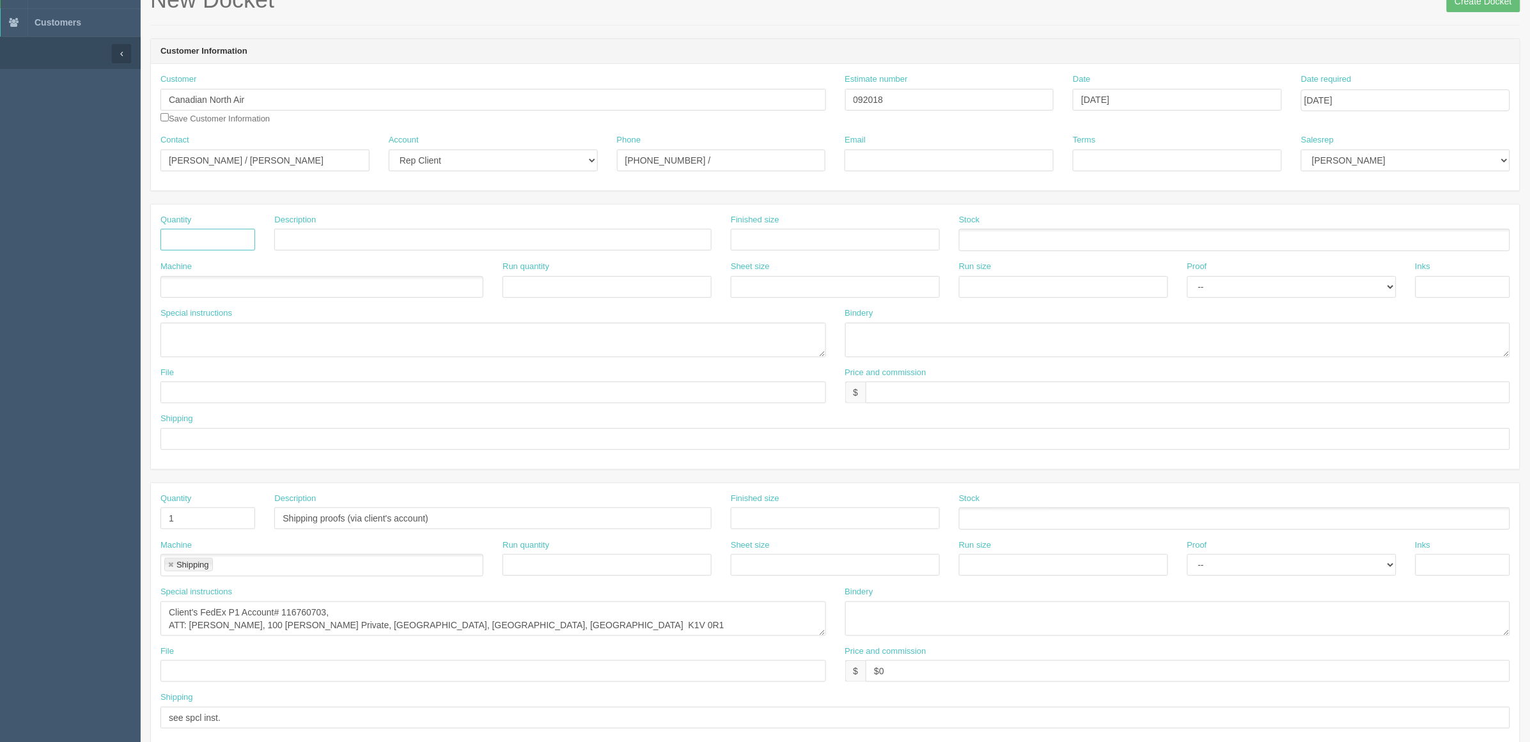
click at [215, 240] on input "text" at bounding box center [207, 240] width 95 height 22
type input "45"
click at [353, 245] on input "737 CL QRH" at bounding box center [492, 240] width 437 height 22
click at [442, 241] on input "737 CL Quick Reference Handbook" at bounding box center [492, 240] width 437 height 22
click at [497, 243] on input "737 CL Quick Reference Handbook" at bounding box center [492, 240] width 437 height 22
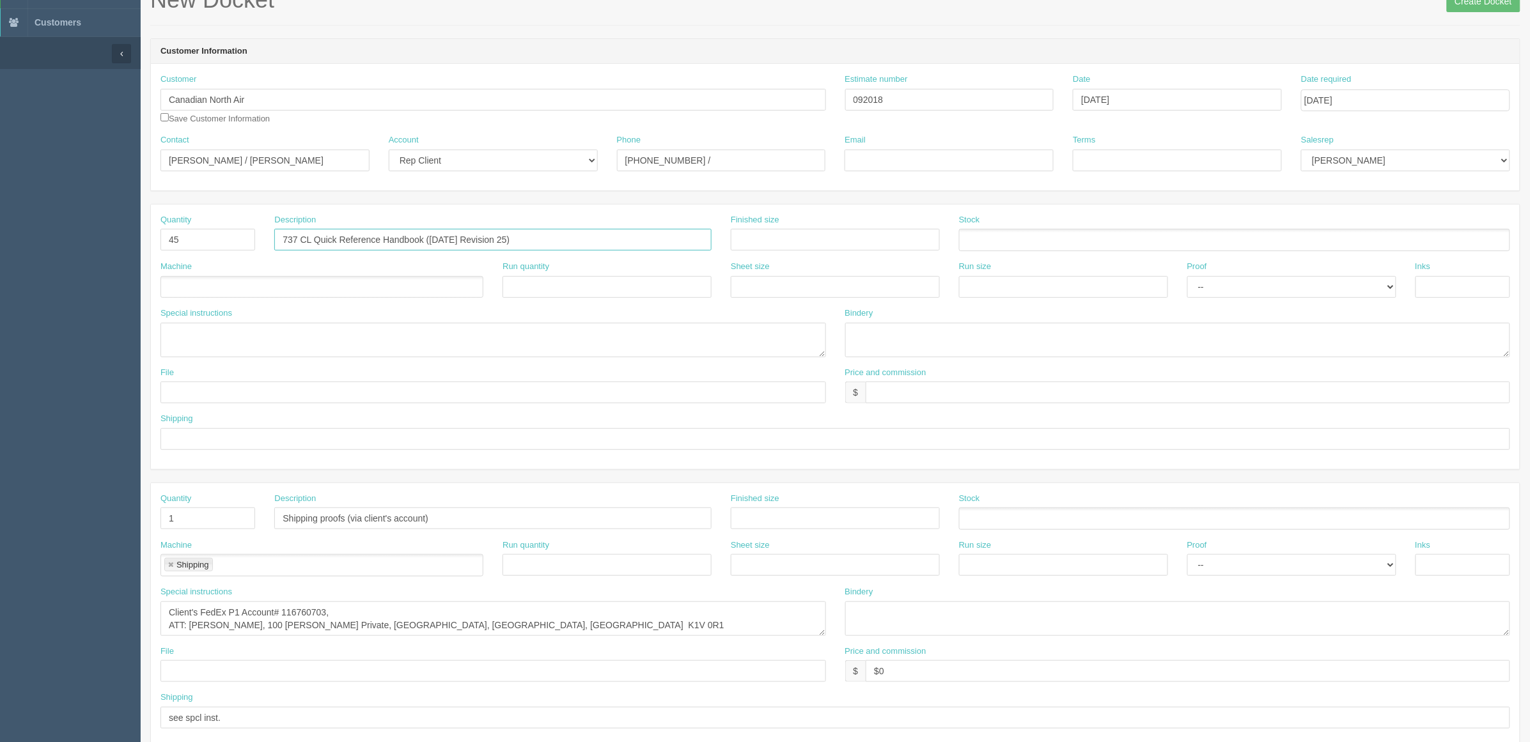
type input "737 CL Quick Reference Handbook (Dec 31, 2424 Revision 25)"
click at [836, 237] on input "text" at bounding box center [835, 240] width 209 height 22
type input "5.5" x 11""
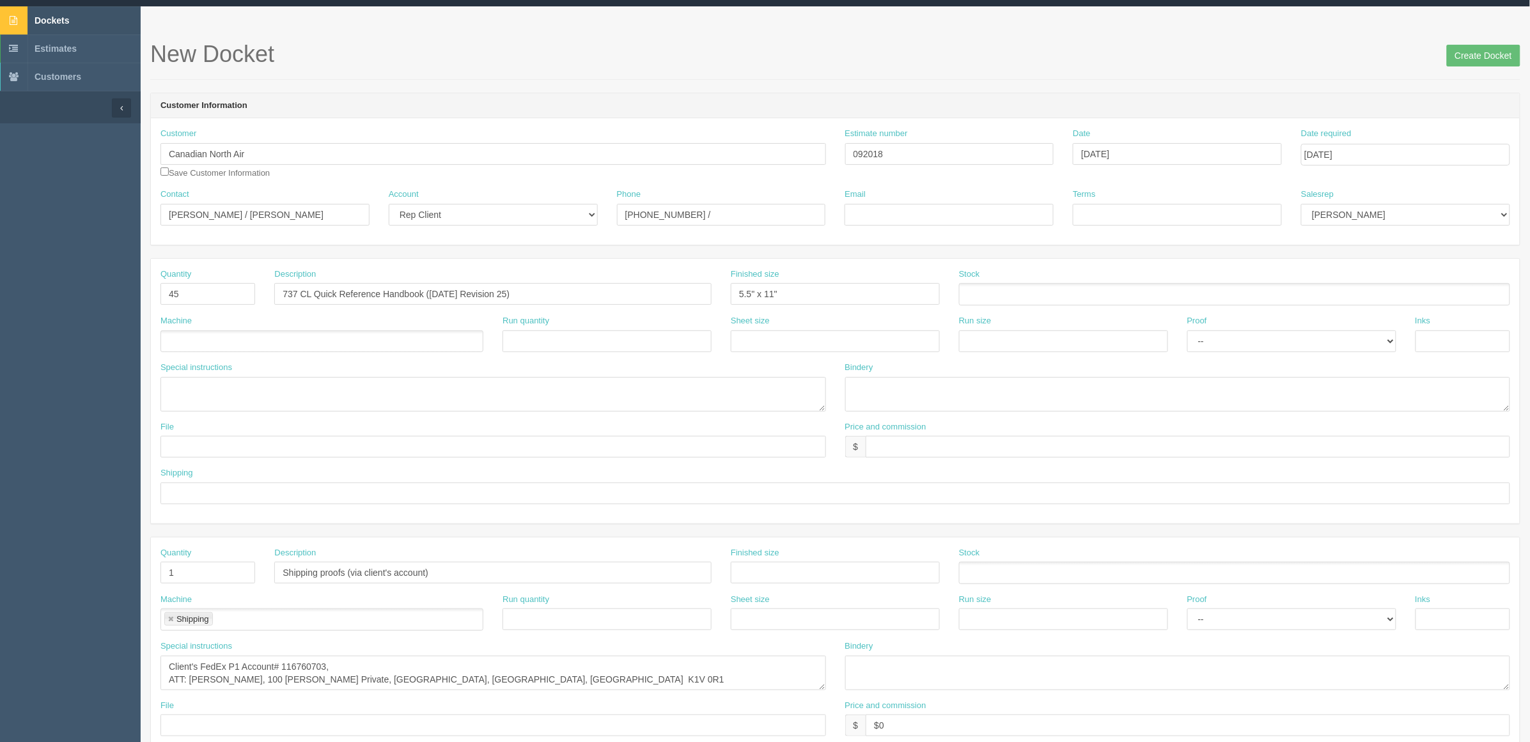
scroll to position [0, 0]
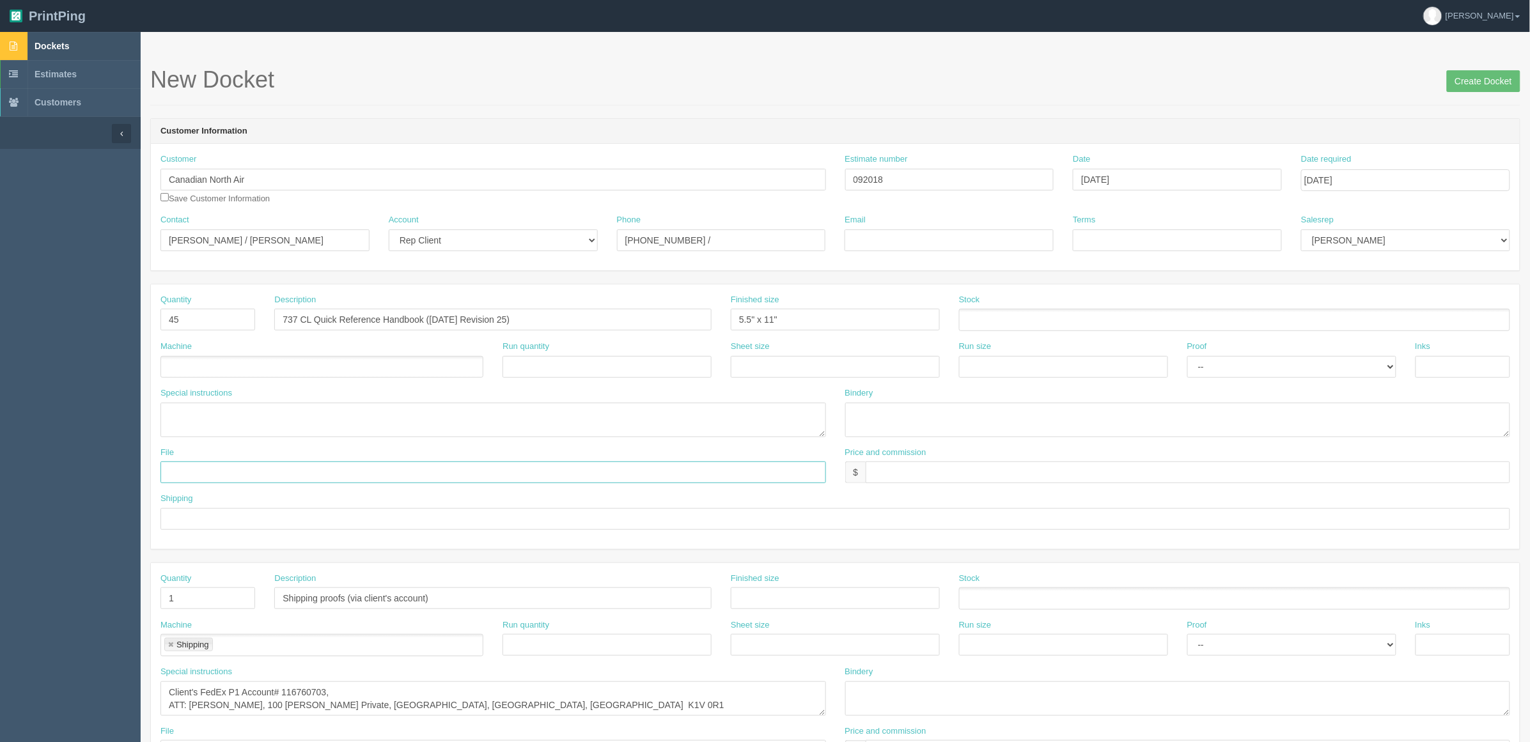
click at [231, 472] on input "text" at bounding box center [492, 473] width 665 height 22
paste input "Z:\C\Canadian North Air\July 2025\B737 QRH\Proof"
type input "Z:\C\Canadian North Air\July 2025\B737 QRH\Proof"
click at [199, 371] on ul at bounding box center [321, 367] width 323 height 22
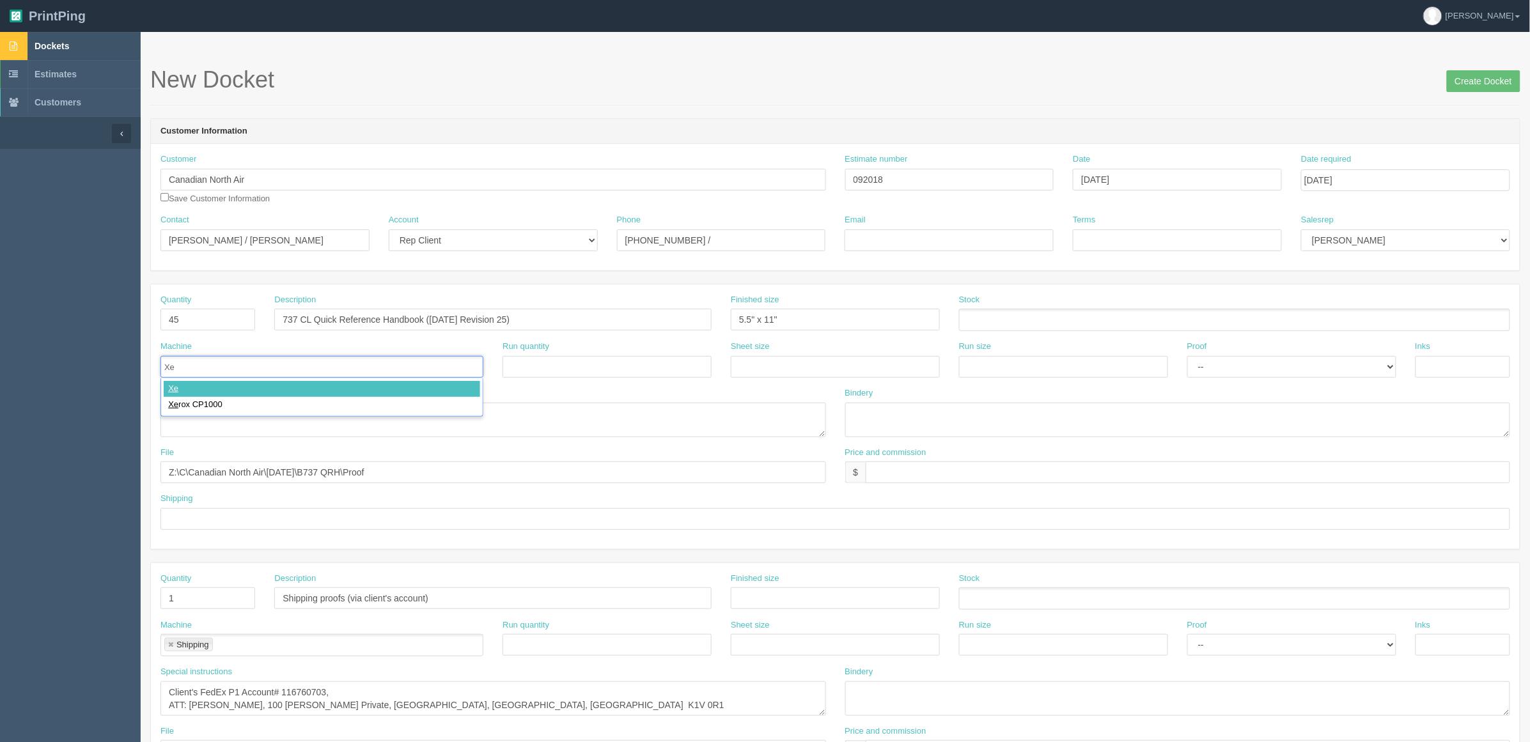
type input "Xer"
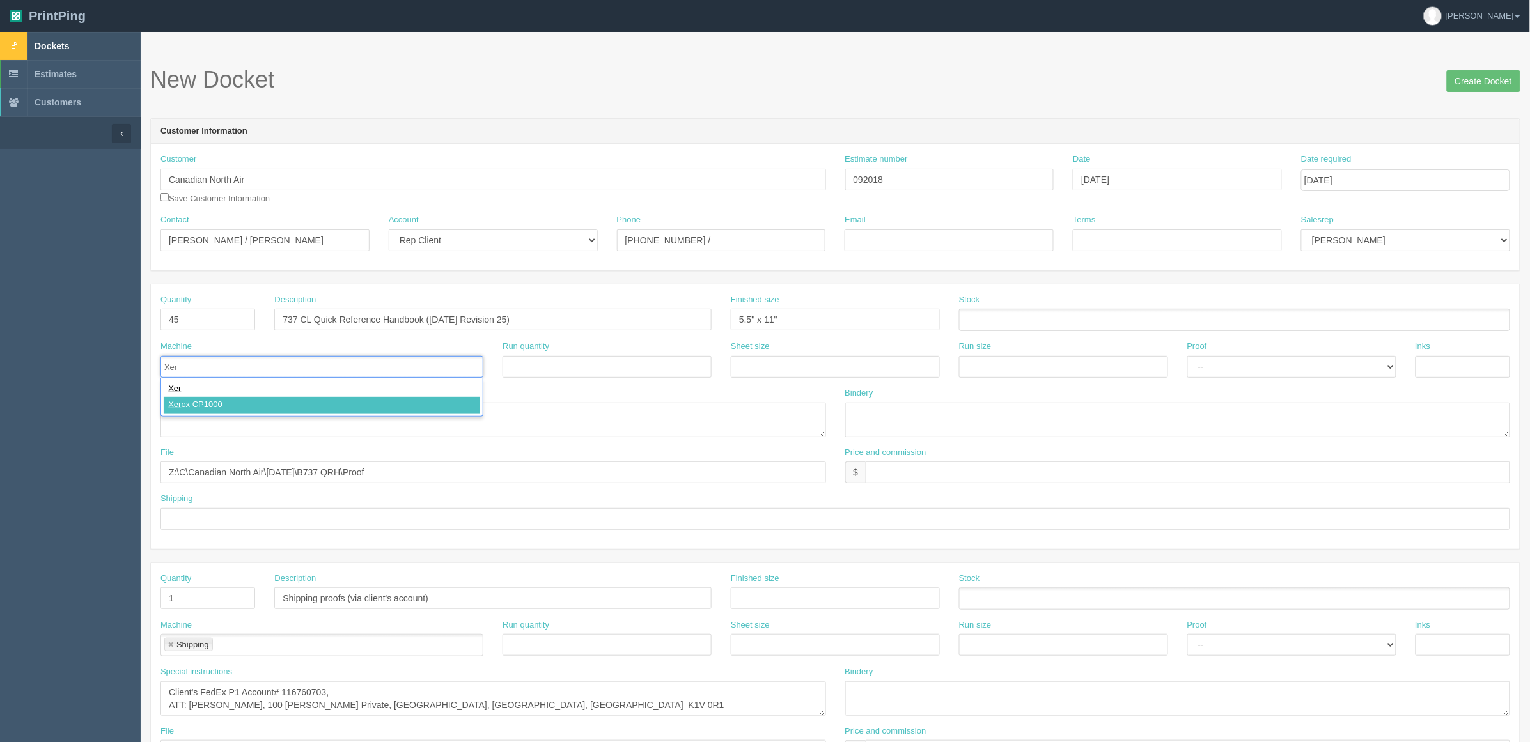
type input "Xerox CP1000"
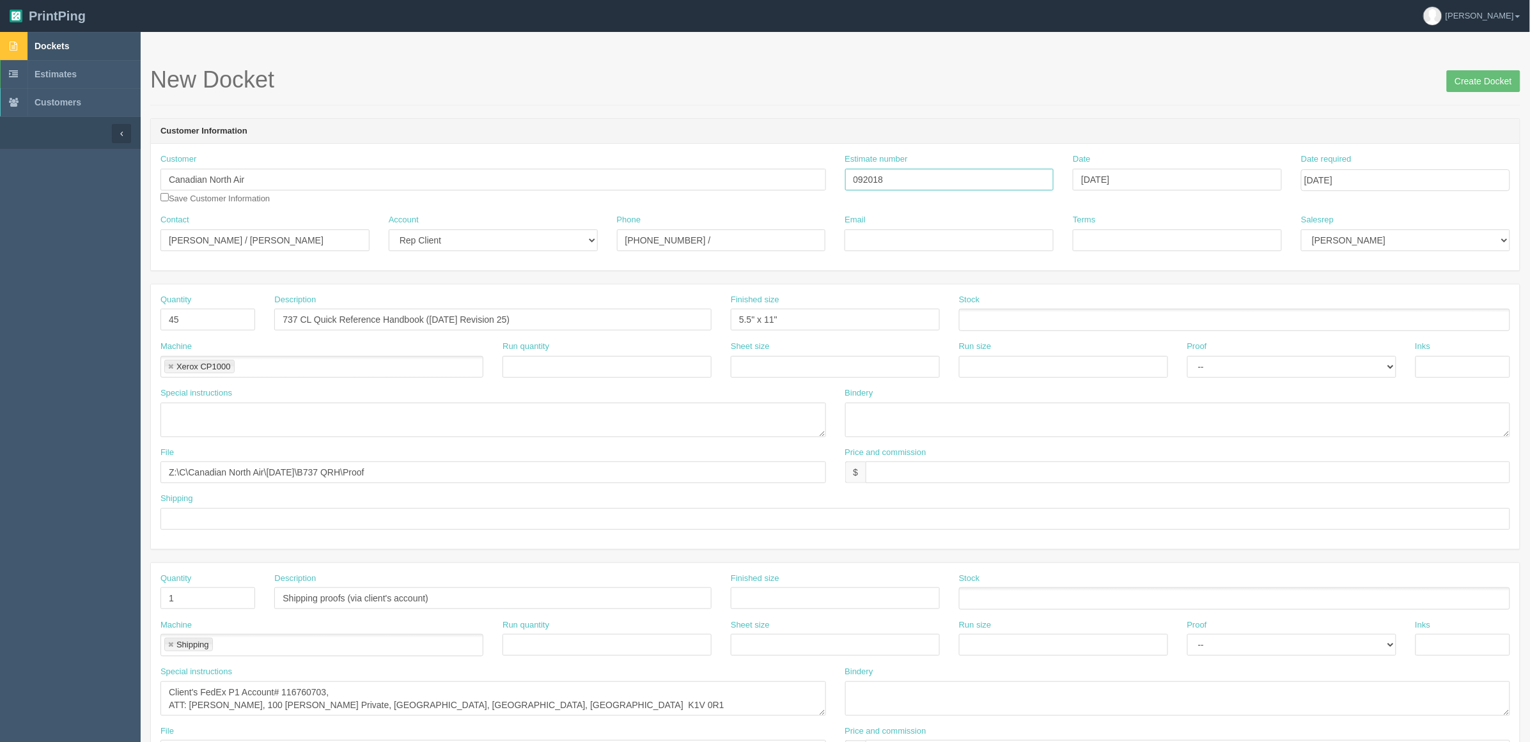
drag, startPoint x: 773, startPoint y: 181, endPoint x: 625, endPoint y: 309, distance: 195.8
click at [626, 198] on div "Customer Canadian North Air Canadian North Air Save Customer Information Estima…" at bounding box center [835, 183] width 1369 height 61
click at [199, 421] on textarea at bounding box center [492, 420] width 665 height 35
type textarea "464 pages"
click at [1136, 322] on ul at bounding box center [1234, 320] width 551 height 22
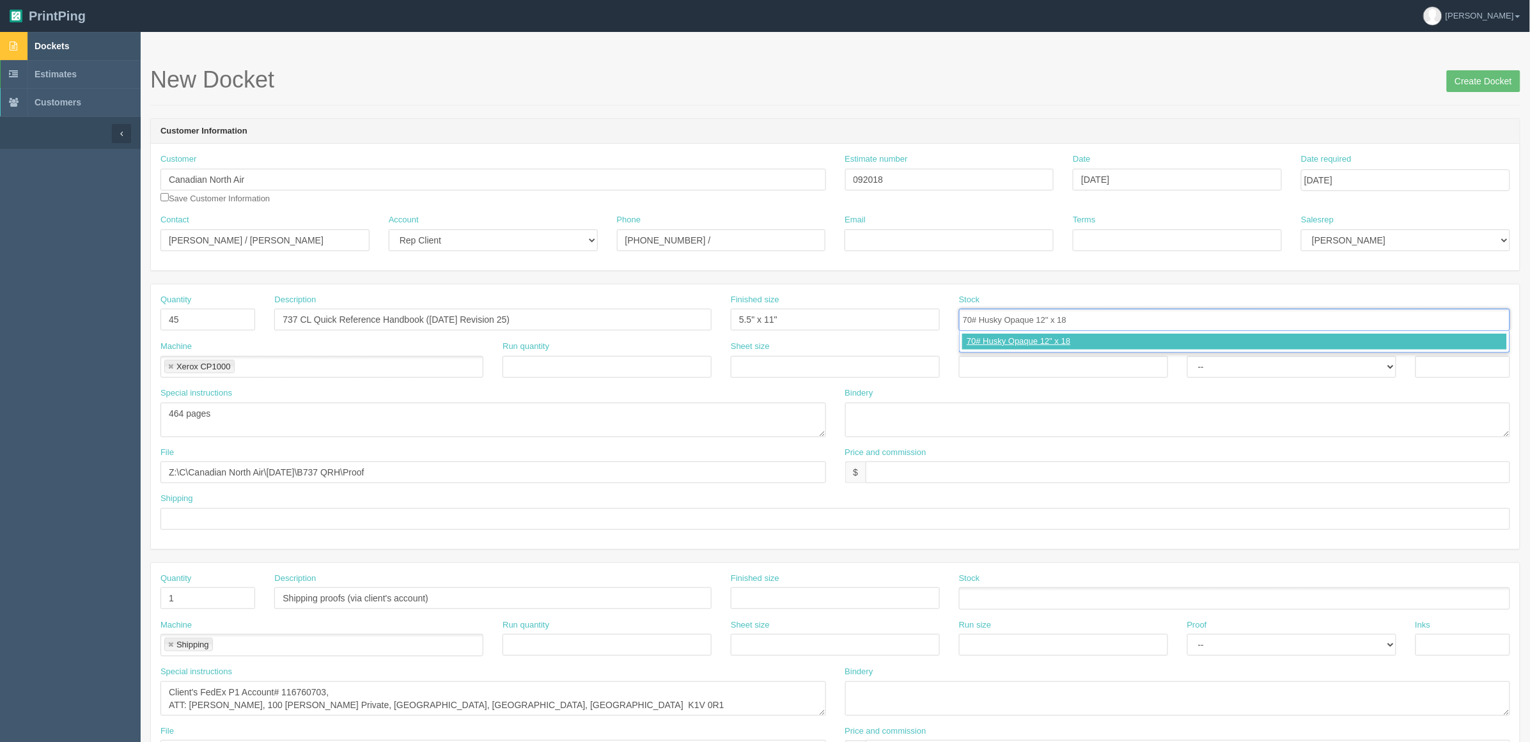
type input "70# Husky Opaque 12" x 18""
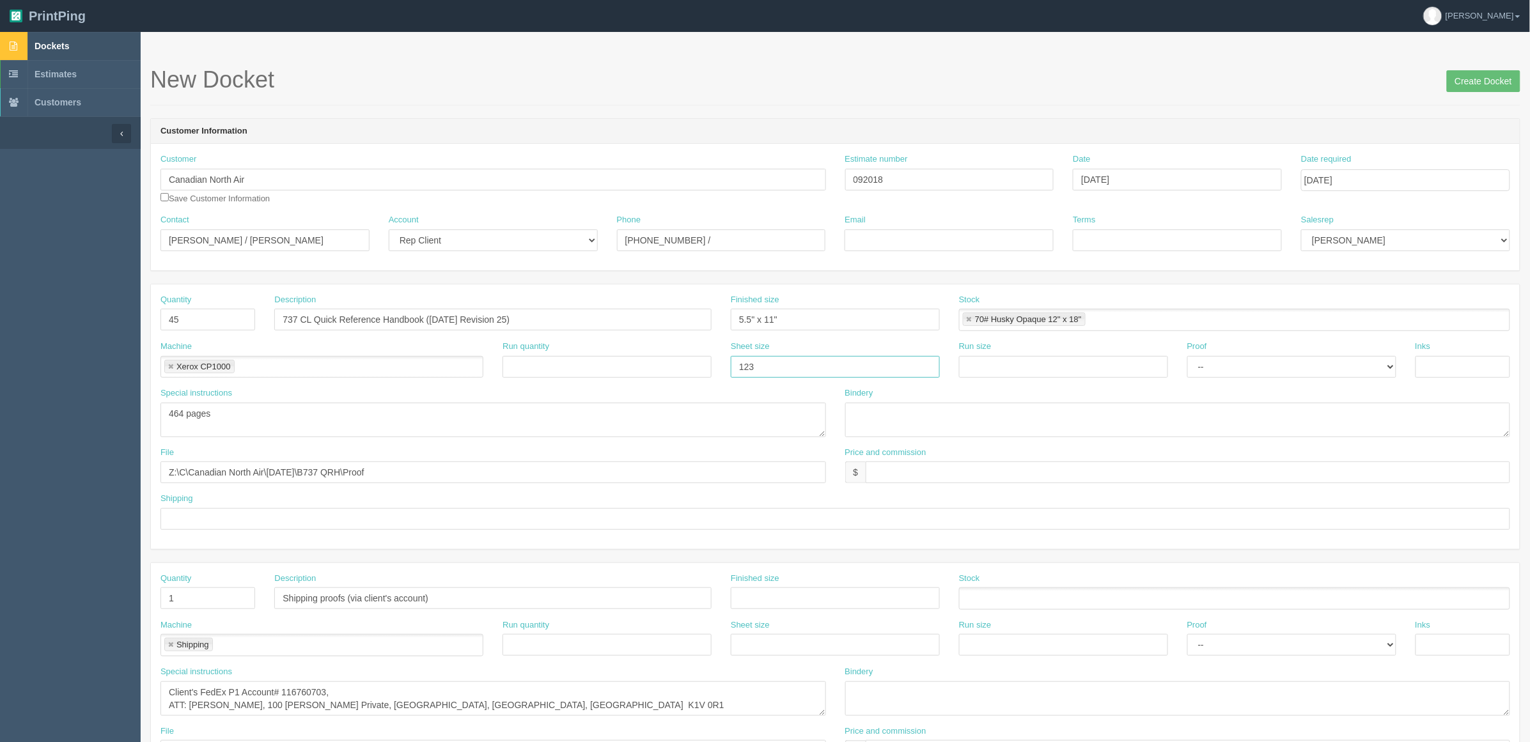
type input "12" x 18""
paste input "12" x 18""
type input "12" x 18""
select select "Hard Copy"
click at [1187, 356] on select "-- Email Hard Copy" at bounding box center [1291, 367] width 209 height 22
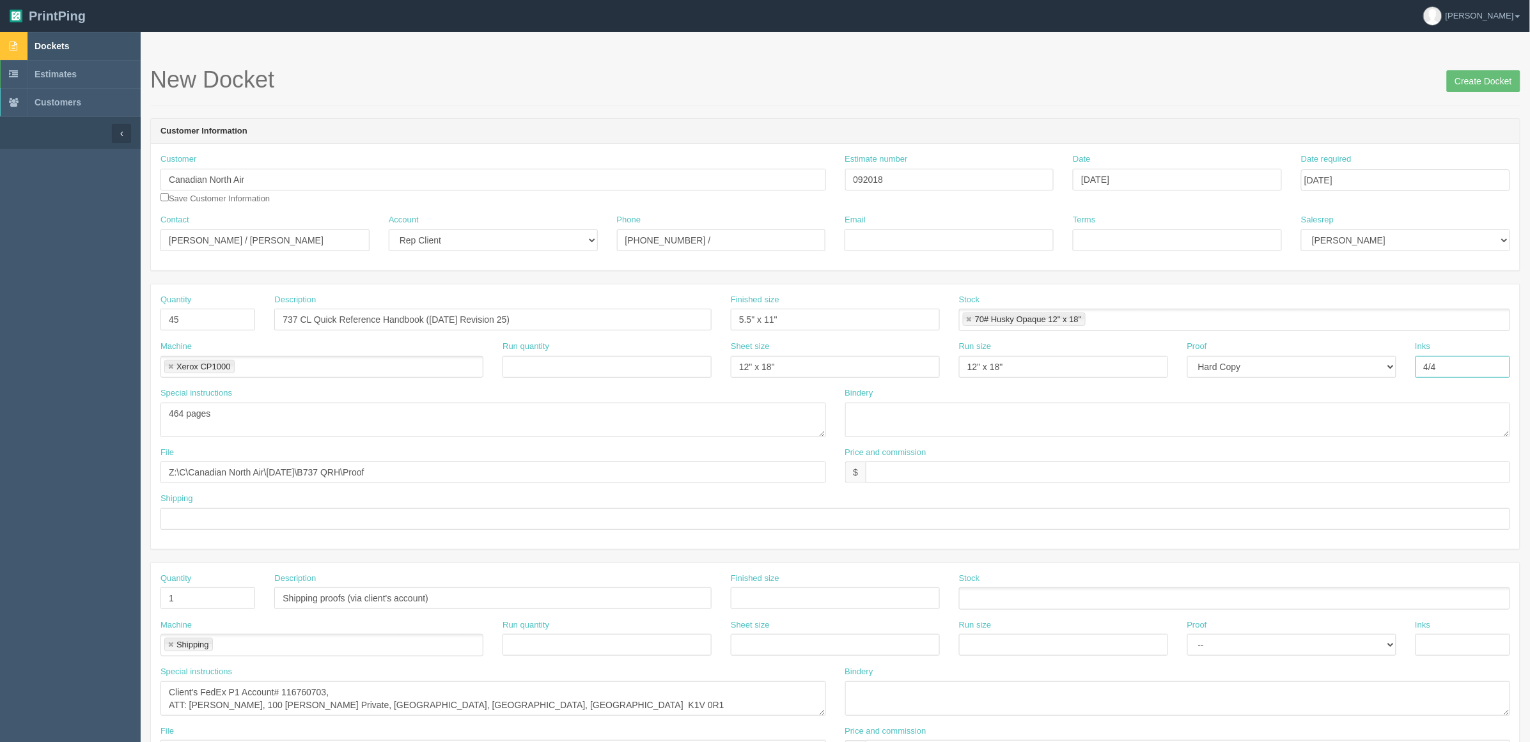
type input "4/4"
click at [882, 416] on textarea at bounding box center [1177, 420] width 665 height 35
type textarea "trim, drill 11-holes and shrink individually"
click at [890, 470] on input "text" at bounding box center [1188, 473] width 644 height 22
click at [902, 465] on input "$" at bounding box center [1188, 473] width 644 height 22
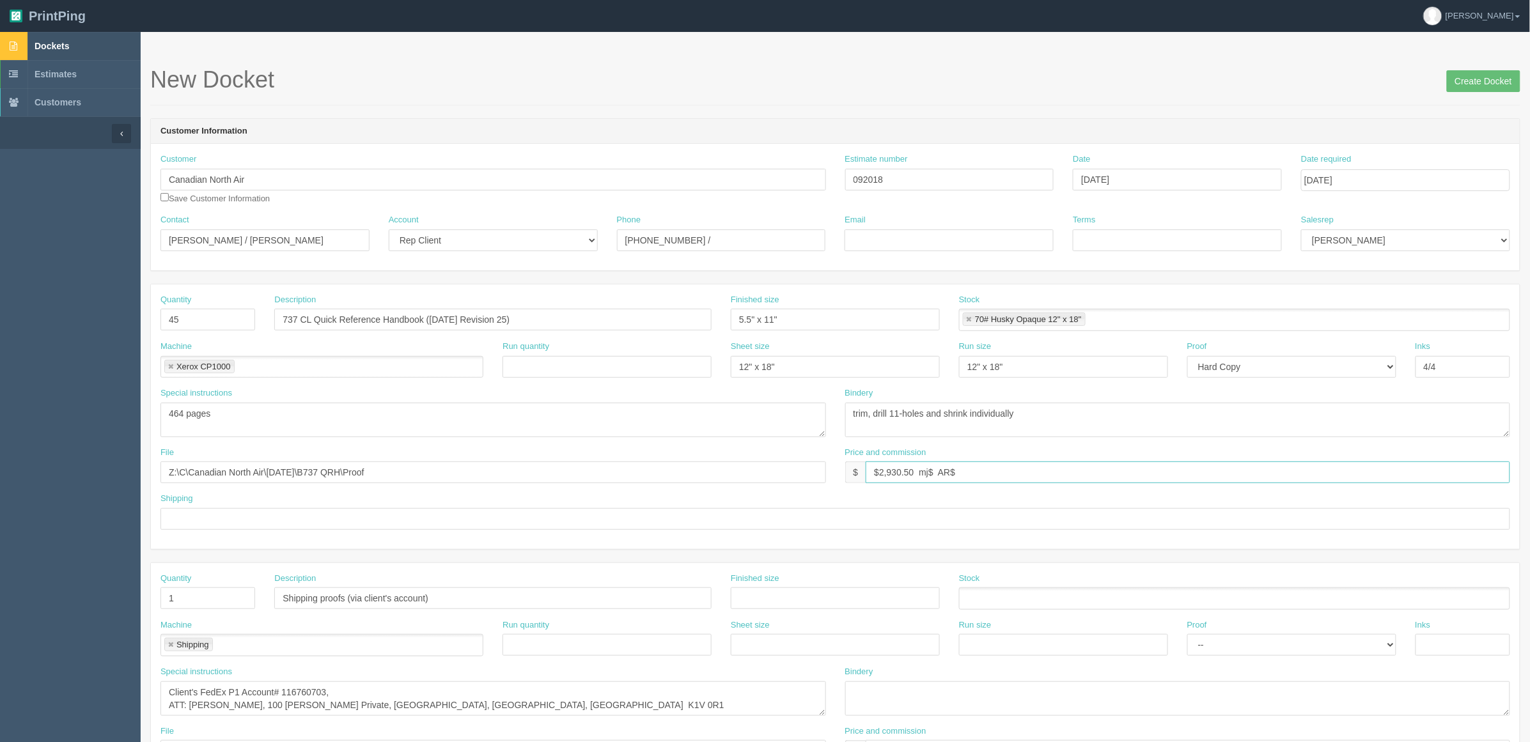
click at [1002, 470] on input "$2,930.50 mj$ AR$" at bounding box center [1188, 473] width 644 height 22
paste input "549.47"
type input "$2,930.50 mj$549.47 AR$549.47"
click at [1079, 419] on textarea "trim, drill 11-holes and shrink individually" at bounding box center [1177, 420] width 665 height 35
click at [1039, 478] on input "$2,930.50 mj$549.47 AR$549.47" at bounding box center [1188, 473] width 644 height 22
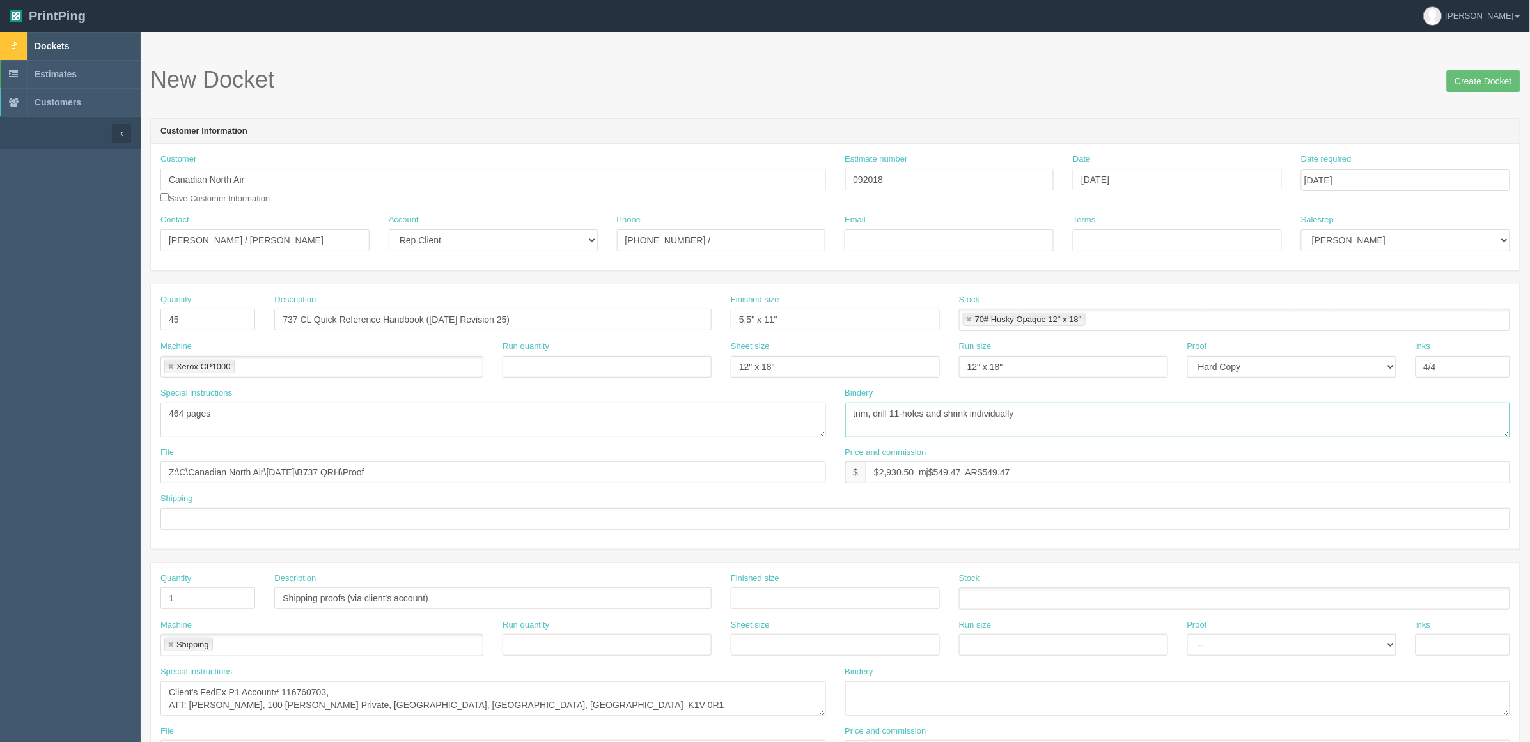
click at [1053, 419] on textarea "trim, drill 11-holes and shrink individually" at bounding box center [1177, 420] width 665 height 35
click at [325, 429] on textarea "464 pages" at bounding box center [492, 420] width 665 height 35
type textarea "464 pages **TEXT ONLY - unlike WestJet***"
drag, startPoint x: 77, startPoint y: 468, endPoint x: -187, endPoint y: 455, distance: 265.0
click at [0, 455] on html "PrintPing Zack Edit account ( zack@allrush.ca ) Logout Dockets Estimates" at bounding box center [765, 580] width 1530 height 1161
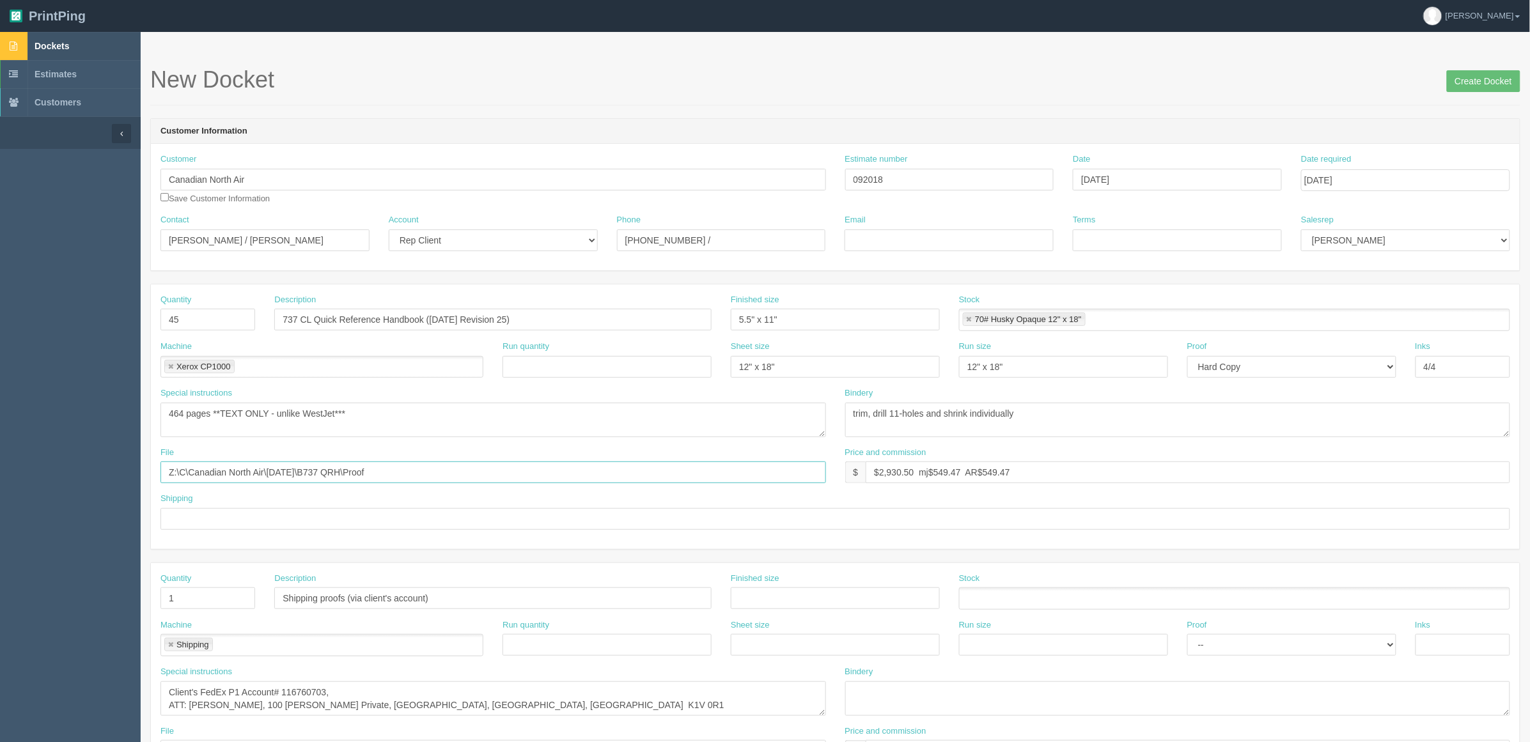
paste input "Source"
type input "Z:\C\Canadian North Air\July 2025\B737 QRH\Source"
click at [416, 409] on textarea "464 pages **TEXT ONLY - unlike WestJet***" at bounding box center [492, 420] width 665 height 35
click at [1222, 369] on select "-- Email Hard Copy" at bounding box center [1291, 367] width 209 height 22
select select "Email"
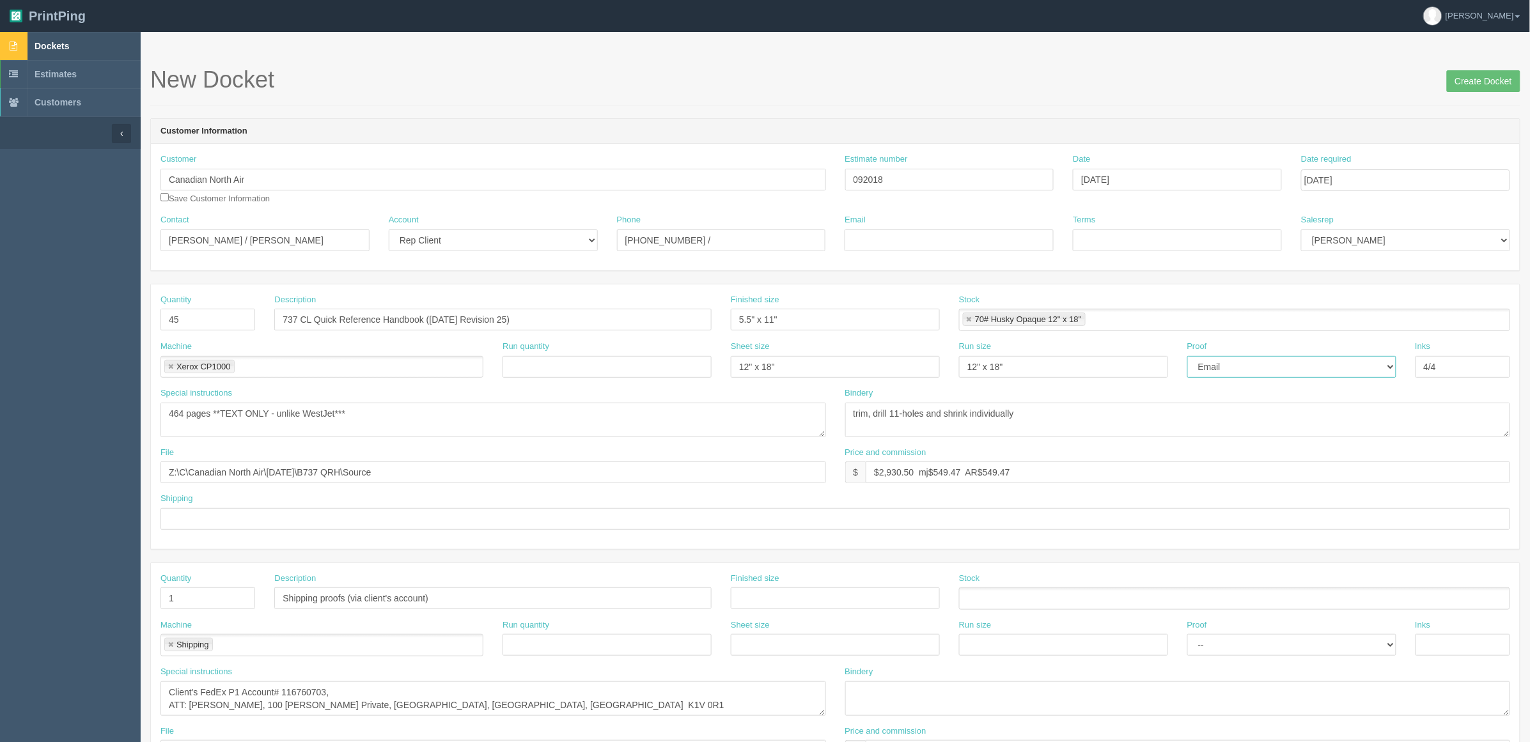
click at [1187, 356] on select "-- Email Hard Copy" at bounding box center [1291, 367] width 209 height 22
click at [1144, 401] on div "Bindery trim, drill 11-holes and shrink individually" at bounding box center [1177, 412] width 665 height 50
click at [1133, 422] on textarea "trim, drill 11-holes and shrink individually" at bounding box center [1177, 420] width 665 height 35
drag, startPoint x: -24, startPoint y: 490, endPoint x: 136, endPoint y: 542, distance: 168.8
click at [0, 493] on html "PrintPing Zack Edit account ( zack@allrush.ca ) Logout Dockets Estimates" at bounding box center [765, 580] width 1530 height 1161
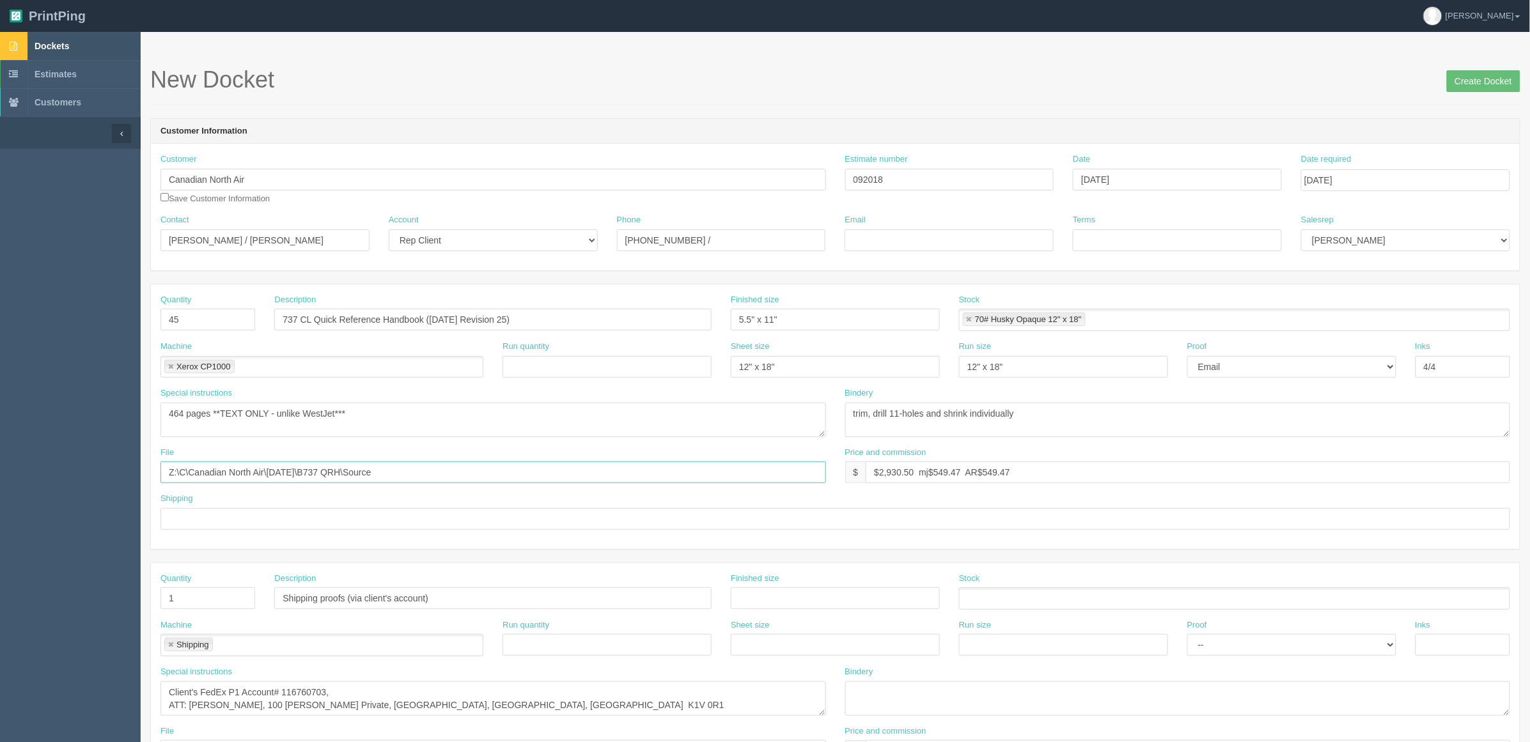
paste input "Proof"
type input "Z:\C\Canadian North Air\July 2025\B737 QRH\Proof"
click at [272, 414] on textarea "464 pages **TEXT ONLY - unlike WestJet***" at bounding box center [492, 420] width 665 height 35
drag, startPoint x: 345, startPoint y: 414, endPoint x: 368, endPoint y: 412, distance: 23.0
click at [346, 412] on textarea "464 pages **TEXT ONLY - unlike WestJet***" at bounding box center [492, 420] width 665 height 35
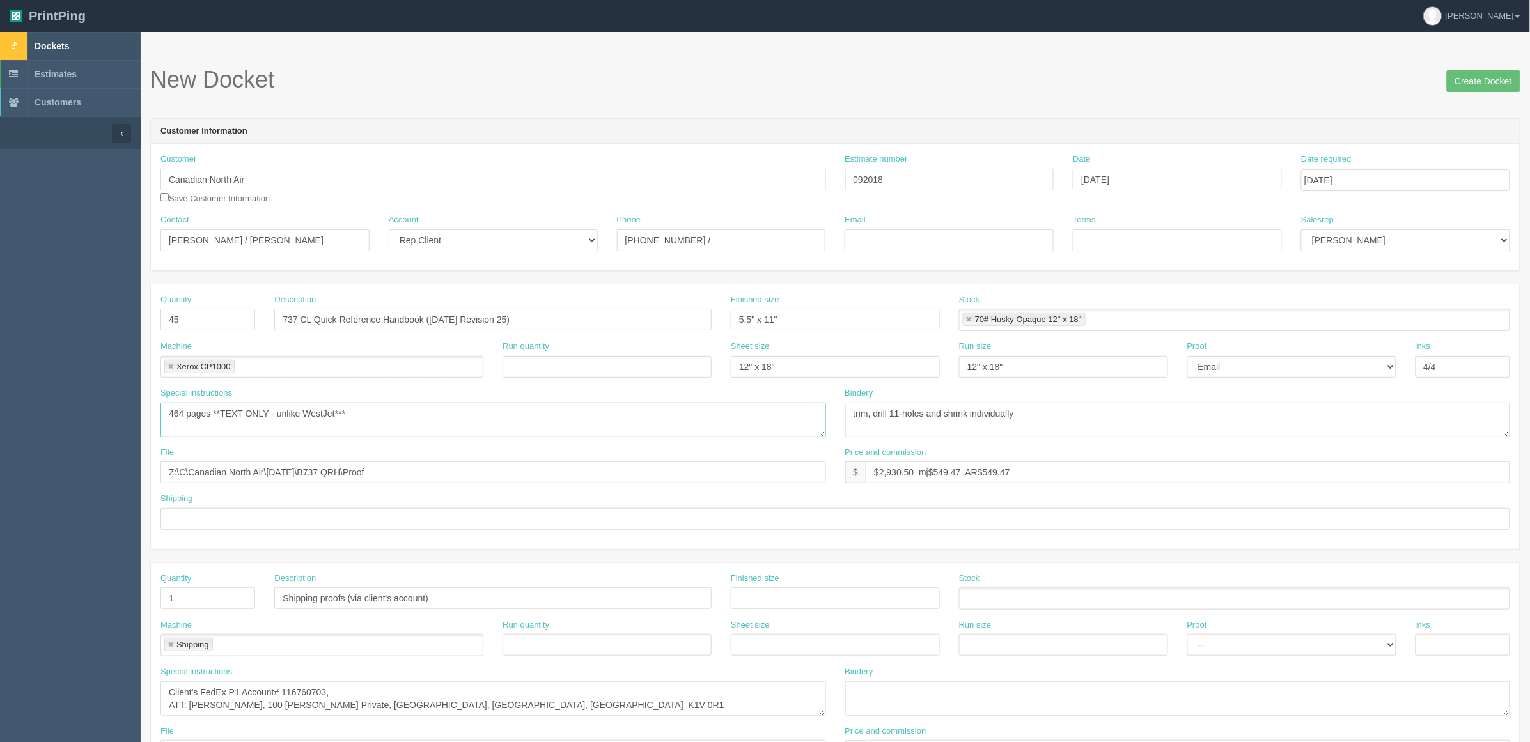
click at [269, 416] on textarea "464 pages **TEXT ONLY - unlike WestJet***" at bounding box center [492, 420] width 665 height 35
click at [475, 325] on input "737 CL Quick Reference Handbook (Dec 31, 2424 Revision 25)" at bounding box center [492, 320] width 437 height 22
type input "737 CL Quick Reference Handbook ([DATE] Revision 25)"
click at [1222, 238] on select "Mark Mikayla Aly Arif Stacy Rebecca Matthew Viki Phil Greg Jim Sam Brandon Amy …" at bounding box center [1405, 240] width 209 height 22
select select "8"
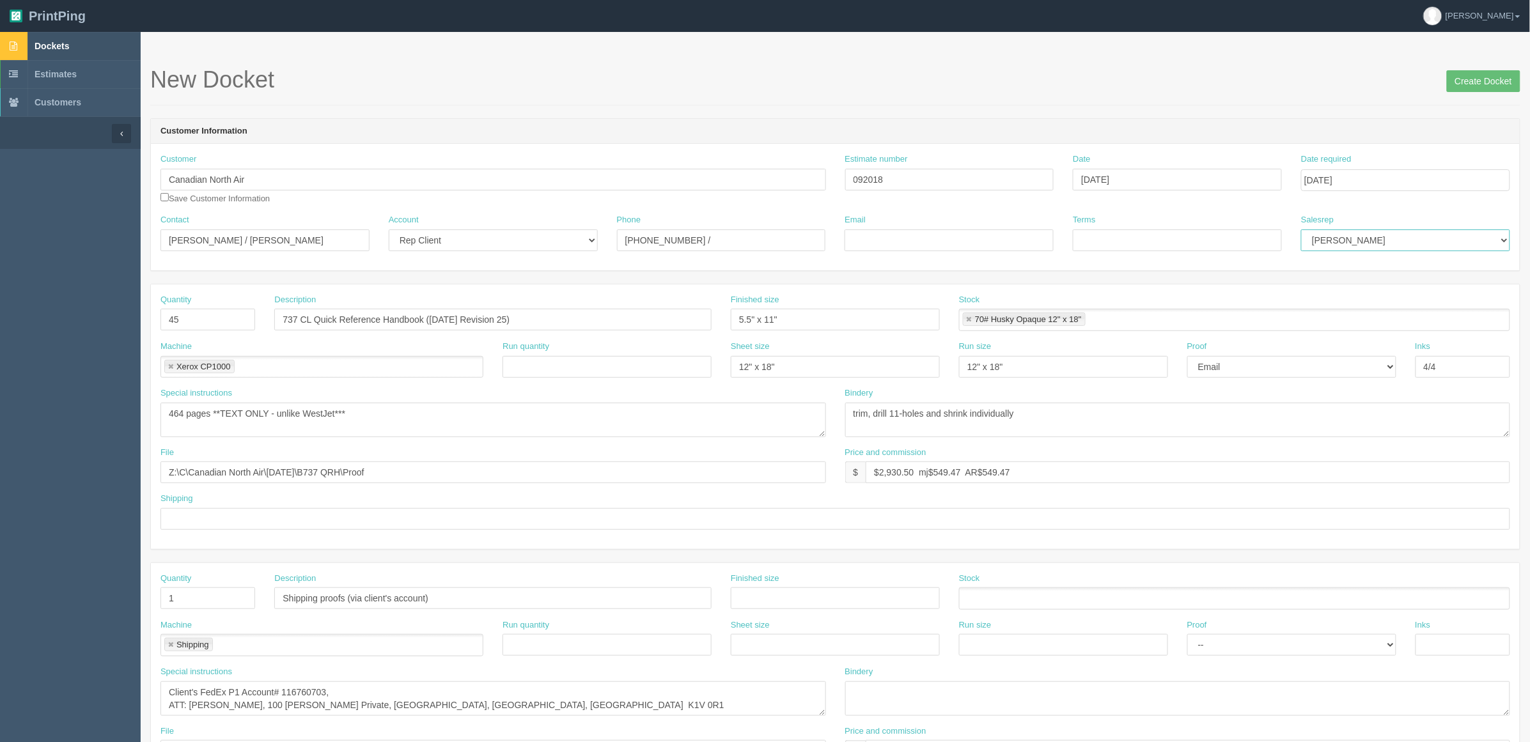
click at [1222, 229] on select "Mark Mikayla Aly Arif Stacy Rebecca Matthew Viki Phil Greg Jim Sam Brandon Amy …" at bounding box center [1405, 240] width 209 height 22
click at [1222, 235] on input "Terms" at bounding box center [1177, 240] width 209 height 22
type input "PO#"
click at [1094, 417] on textarea "trim, drill 11-holes and shrink individually" at bounding box center [1177, 420] width 665 height 35
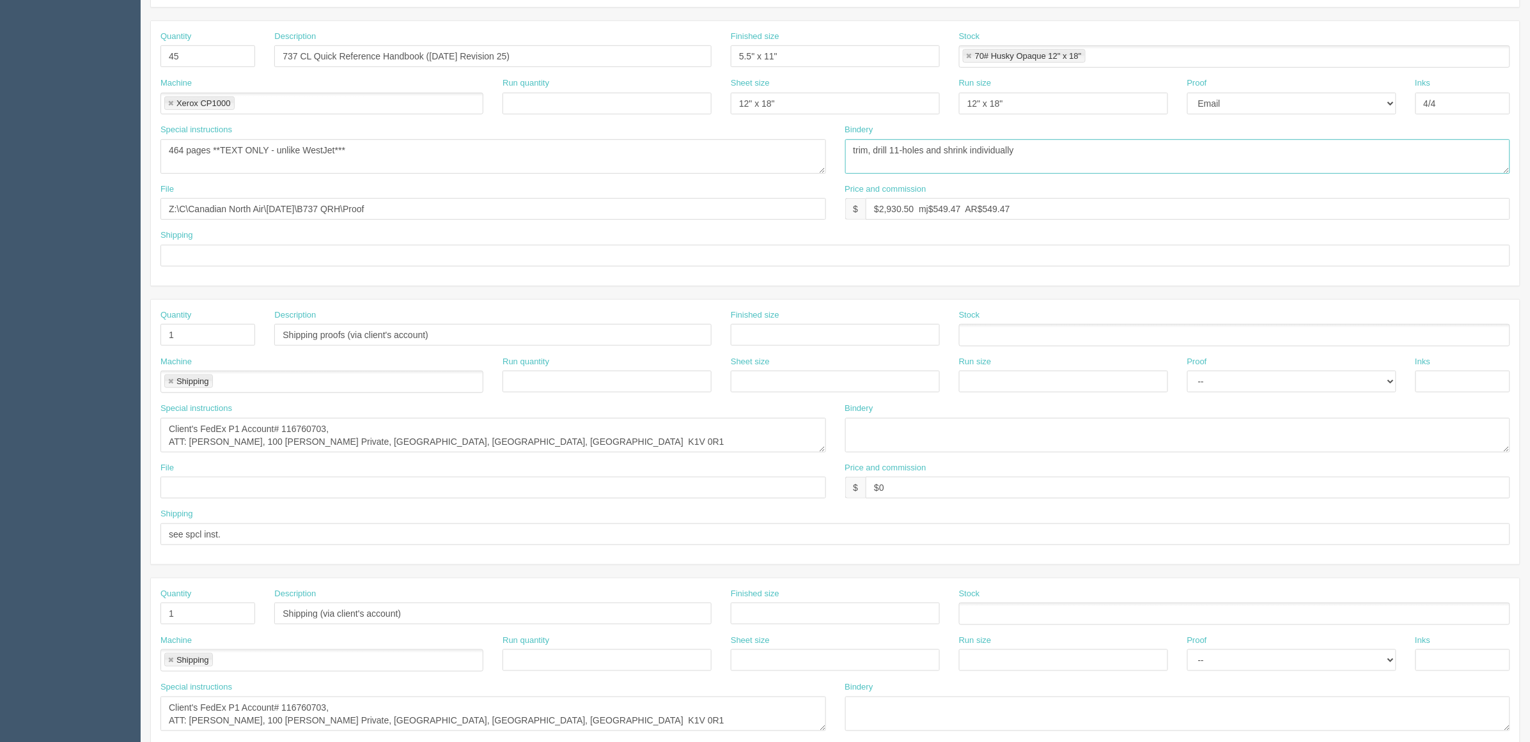
scroll to position [263, 0]
click at [340, 260] on input "text" at bounding box center [834, 256] width 1349 height 22
type input "See below"
click at [374, 149] on textarea "464 pages **TEXT ONLY - unlike WestJet***" at bounding box center [492, 157] width 665 height 35
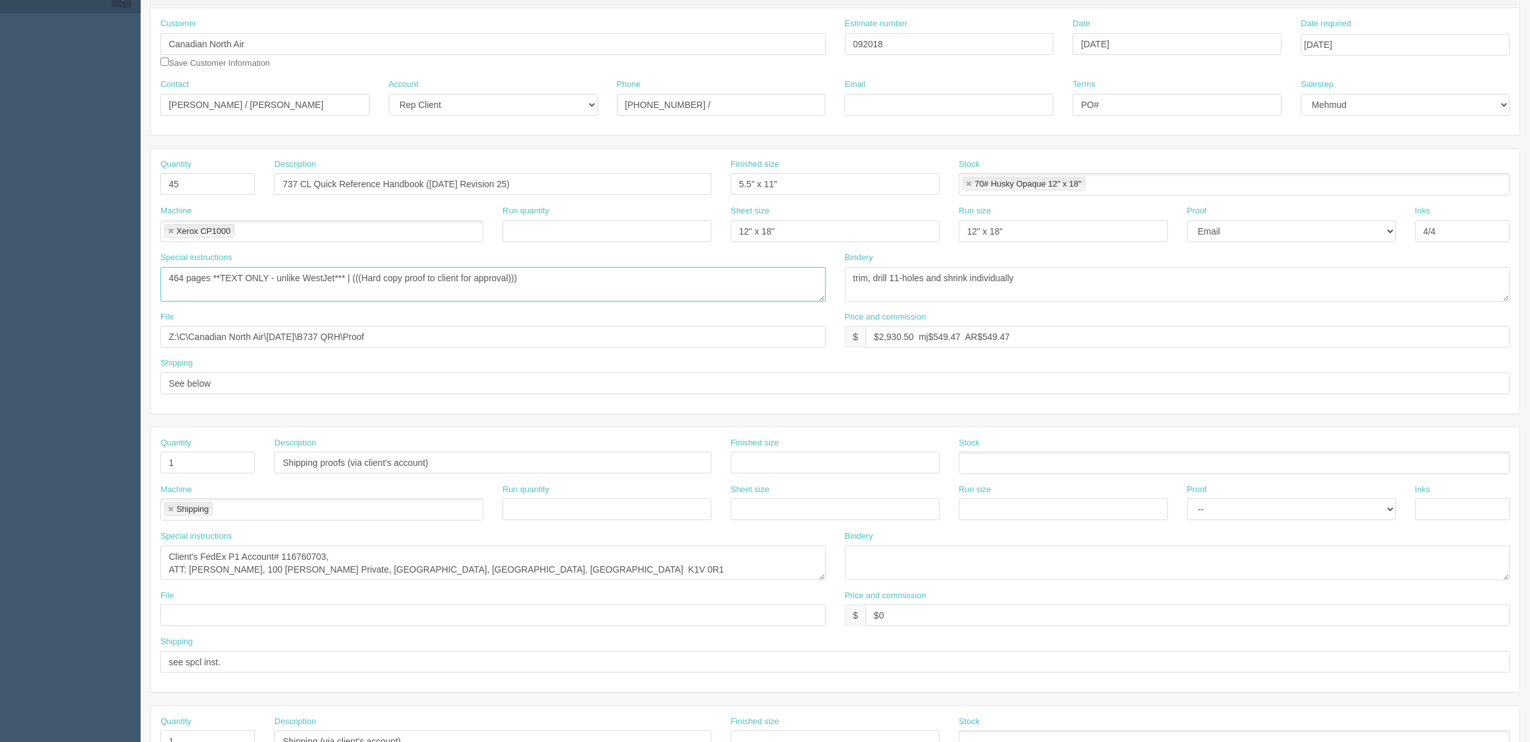
scroll to position [0, 0]
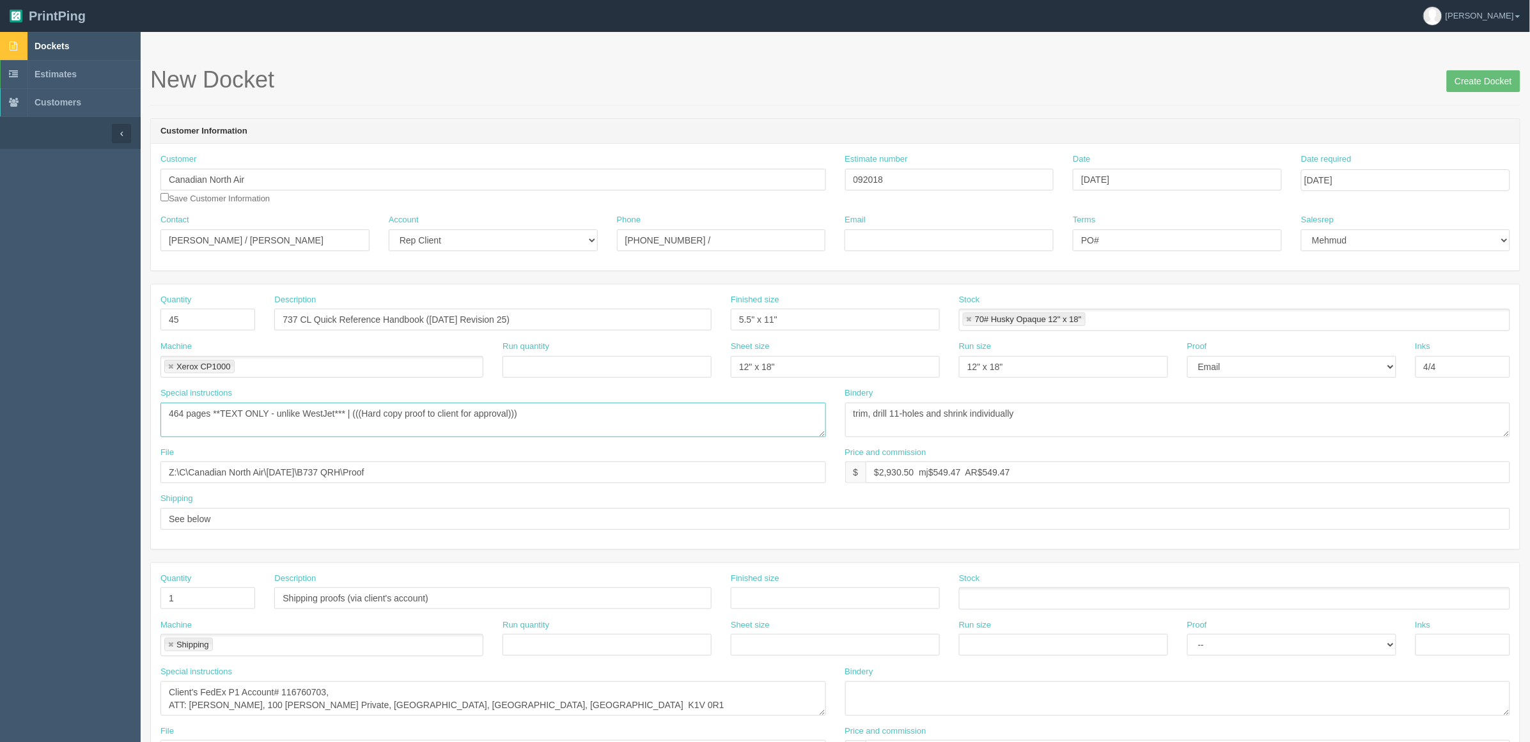
type textarea "464 pages **TEXT ONLY - unlike WestJet*** | (((Hard copy proof to client for ap…"
click at [942, 235] on input "Email" at bounding box center [948, 240] width 209 height 22
paste input "Julia Kendry <jkendry@canadiannorth.com>"
drag, startPoint x: 903, startPoint y: 244, endPoint x: 625, endPoint y: 234, distance: 277.6
click at [625, 234] on div "Contact Julia Kendry / Hamza El Makhloufy Account -- Existing Client Allrush Cl…" at bounding box center [835, 237] width 1369 height 47
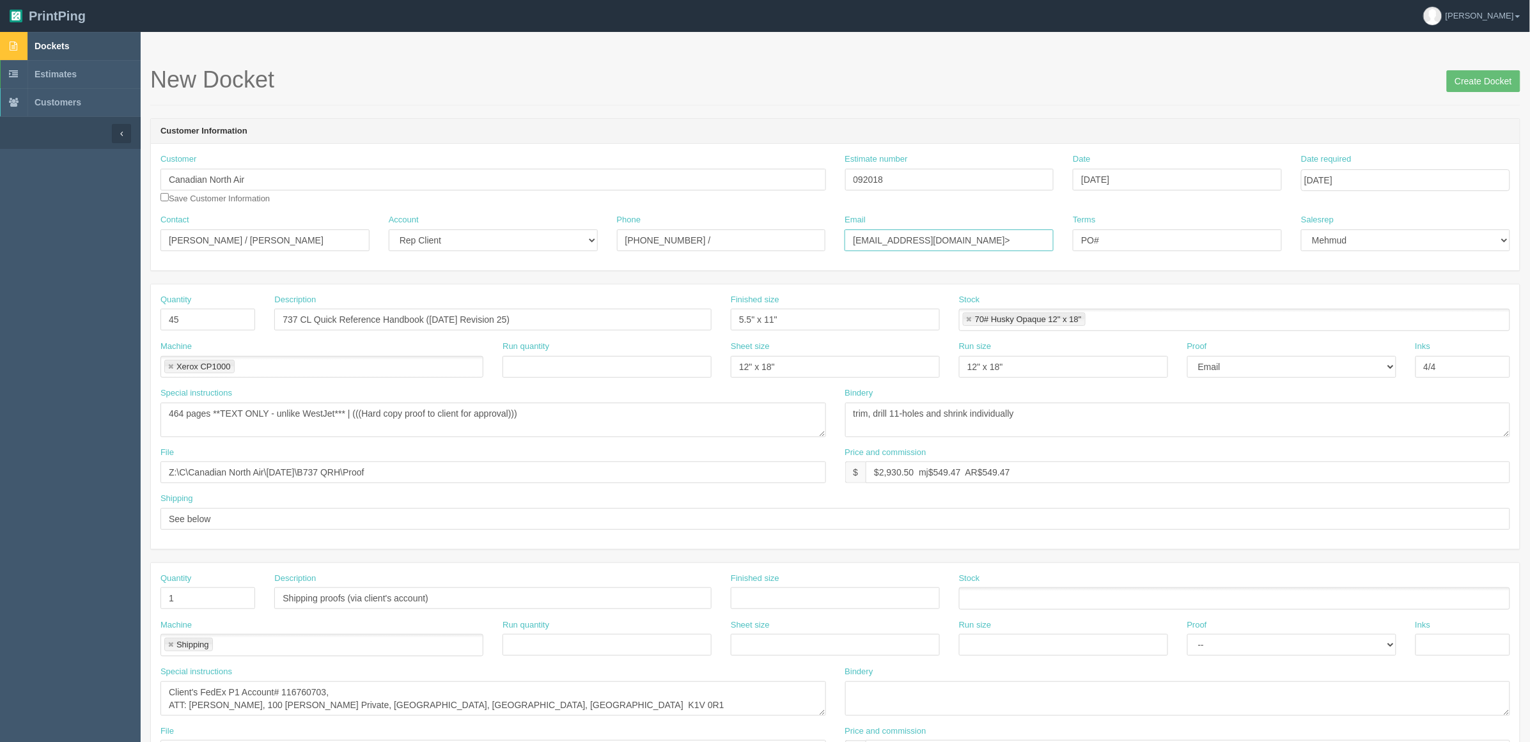
click at [1012, 241] on input "jkendry@canadiannorth.com>" at bounding box center [948, 240] width 209 height 22
click at [999, 243] on input "jkendry@canadiannorth.com" at bounding box center [948, 240] width 209 height 22
paste input "Hamza El Makhloufy <helmakhloufy@canadiannorth.com>"
type input "jkendry@canadiannorth.com / helmakhloufy@canadiannorth.com"
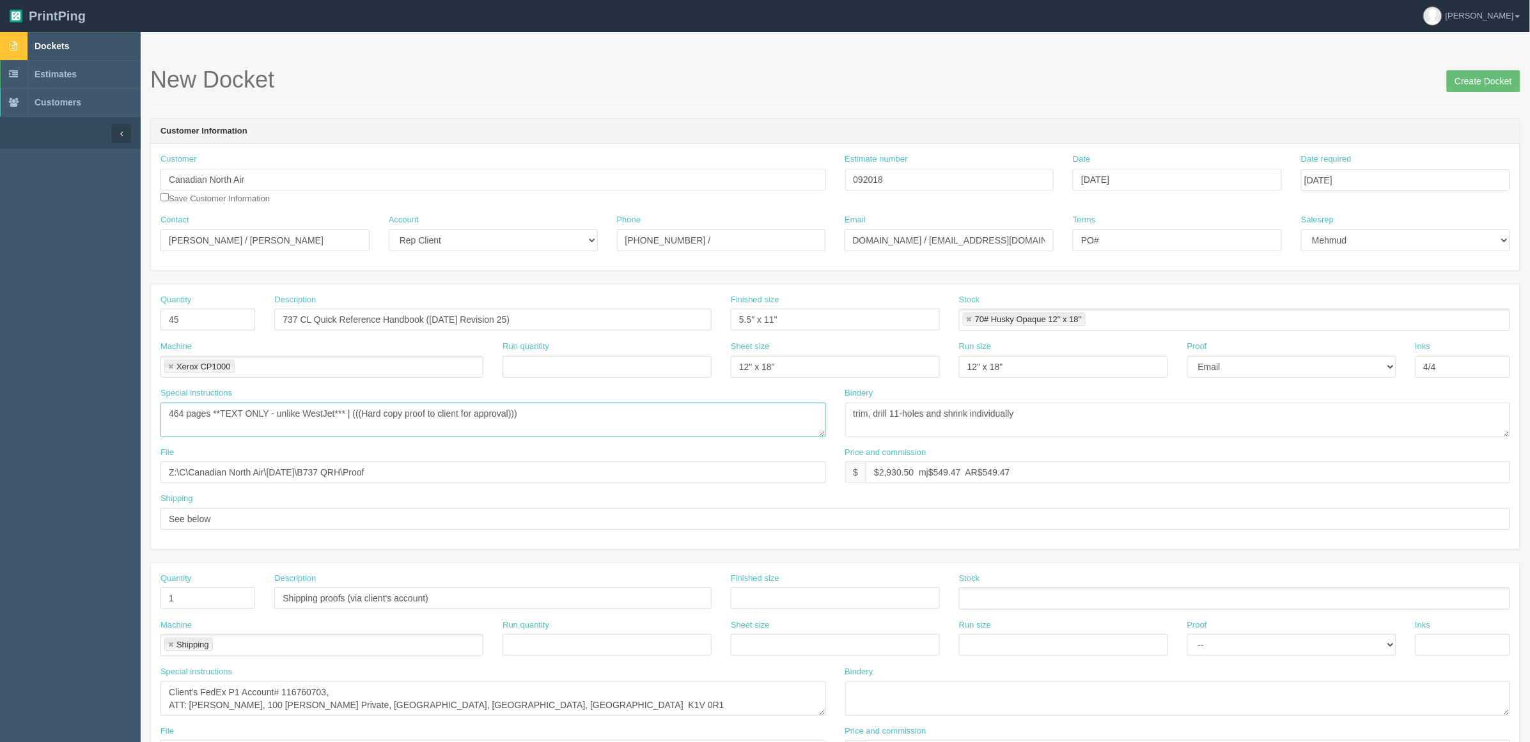
click at [626, 419] on textarea "464 pages **TEXT ONLY - unlike WestJet*** | (((Hard copy proof to client for ap…" at bounding box center [492, 420] width 665 height 35
click at [626, 417] on textarea "464 pages **TEXT ONLY - unlike WestJet*** | (((Hard copy proof to client for ap…" at bounding box center [492, 420] width 665 height 35
type textarea "464 pages **TEXT ONLY - unlike WestJet*** | (((Hard copy proof to client for ap…"
drag, startPoint x: 947, startPoint y: 179, endPoint x: 602, endPoint y: 178, distance: 345.8
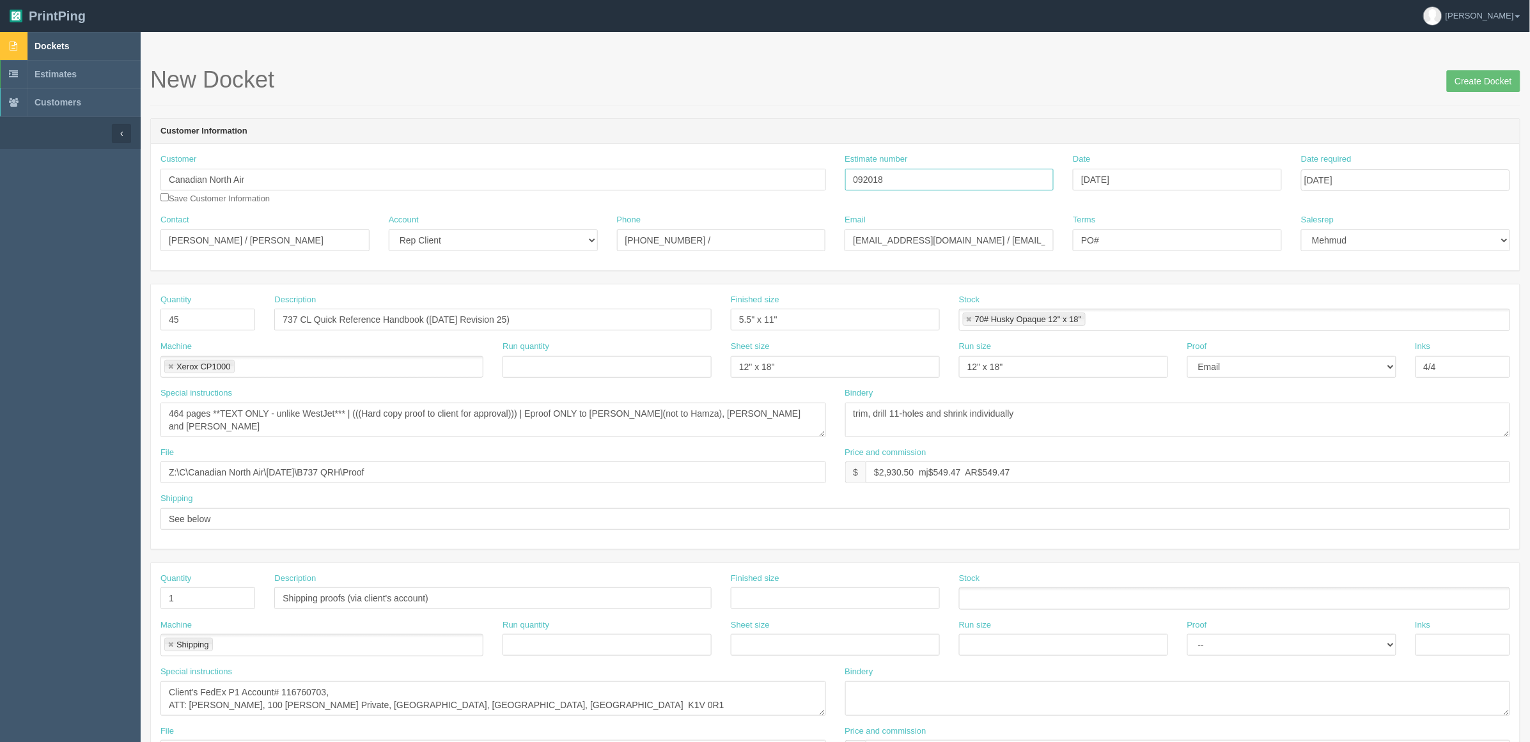
click at [602, 178] on div "Customer Canadian North Air Canadian North Air Save Customer Information Estima…" at bounding box center [835, 183] width 1369 height 61
click at [1133, 238] on input "PO#" at bounding box center [1177, 240] width 209 height 22
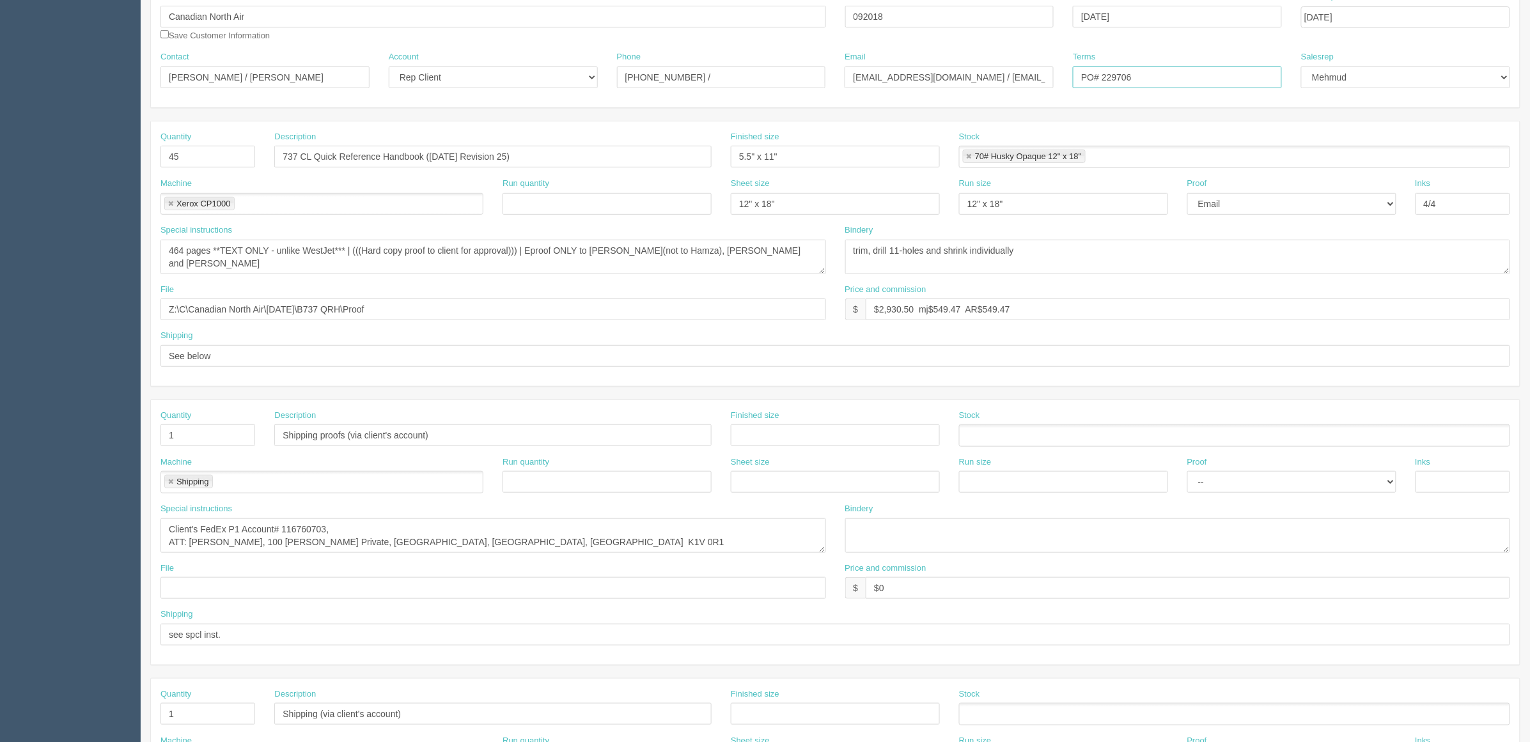
scroll to position [240, 0]
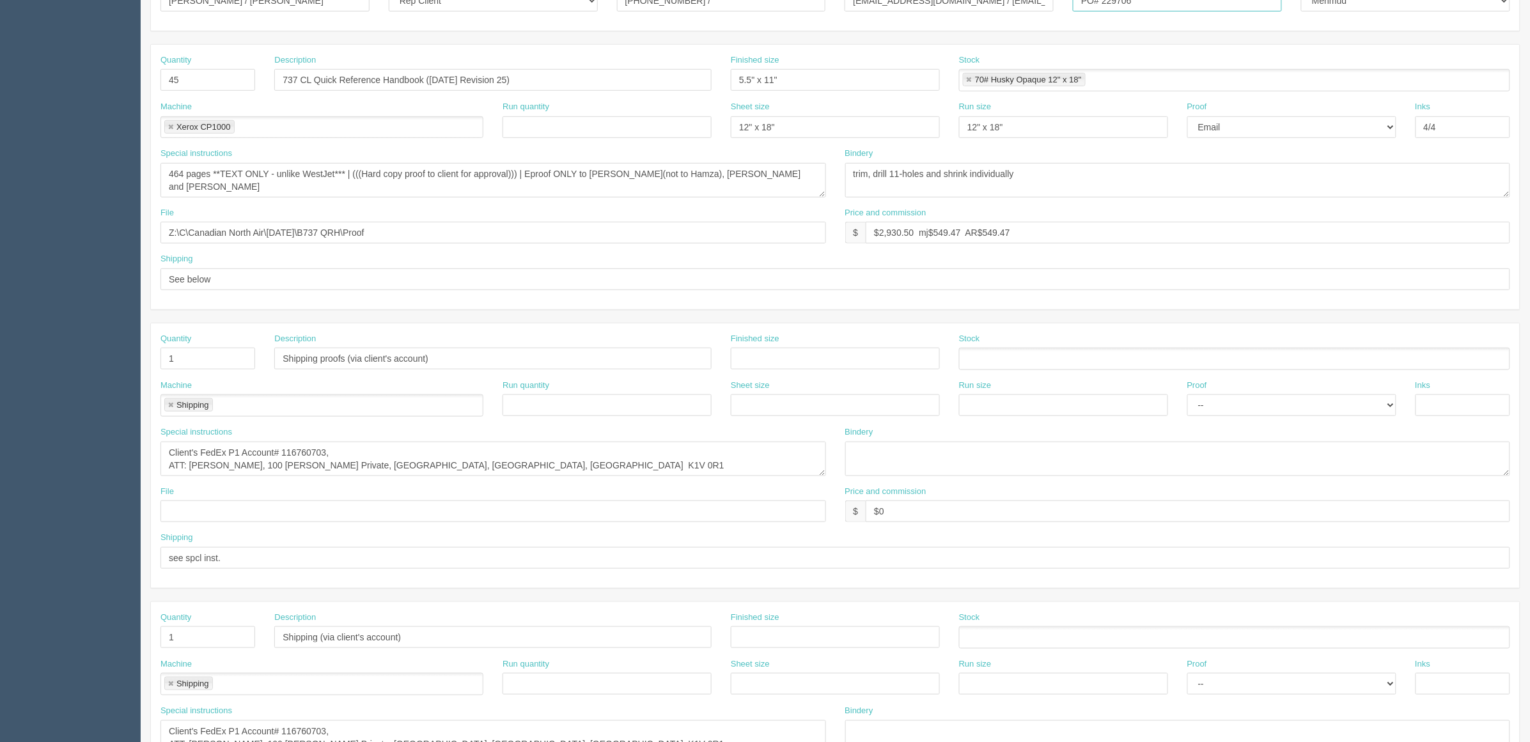
type input "PO# 229706"
drag, startPoint x: 322, startPoint y: 357, endPoint x: 401, endPoint y: 392, distance: 86.7
click at [321, 359] on input "Shipping proofs (via client's account)" at bounding box center [492, 359] width 437 height 22
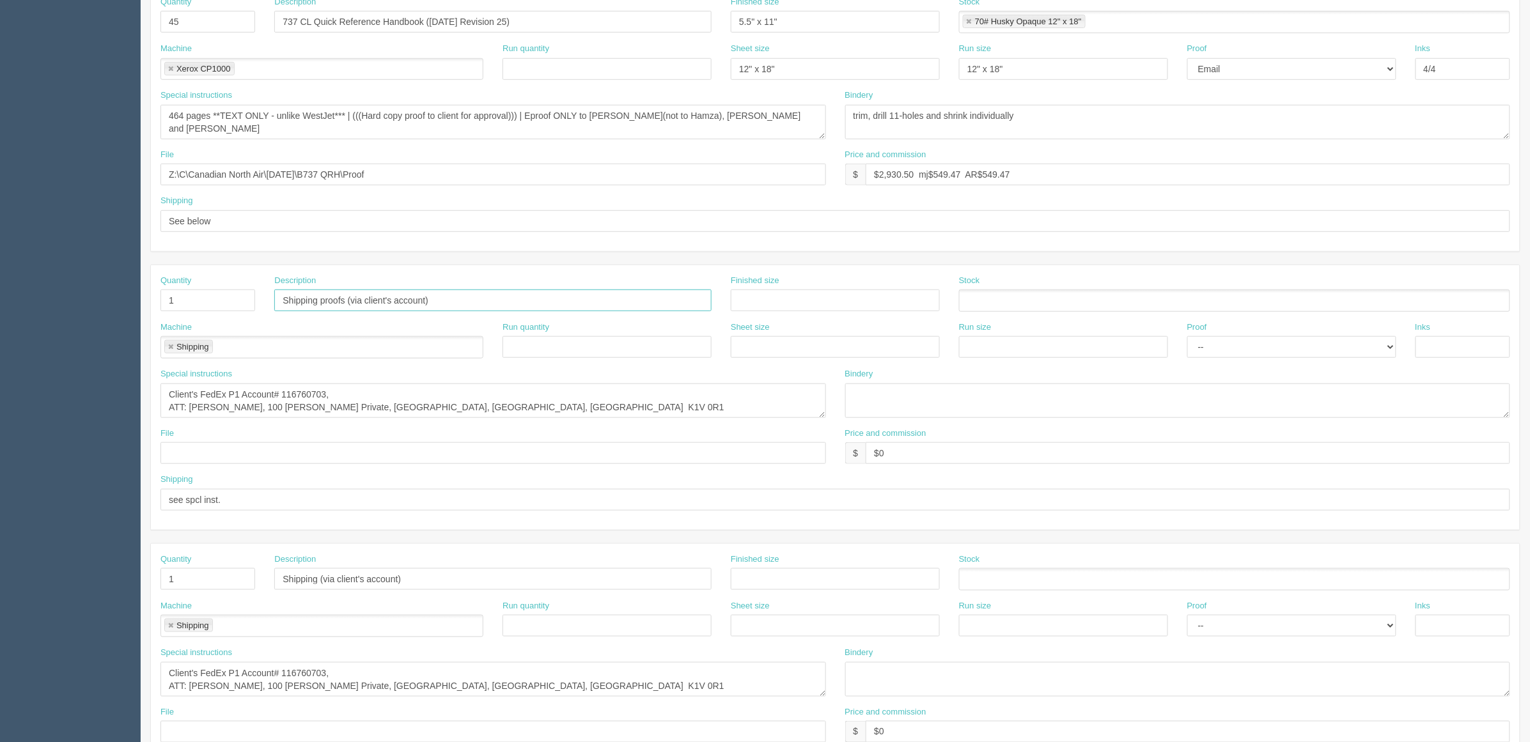
scroll to position [400, 0]
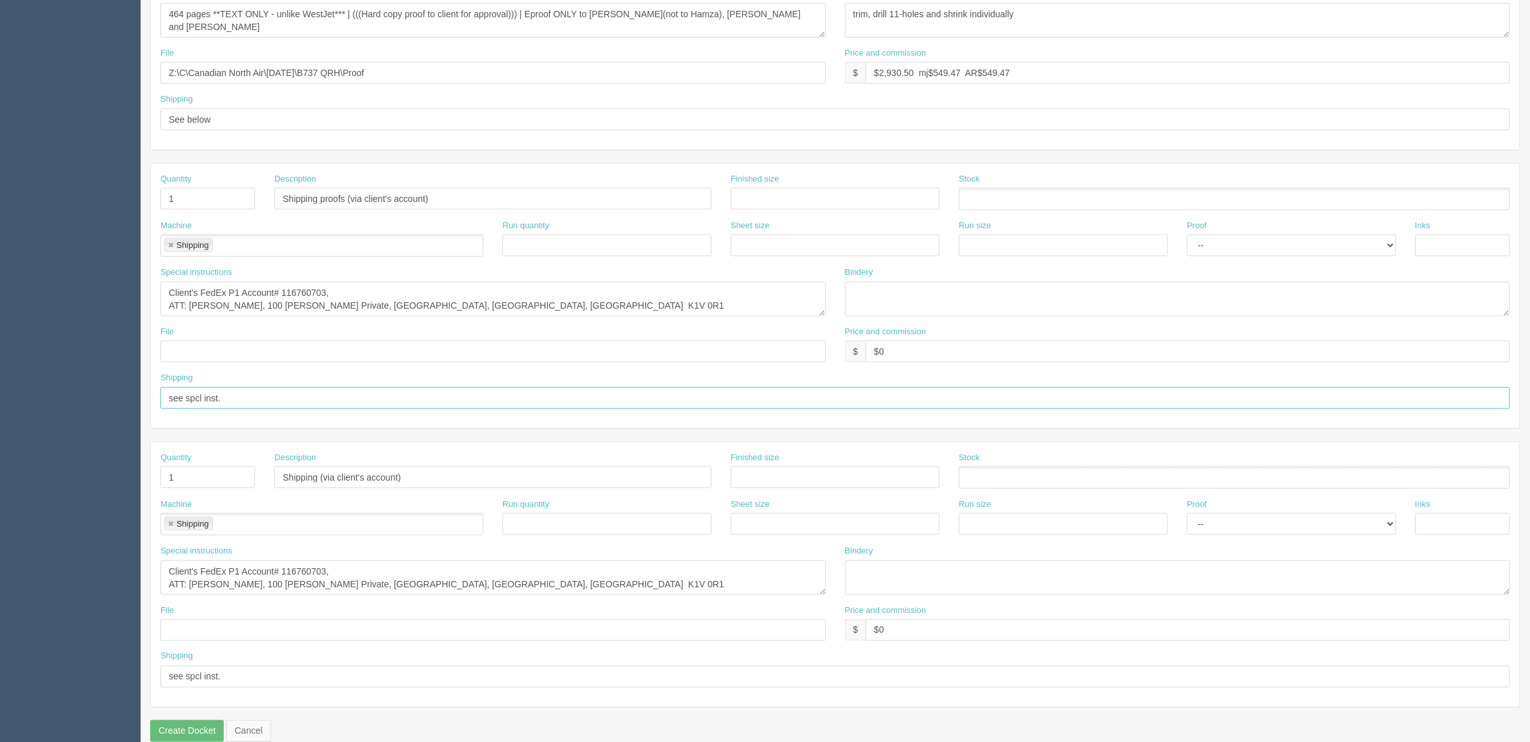
click at [286, 398] on input "see spcl inst." at bounding box center [834, 398] width 1349 height 22
type input "see spcl inst. | ***both proofs together***"
click at [251, 593] on input "see spcl inst." at bounding box center [834, 677] width 1349 height 22
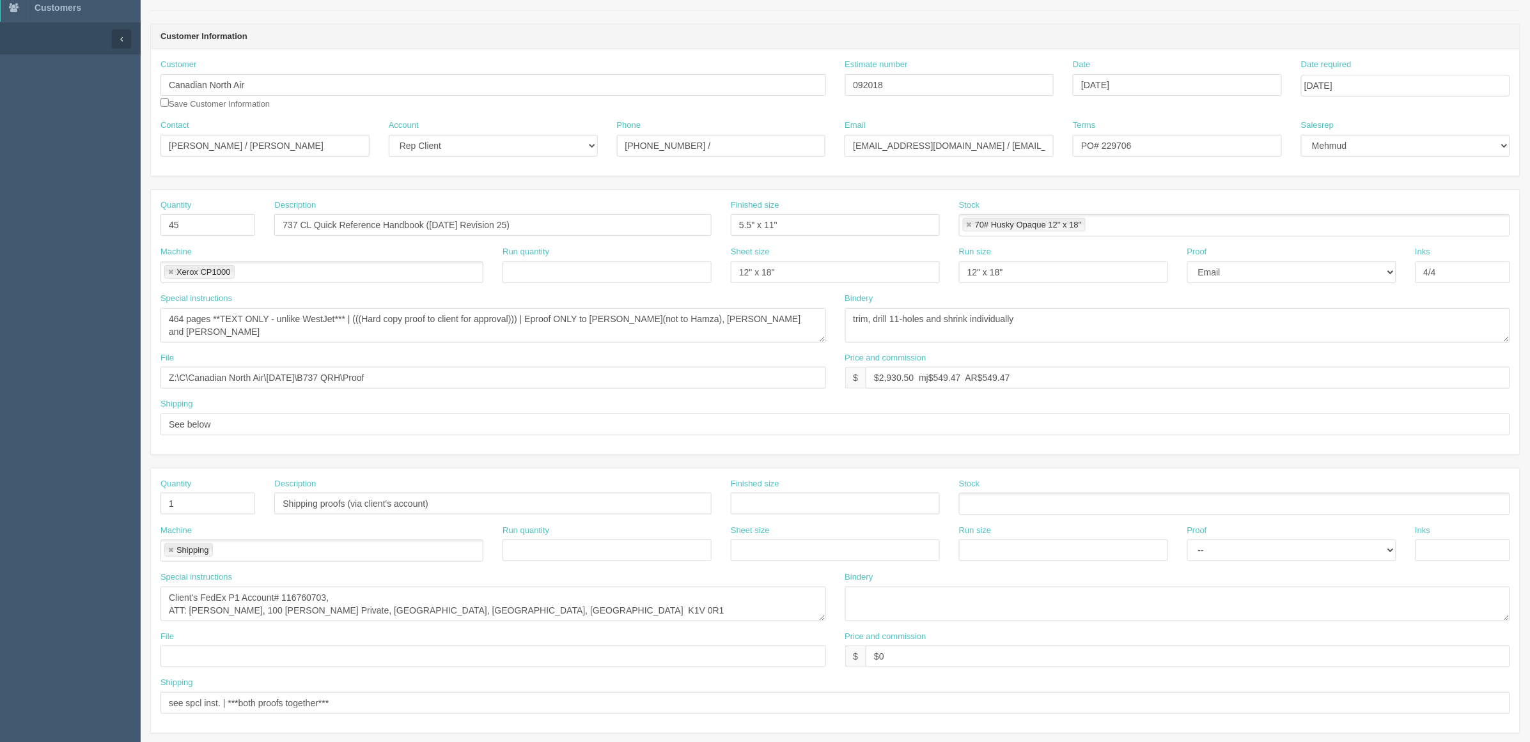
scroll to position [320, 0]
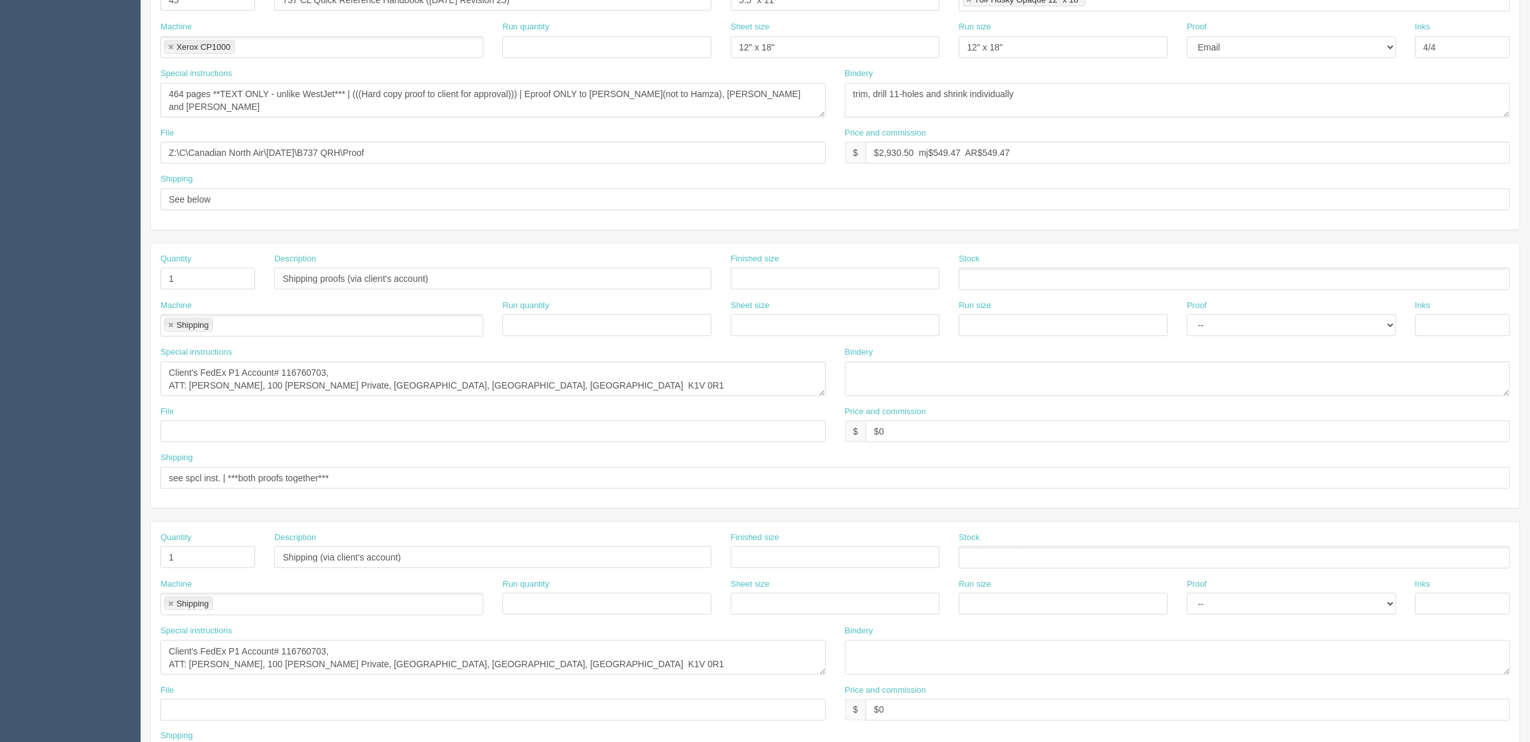
type input "see spcl inst. | ***both jobs together***"
click at [393, 474] on input "see spcl inst. | ***both proofs together***" at bounding box center [834, 478] width 1349 height 22
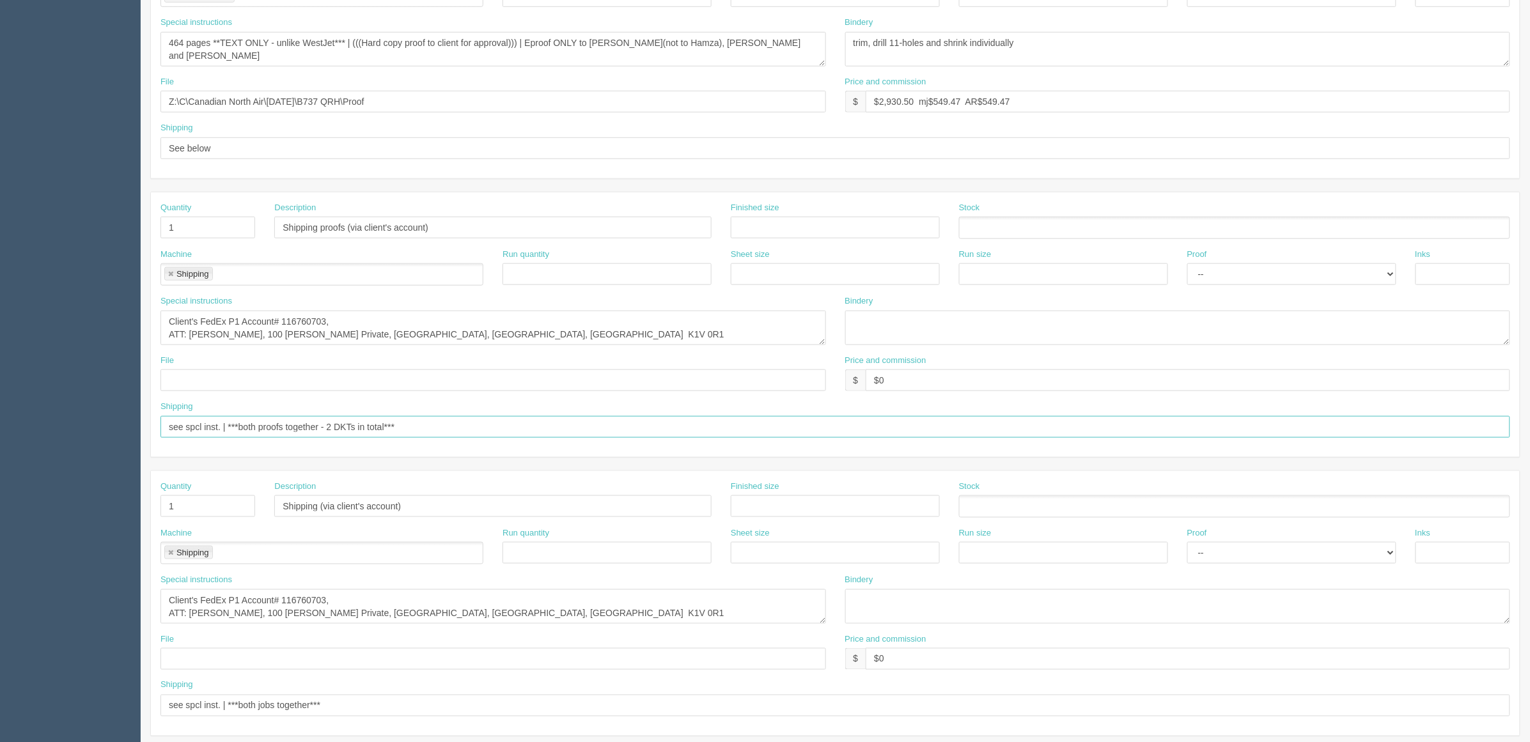
scroll to position [423, 0]
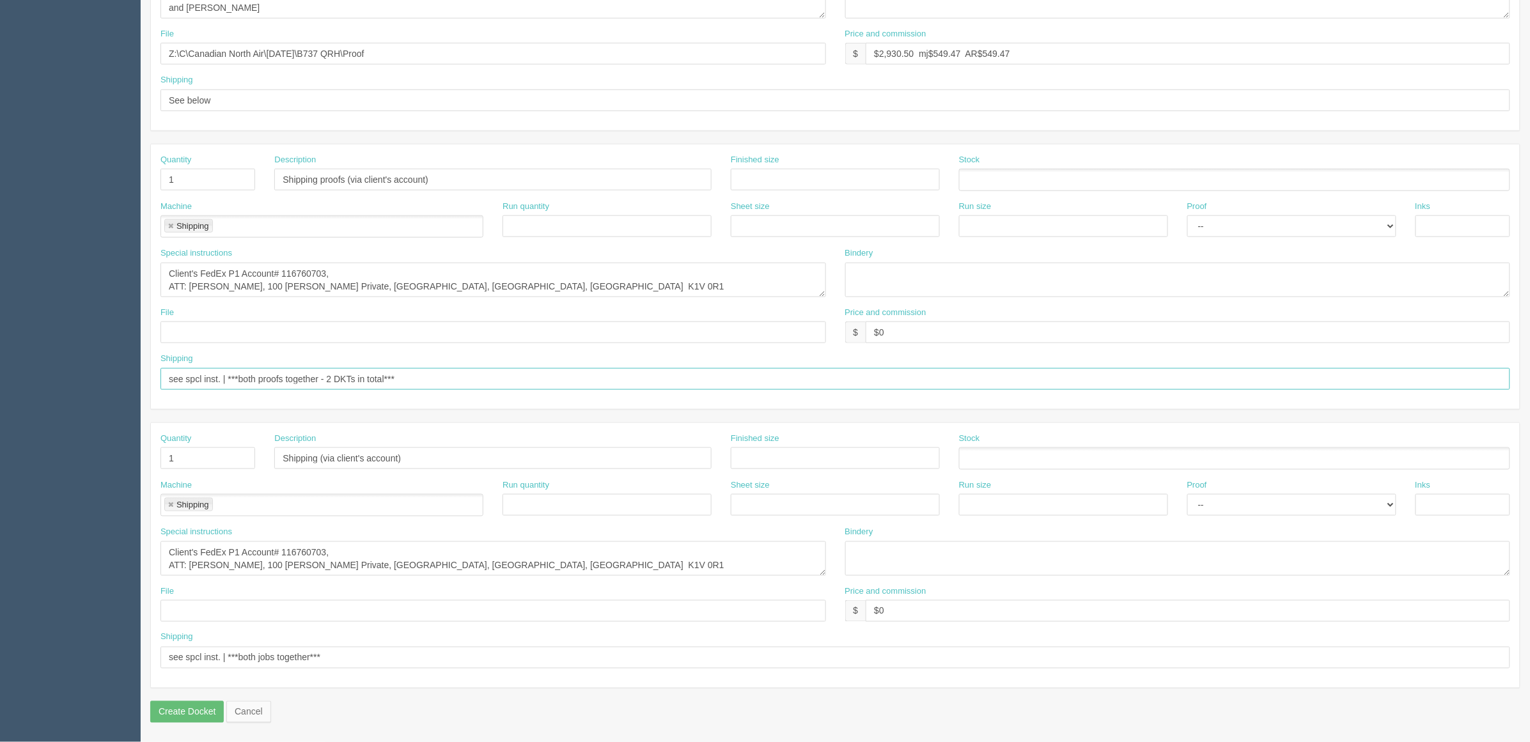
type input "see spcl inst. | ***both proofs together - 2 DKTs in total***"
click at [322, 593] on input "see spcl inst. | ***both jobs together***" at bounding box center [834, 658] width 1349 height 22
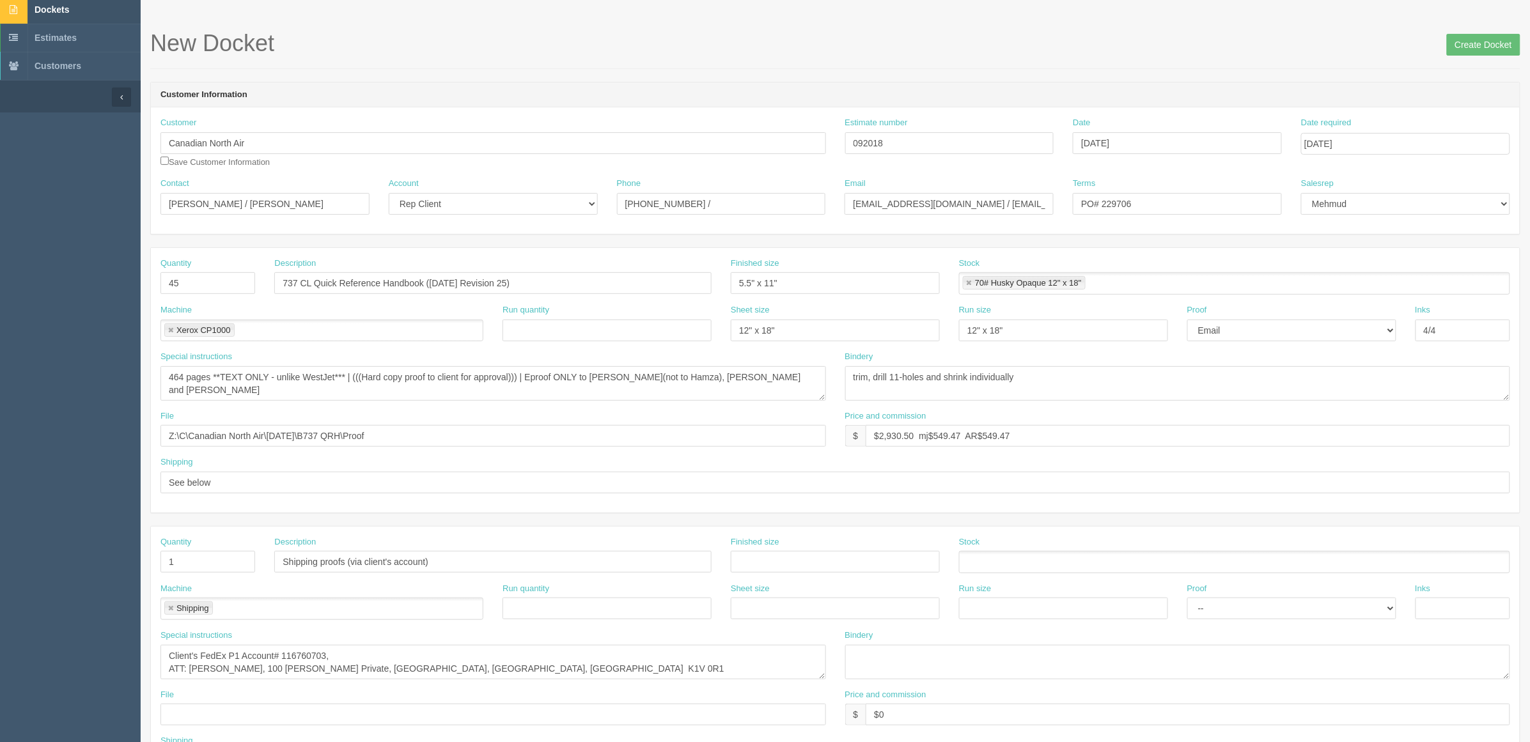
scroll to position [0, 0]
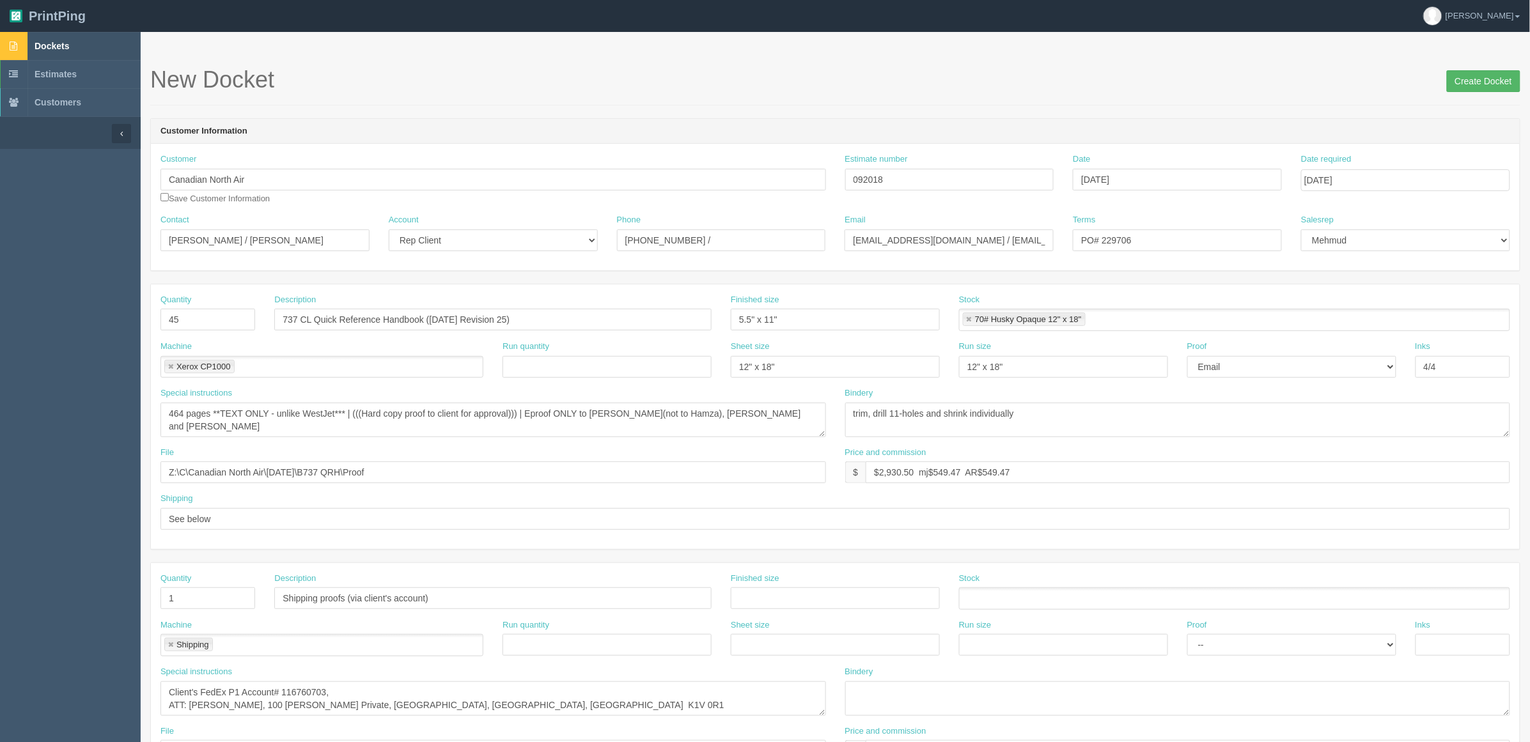
type input "see spcl inst. | ***both jobs together - 2 DKTs in total***"
click at [1222, 74] on input "Create Docket" at bounding box center [1484, 81] width 74 height 22
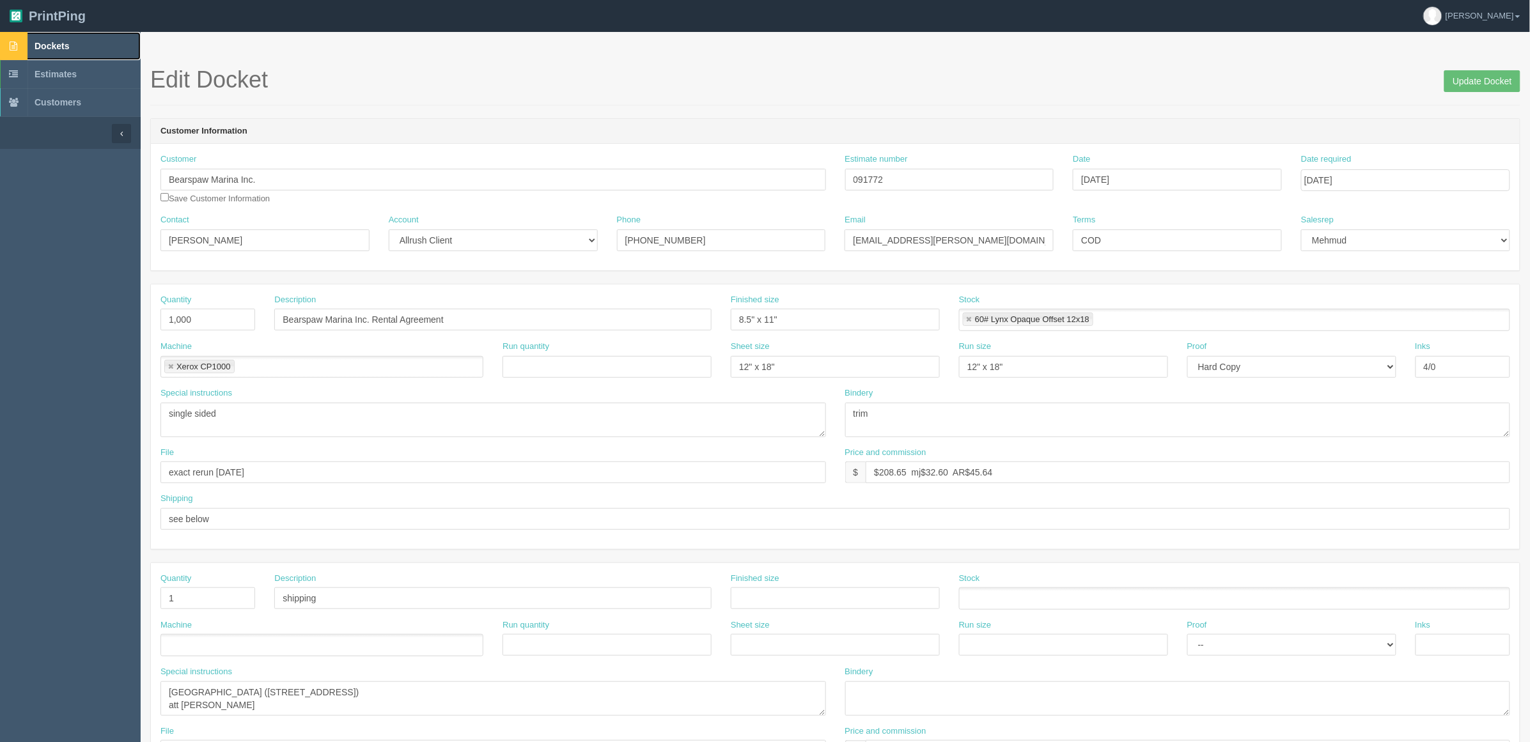
click at [115, 48] on link "Dockets" at bounding box center [70, 46] width 141 height 28
click at [1058, 478] on input "$208.65 mj$32.60 AR$45.64" at bounding box center [1188, 473] width 644 height 22
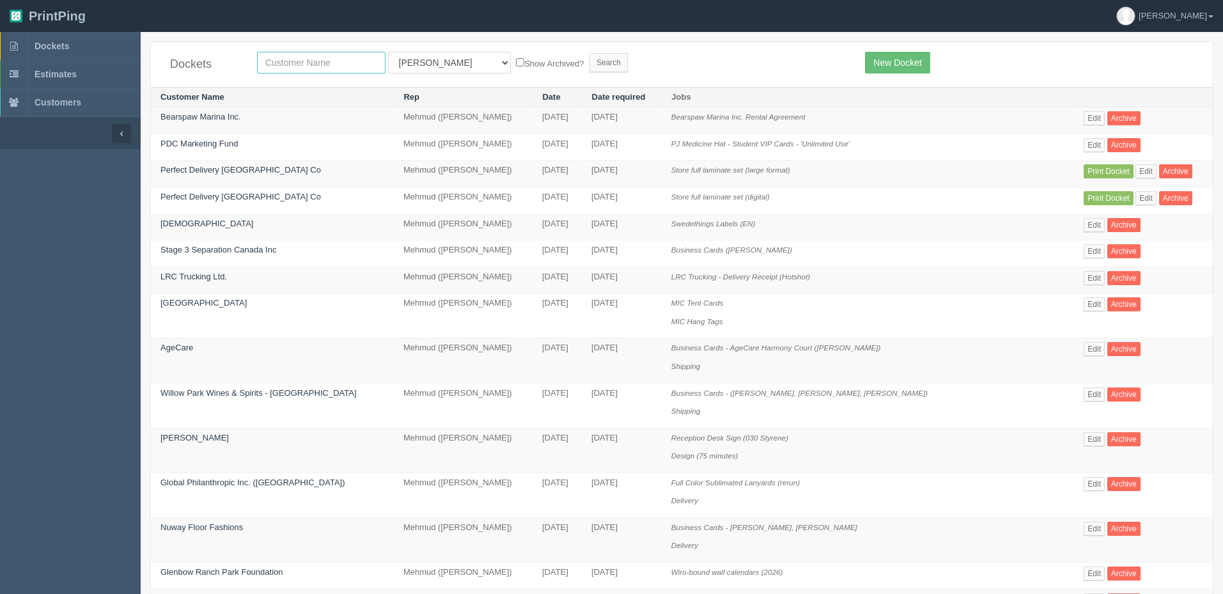
click at [329, 61] on input "text" at bounding box center [321, 63] width 128 height 22
type input "north"
click at [589, 53] on input "Search" at bounding box center [608, 62] width 38 height 19
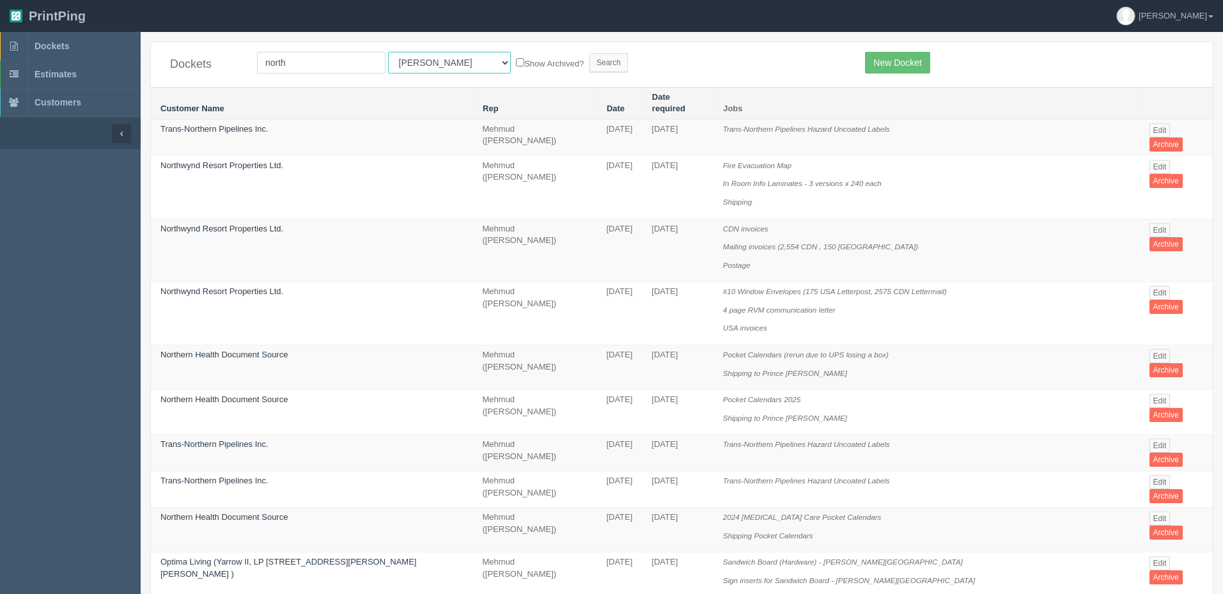
click at [416, 63] on select "All Users [PERSON_NAME] Test 1 [PERSON_NAME] [PERSON_NAME] [PERSON_NAME] France…" at bounding box center [449, 63] width 123 height 22
select select "8"
click at [388, 52] on select "All Users [PERSON_NAME] Test 1 [PERSON_NAME] [PERSON_NAME] [PERSON_NAME] France…" at bounding box center [449, 63] width 123 height 22
click at [589, 60] on input "Search" at bounding box center [608, 62] width 38 height 19
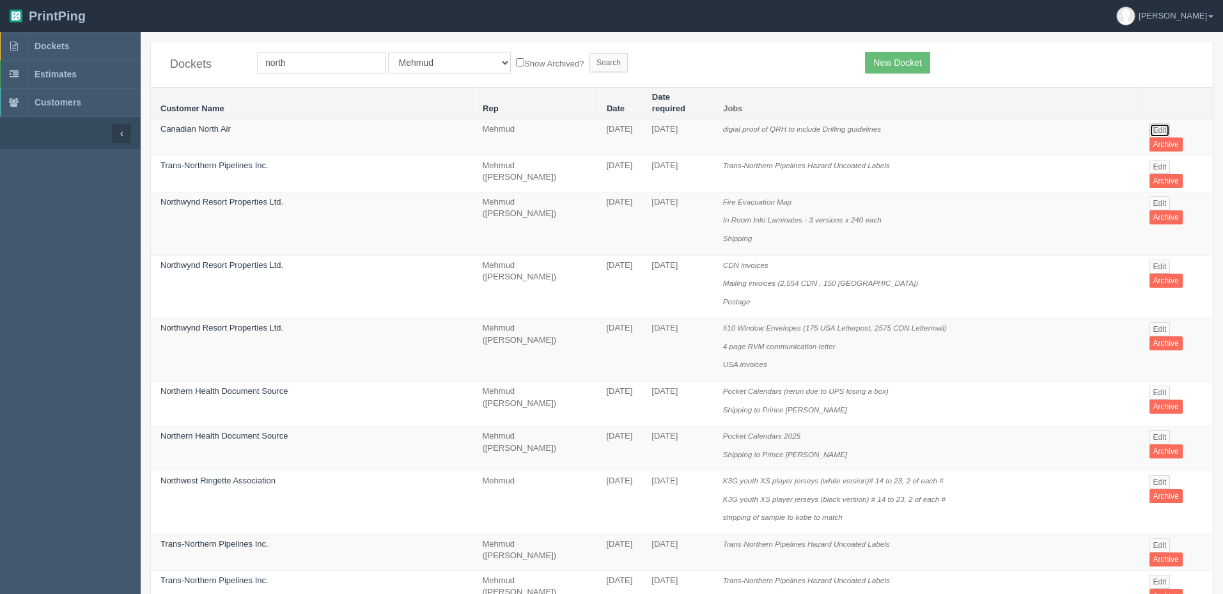
click at [1162, 123] on link "Edit" at bounding box center [1159, 130] width 21 height 14
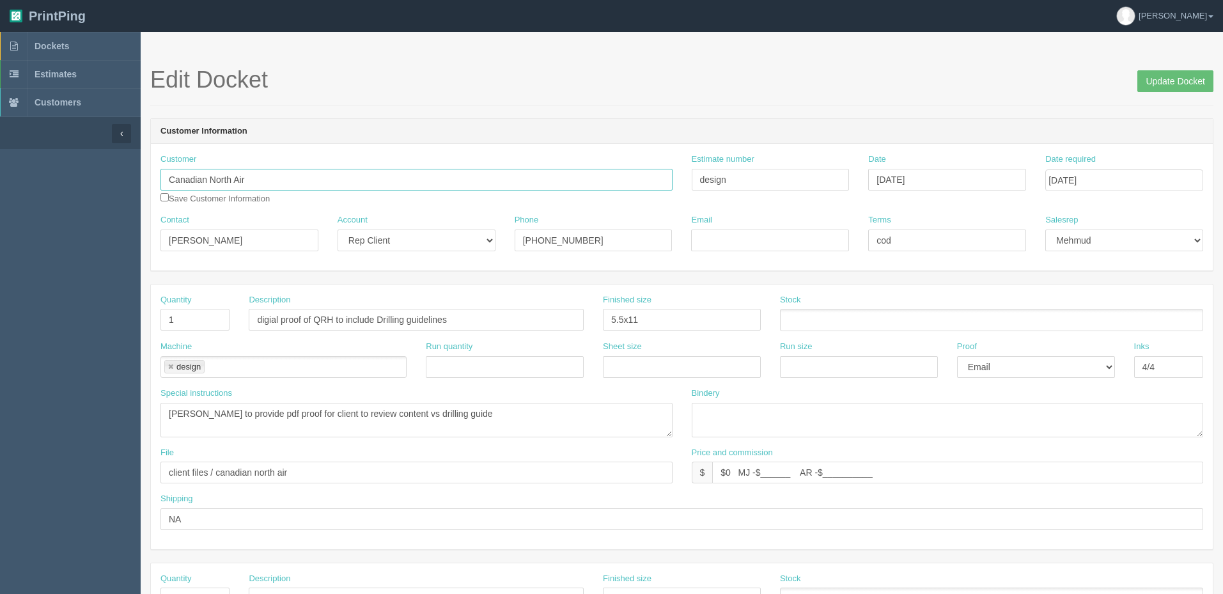
drag, startPoint x: 270, startPoint y: 185, endPoint x: 47, endPoint y: 169, distance: 223.7
click at [47, 169] on section "Dockets Estimates Customers" at bounding box center [611, 596] width 1223 height 1129
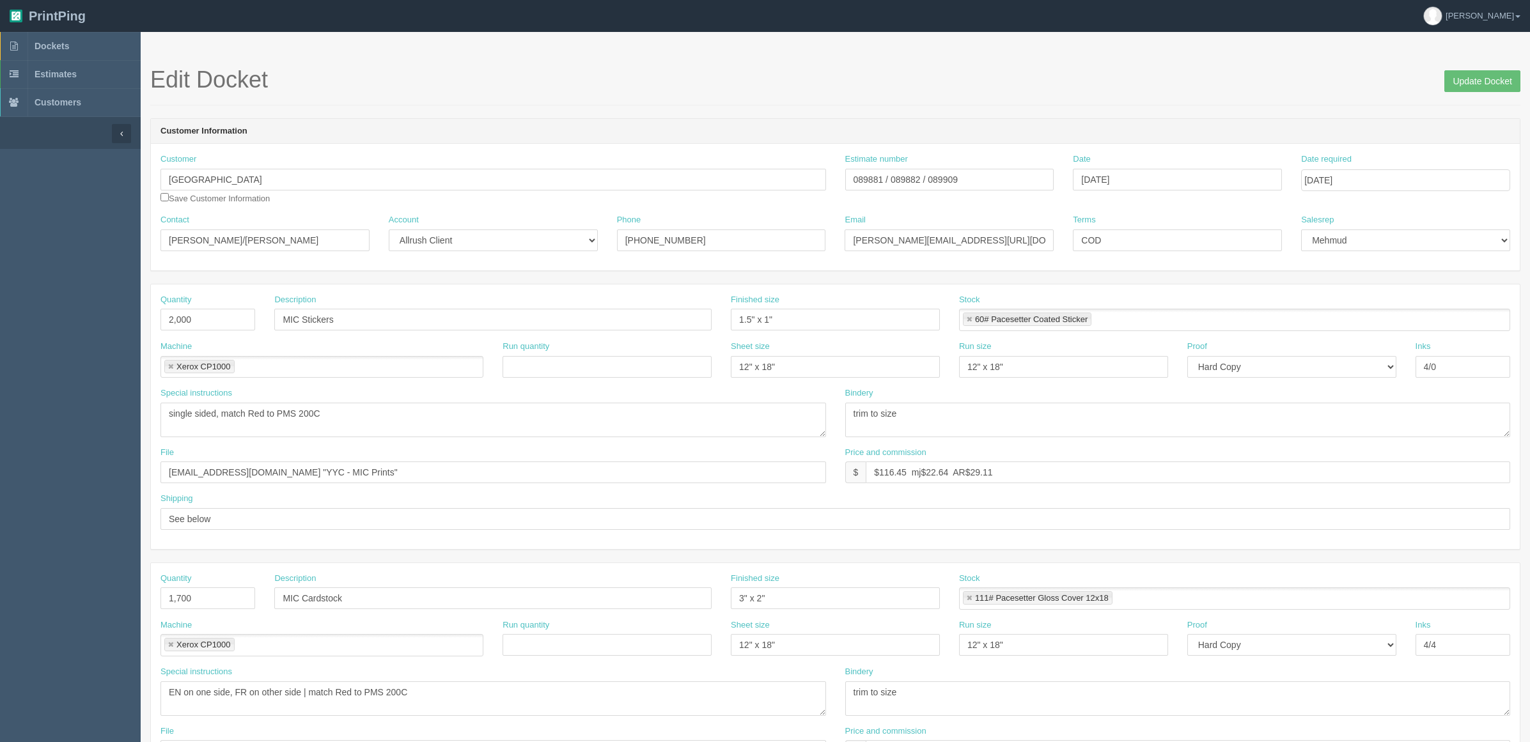
scroll to position [423, 0]
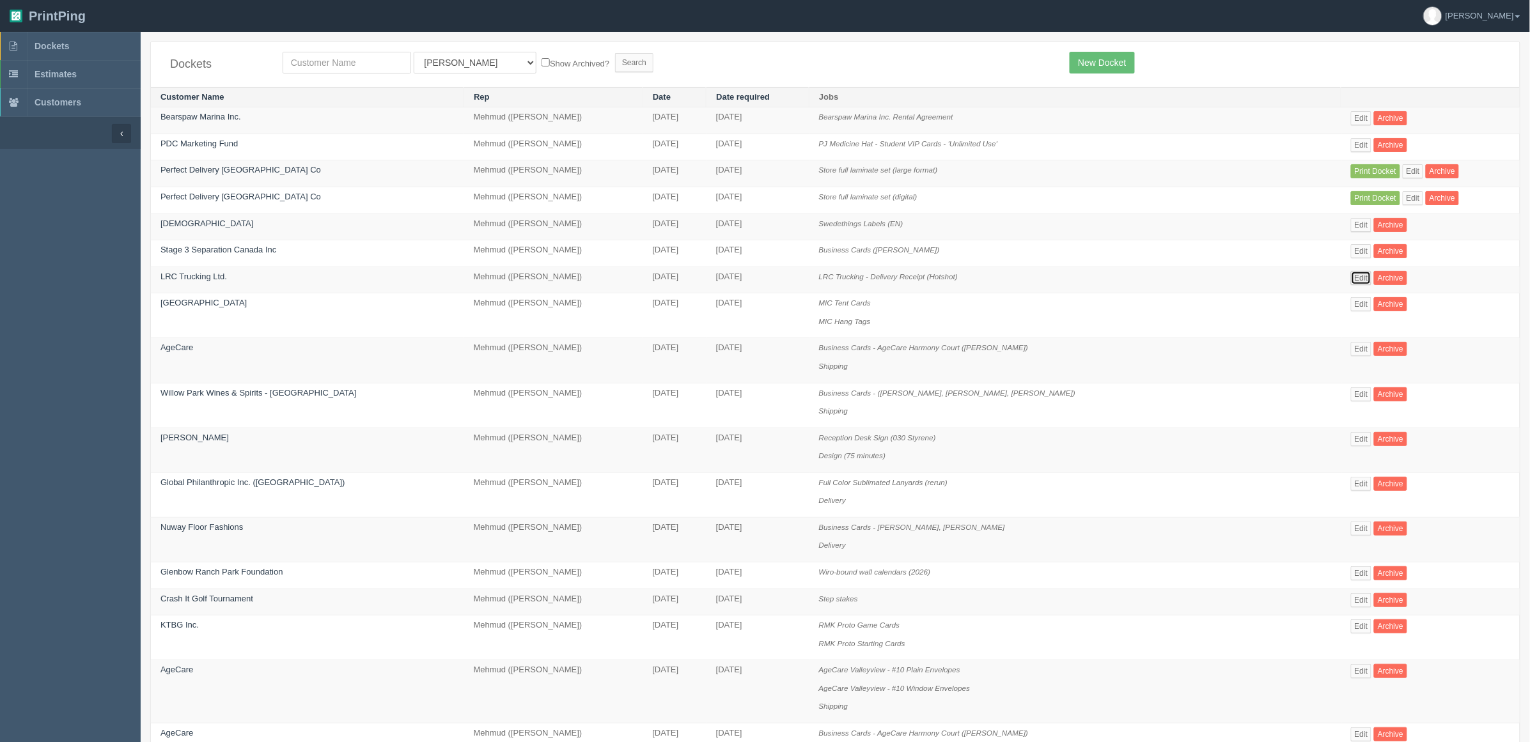
click at [1351, 277] on link "Edit" at bounding box center [1361, 278] width 21 height 14
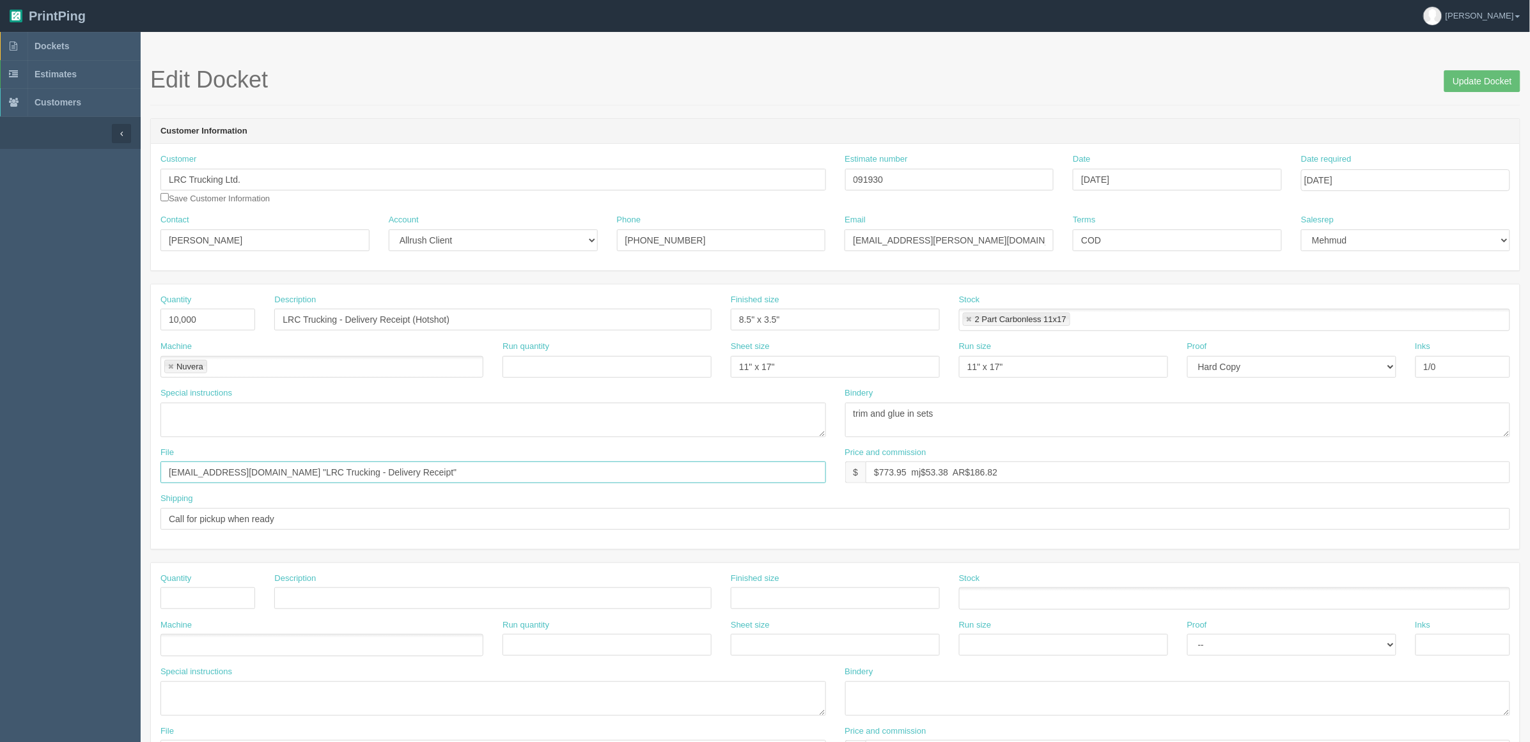
click at [412, 469] on input "files@allrush.ca "LRC Trucking - Delivery Receipt"" at bounding box center [492, 473] width 665 height 22
click at [72, 43] on link "Dockets" at bounding box center [70, 46] width 141 height 28
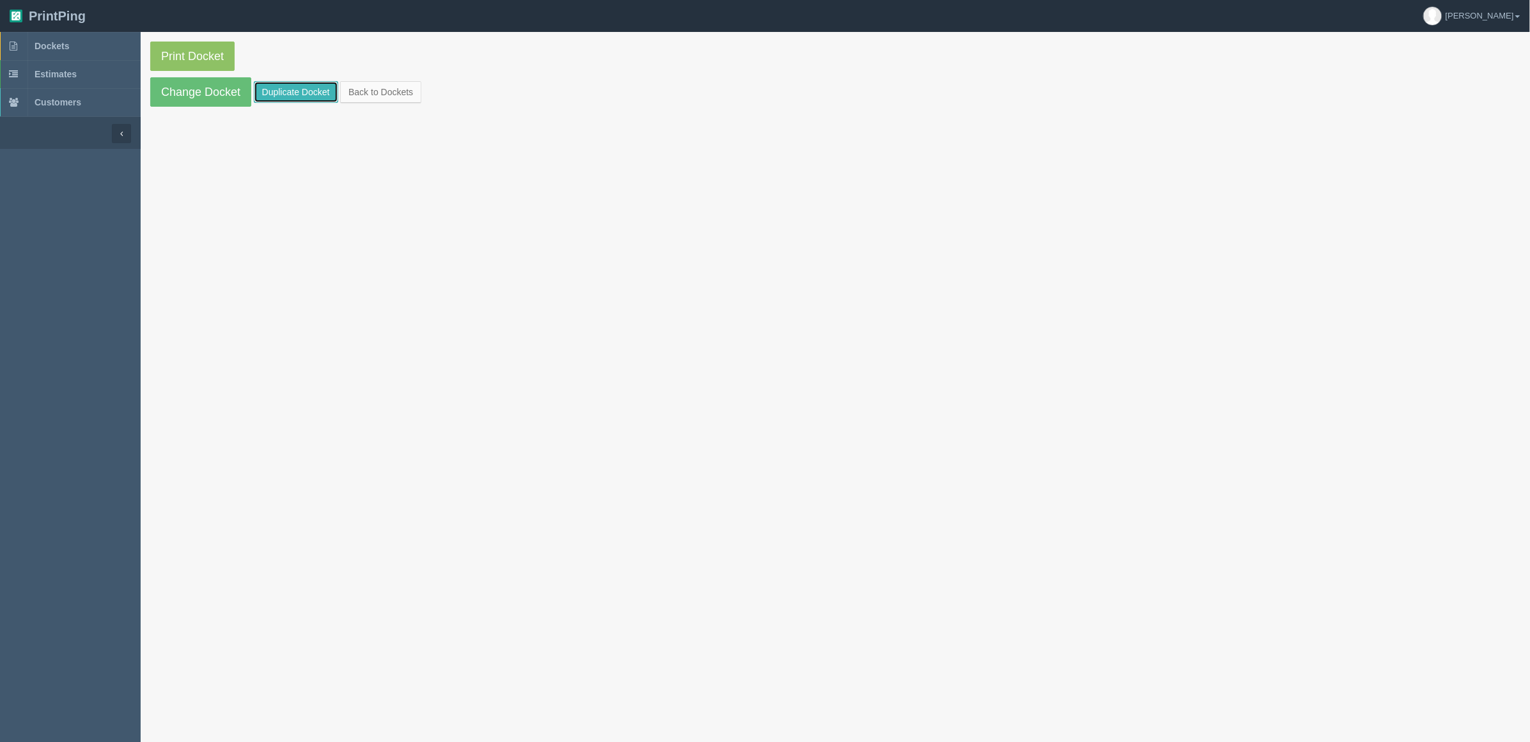
click at [299, 88] on link "Duplicate Docket" at bounding box center [296, 92] width 84 height 22
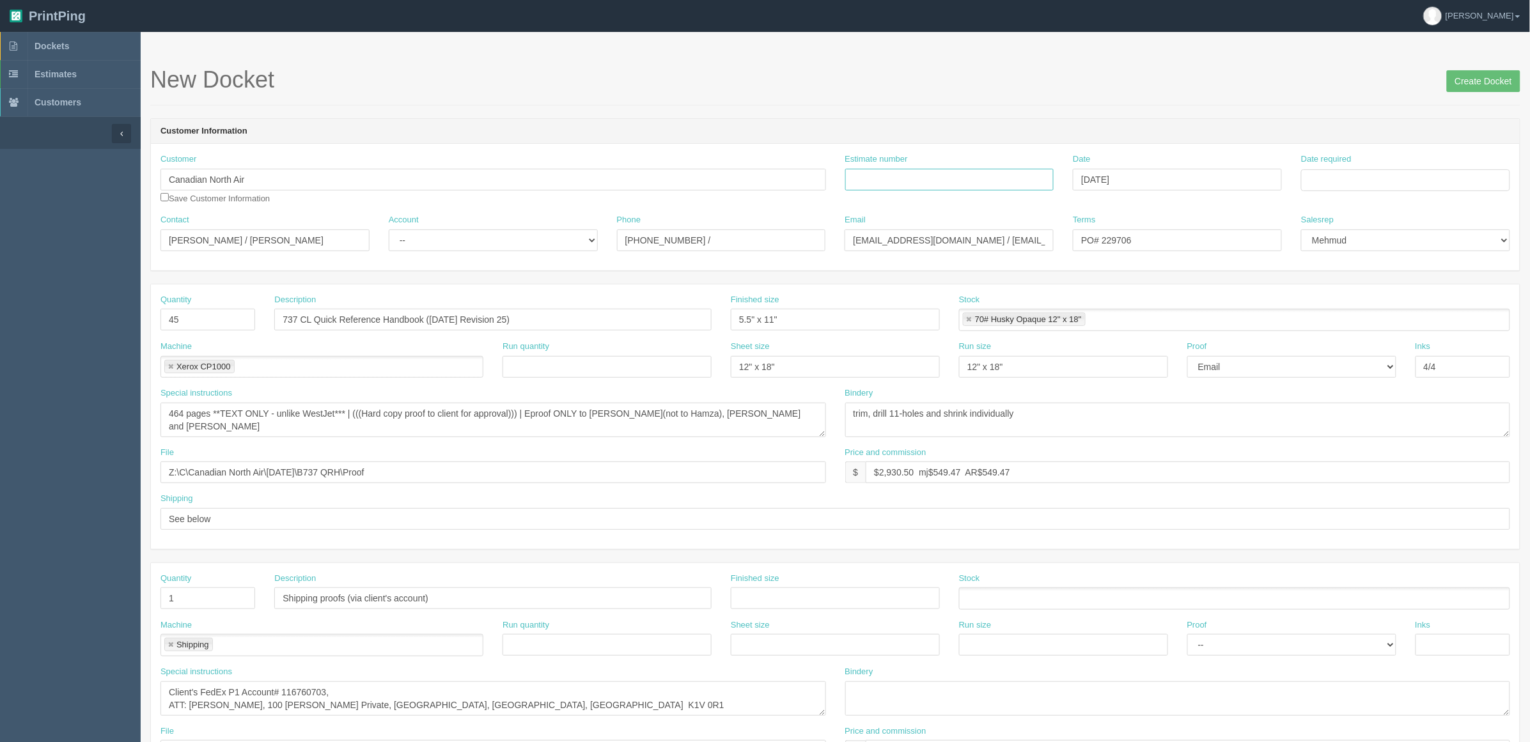
click at [912, 181] on input "Estimate number" at bounding box center [949, 180] width 209 height 22
type input "092019"
drag, startPoint x: 173, startPoint y: 321, endPoint x: 13, endPoint y: 308, distance: 160.3
click at [15, 311] on section "Dockets Estimates Customers" at bounding box center [765, 596] width 1530 height 1129
type input "40"
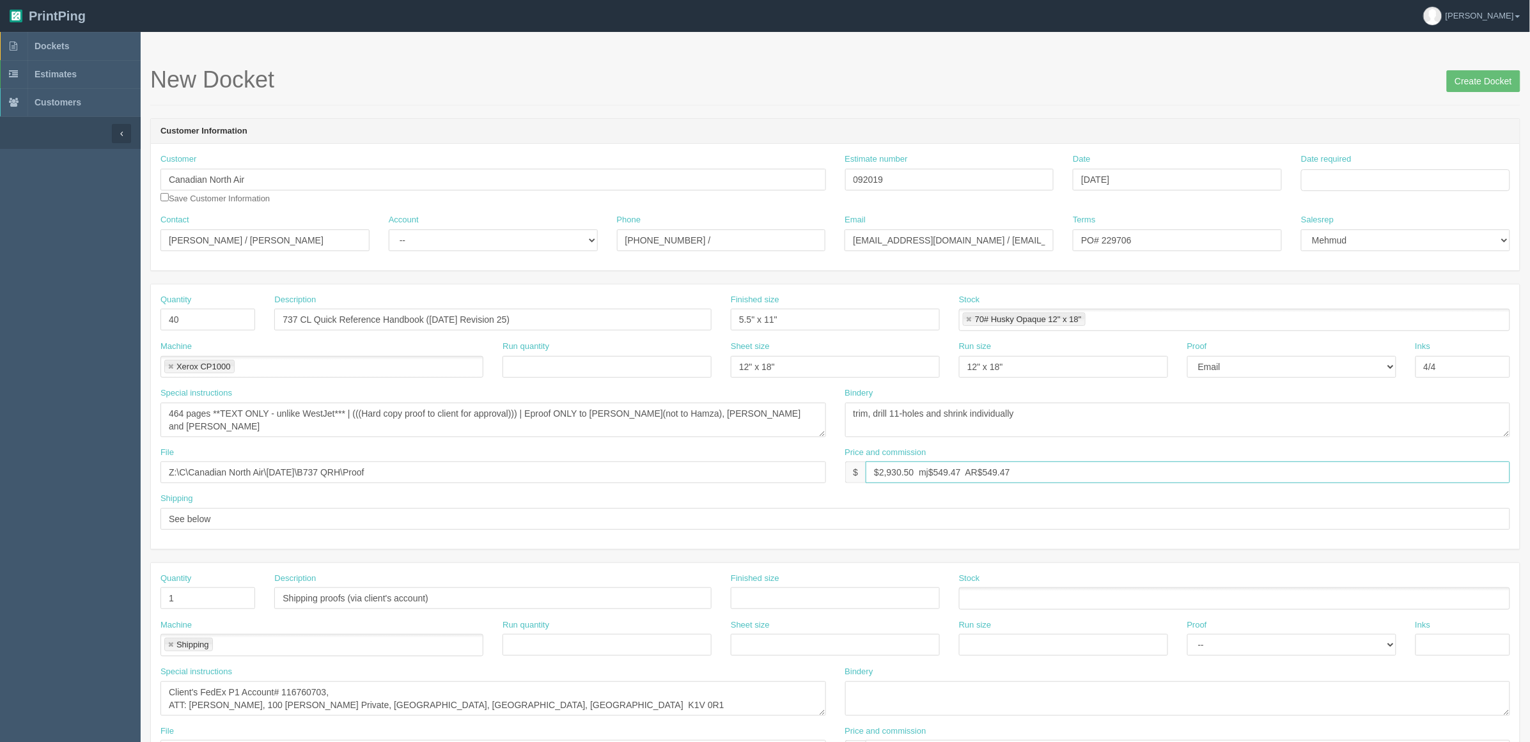
drag, startPoint x: 1489, startPoint y: 473, endPoint x: 1533, endPoint y: 458, distance: 46.1
click at [1529, 458] on html "PrintPing Zack Edit account ( [PERSON_NAME][EMAIL_ADDRESS][DOMAIN_NAME] ) Logou…" at bounding box center [765, 580] width 1530 height 1161
click at [1039, 470] on input "$2,257.00 mj$ AR$" at bounding box center [1188, 473] width 644 height 22
type input "$2,257.00 mj$423.19 AR$423.19"
click at [180, 413] on textarea "464 pages **TEXT ONLY - unlike WestJet*** | (((Hard copy proof to client for ap…" at bounding box center [492, 420] width 665 height 35
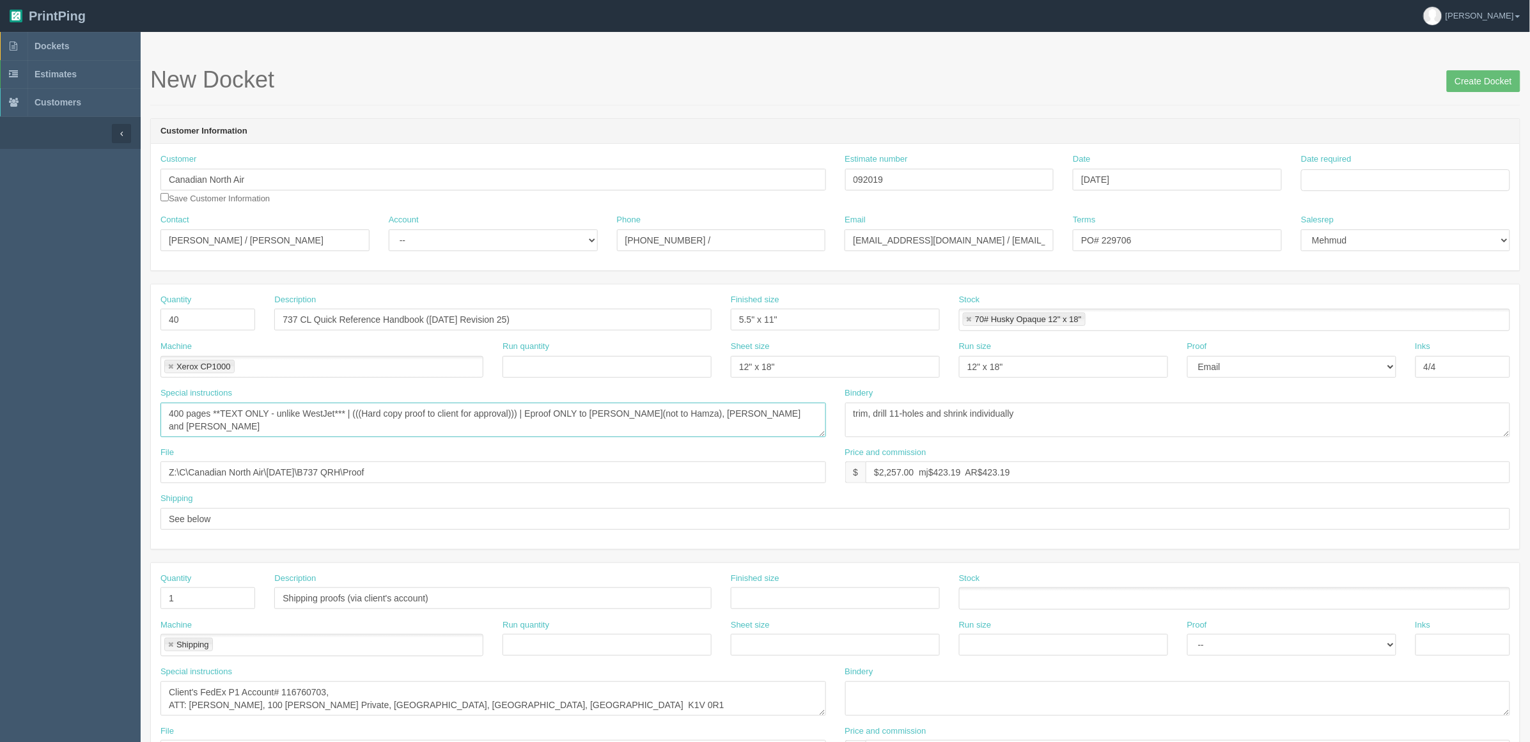
type textarea "400 pages **TEXT ONLY - unlike WestJet*** | (((Hard copy proof to client for ap…"
click at [284, 315] on input "737 CL Quick Reference Handbook ([DATE] Revision 25)" at bounding box center [492, 320] width 437 height 22
drag, startPoint x: 445, startPoint y: 320, endPoint x: 467, endPoint y: 336, distance: 27.9
click at [444, 320] on input "B737 NG Quick Reference Handbook (Dec 31, 2024 Revision 25)" at bounding box center [492, 320] width 437 height 22
type input "B737 NG Quick Reference Handbook (March 30, 2025 Revision 8)"
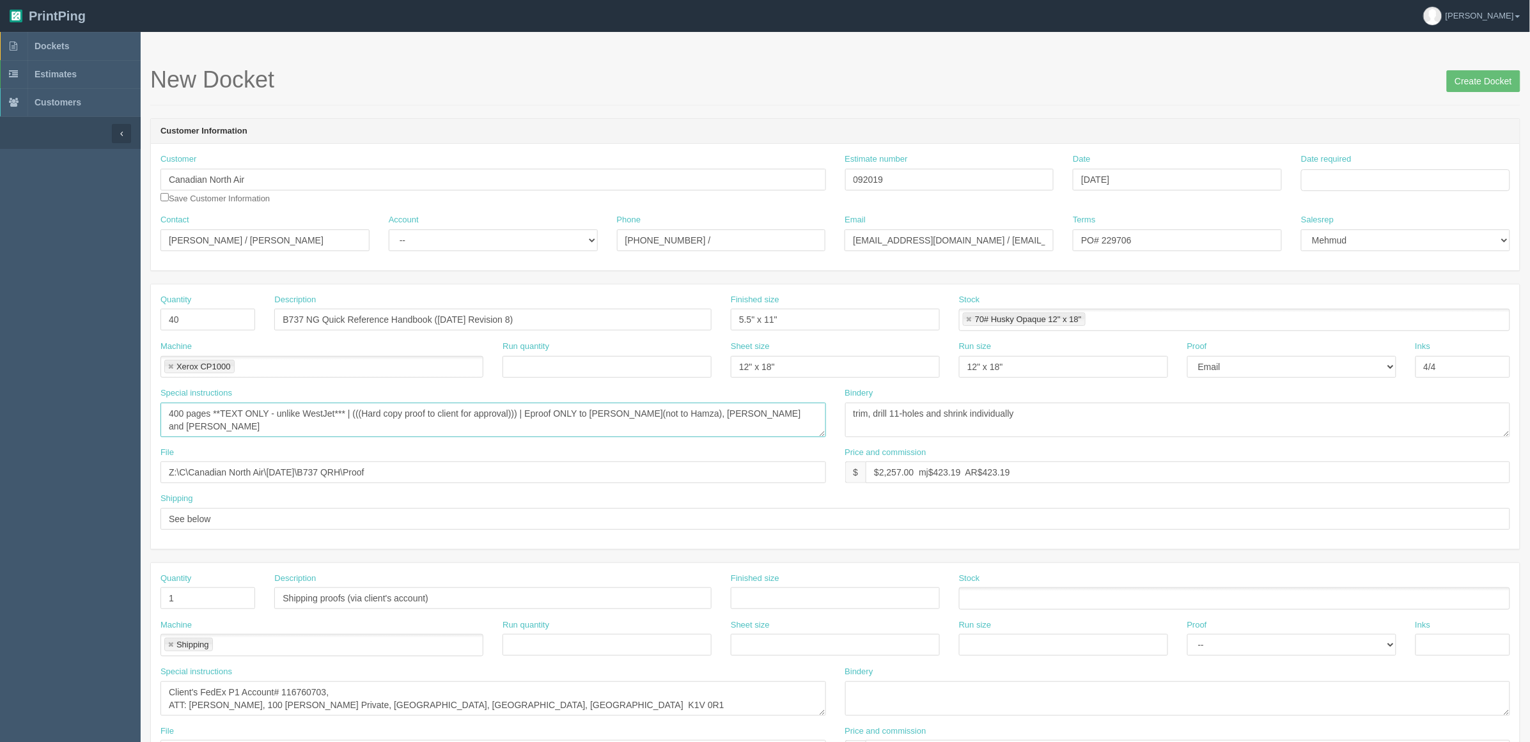
click at [809, 414] on textarea "464 pages **TEXT ONLY - unlike WestJet*** | (((Hard copy proof to client for ap…" at bounding box center [492, 420] width 665 height 35
click at [507, 244] on select "-- Existing Client Allrush Client Rep Client" at bounding box center [493, 240] width 209 height 22
select select "Rep Client"
click at [389, 229] on select "-- Existing Client Allrush Client Rep Client" at bounding box center [493, 240] width 209 height 22
click at [1376, 177] on input "Date required" at bounding box center [1405, 180] width 209 height 22
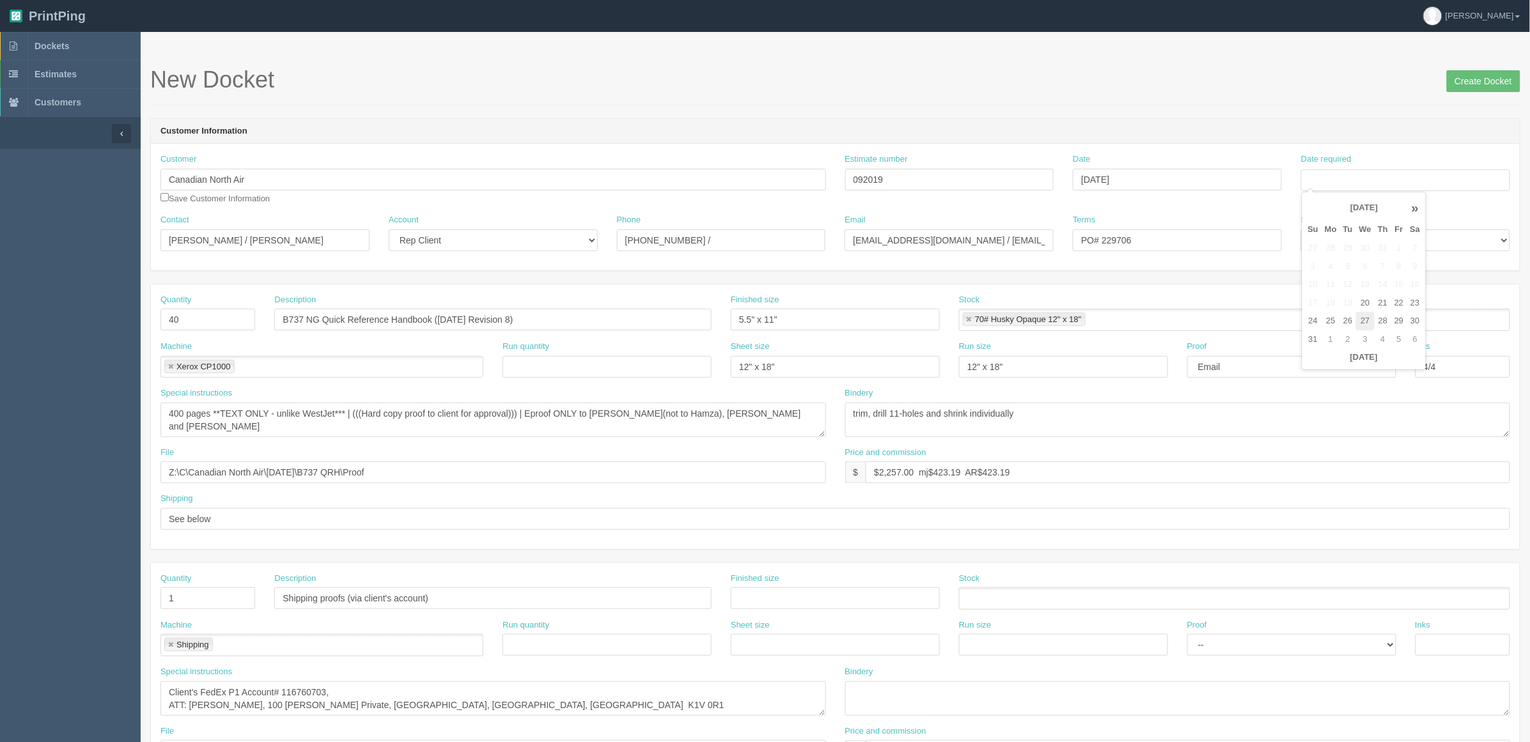
click at [1365, 324] on td "27" at bounding box center [1365, 321] width 19 height 19
click at [1397, 321] on td "29" at bounding box center [1398, 321] width 15 height 19
click at [96, 42] on link "Dockets" at bounding box center [70, 46] width 141 height 28
click at [1378, 175] on input "[DATE]" at bounding box center [1405, 180] width 209 height 22
click at [1391, 339] on td "4" at bounding box center [1382, 339] width 17 height 19
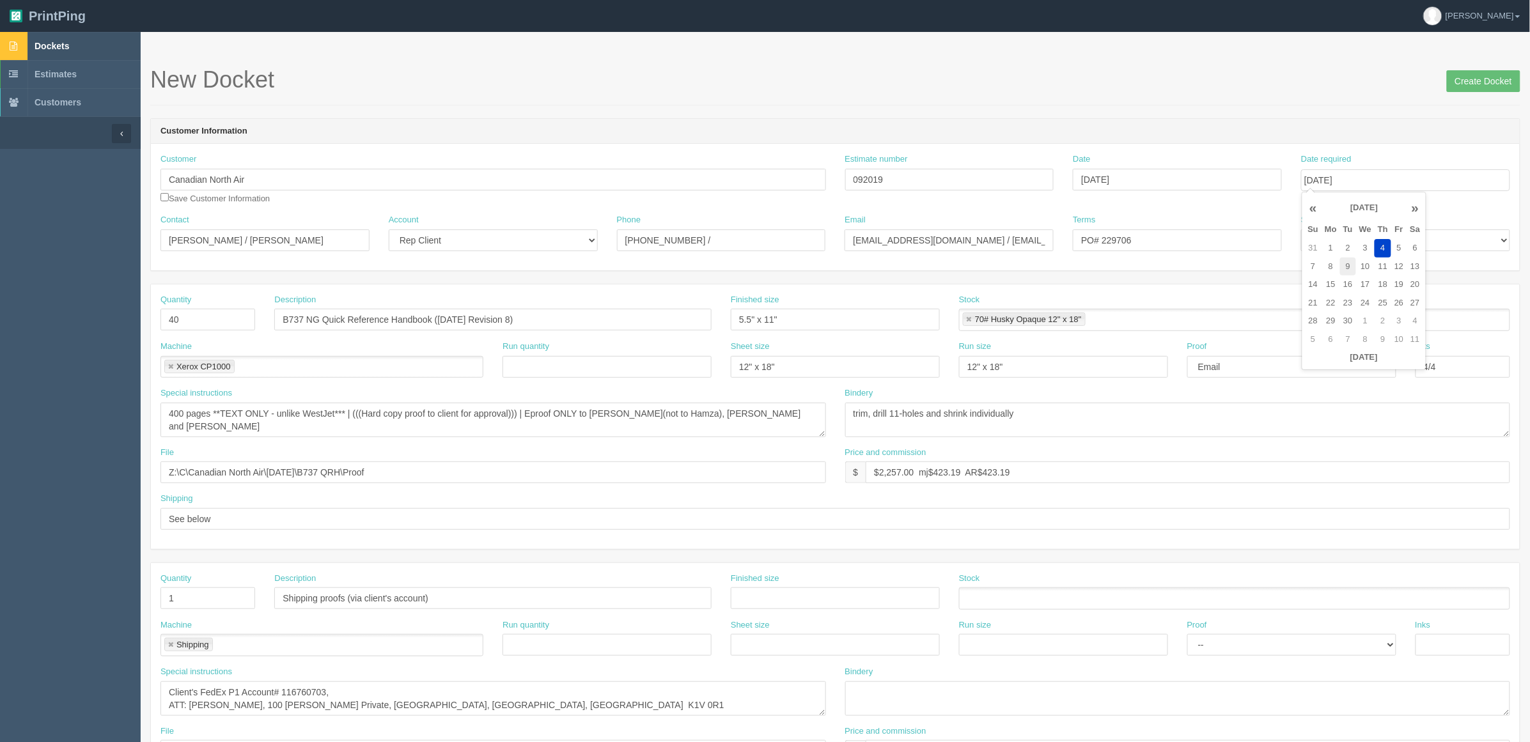
click at [1349, 262] on td "9" at bounding box center [1348, 267] width 16 height 19
type input "September 9, 2025"
click at [1314, 81] on h1 "New Docket Create Docket" at bounding box center [835, 80] width 1370 height 26
click at [1470, 86] on input "Create Docket" at bounding box center [1484, 81] width 74 height 22
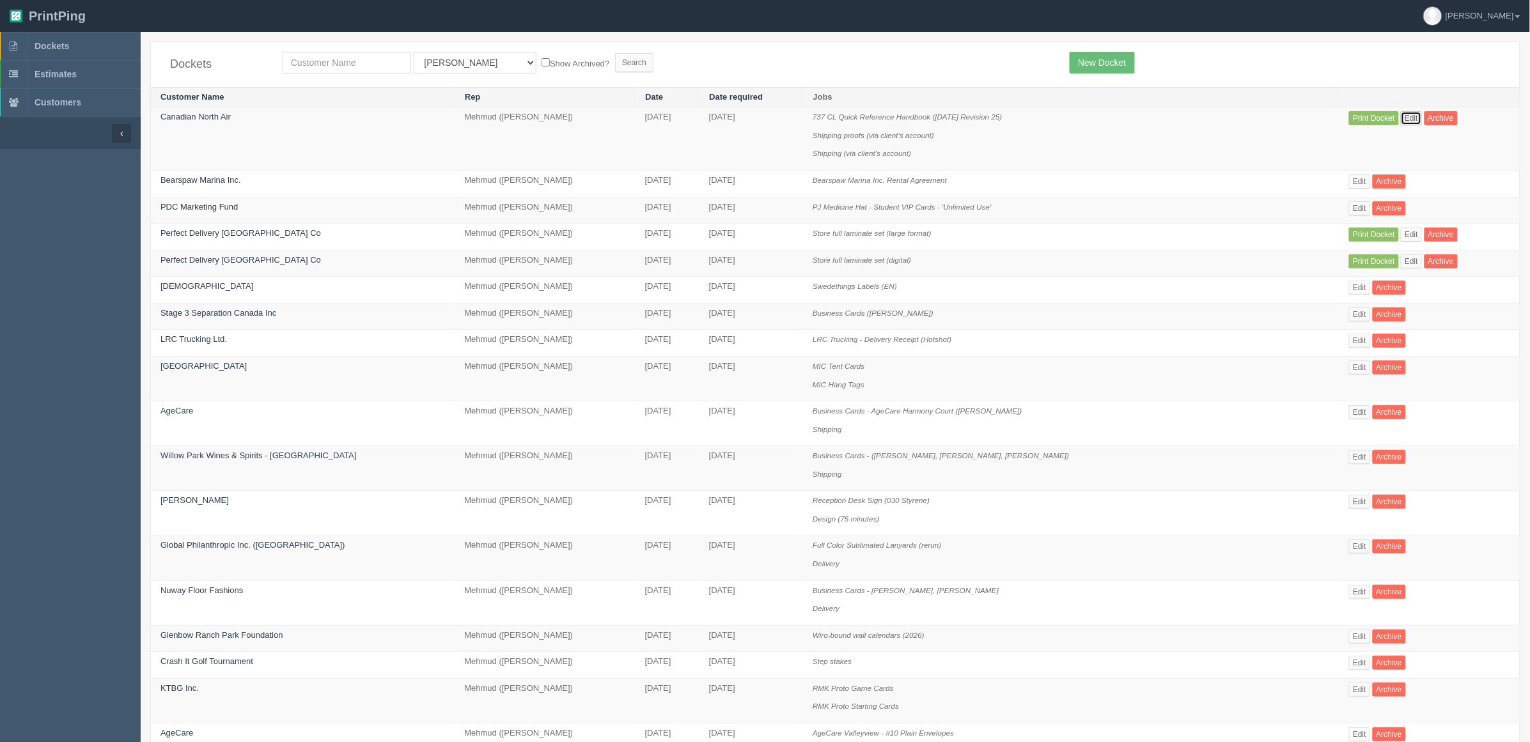
click at [1410, 115] on link "Edit" at bounding box center [1411, 118] width 21 height 14
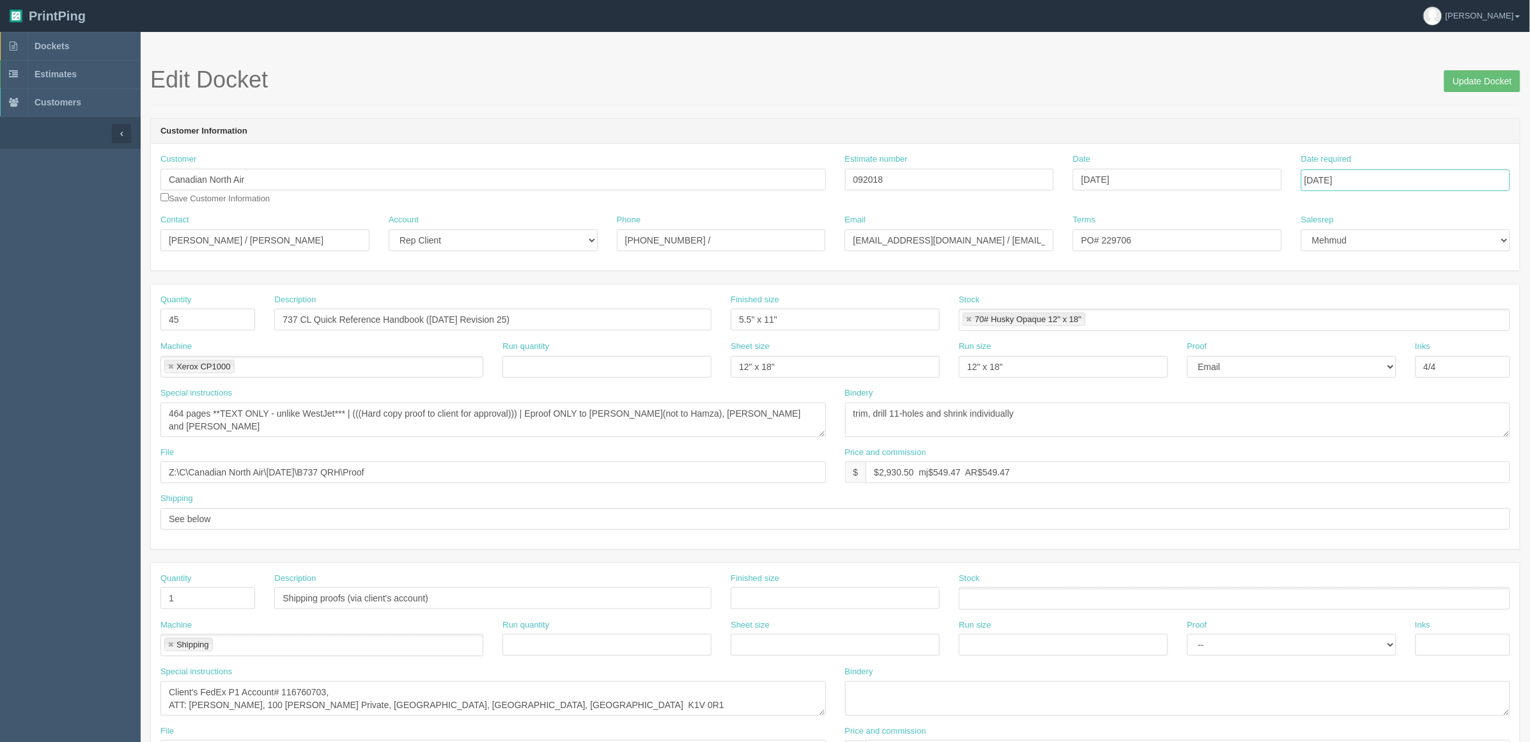
click at [1401, 177] on input "[DATE]" at bounding box center [1405, 180] width 209 height 22
click at [1397, 340] on td "5" at bounding box center [1398, 339] width 15 height 19
click at [1342, 267] on td "9" at bounding box center [1348, 267] width 16 height 19
type input "September 9, 2025"
click at [1307, 103] on div "Edit Docket Update Docket" at bounding box center [835, 86] width 1370 height 38
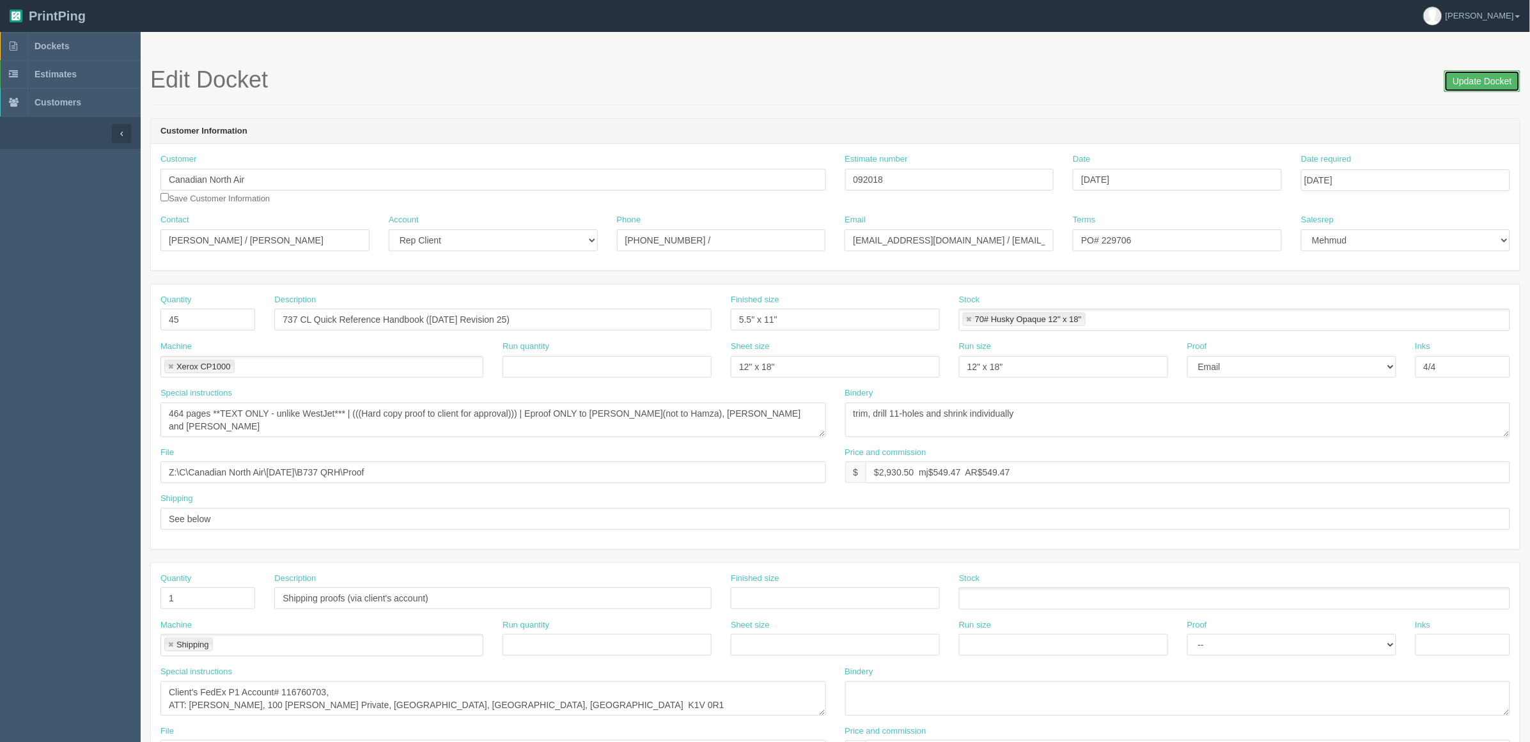
click at [1468, 84] on input "Update Docket" at bounding box center [1482, 81] width 76 height 22
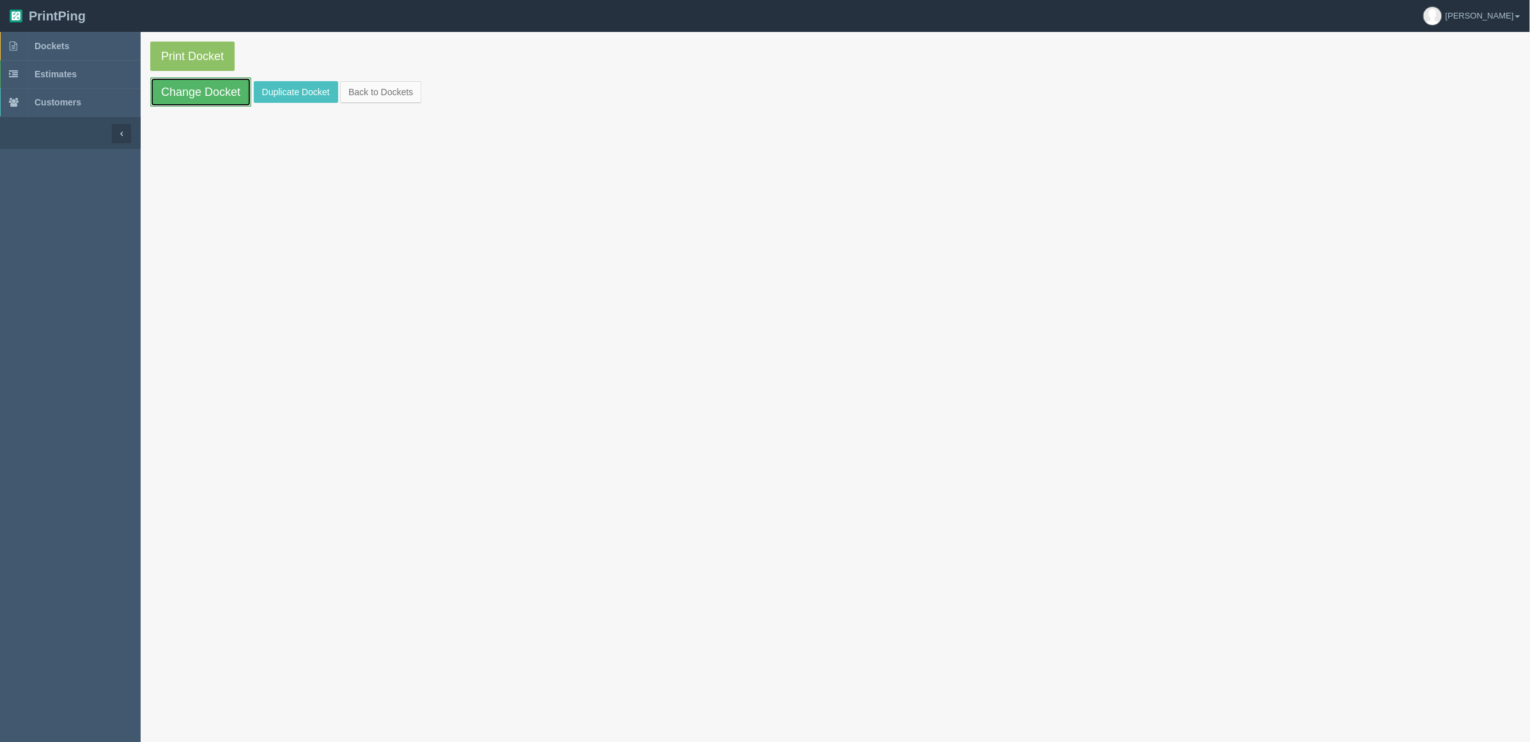
click at [212, 91] on link "Change Docket" at bounding box center [200, 91] width 101 height 29
click at [95, 49] on link "Dockets" at bounding box center [70, 46] width 141 height 28
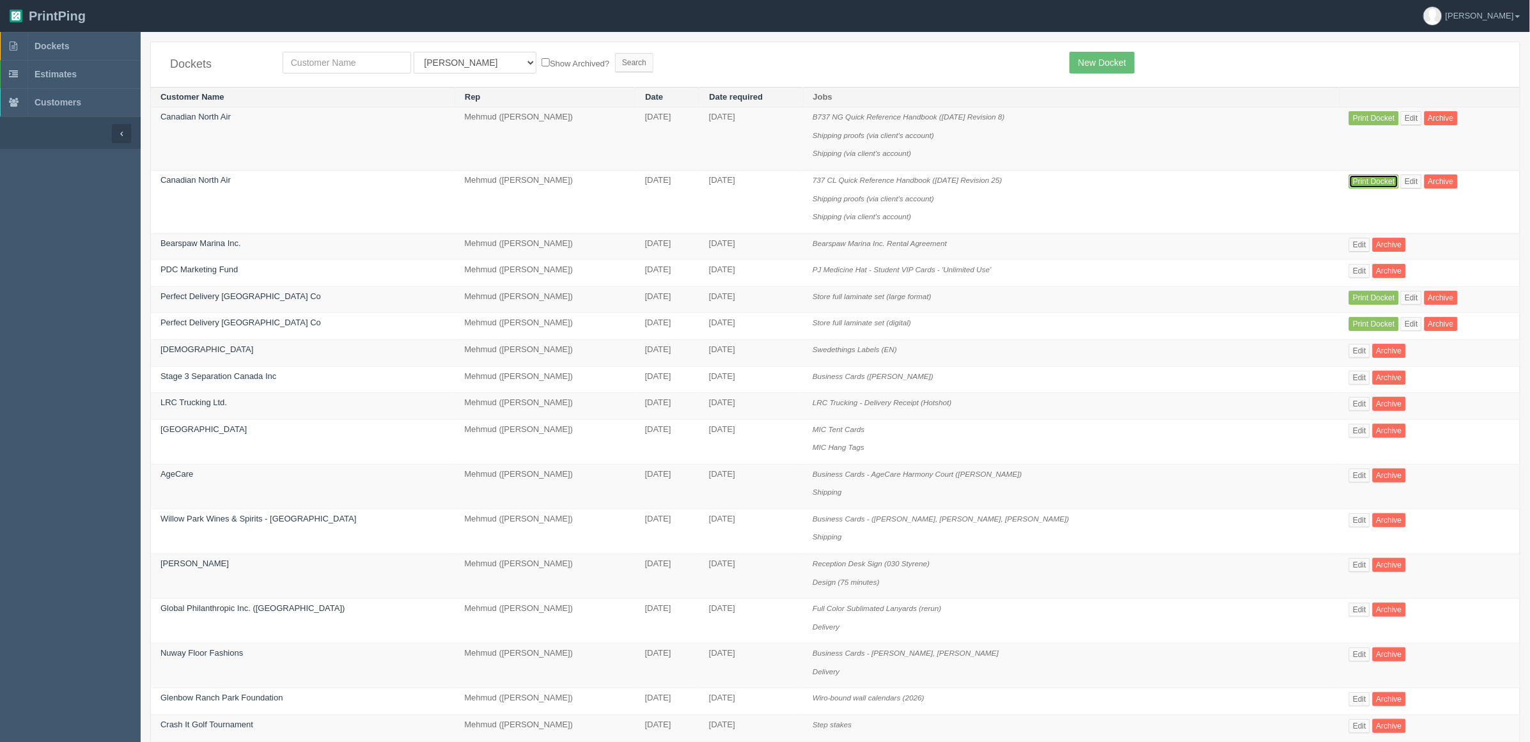
click at [1349, 179] on link "Print Docket" at bounding box center [1373, 182] width 49 height 14
click at [1371, 116] on link "Print Docket" at bounding box center [1373, 118] width 49 height 14
click at [81, 49] on link "Dockets" at bounding box center [70, 46] width 141 height 28
drag, startPoint x: 93, startPoint y: 42, endPoint x: 26, endPoint y: 70, distance: 72.2
click at [93, 42] on link "Dockets" at bounding box center [70, 46] width 141 height 28
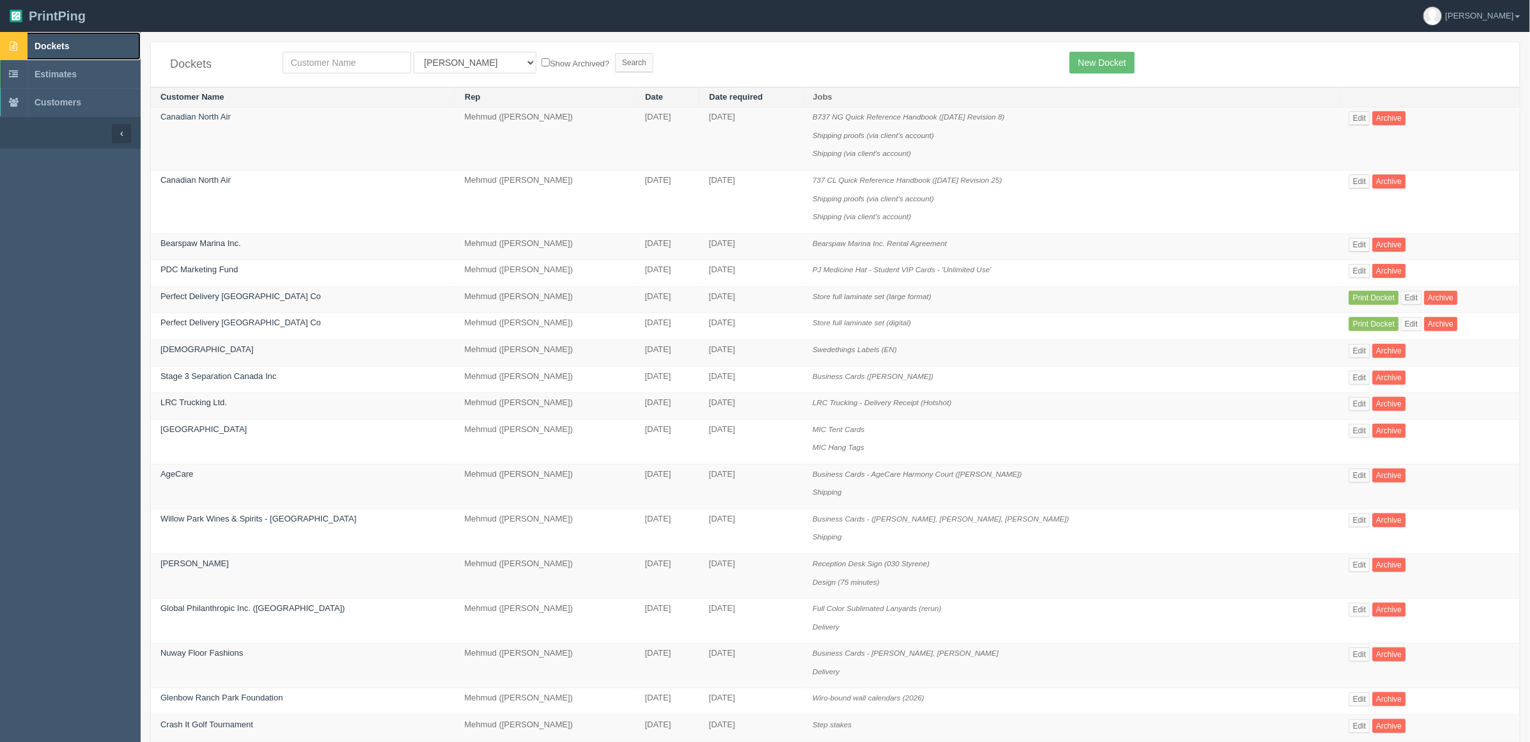
click at [113, 46] on link "Dockets" at bounding box center [70, 46] width 141 height 28
